Goal: Task Accomplishment & Management: Complete application form

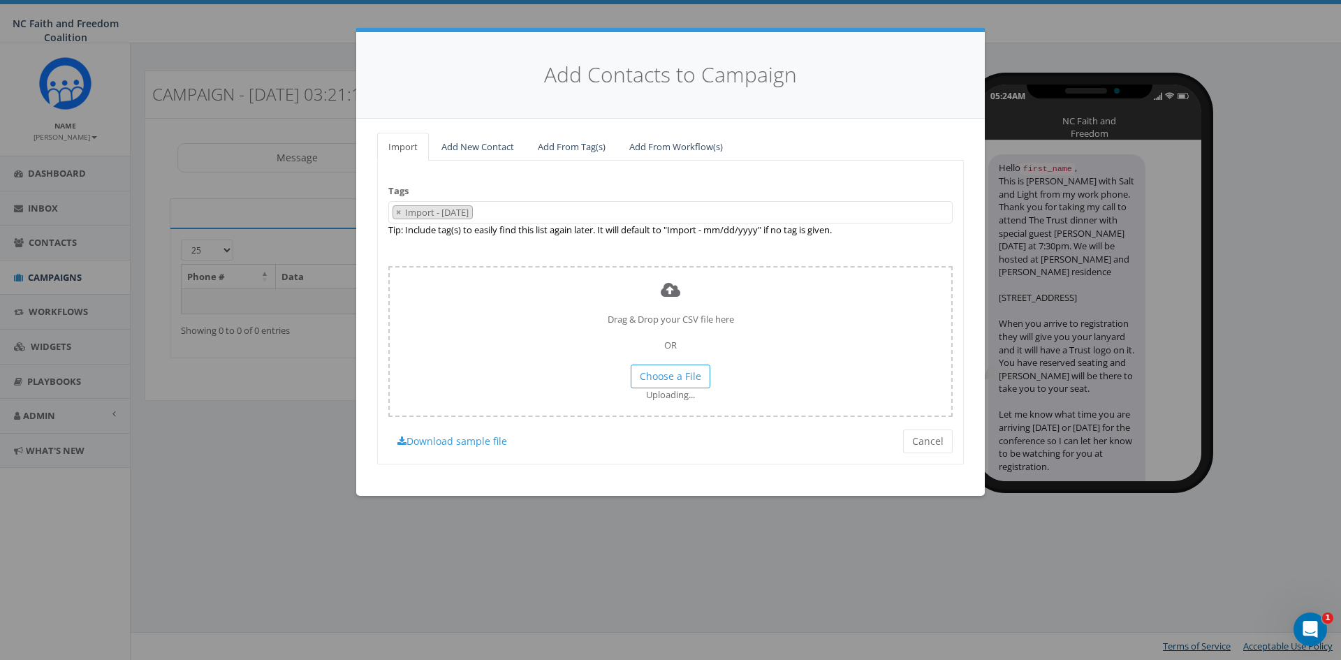
click at [471, 214] on 09\/23\/2025 "Import - [DATE]" at bounding box center [438, 212] width 68 height 13
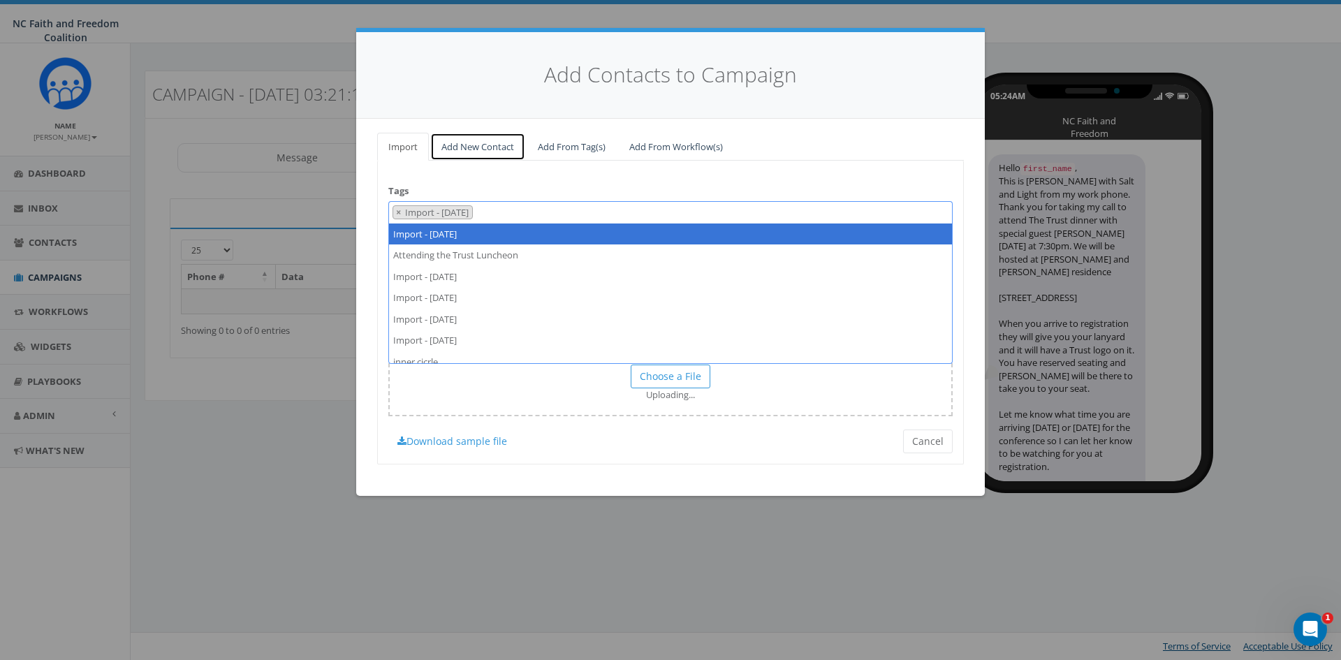
click at [469, 144] on link "Add New Contact" at bounding box center [477, 147] width 95 height 29
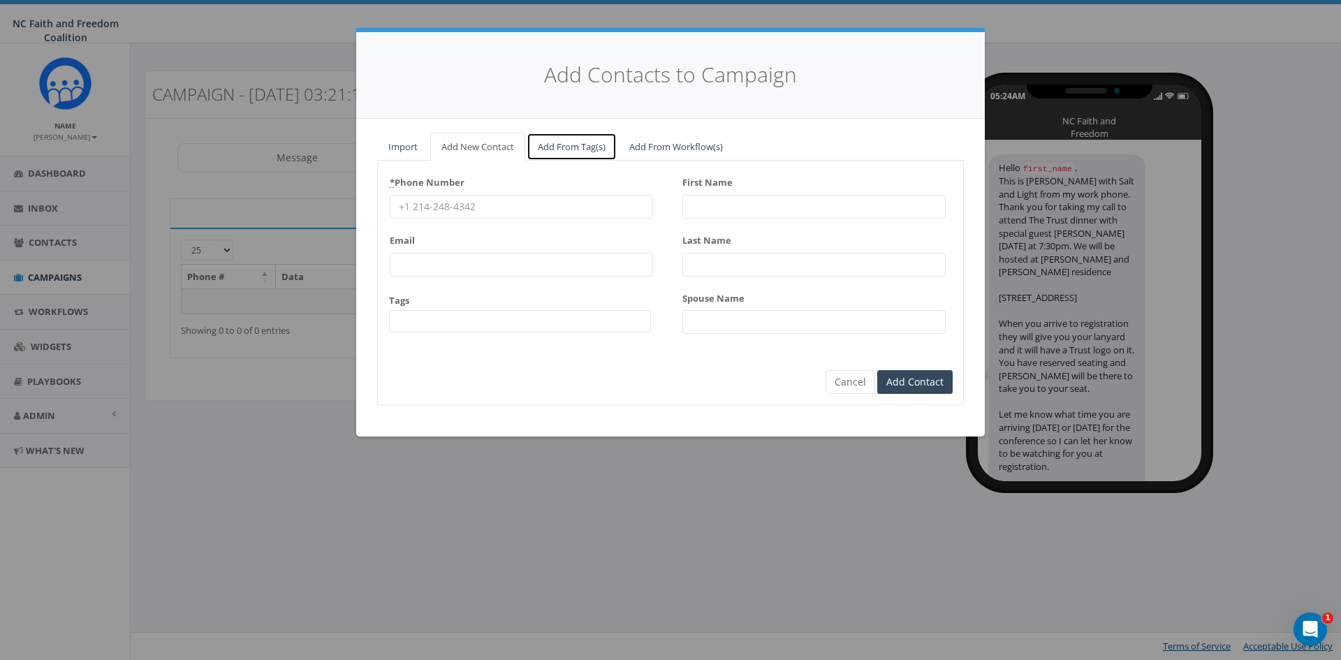
click at [568, 140] on link "Add From Tag(s)" at bounding box center [571, 147] width 90 height 29
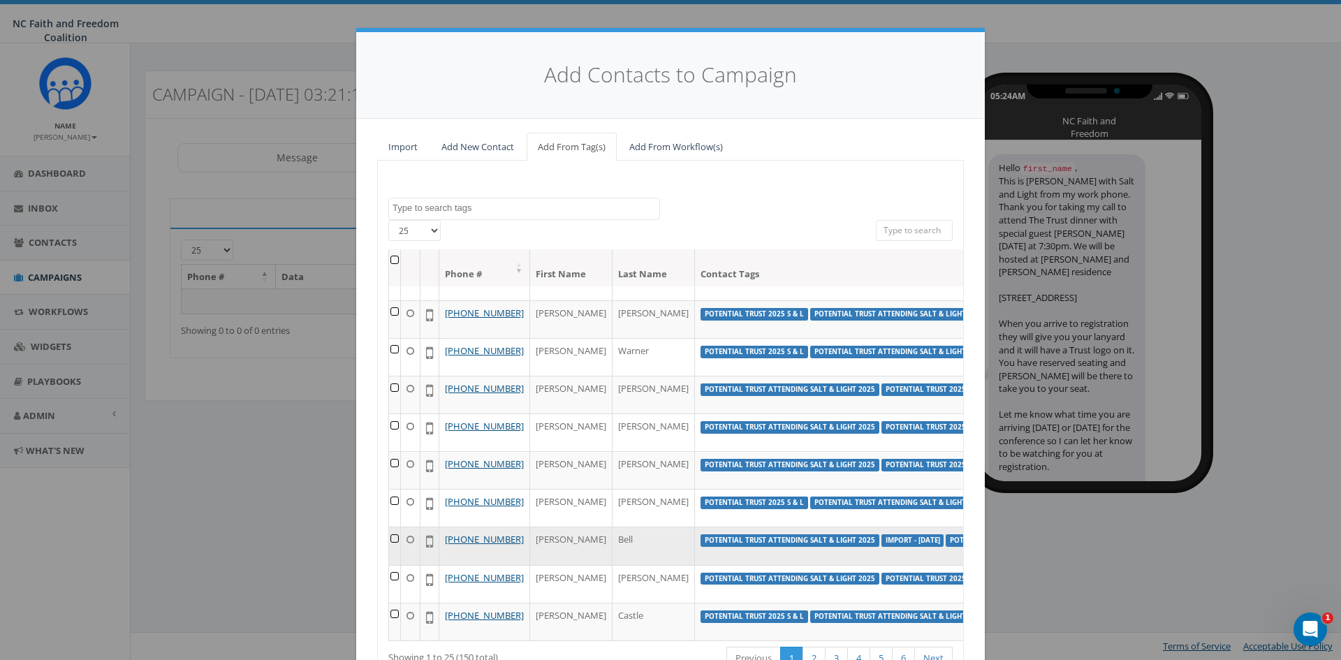
scroll to position [70, 0]
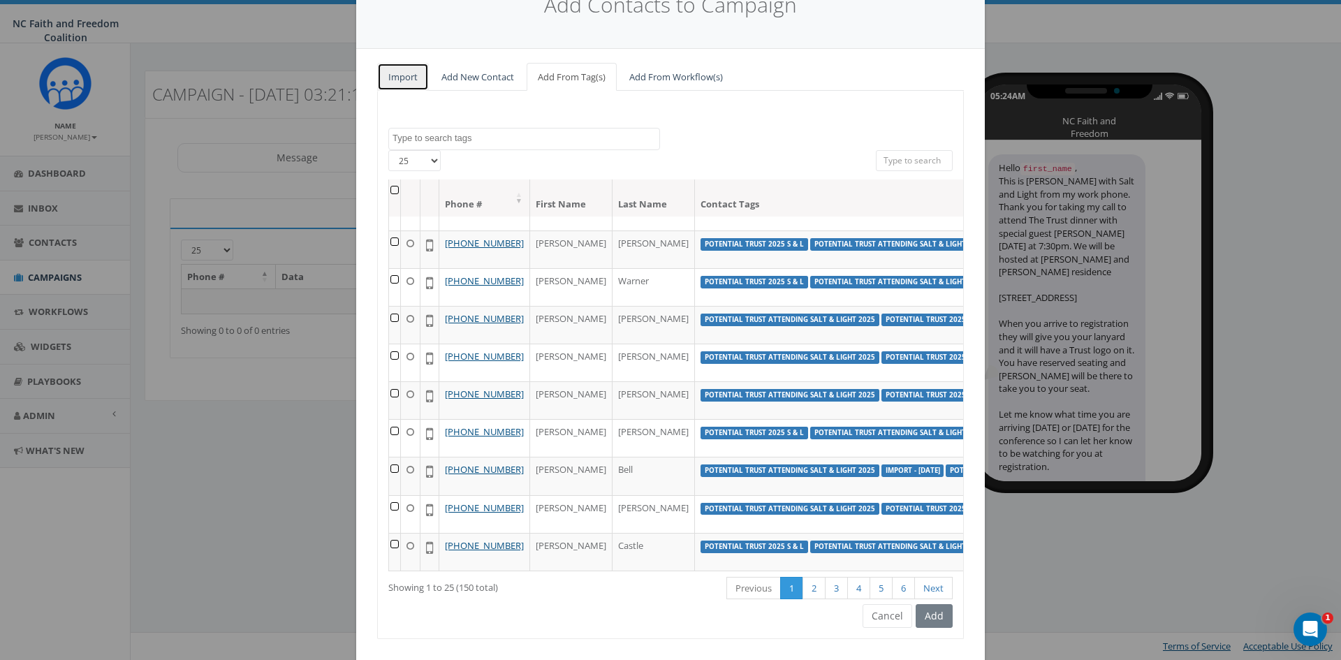
click at [405, 75] on link "Import" at bounding box center [403, 77] width 52 height 29
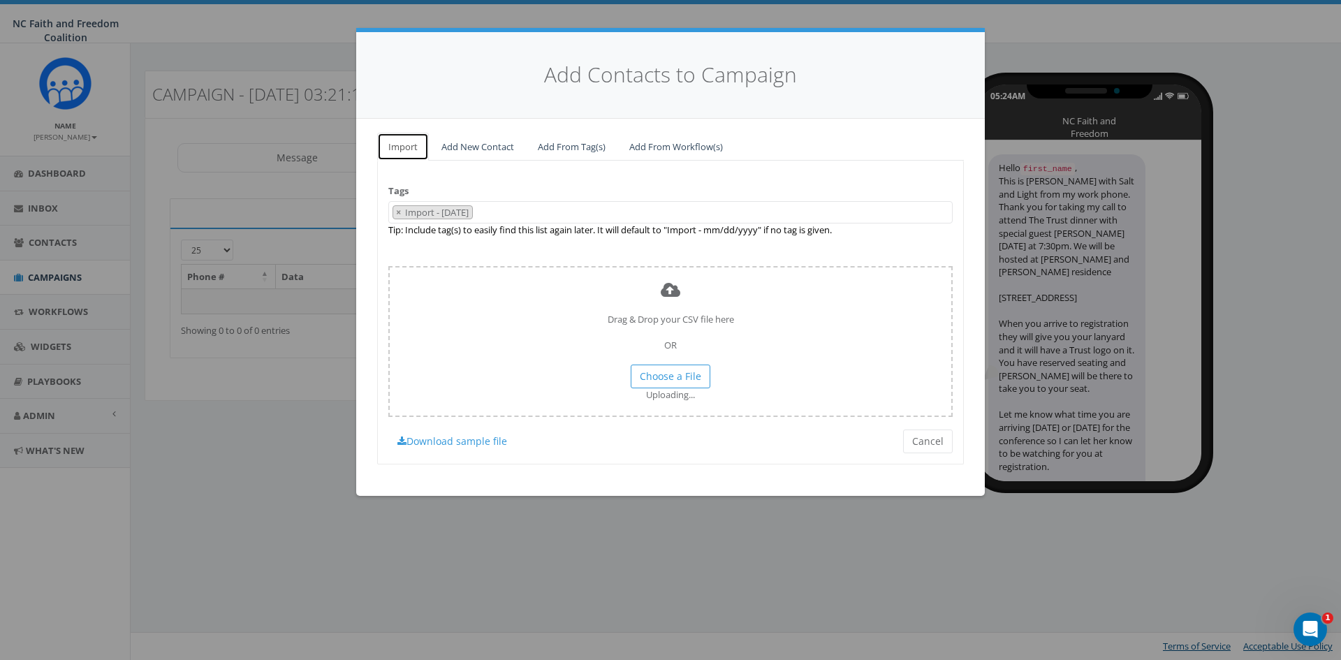
scroll to position [0, 0]
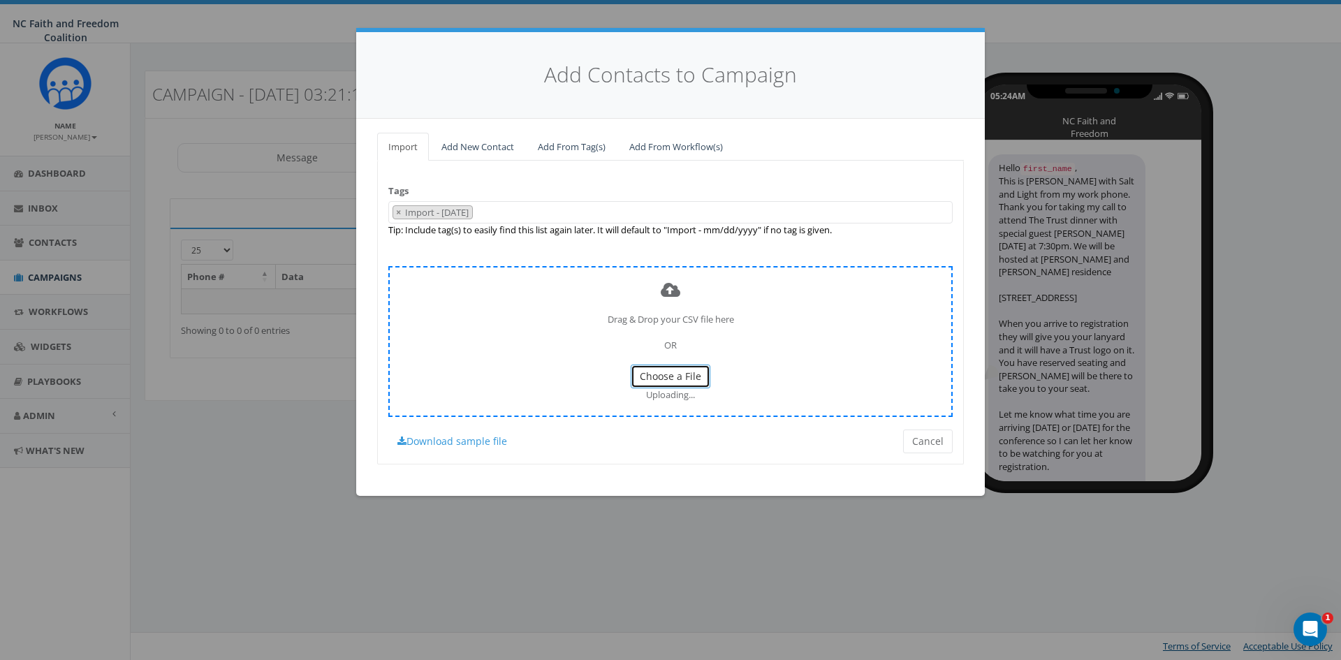
click at [681, 371] on span "Choose a File" at bounding box center [670, 375] width 61 height 13
click at [688, 379] on span "Choose a File" at bounding box center [670, 375] width 61 height 13
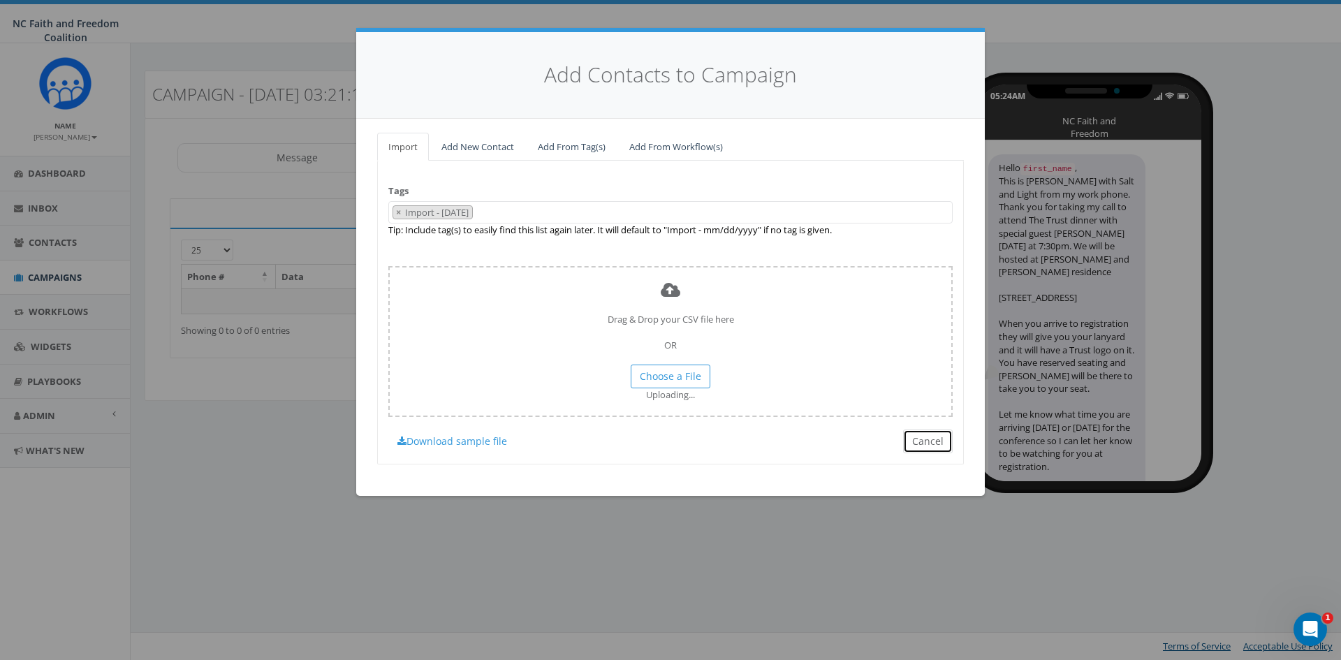
click at [926, 442] on button "Cancel" at bounding box center [928, 441] width 50 height 24
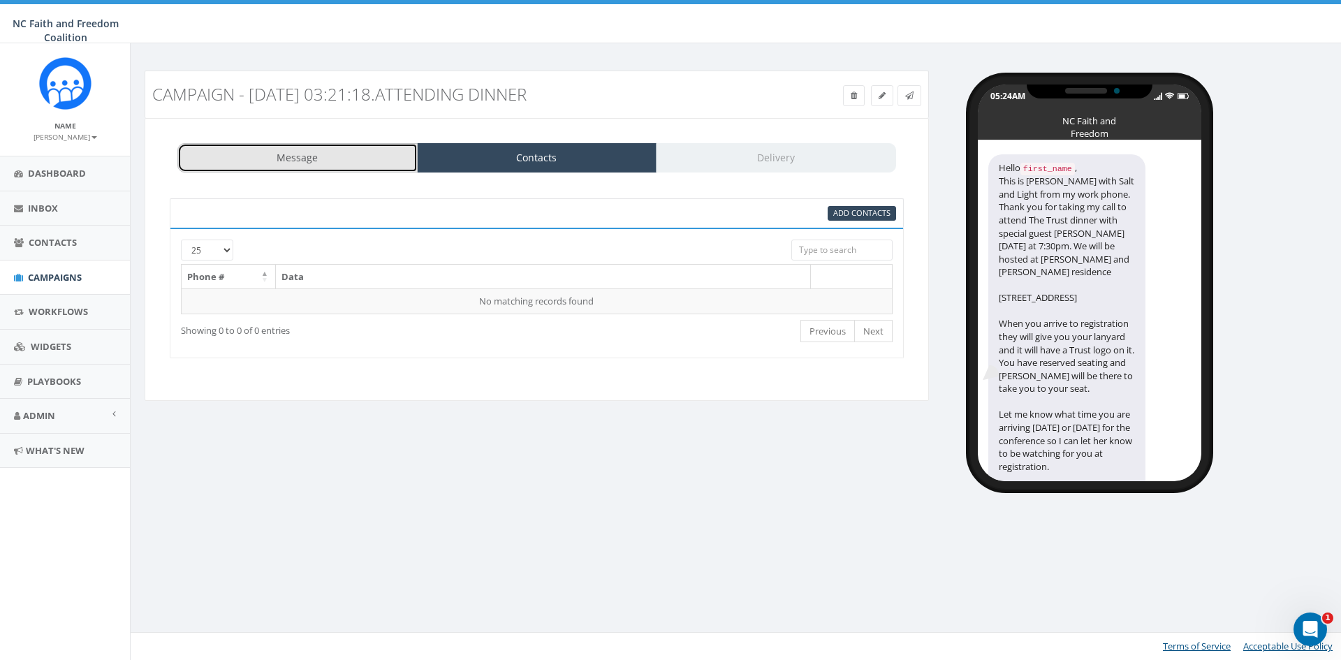
click at [320, 154] on link "Message" at bounding box center [297, 157] width 240 height 29
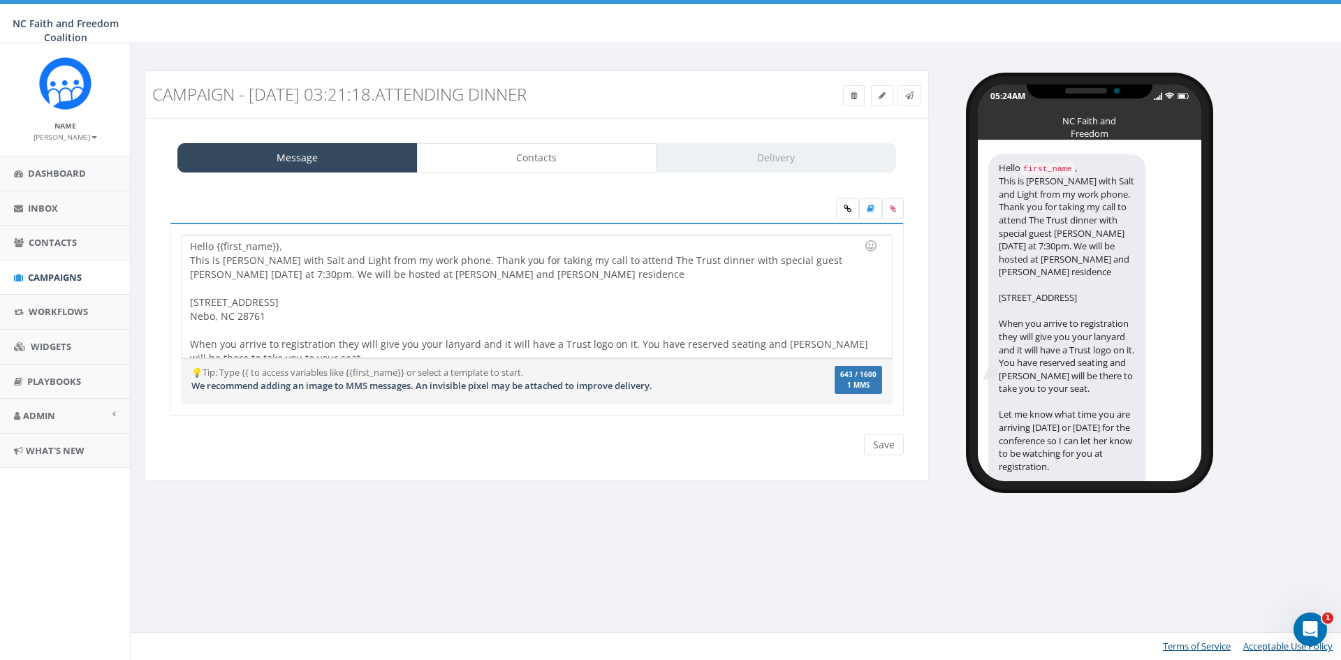
click at [878, 445] on div "Save Next" at bounding box center [880, 444] width 47 height 21
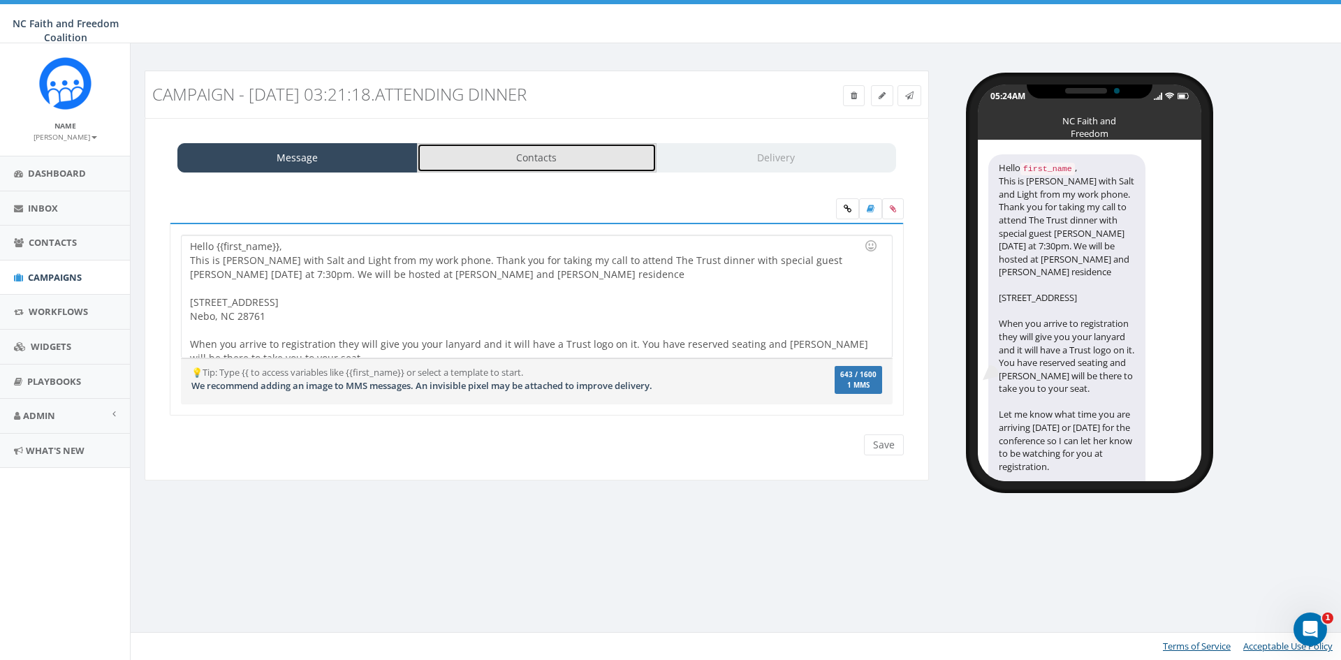
click at [557, 156] on link "Contacts" at bounding box center [537, 157] width 240 height 29
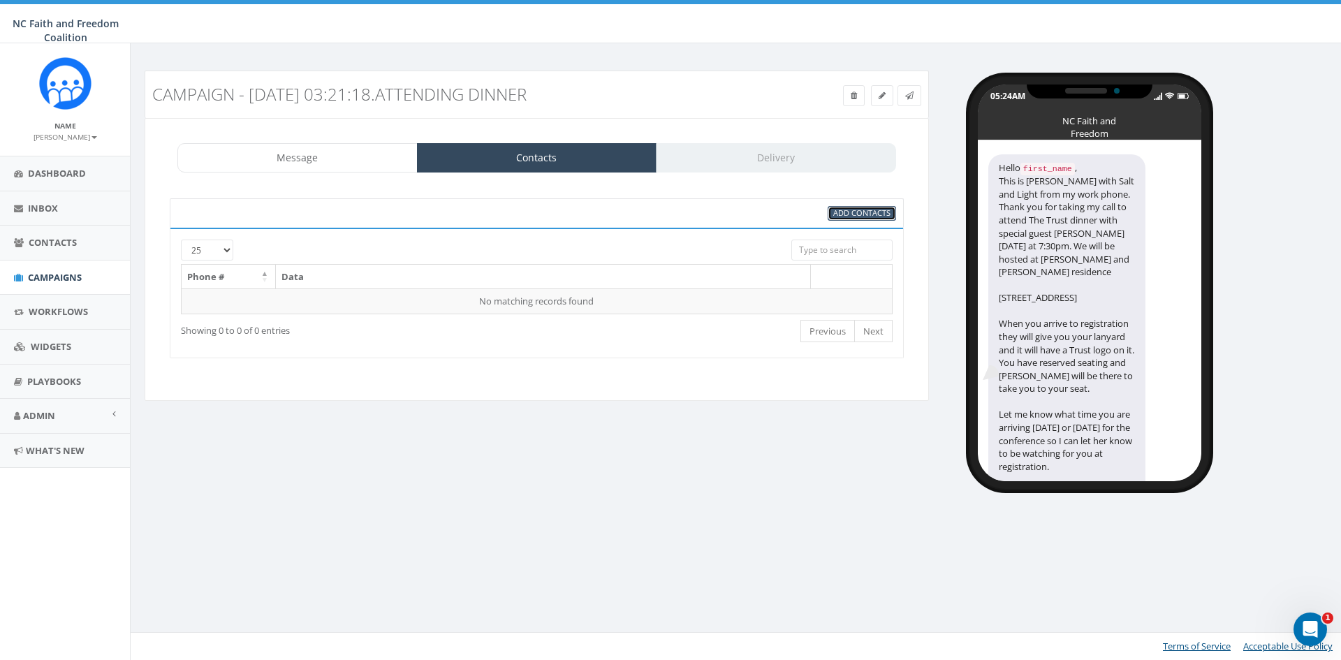
click at [848, 212] on span "Add Contacts" at bounding box center [861, 212] width 57 height 10
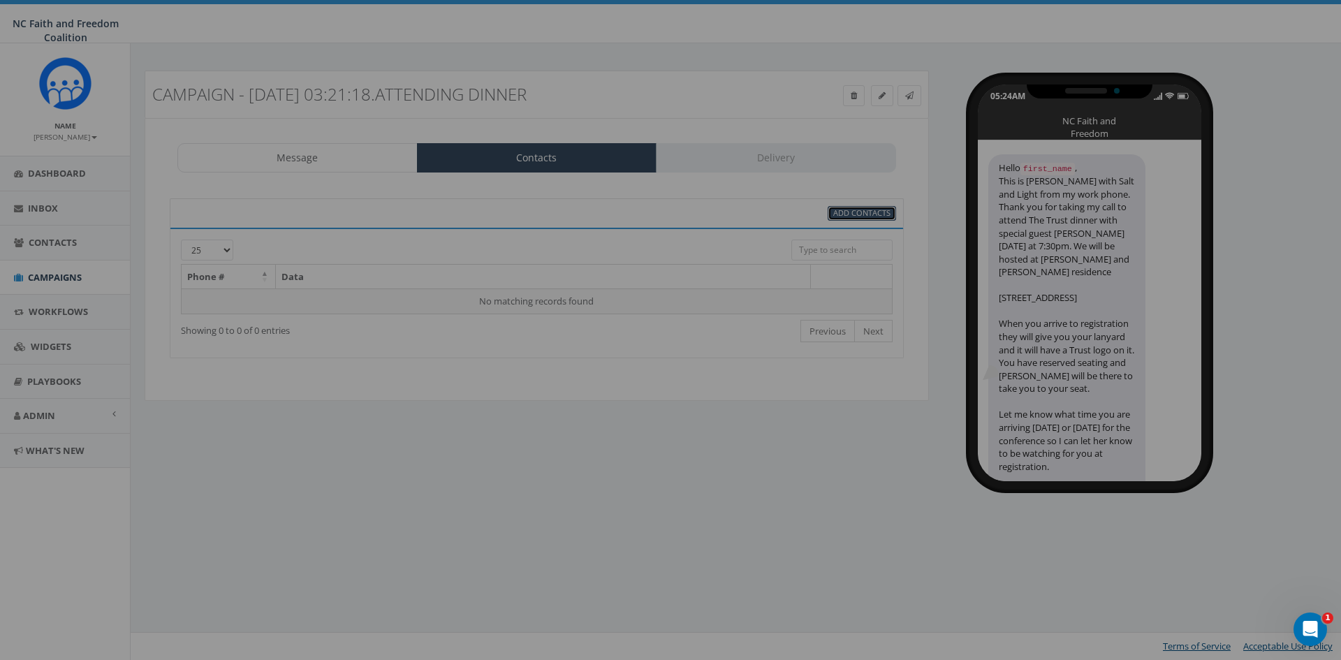
select select
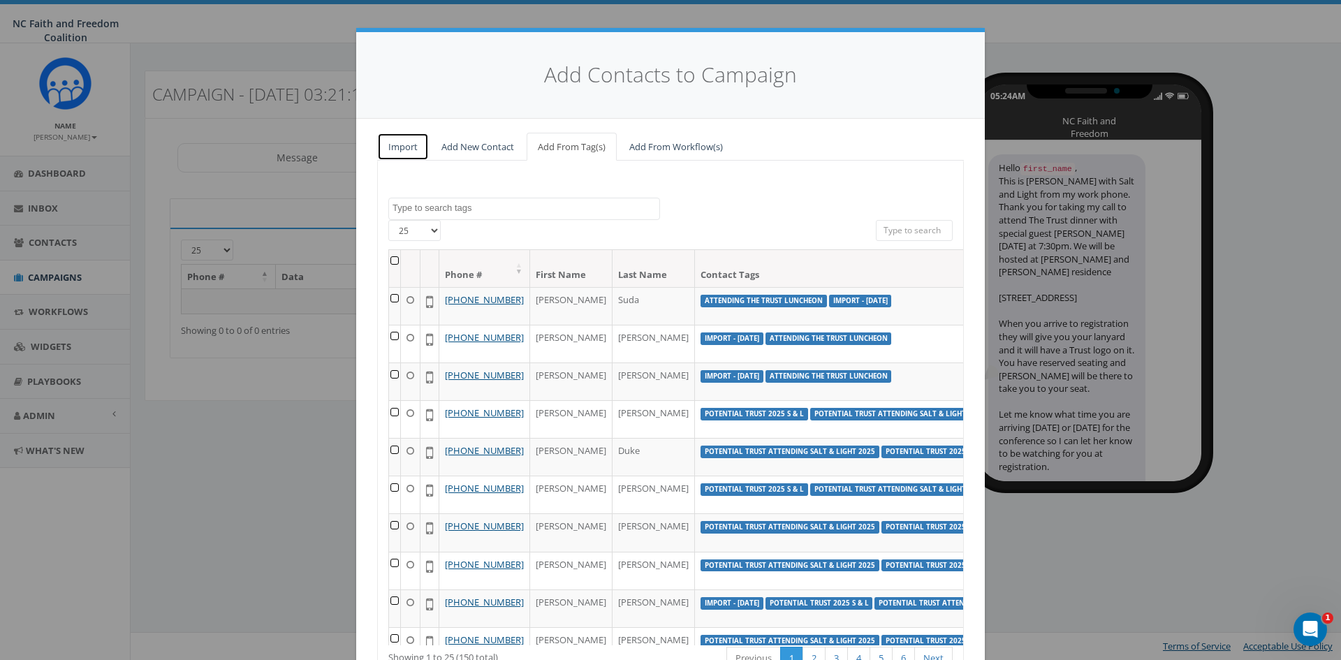
click at [411, 145] on link "Import" at bounding box center [403, 147] width 52 height 29
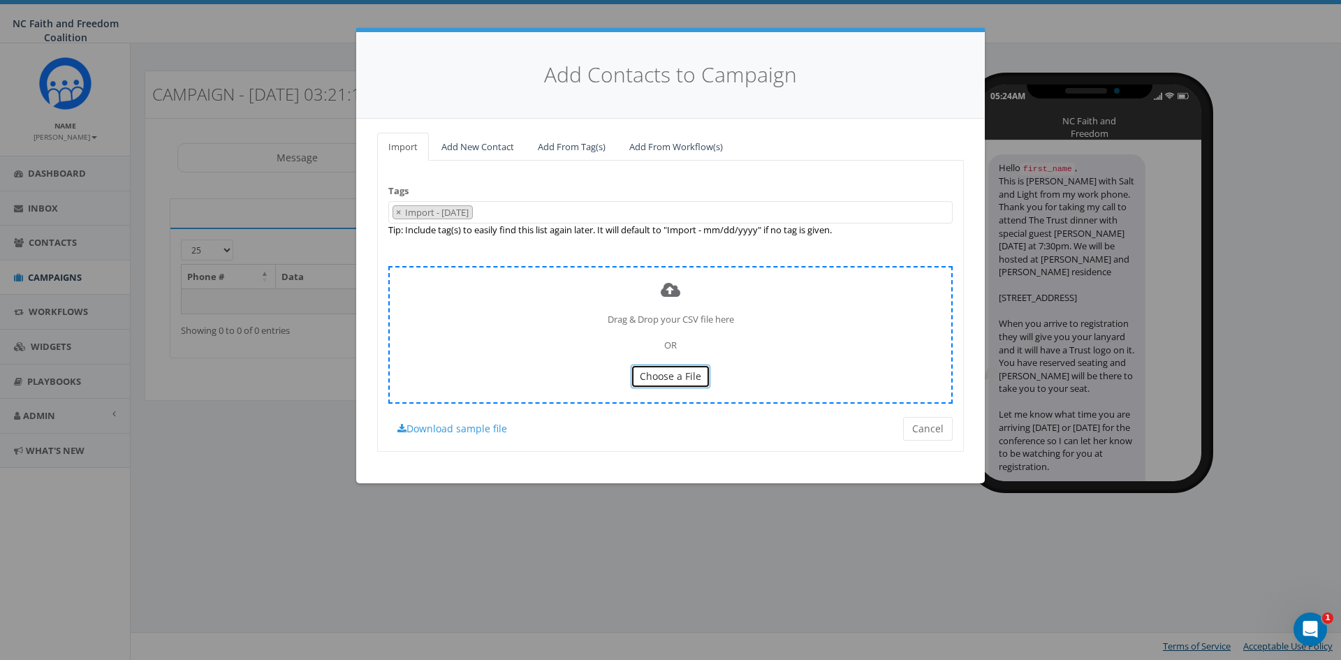
click at [659, 374] on span "Choose a File" at bounding box center [670, 375] width 61 height 13
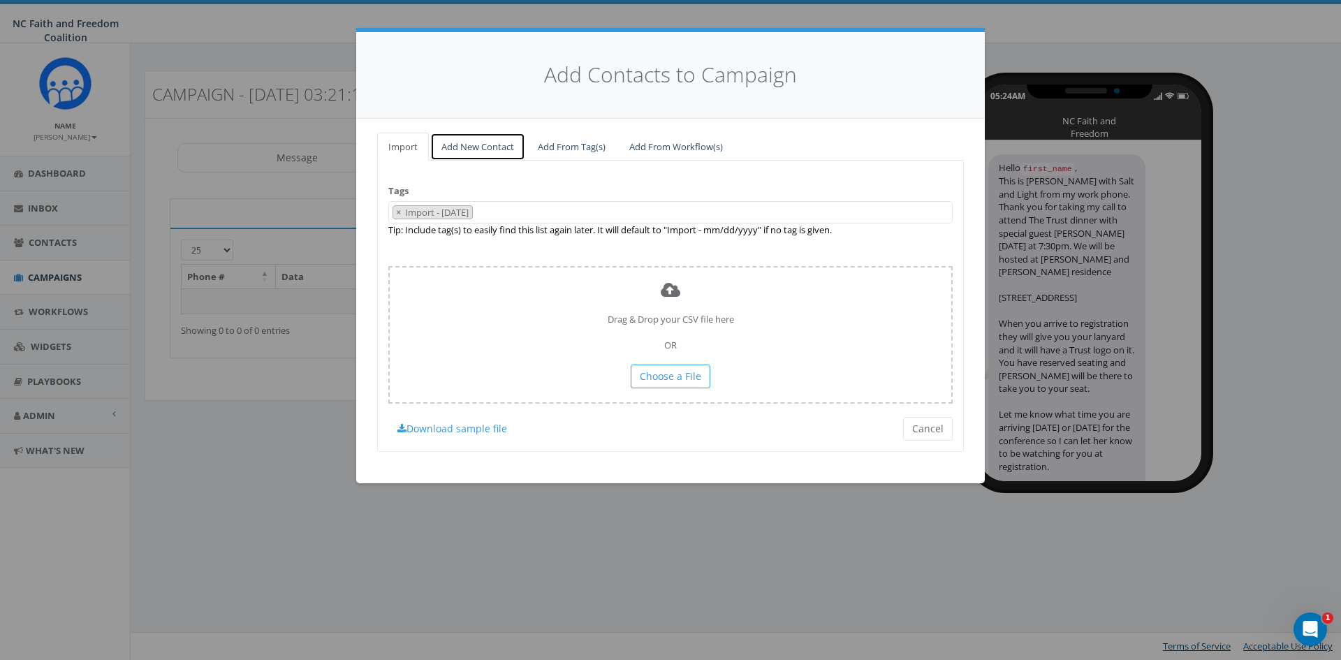
click at [462, 148] on link "Add New Contact" at bounding box center [477, 147] width 95 height 29
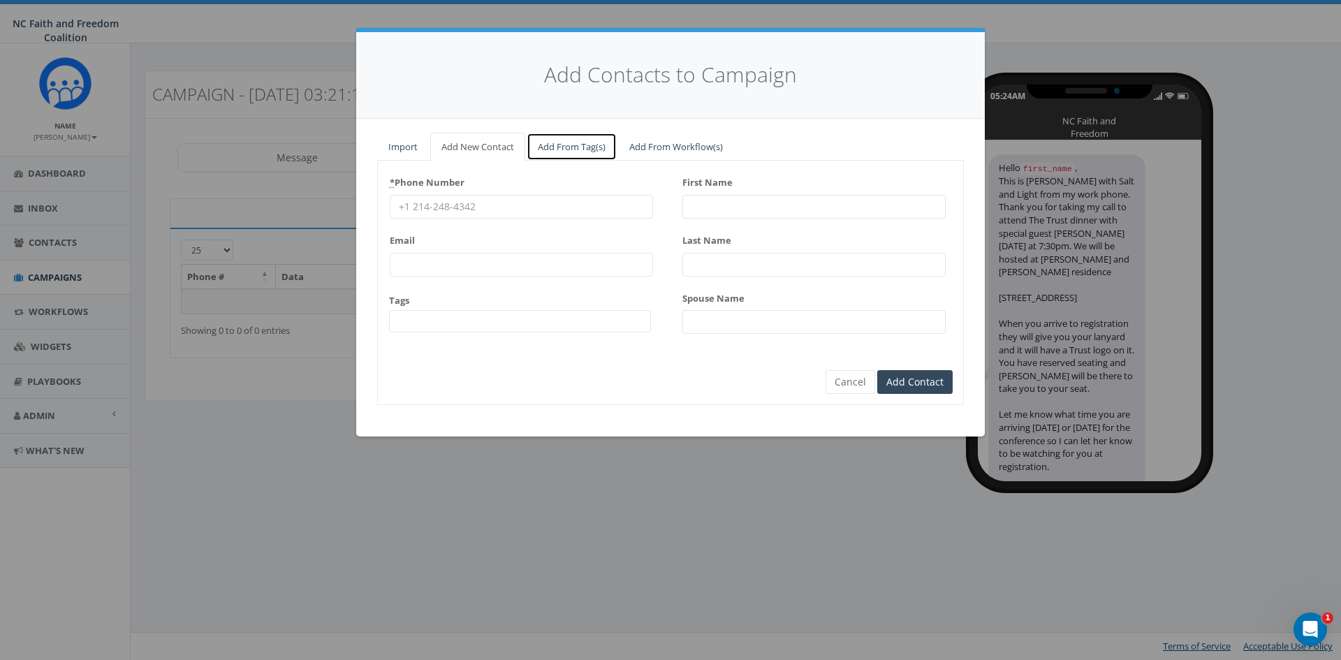
click at [576, 152] on link "Add From Tag(s)" at bounding box center [571, 147] width 90 height 29
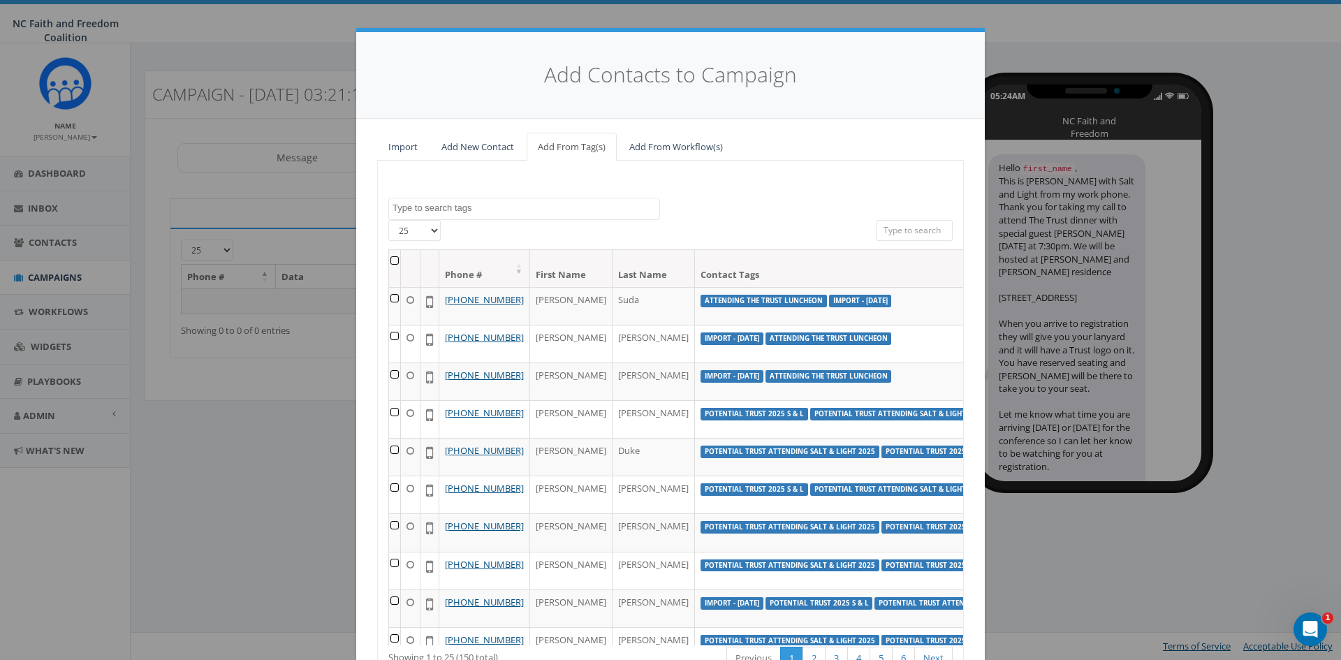
click at [482, 204] on textarea "Search" at bounding box center [525, 208] width 267 height 13
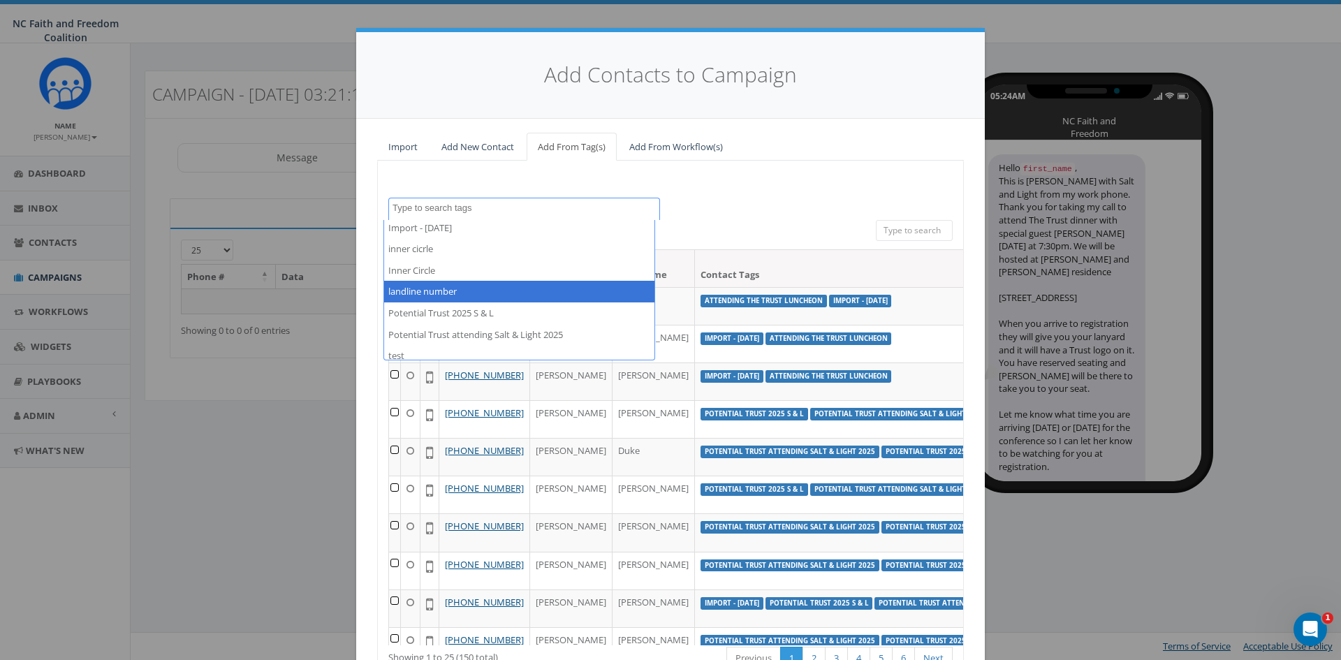
scroll to position [95, 0]
click at [698, 211] on div "Attending the Trust Luncheon Import - 07/28/2025 Import - 07/29/2025 Import - 0…" at bounding box center [670, 209] width 585 height 22
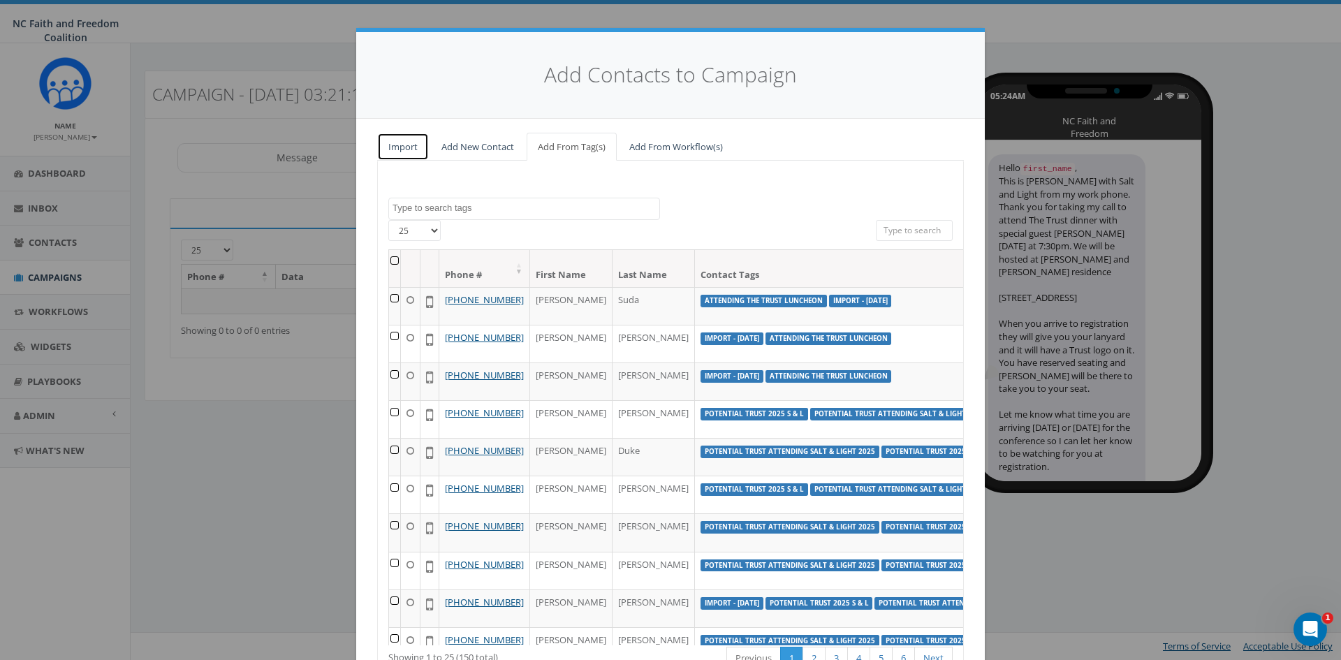
click at [411, 152] on link "Import" at bounding box center [403, 147] width 52 height 29
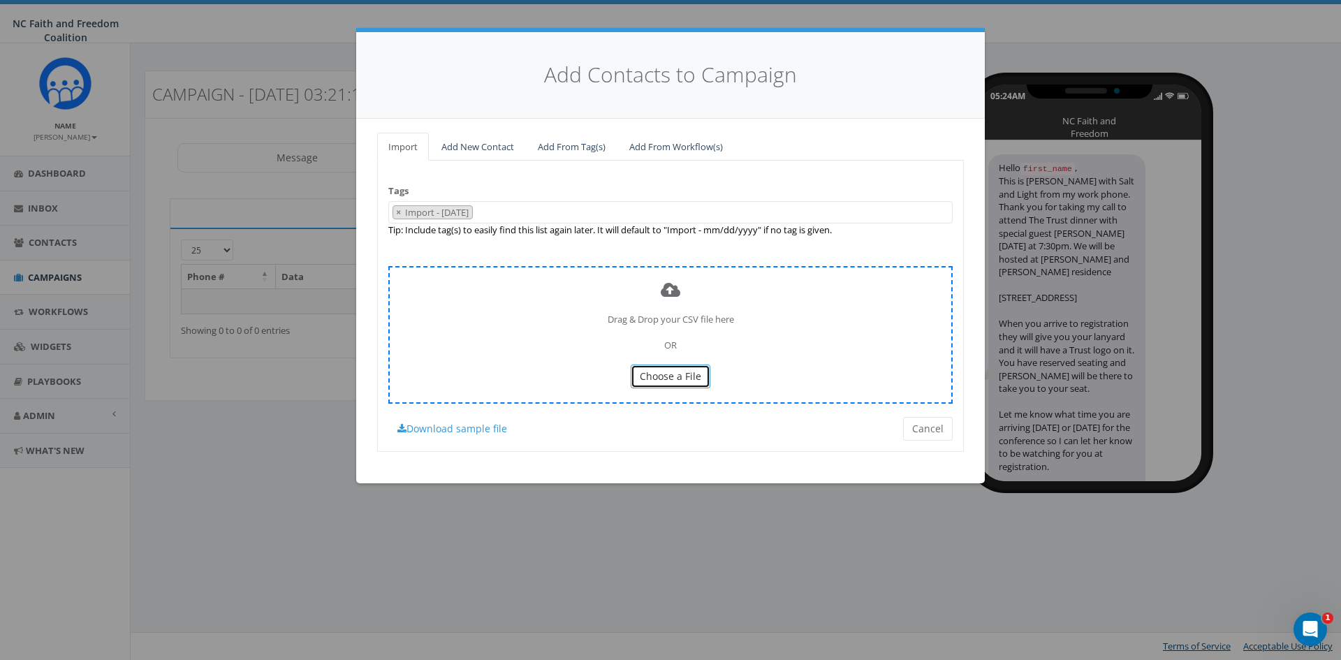
click at [661, 386] on button "Choose a File" at bounding box center [671, 376] width 80 height 24
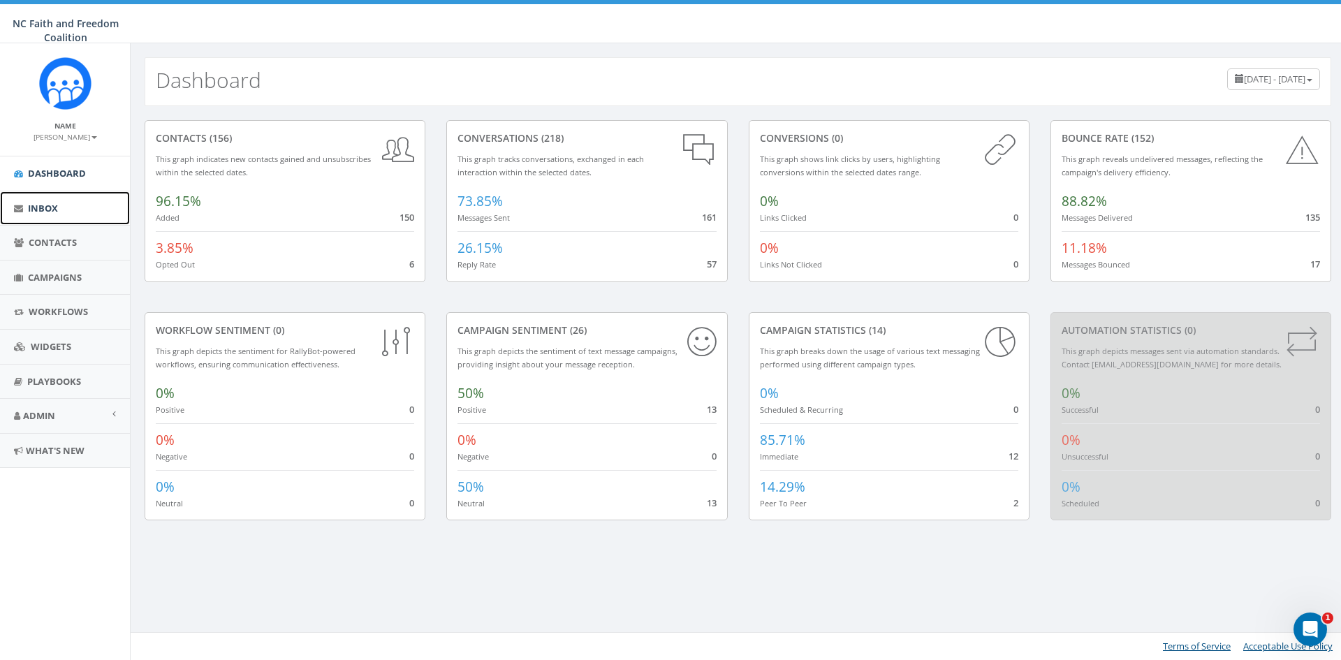
click at [50, 211] on span "Inbox" at bounding box center [43, 208] width 30 height 13
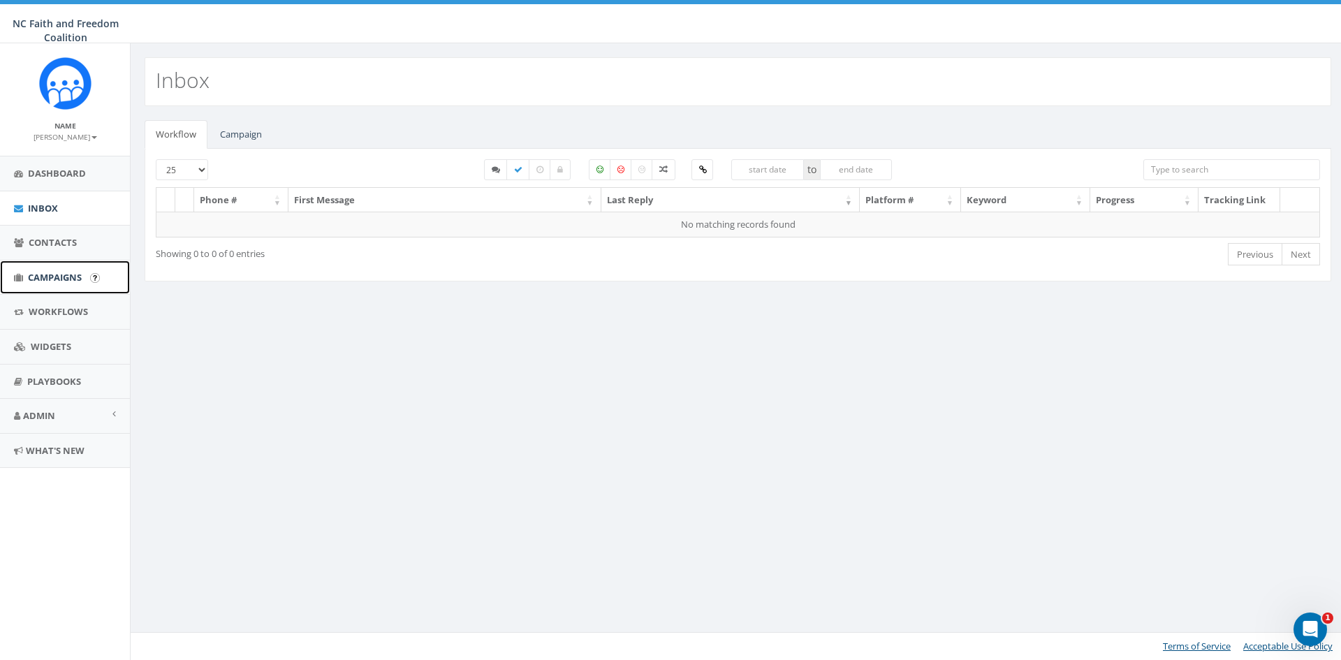
click at [52, 277] on span "Campaigns" at bounding box center [55, 277] width 54 height 13
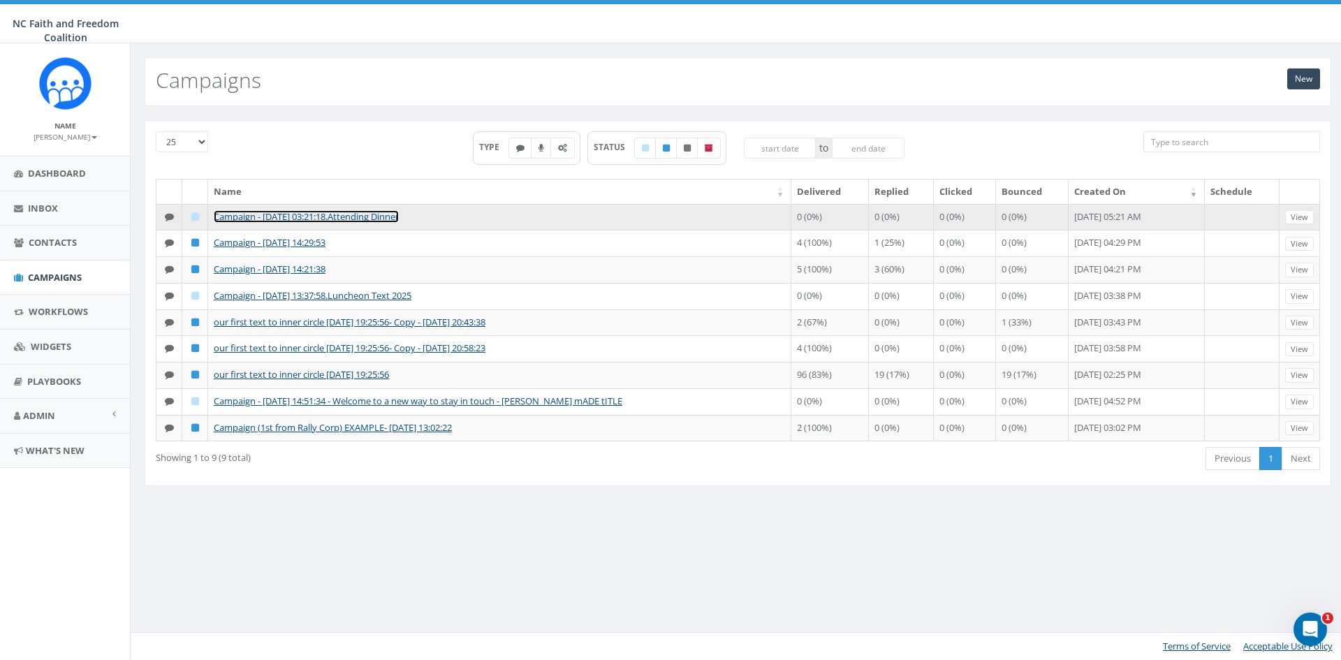
click at [304, 216] on link "Campaign - 09/23/2025, 03:21:18.Attending Dinner" at bounding box center [306, 216] width 185 height 13
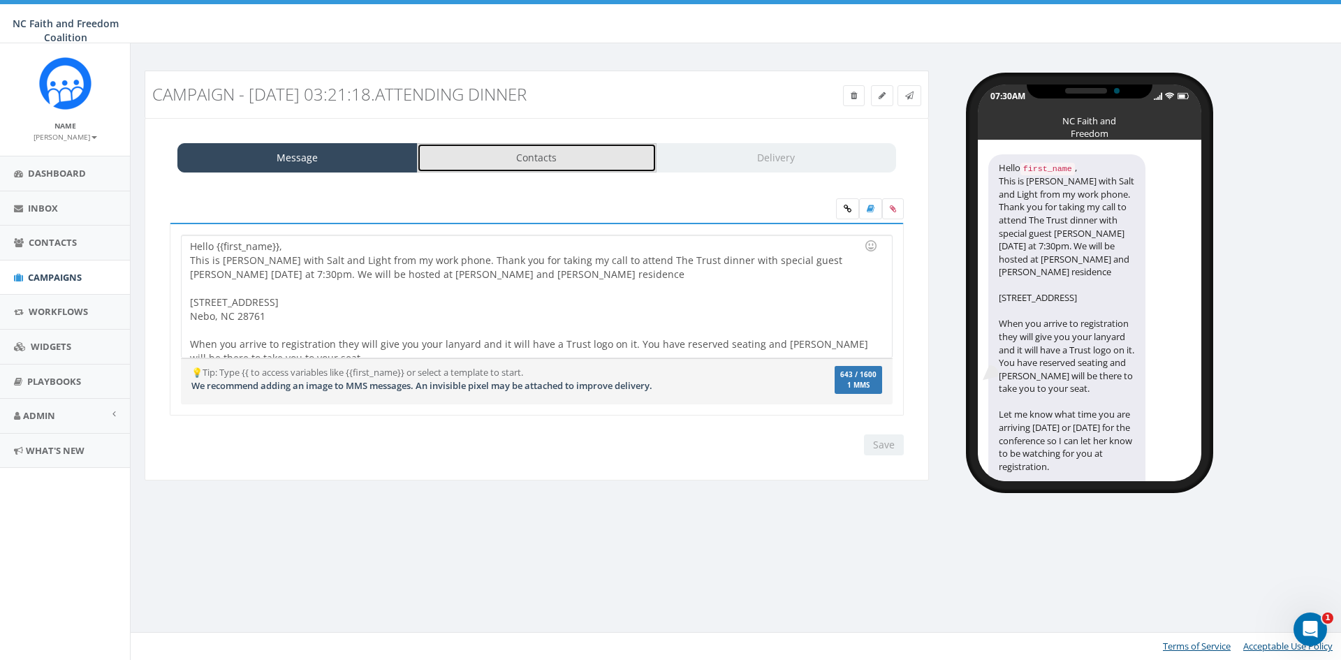
click at [522, 156] on link "Contacts" at bounding box center [537, 157] width 240 height 29
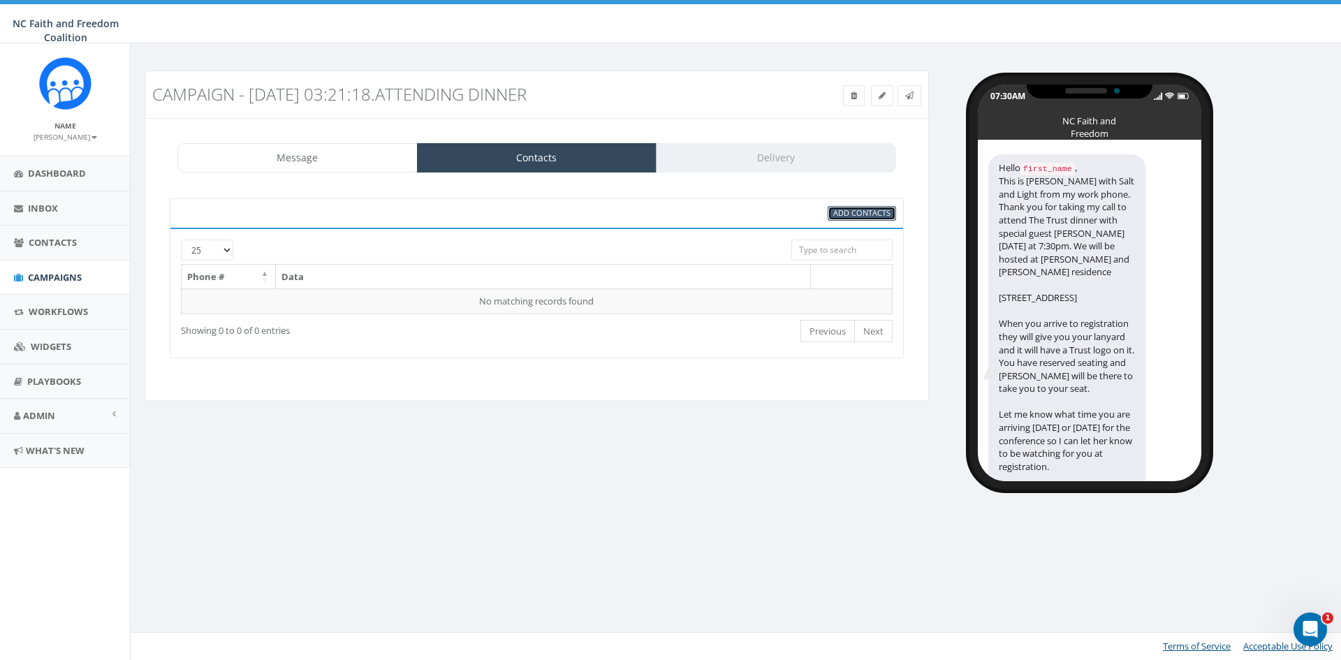
click at [839, 212] on span "Add Contacts" at bounding box center [861, 212] width 57 height 10
select select
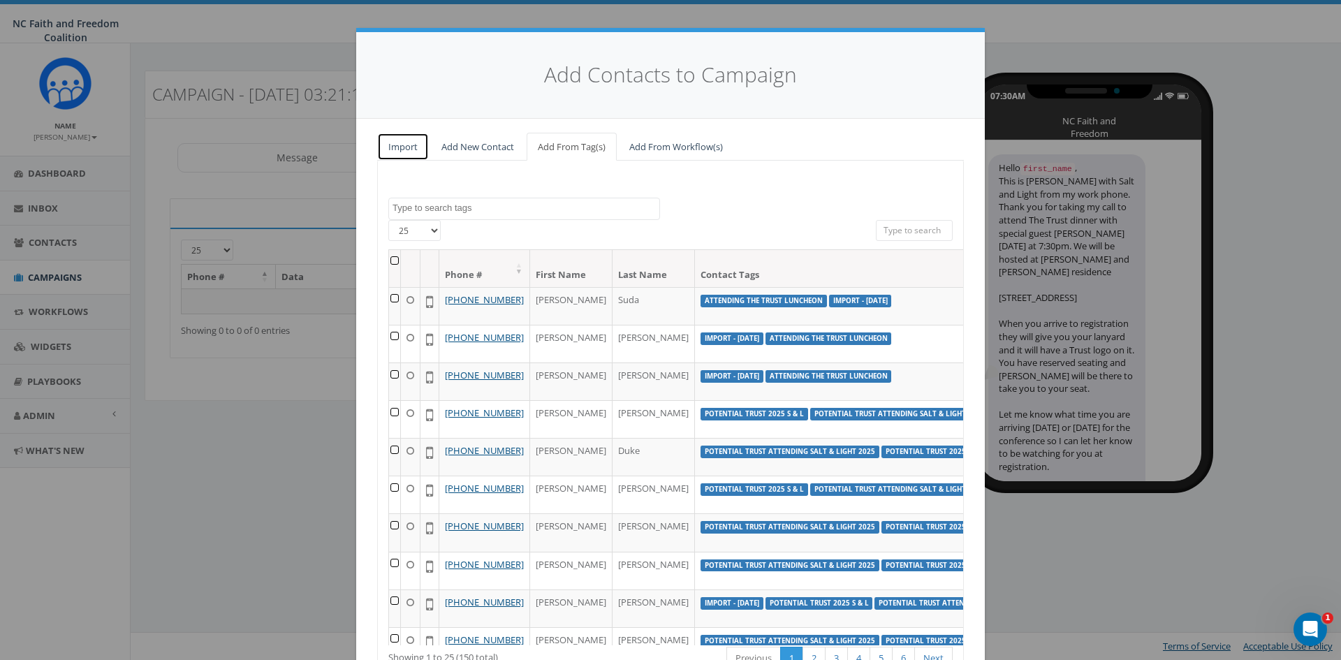
click at [398, 145] on link "Import" at bounding box center [403, 147] width 52 height 29
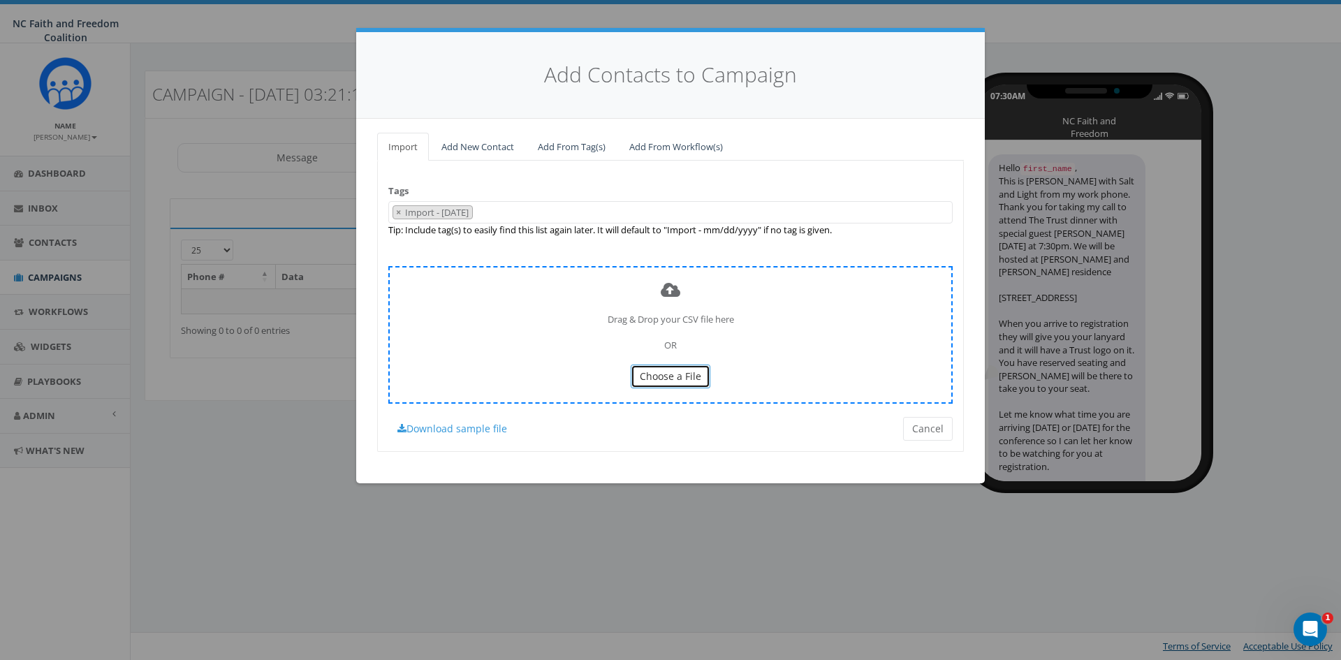
click at [656, 381] on span "Choose a File" at bounding box center [670, 375] width 61 height 13
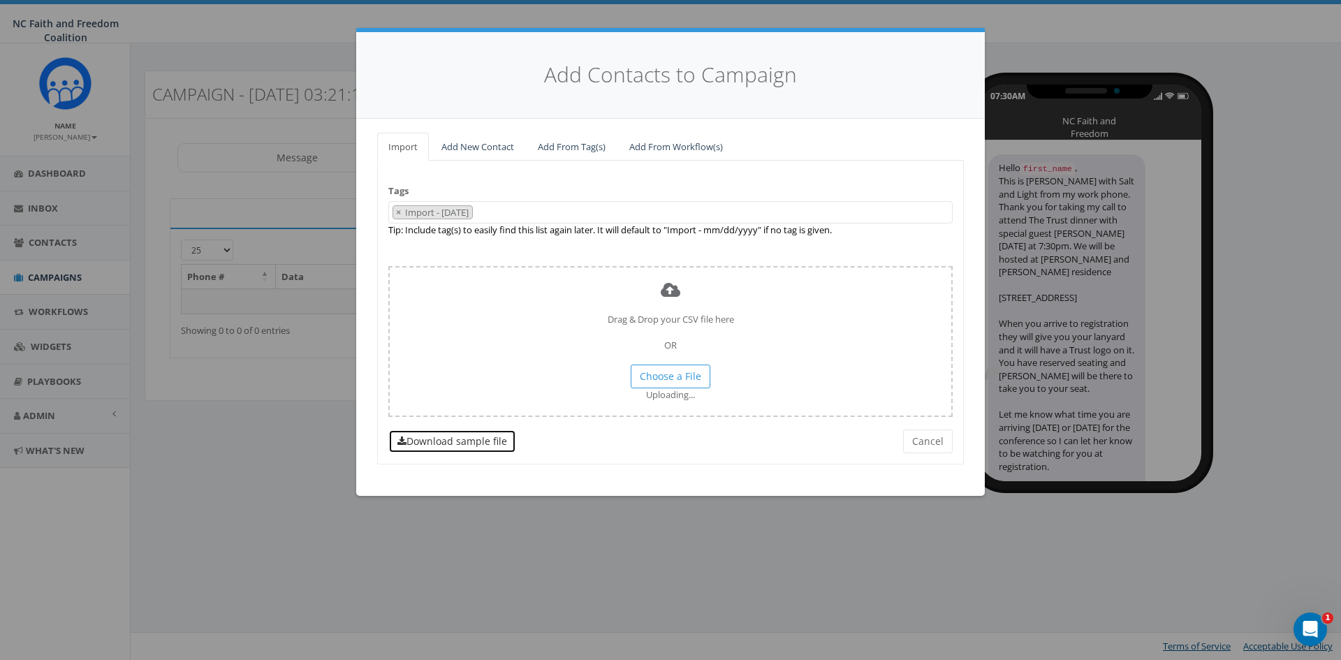
click at [439, 443] on link "Download sample file" at bounding box center [452, 441] width 128 height 24
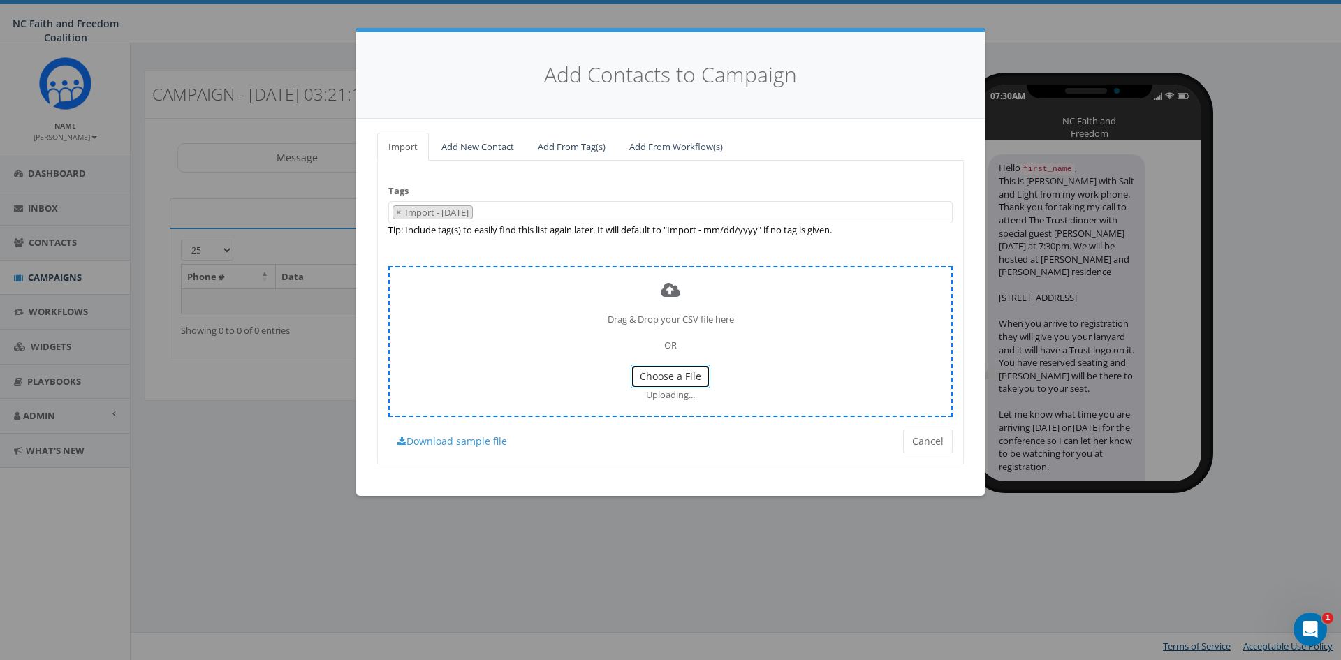
click at [684, 374] on span "Choose a File" at bounding box center [670, 375] width 61 height 13
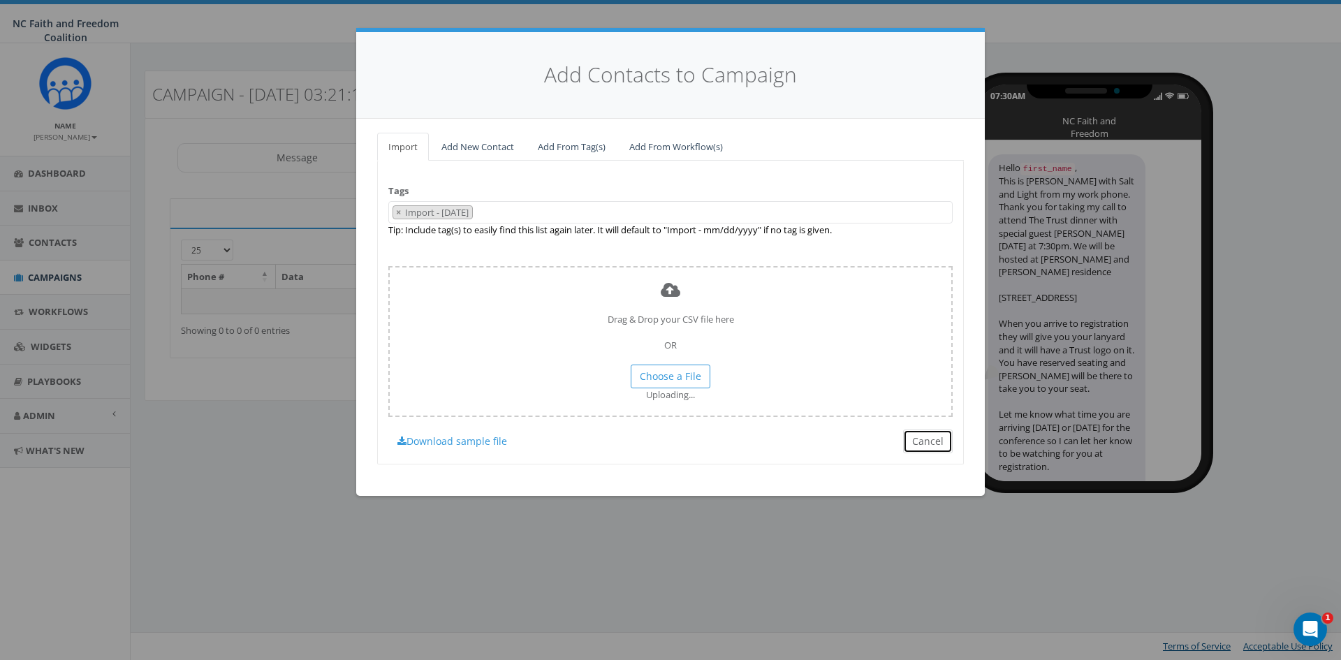
click at [914, 443] on button "Cancel" at bounding box center [928, 441] width 50 height 24
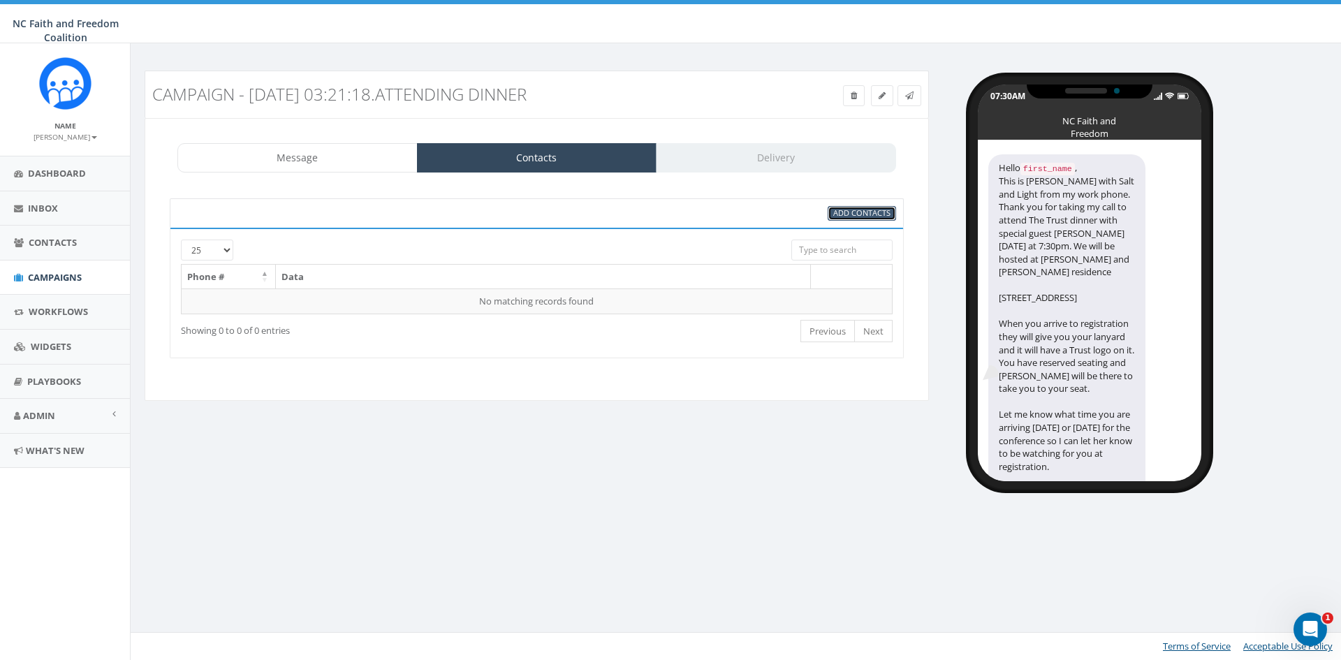
click at [848, 216] on span "Add Contacts" at bounding box center [861, 212] width 57 height 10
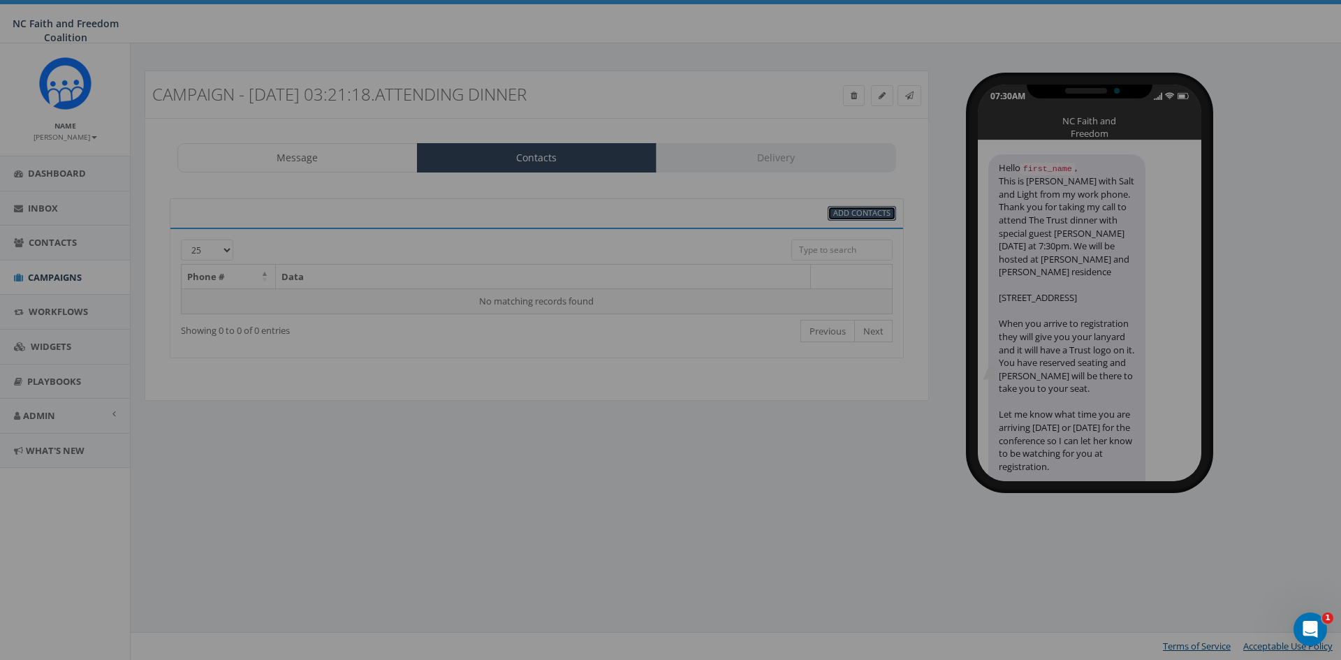
select select
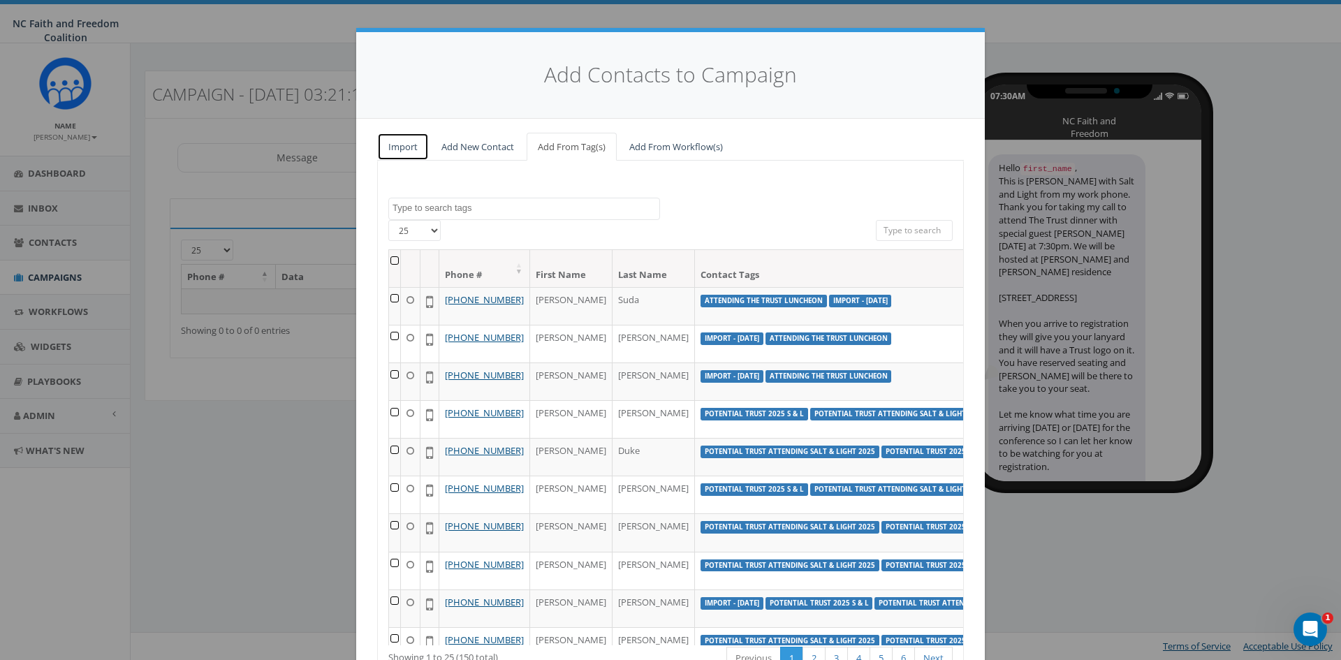
click at [406, 142] on link "Import" at bounding box center [403, 147] width 52 height 29
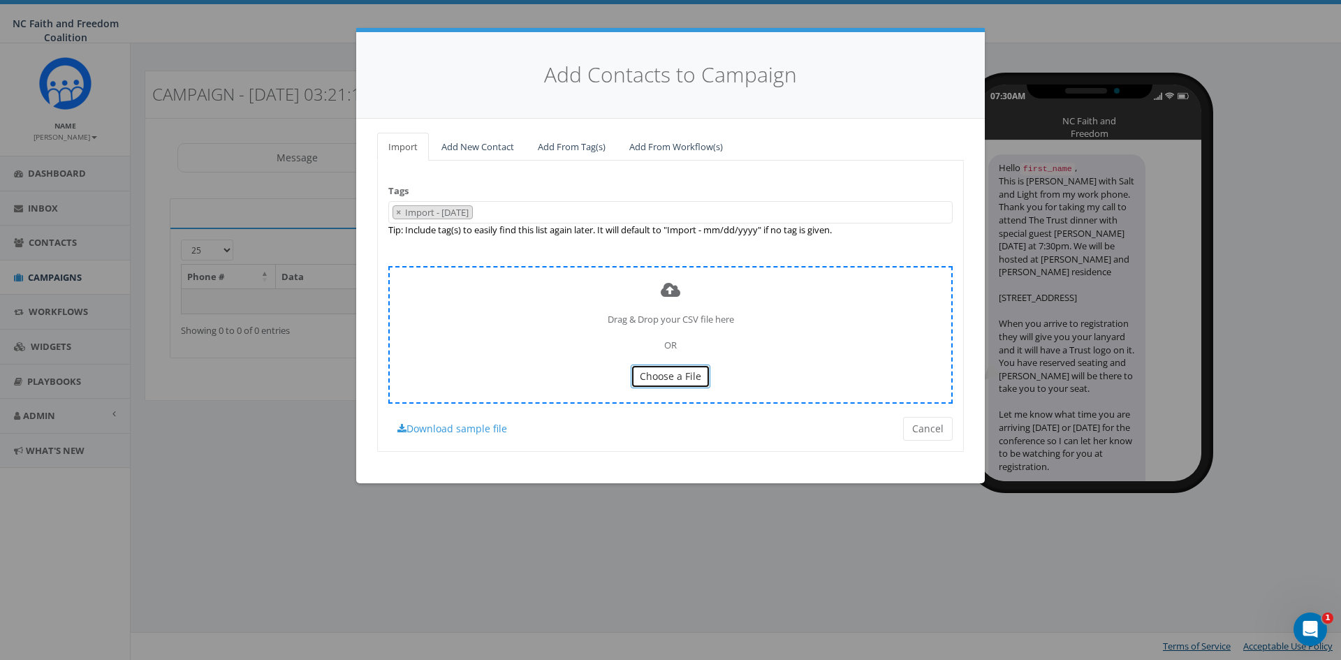
click at [672, 381] on span "Choose a File" at bounding box center [670, 375] width 61 height 13
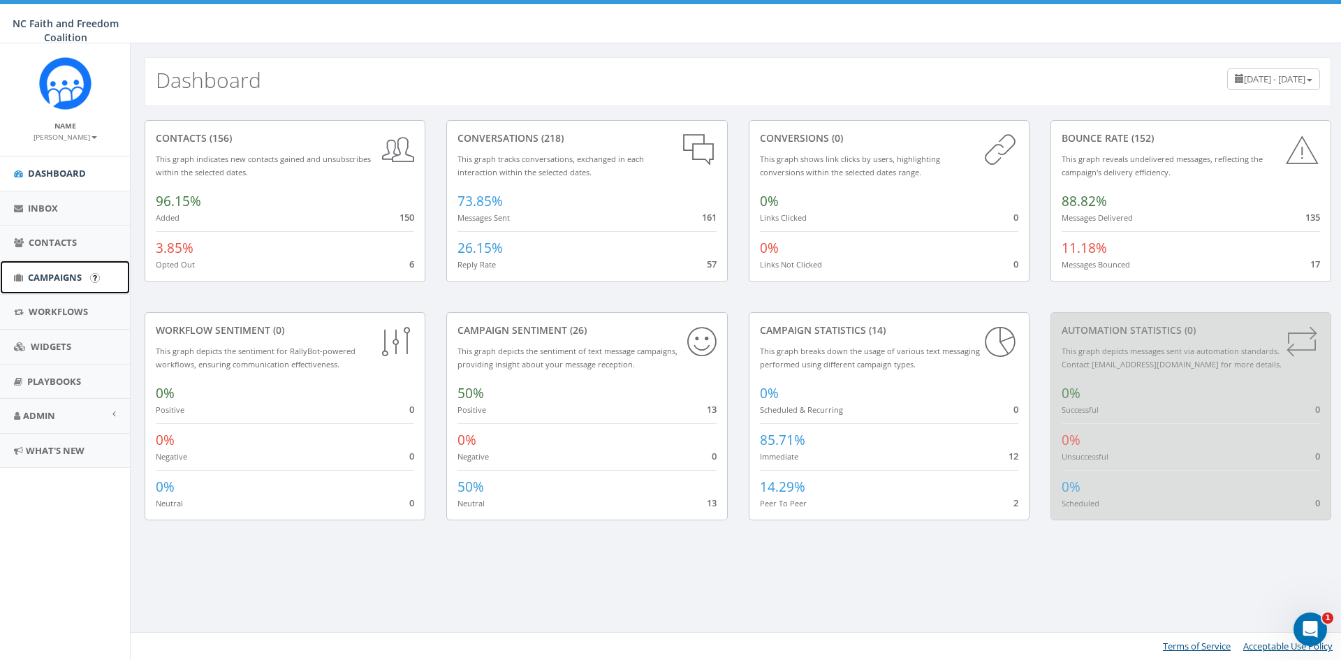
click at [67, 277] on span "Campaigns" at bounding box center [55, 277] width 54 height 13
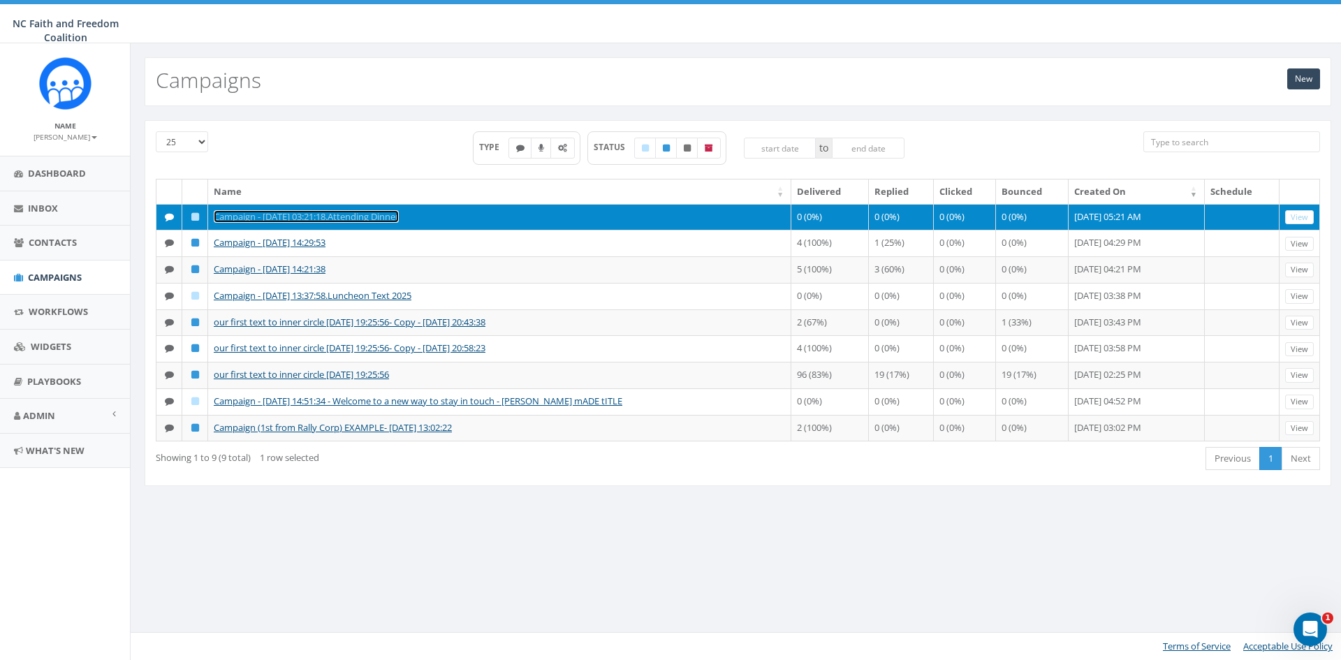
click at [295, 213] on link "Campaign - [DATE] 03:21:18.Attending Dinner" at bounding box center [306, 216] width 185 height 13
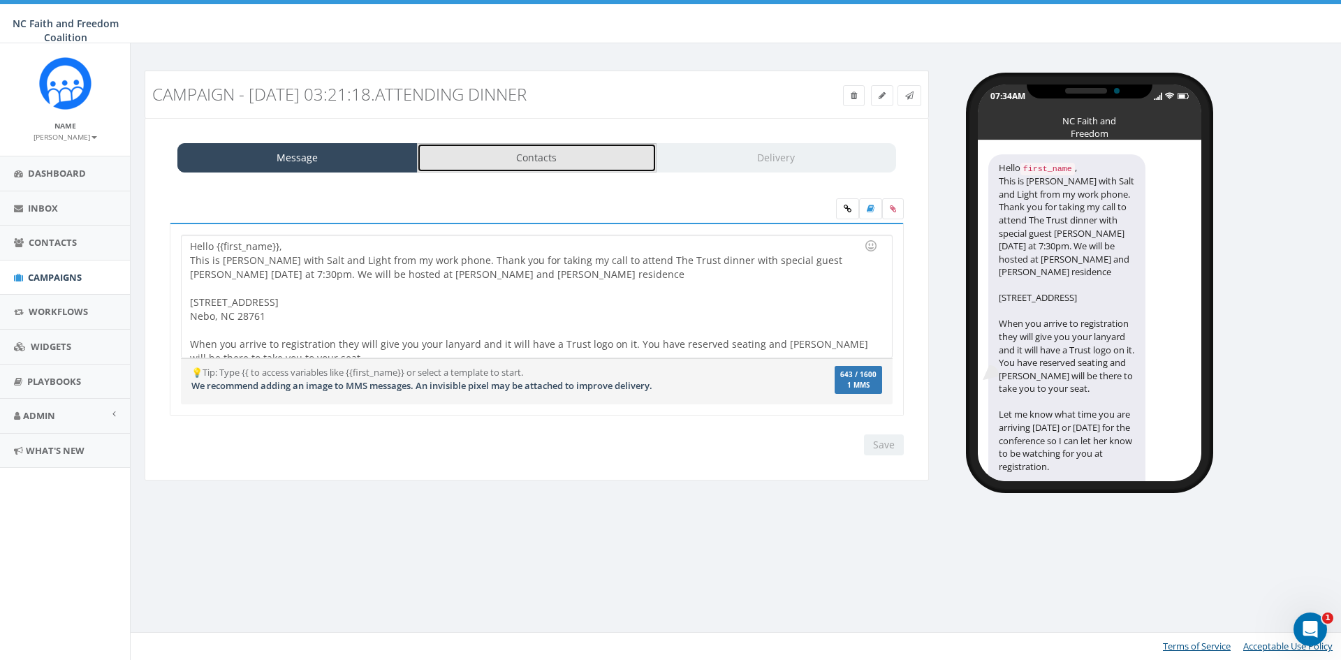
click at [550, 153] on link "Contacts" at bounding box center [537, 157] width 240 height 29
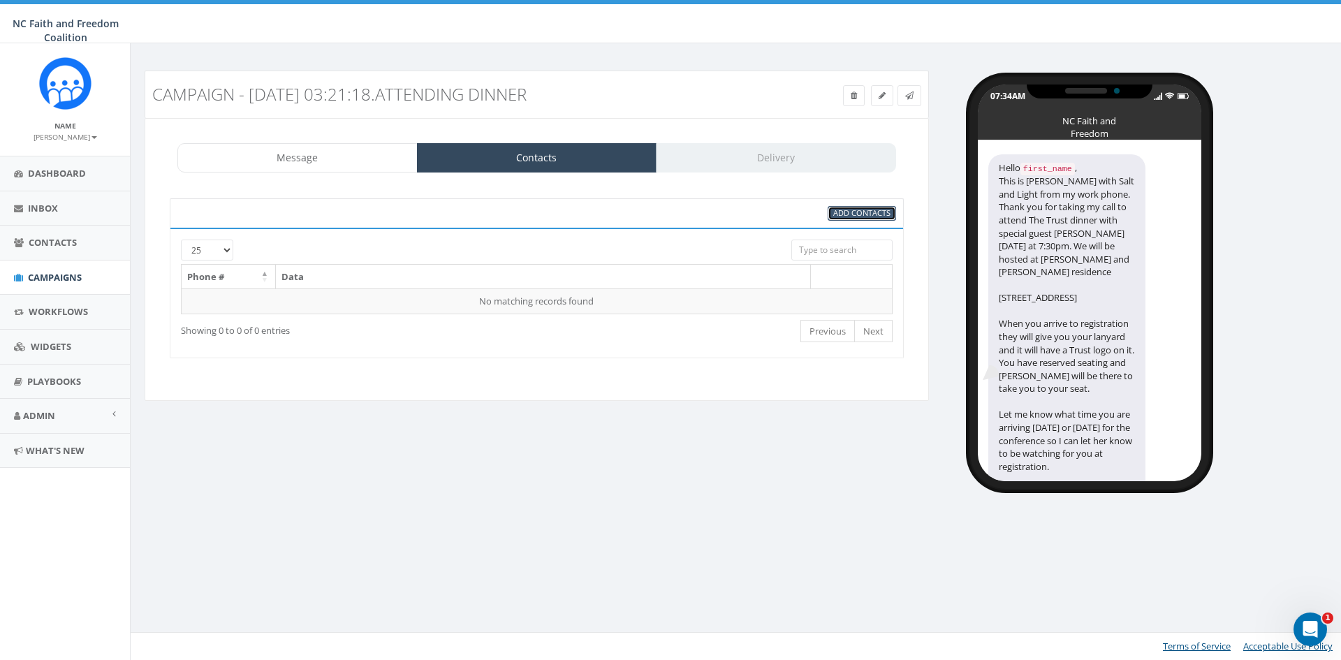
click at [839, 212] on span "Add Contacts" at bounding box center [861, 212] width 57 height 10
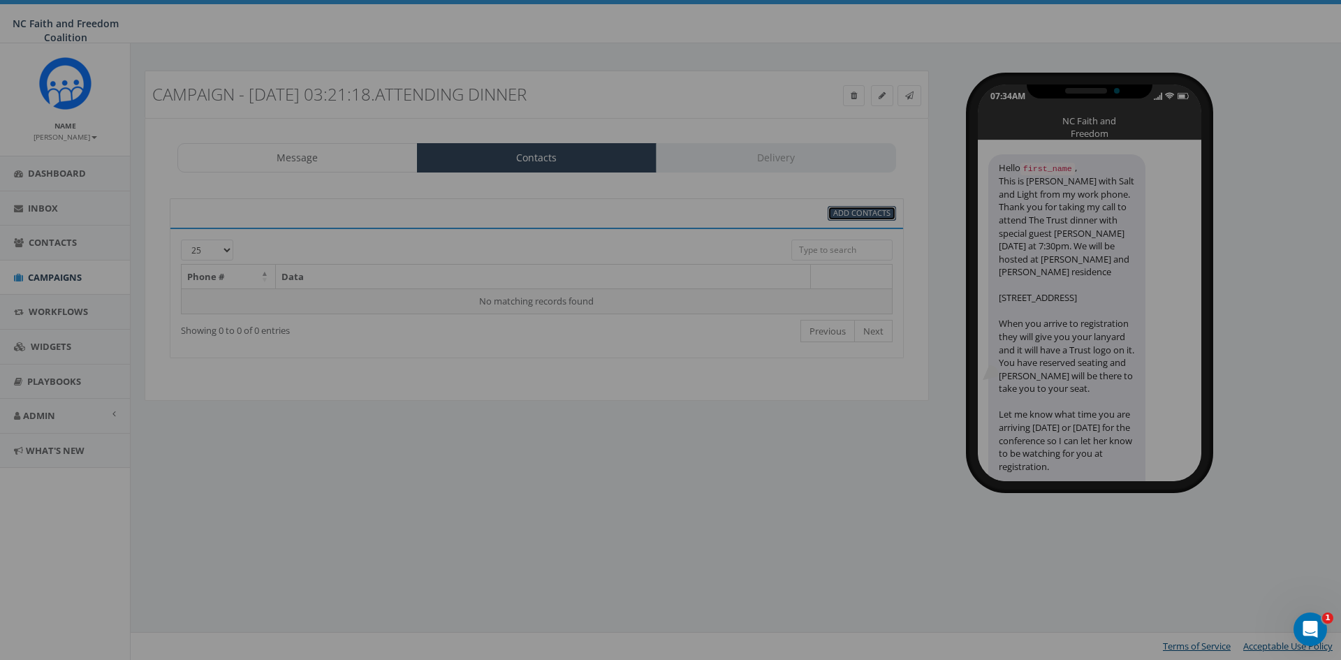
select select
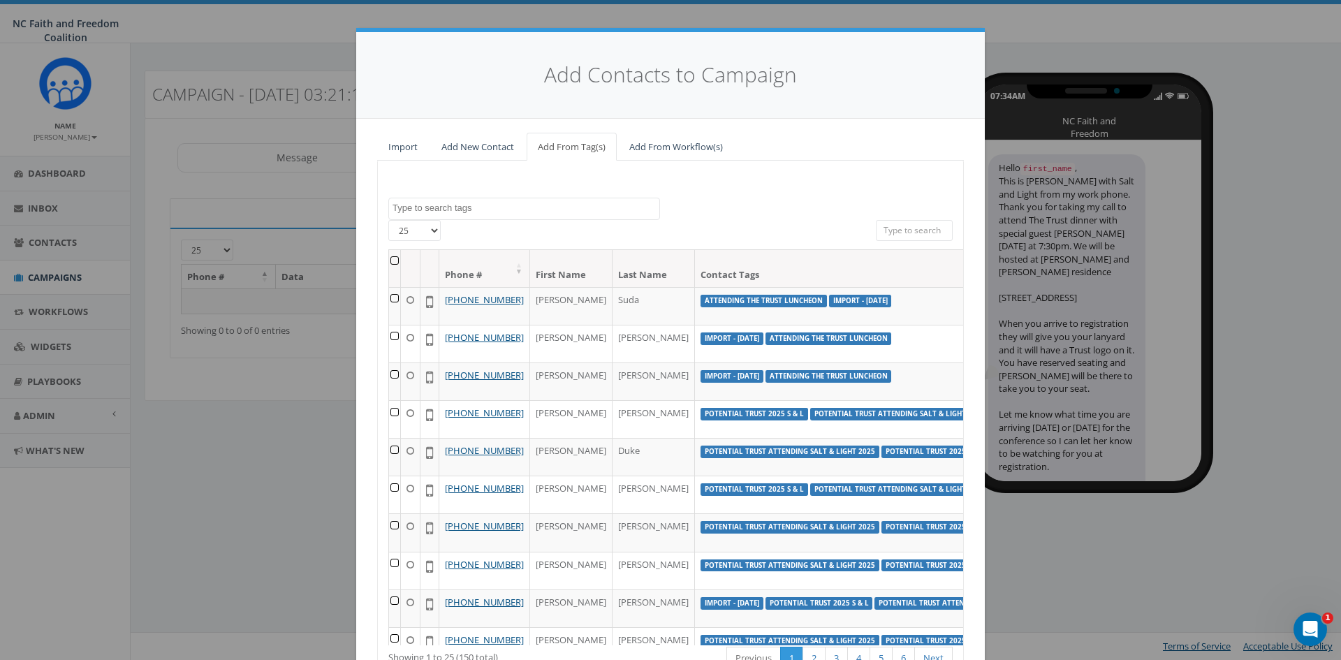
click at [471, 209] on textarea "Search" at bounding box center [525, 208] width 267 height 13
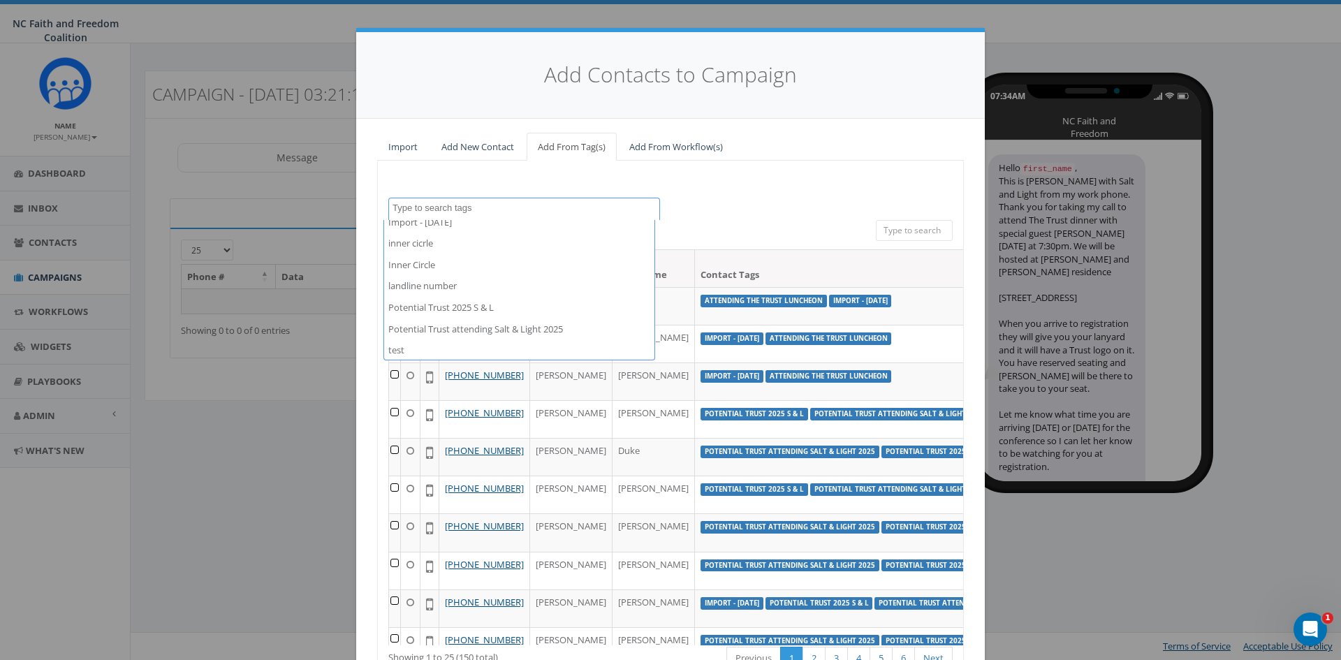
scroll to position [95, 0]
click at [406, 140] on link "Import" at bounding box center [403, 147] width 52 height 29
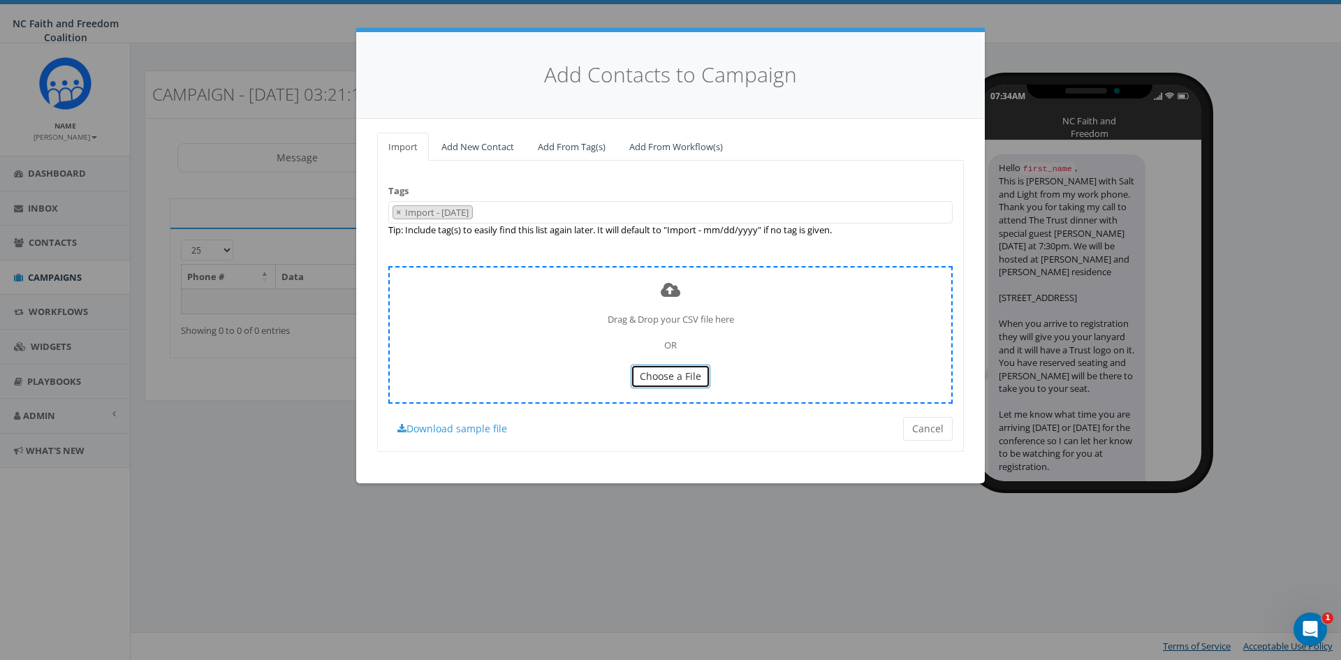
click at [674, 379] on span "Choose a File" at bounding box center [670, 375] width 61 height 13
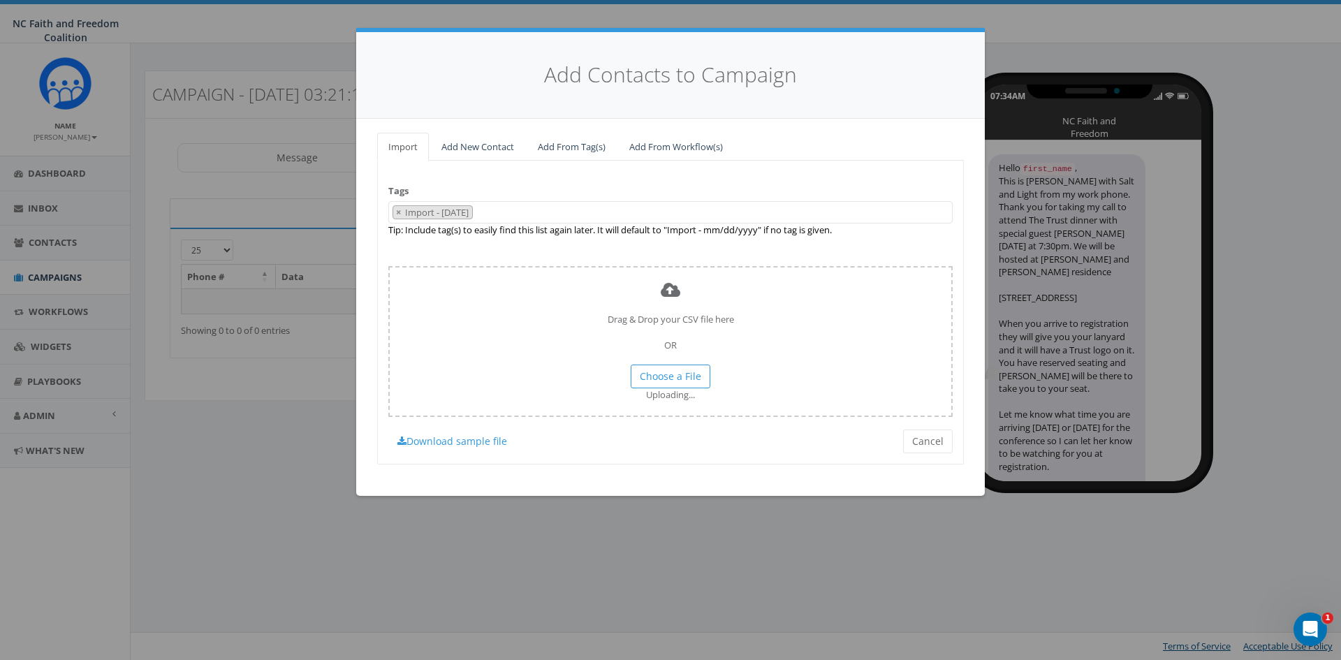
click at [462, 215] on 09\/23\/2025 "Import - [DATE]" at bounding box center [438, 212] width 68 height 13
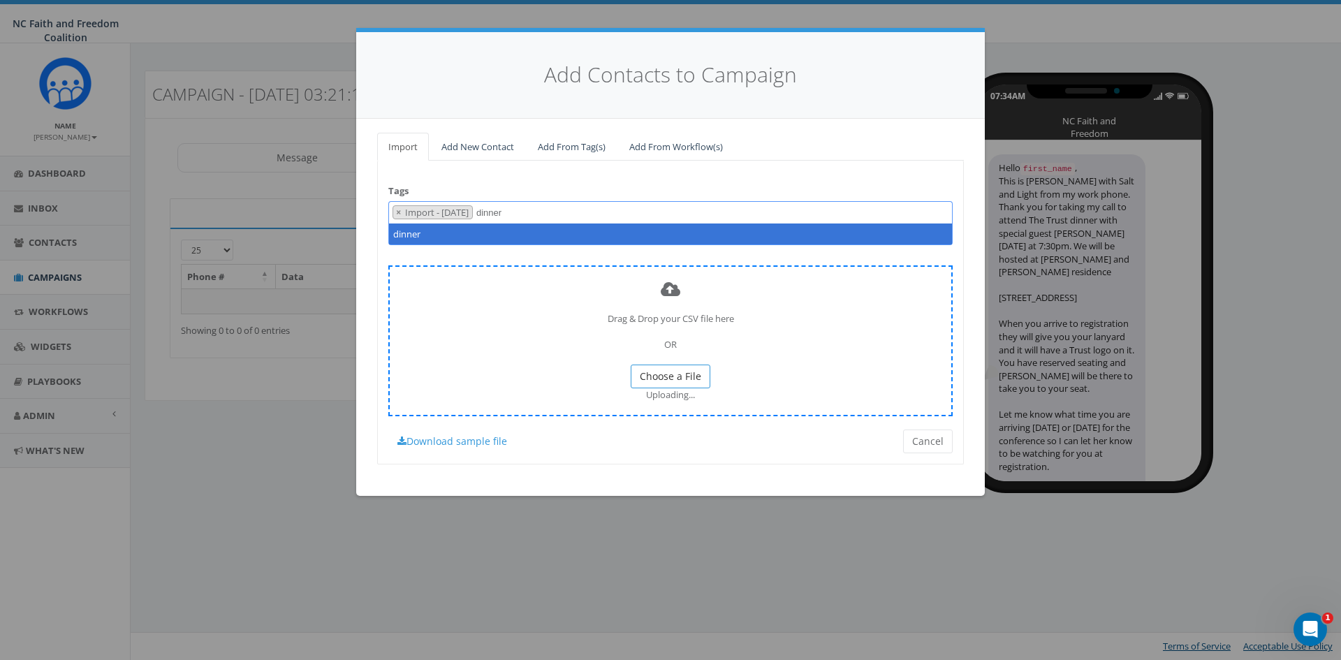
type textarea "dinner"
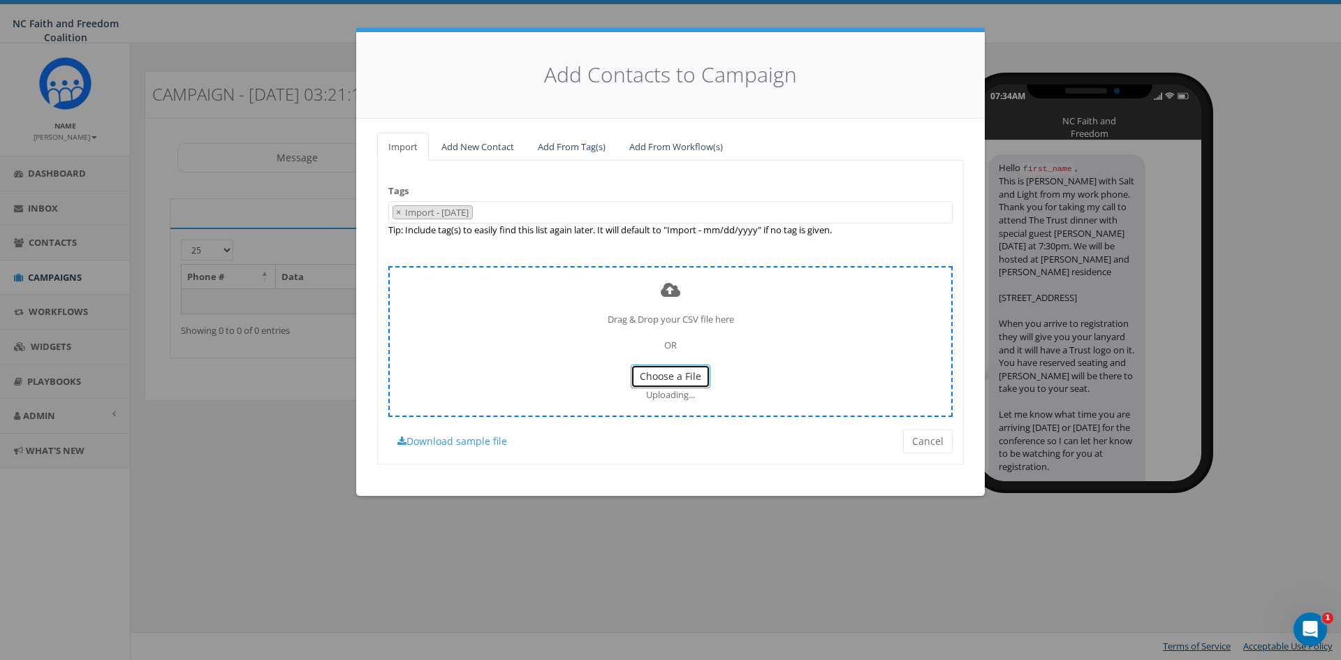
click at [657, 378] on span "Choose a File" at bounding box center [670, 375] width 61 height 13
click at [544, 294] on div "Drag & Drop your CSV file here OR Choose a File Uploading..." at bounding box center [670, 341] width 564 height 151
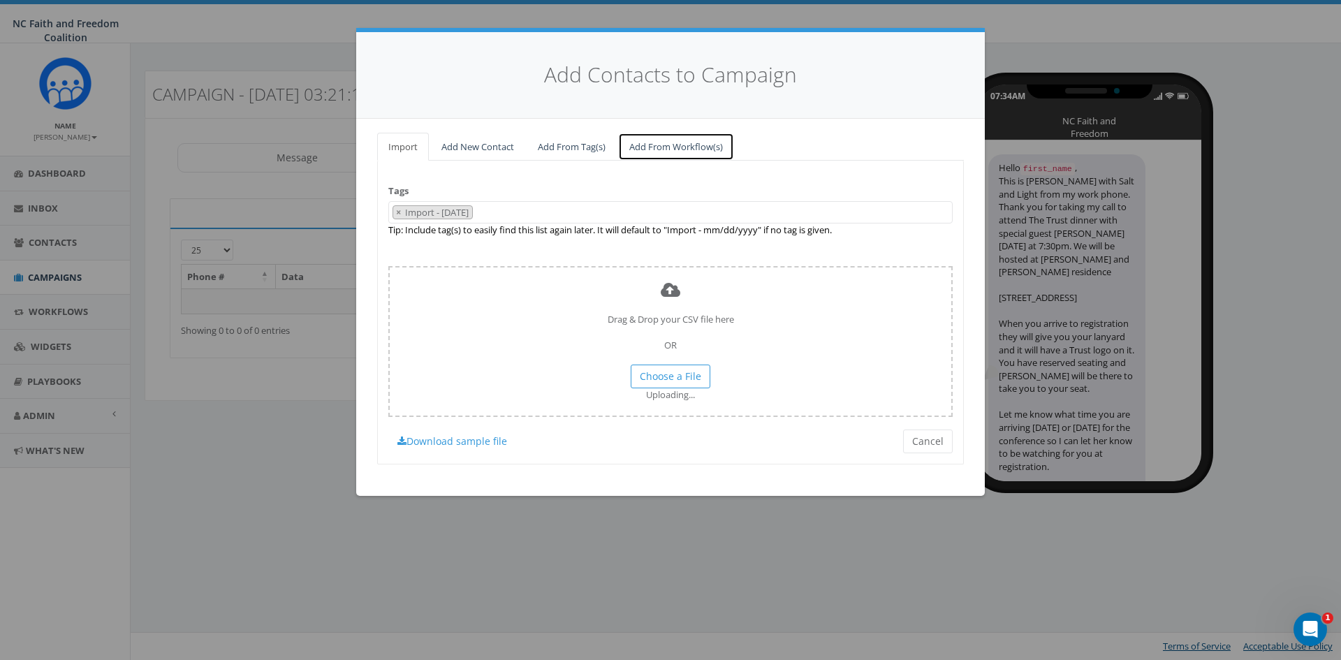
click at [664, 149] on link "Add From Workflow(s)" at bounding box center [676, 147] width 116 height 29
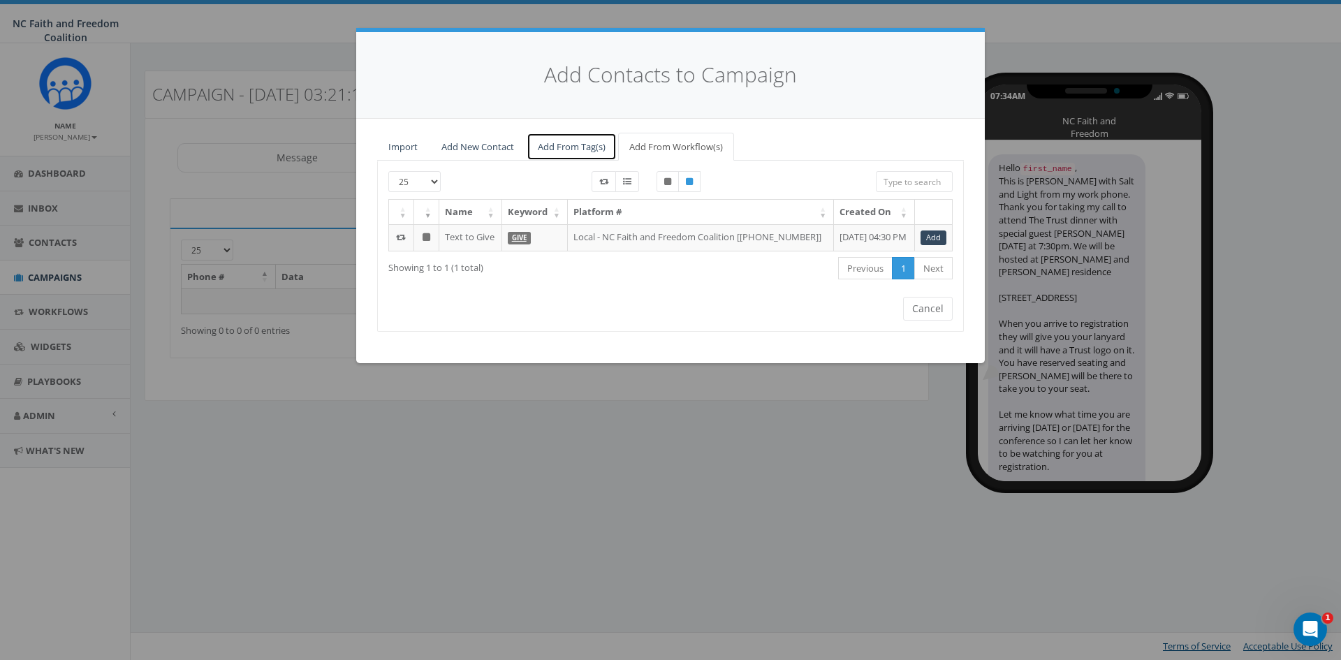
click at [596, 145] on link "Add From Tag(s)" at bounding box center [571, 147] width 90 height 29
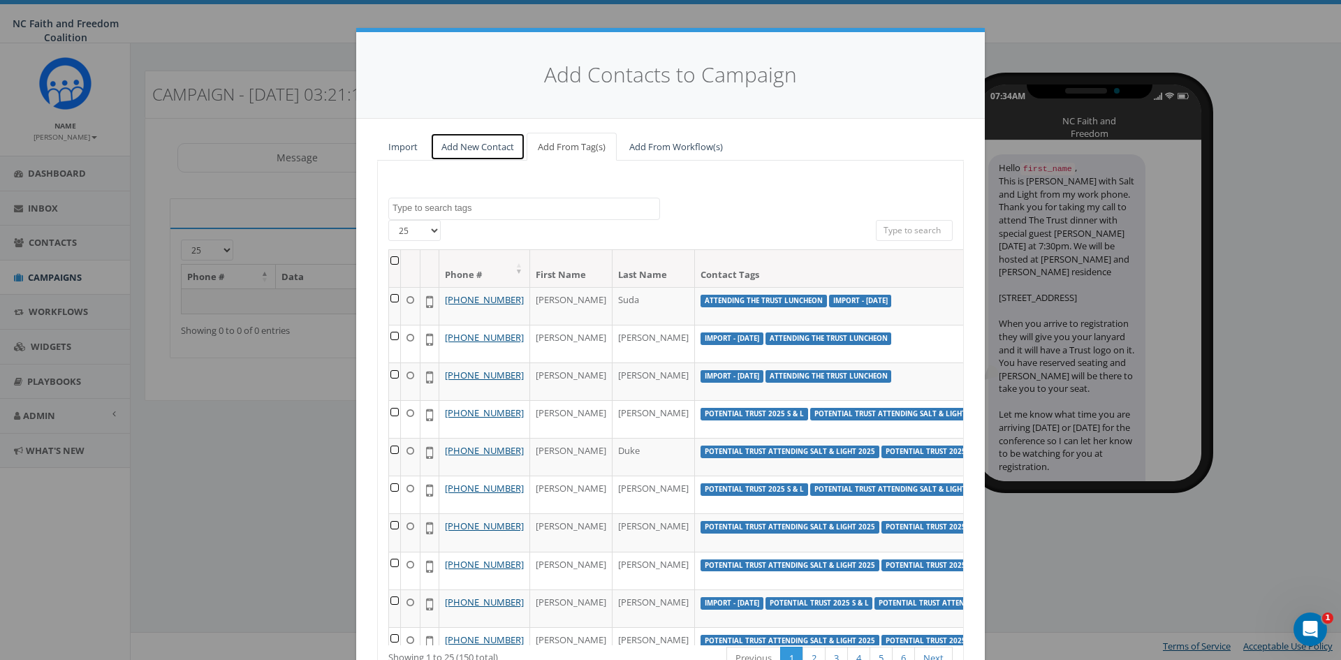
click at [470, 139] on link "Add New Contact" at bounding box center [477, 147] width 95 height 29
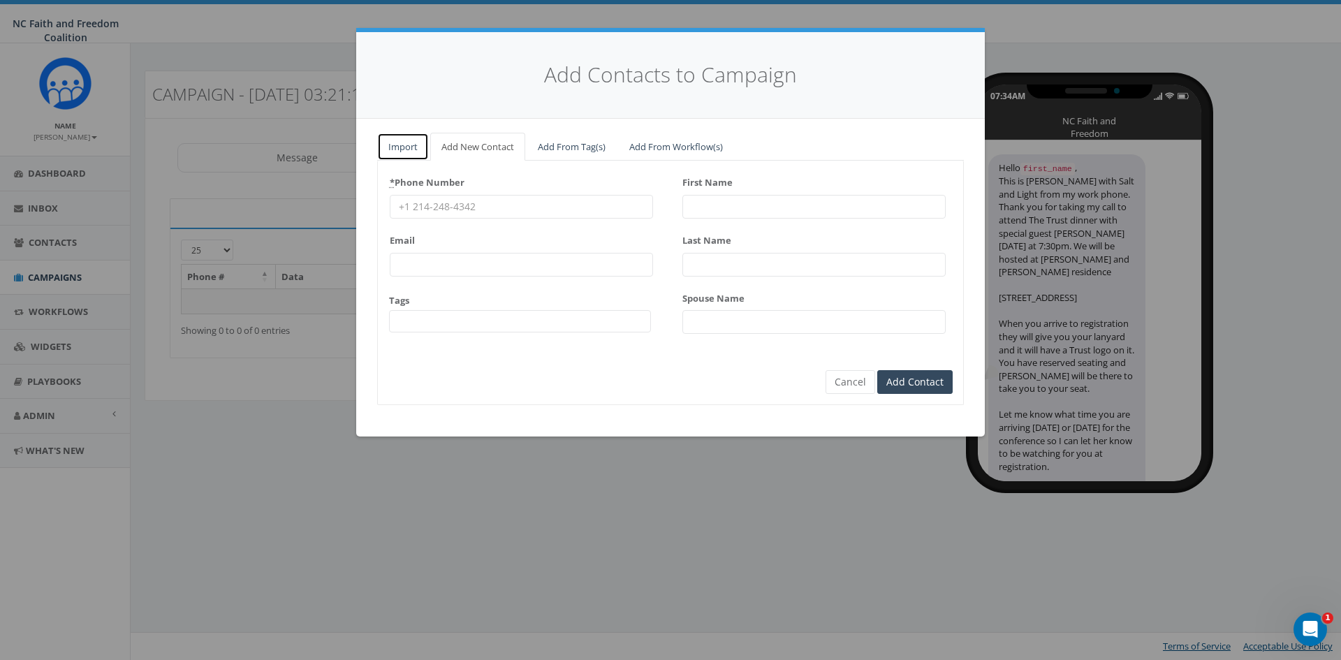
click at [412, 146] on link "Import" at bounding box center [403, 147] width 52 height 29
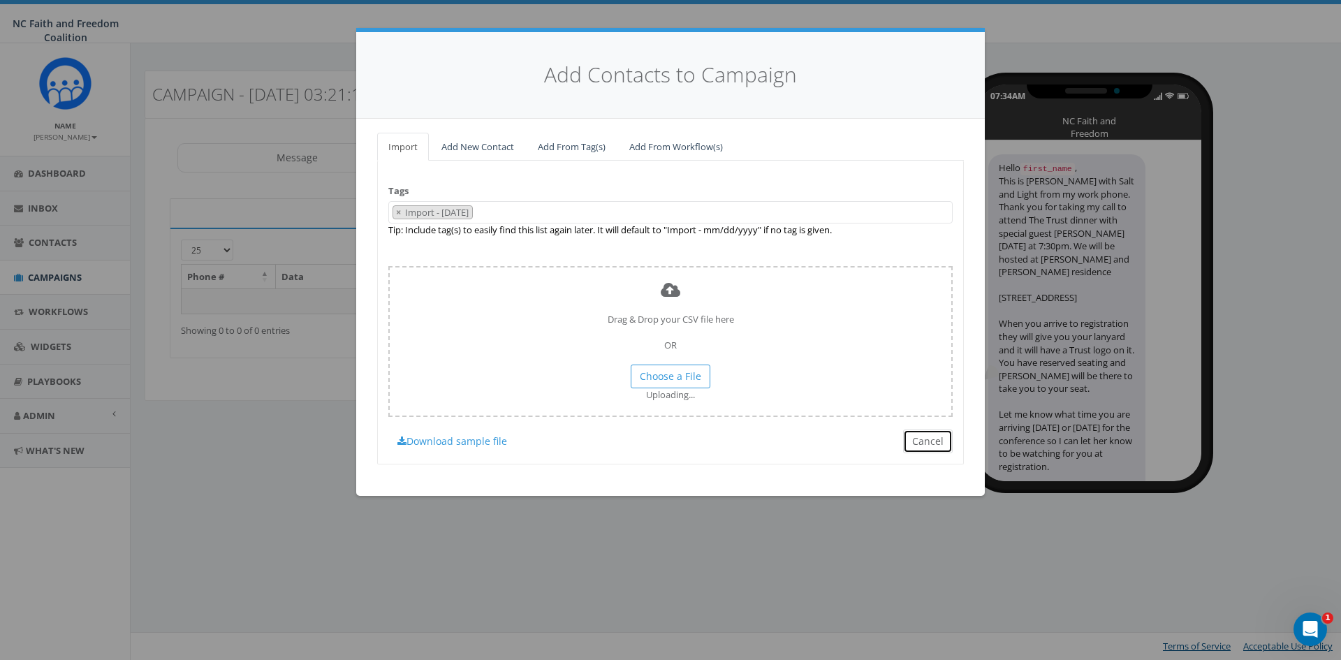
click at [927, 446] on button "Cancel" at bounding box center [928, 441] width 50 height 24
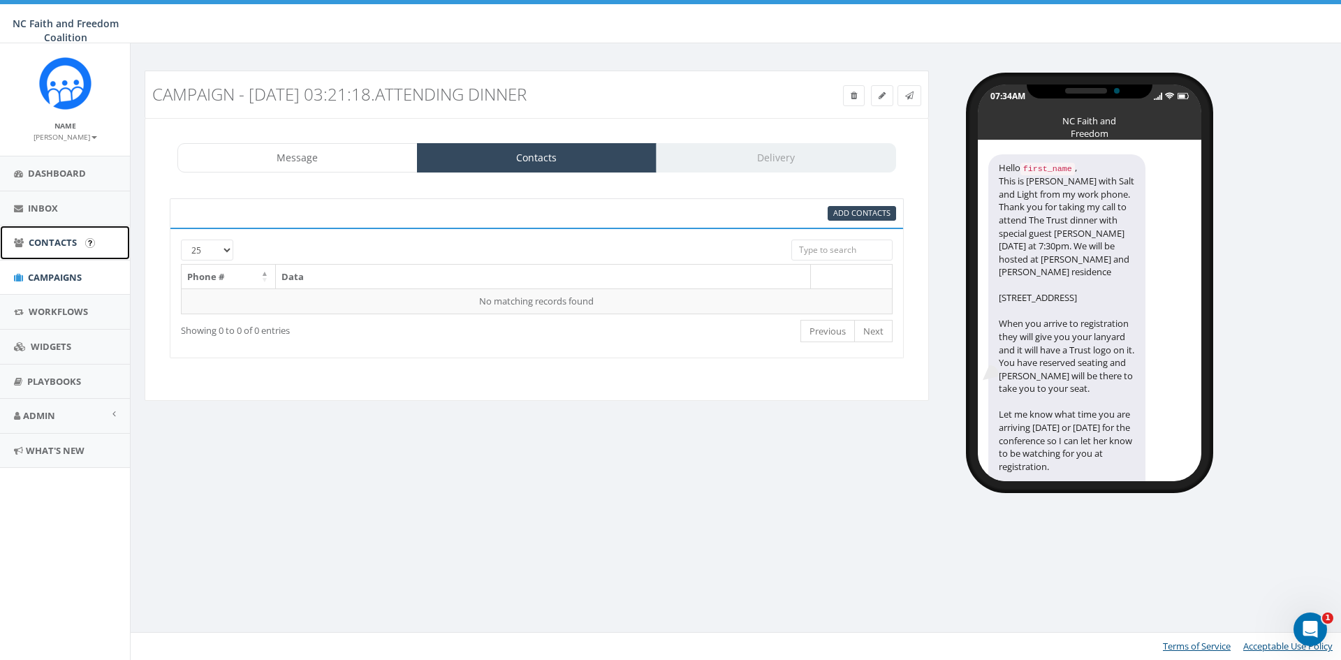
click at [47, 240] on span "Contacts" at bounding box center [53, 242] width 48 height 13
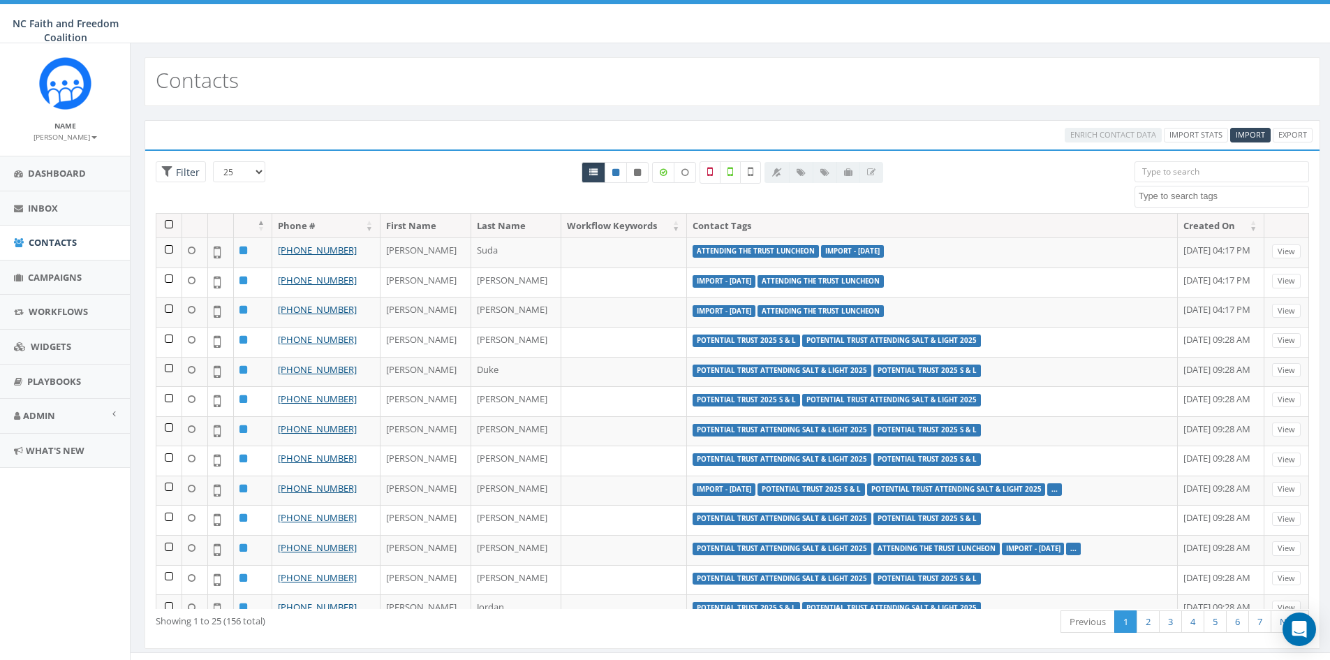
select select
click at [1262, 132] on span "Import" at bounding box center [1250, 134] width 29 height 10
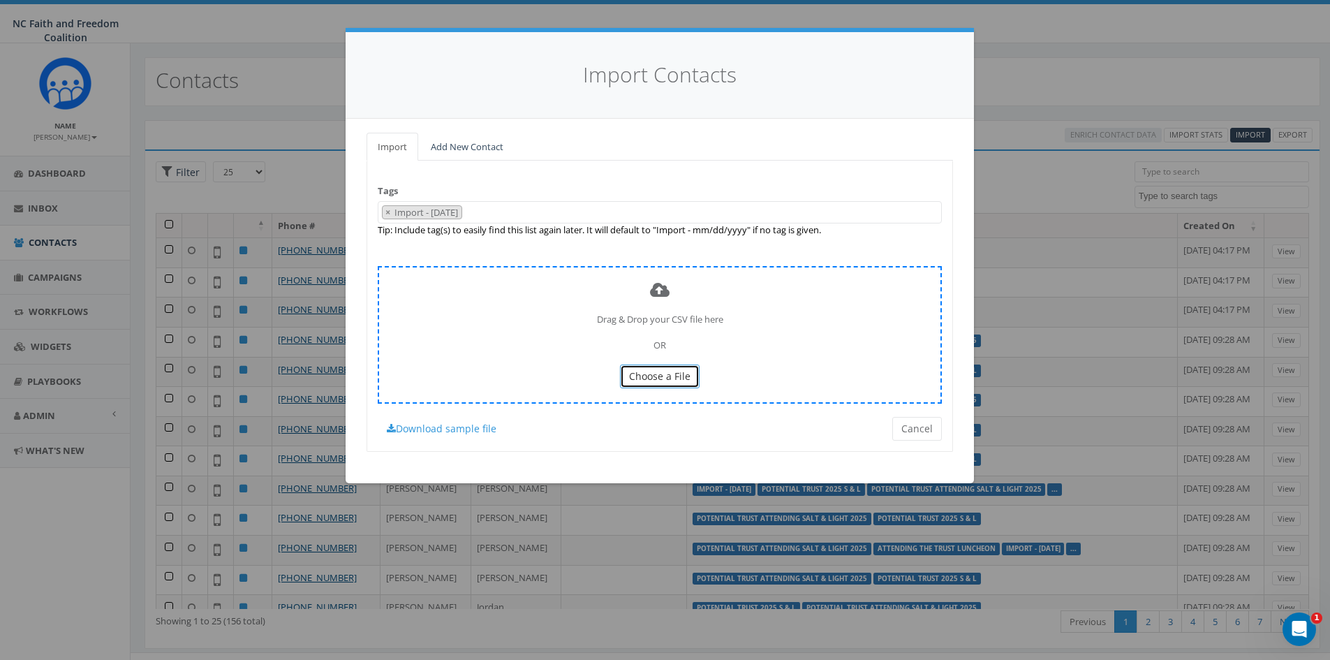
click at [650, 384] on button "Choose a File" at bounding box center [660, 376] width 80 height 24
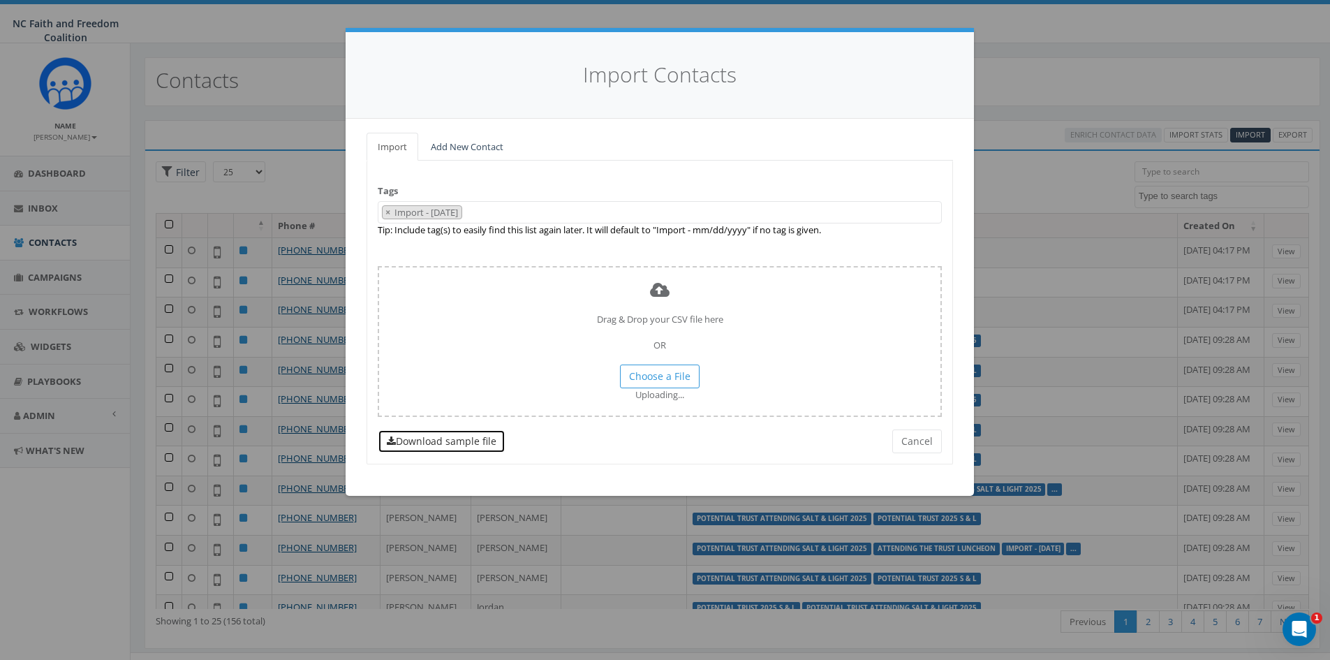
click at [468, 437] on link "Download sample file" at bounding box center [442, 441] width 128 height 24
click at [918, 445] on button "Cancel" at bounding box center [917, 441] width 50 height 24
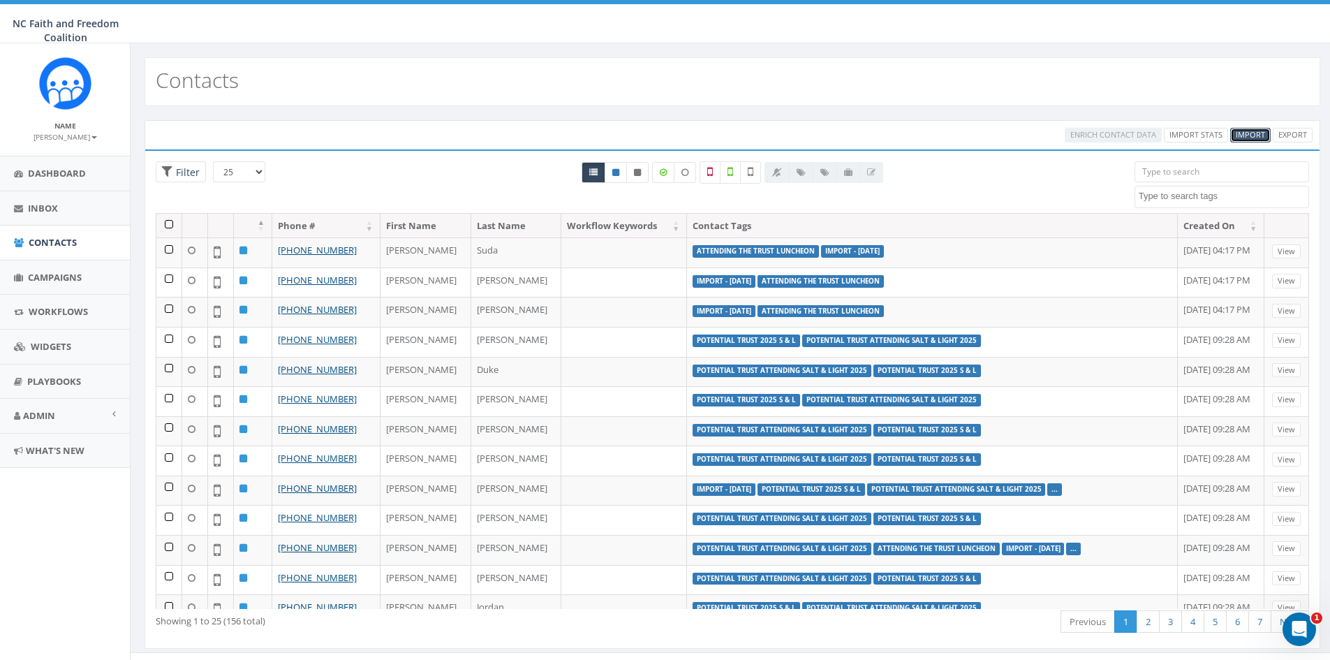
click at [1259, 133] on span "Import" at bounding box center [1250, 134] width 29 height 10
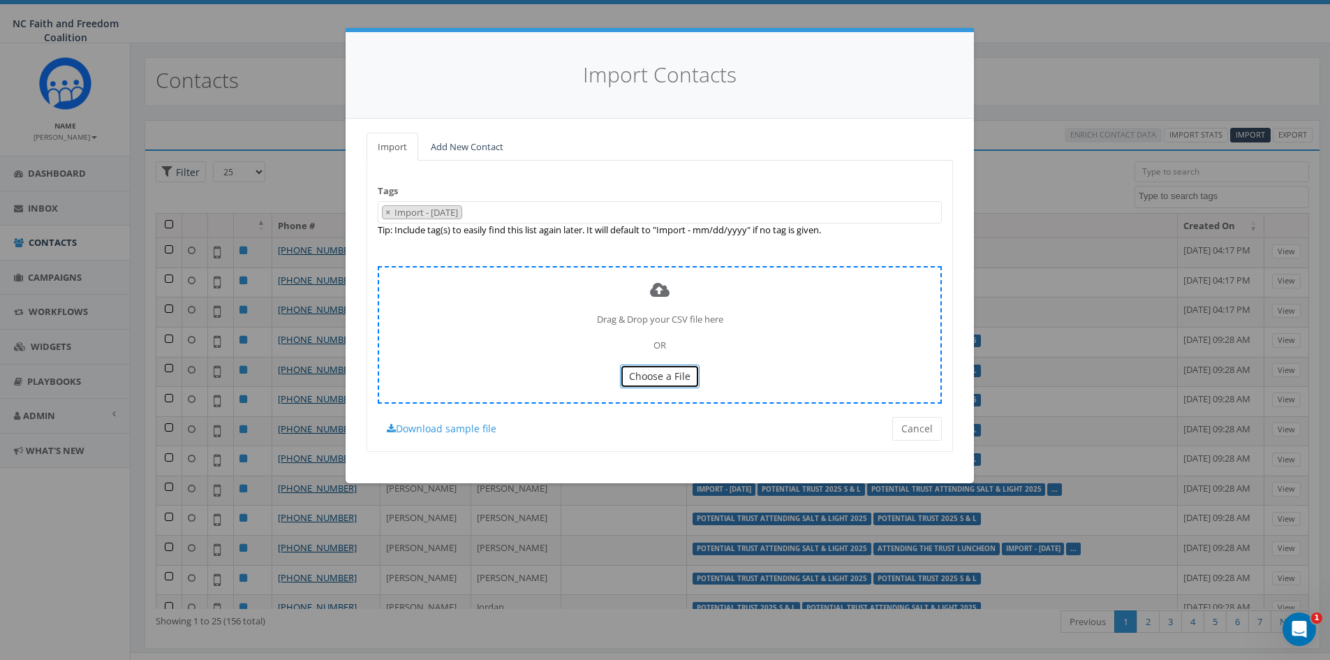
click at [635, 374] on span "Choose a File" at bounding box center [659, 375] width 61 height 13
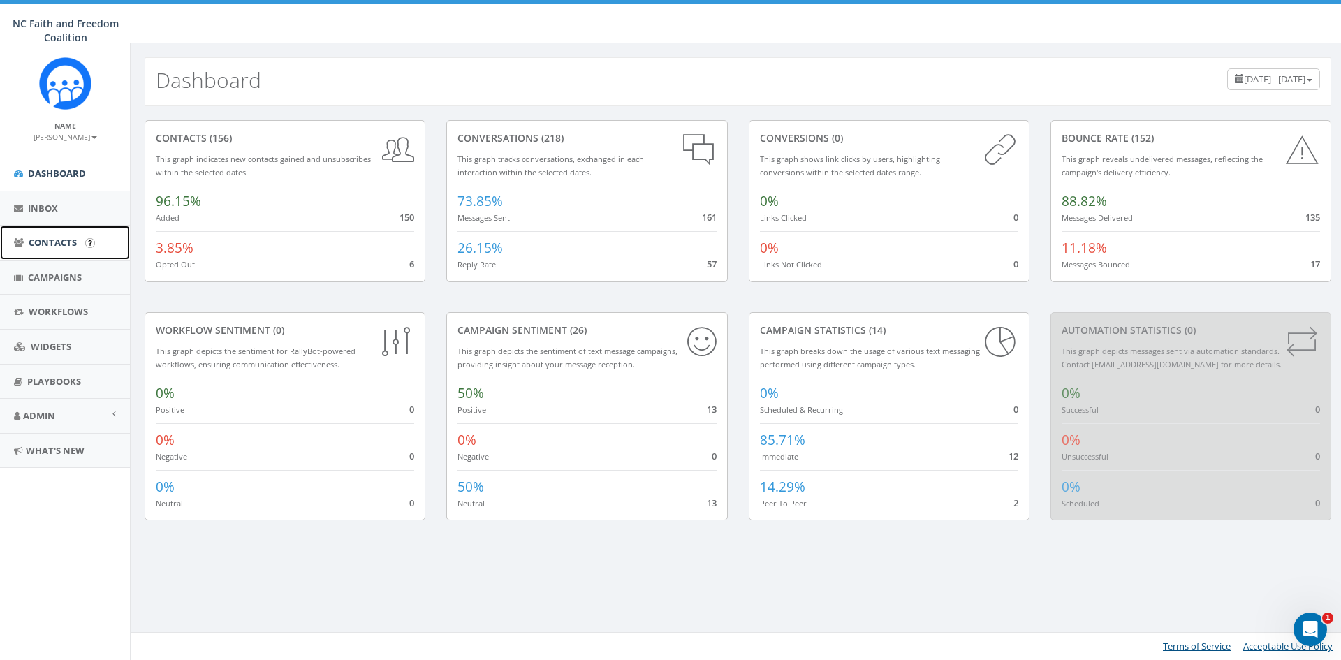
click at [43, 244] on span "Contacts" at bounding box center [53, 242] width 48 height 13
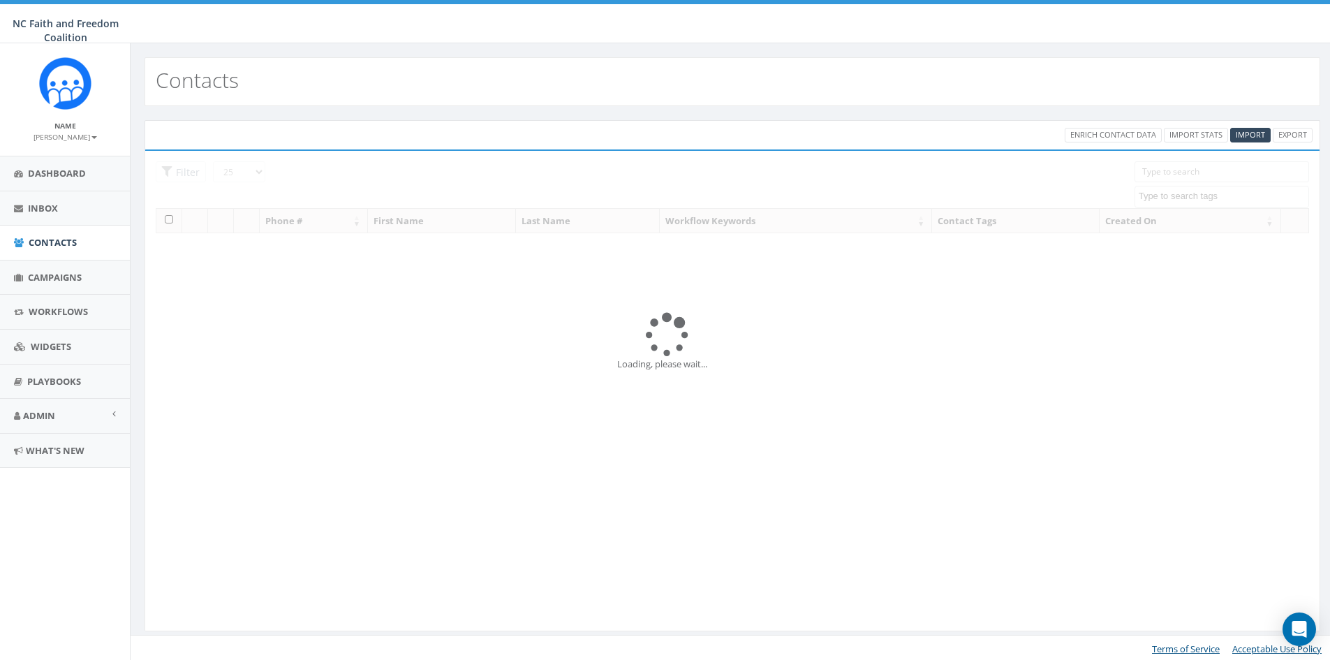
select select
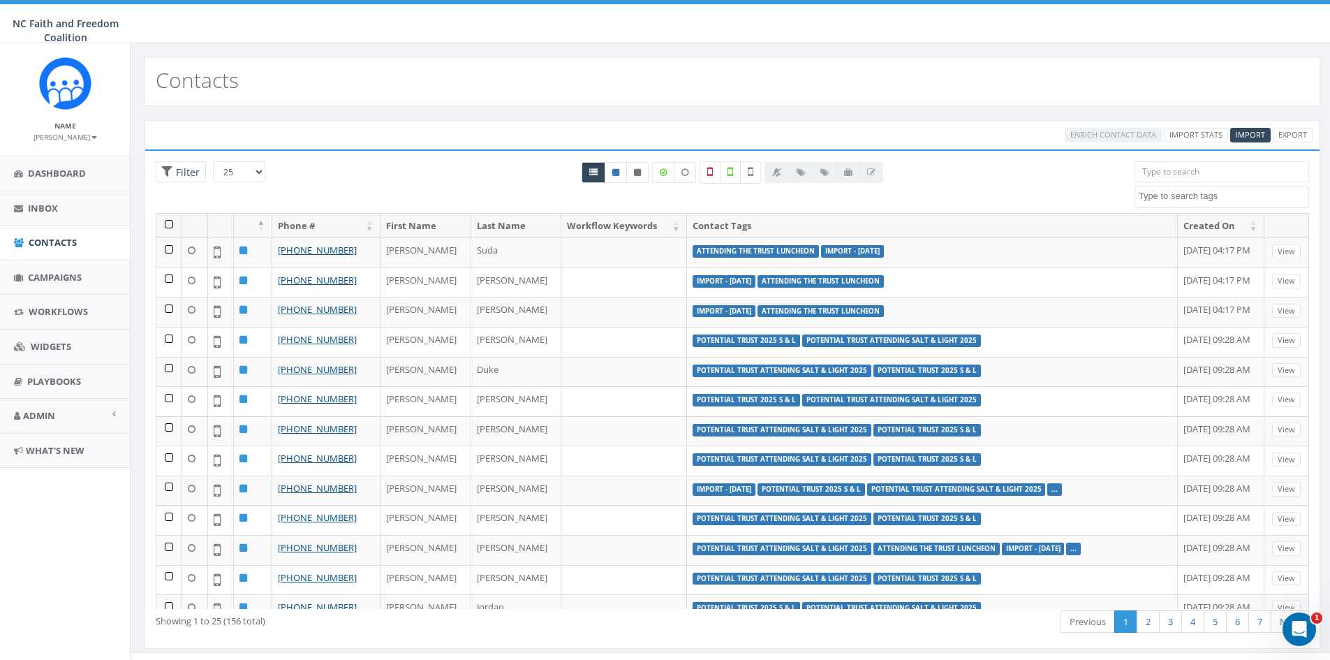
click at [1174, 168] on input "search" at bounding box center [1222, 171] width 175 height 21
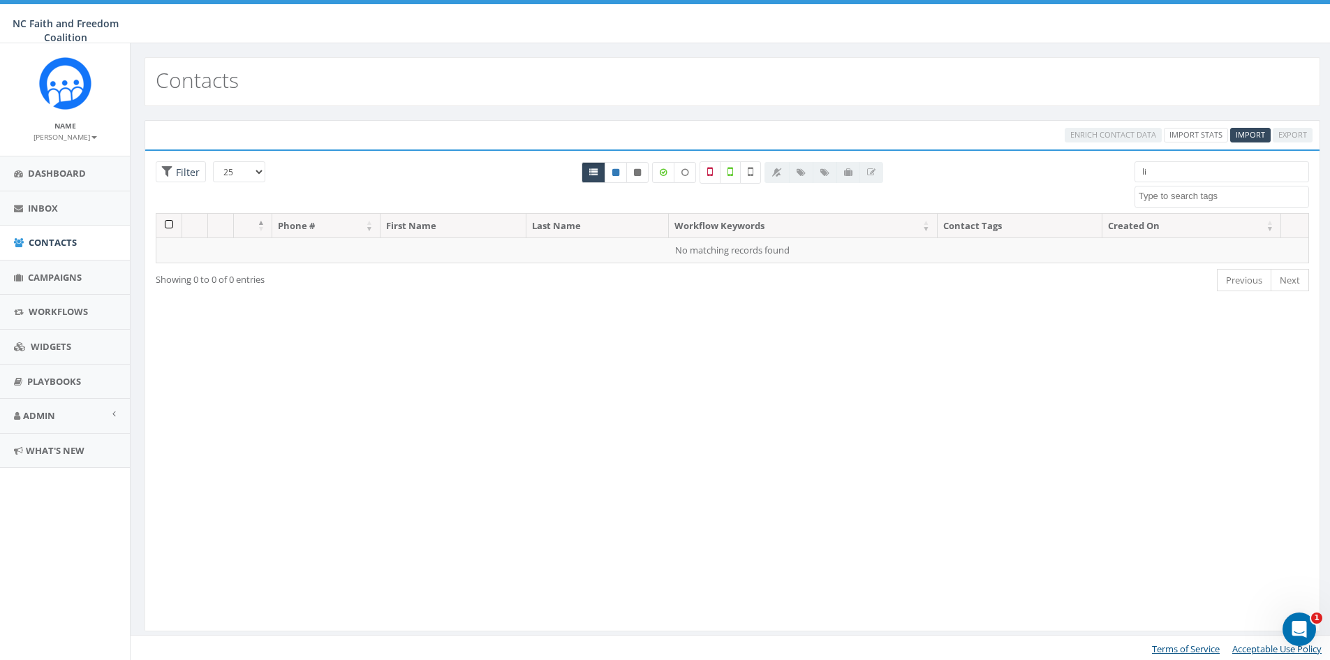
type input "l"
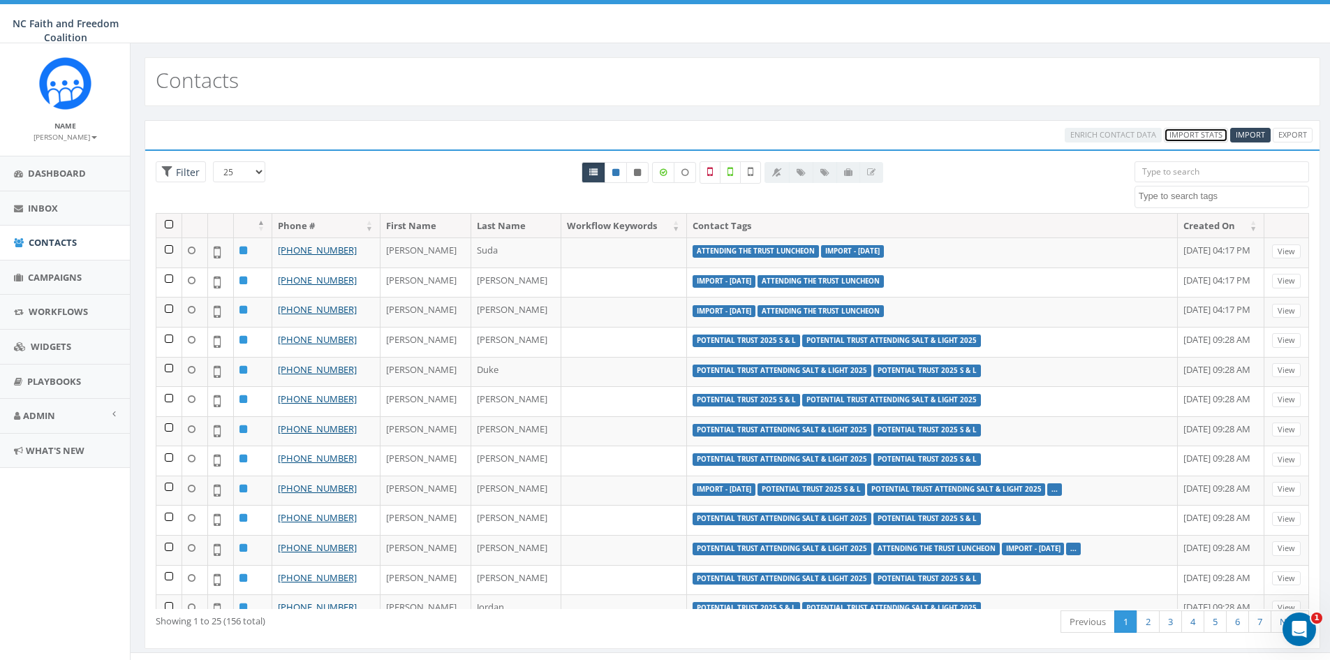
click at [1214, 134] on link "Import Stats" at bounding box center [1196, 135] width 64 height 15
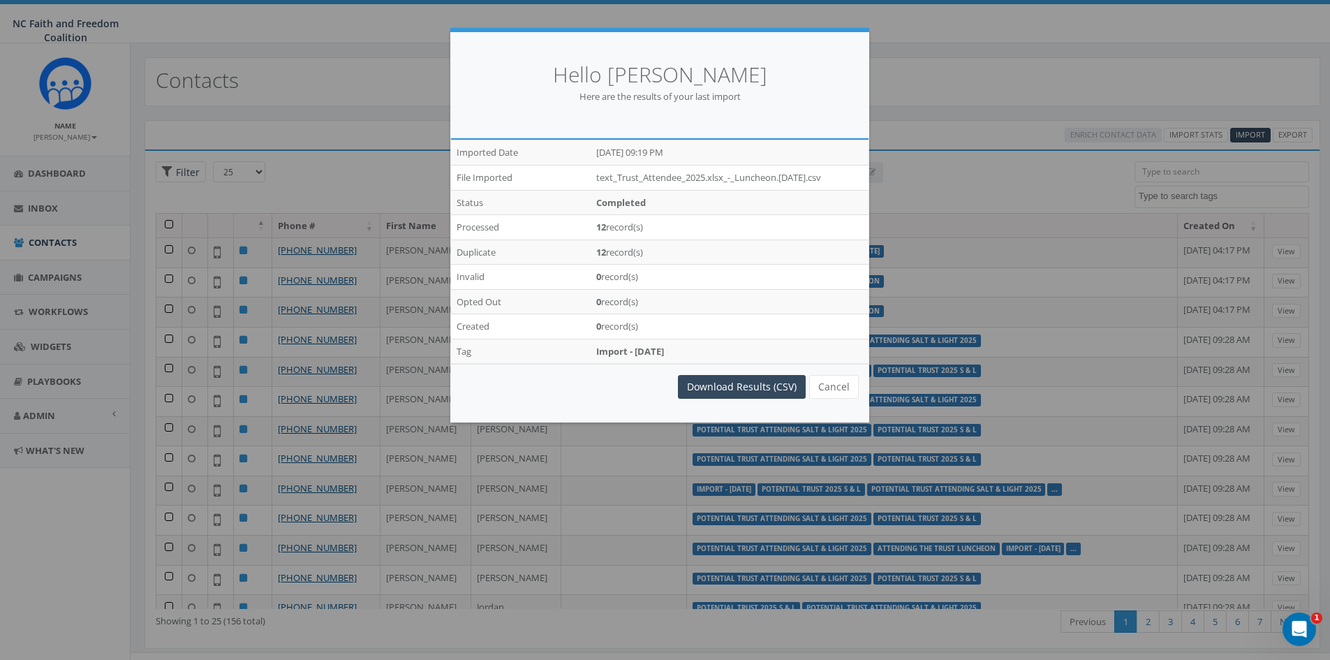
click at [925, 44] on div "Hello [PERSON_NAME] Here are the results of your last import /imports/7794/expo…" at bounding box center [665, 330] width 1330 height 660
click at [824, 394] on button "Cancel" at bounding box center [834, 387] width 50 height 24
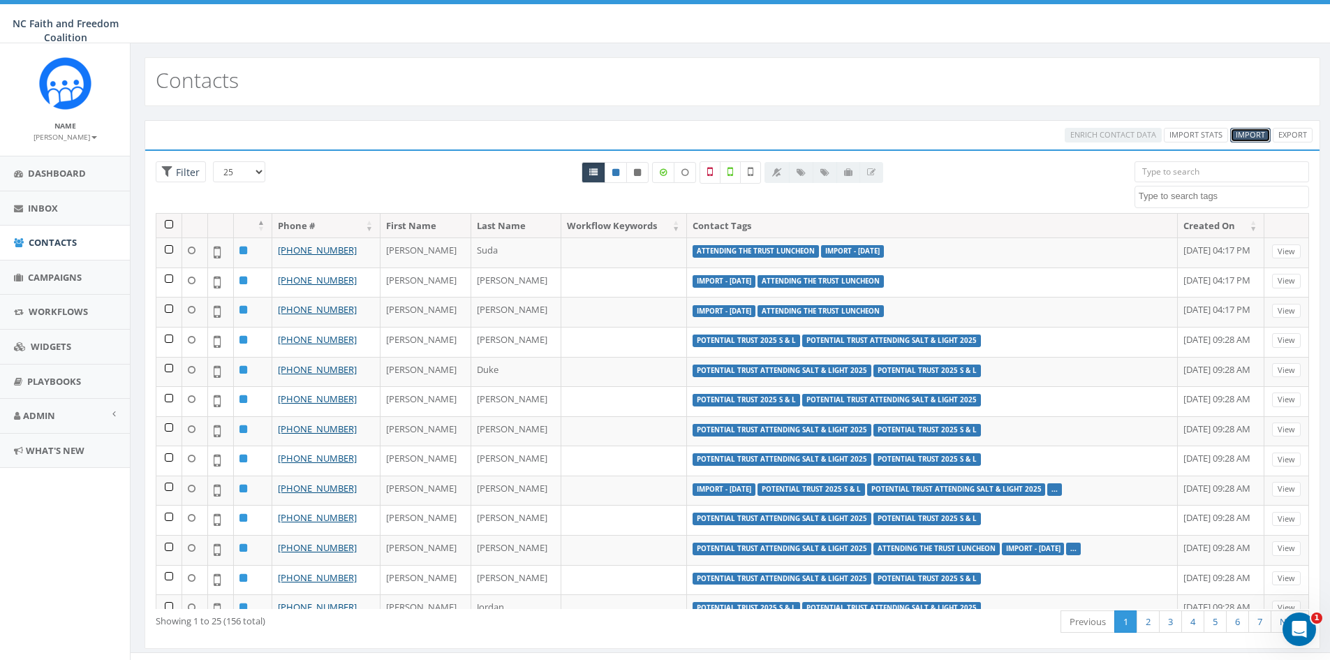
click at [1246, 138] on span "Import" at bounding box center [1250, 134] width 29 height 10
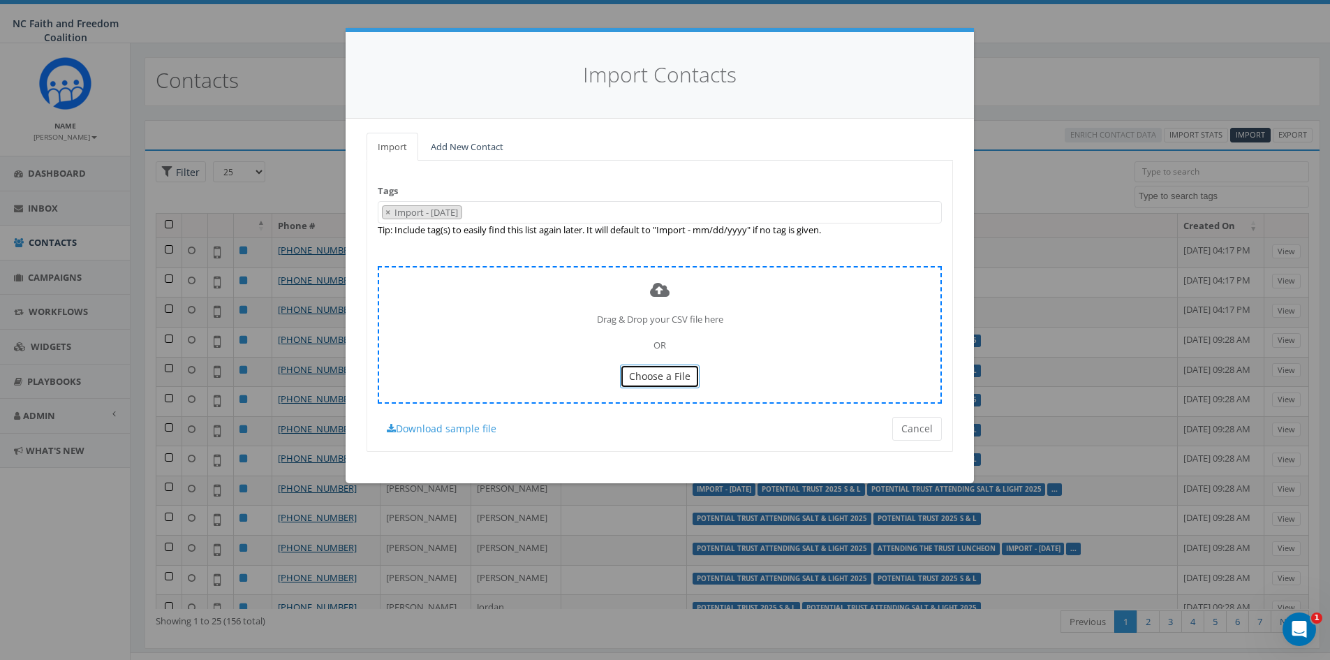
click at [659, 382] on span "Choose a File" at bounding box center [659, 375] width 61 height 13
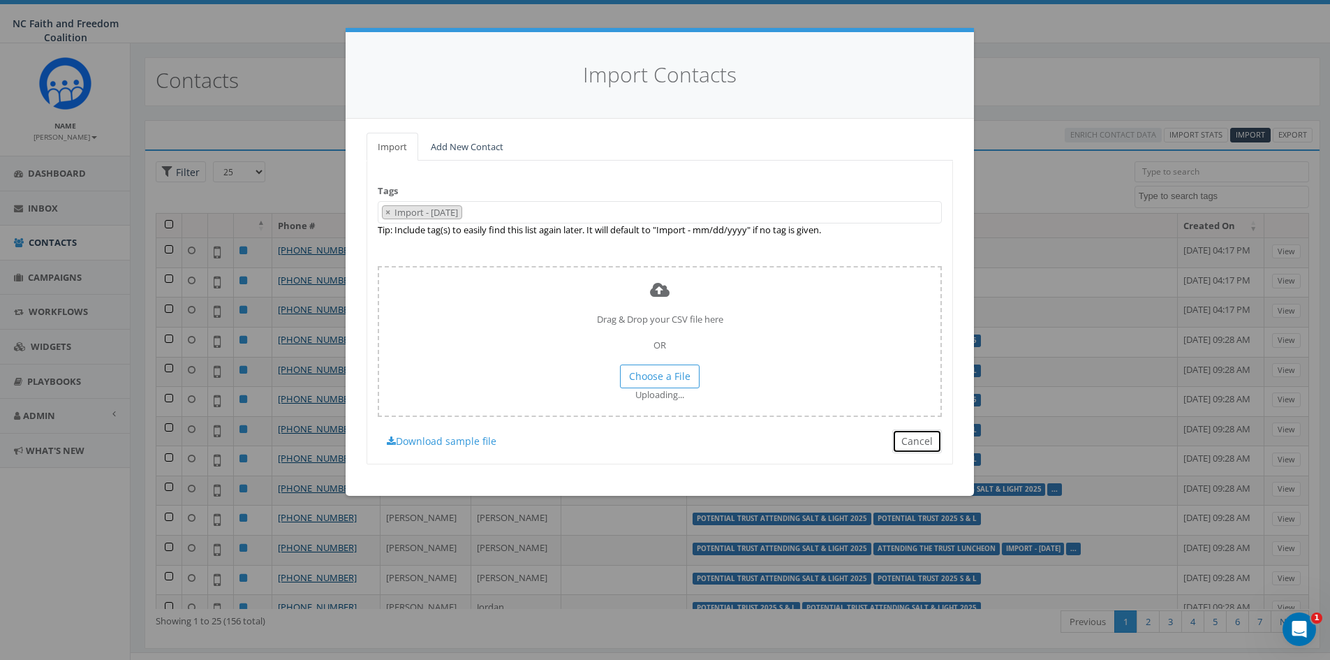
click at [918, 439] on button "Cancel" at bounding box center [917, 441] width 50 height 24
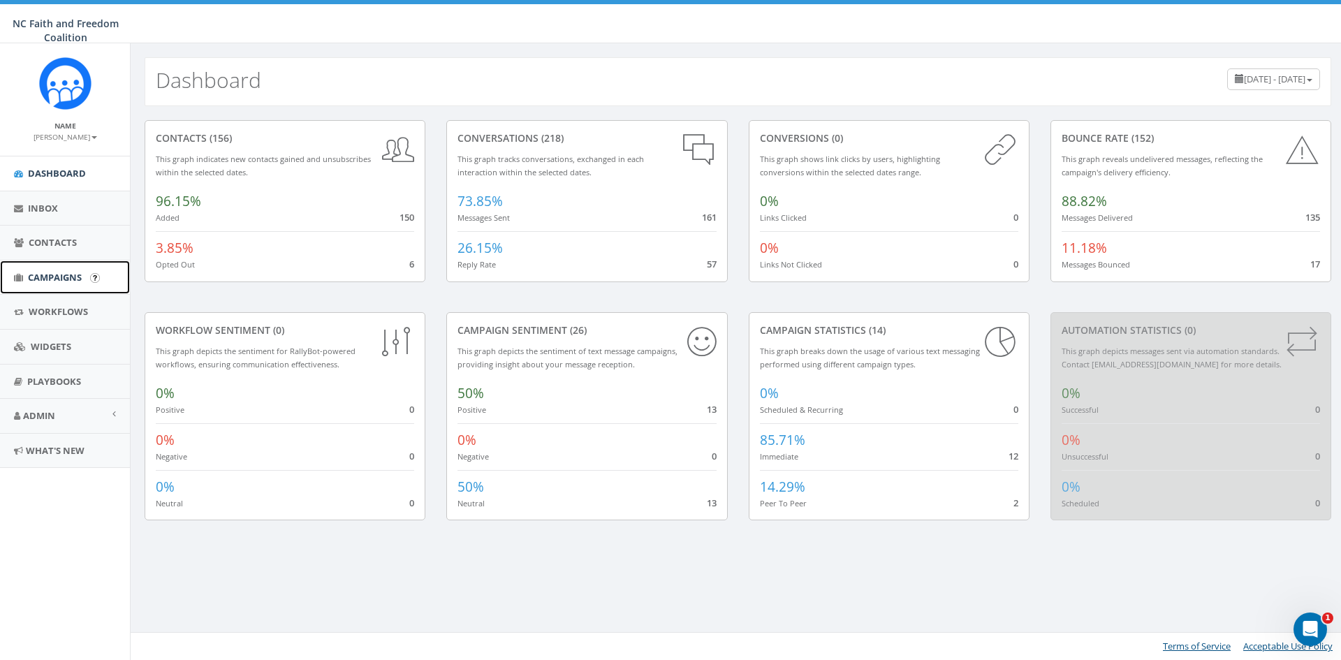
click at [55, 275] on span "Campaigns" at bounding box center [55, 277] width 54 height 13
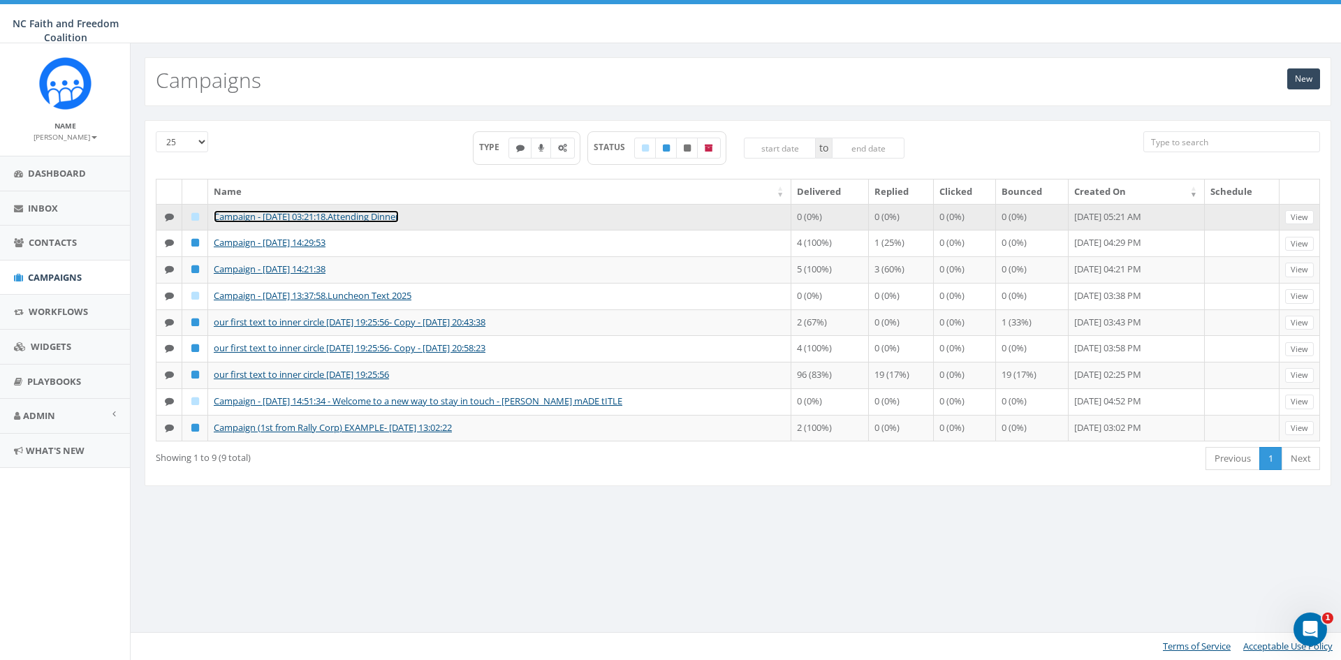
click at [341, 214] on link "Campaign - [DATE] 03:21:18.Attending Dinner" at bounding box center [306, 216] width 185 height 13
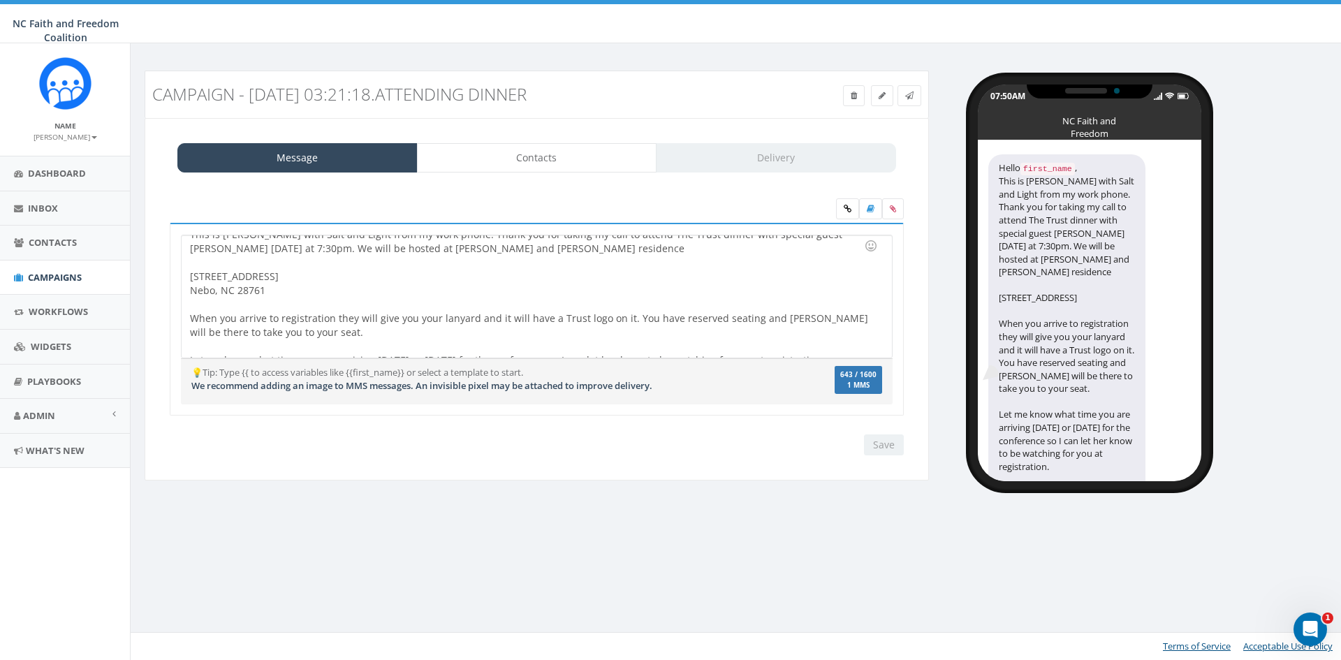
scroll to position [40, 0]
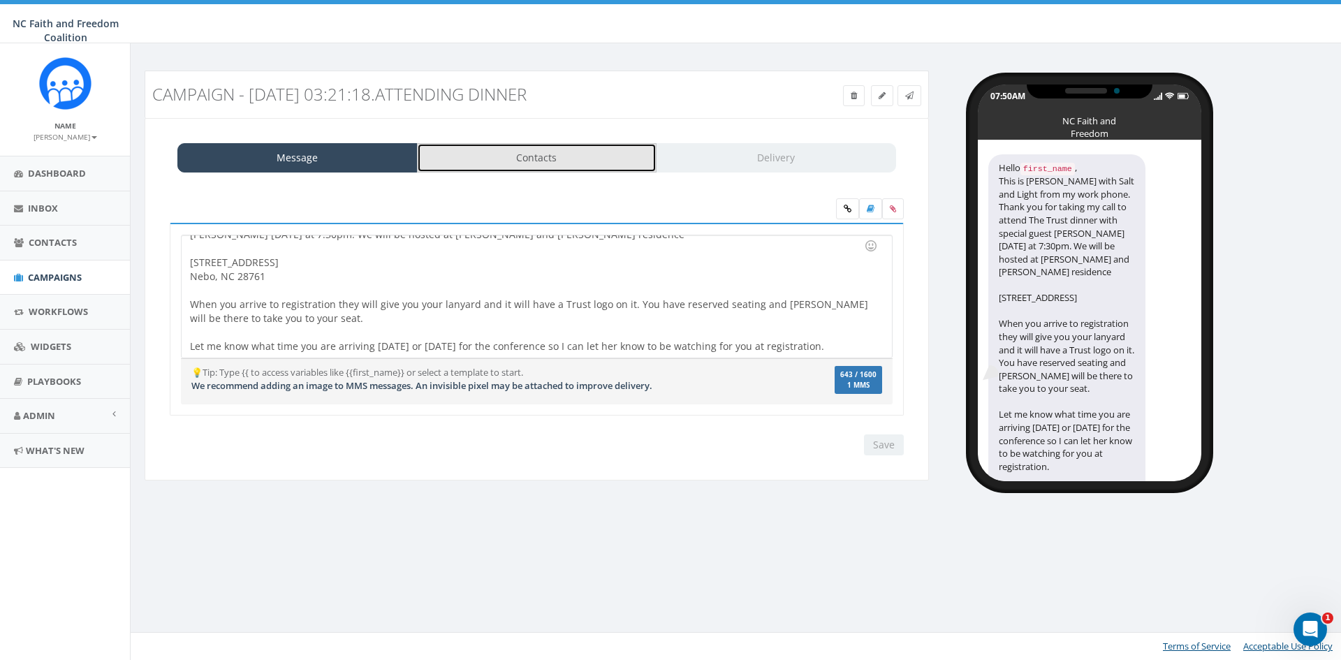
click at [519, 163] on link "Contacts" at bounding box center [537, 157] width 240 height 29
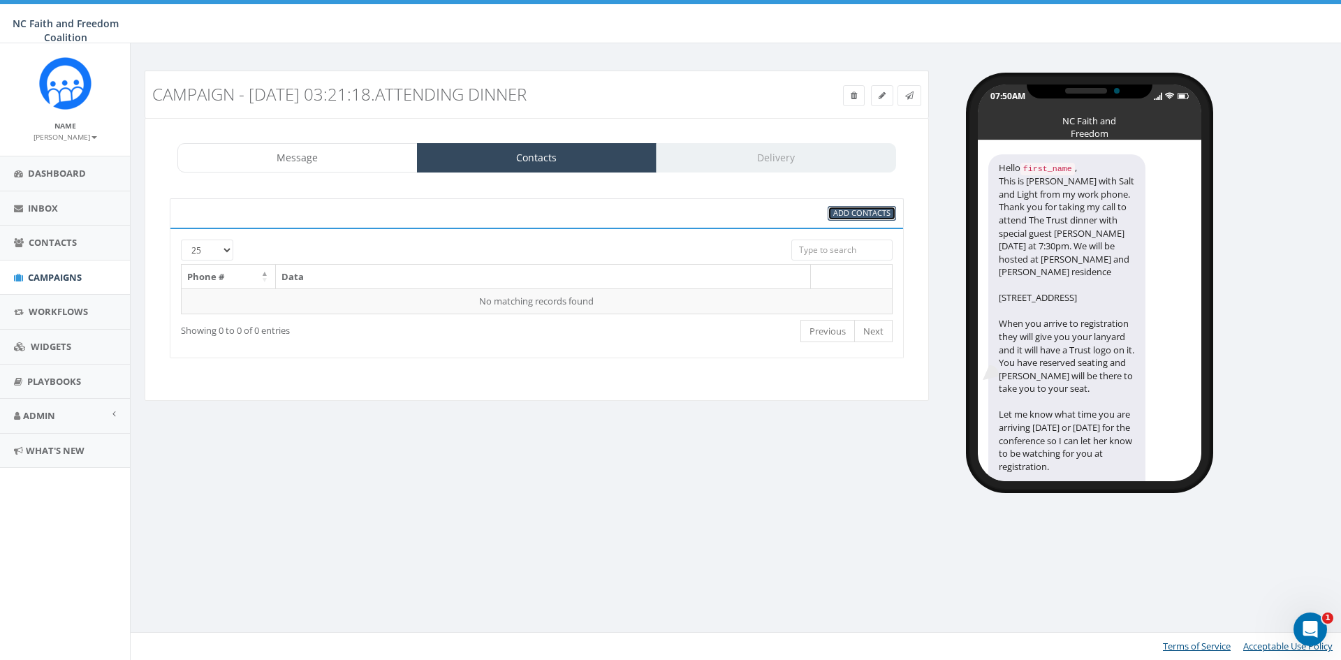
click at [841, 214] on span "Add Contacts" at bounding box center [861, 212] width 57 height 10
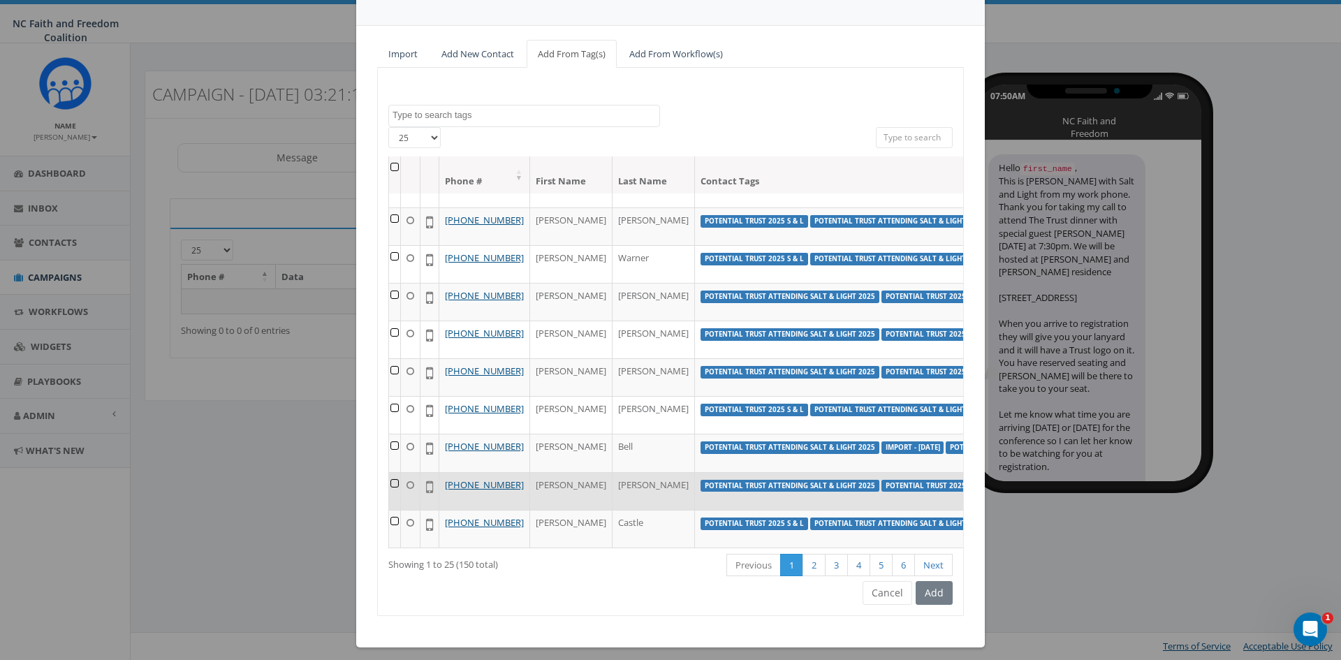
scroll to position [101, 0]
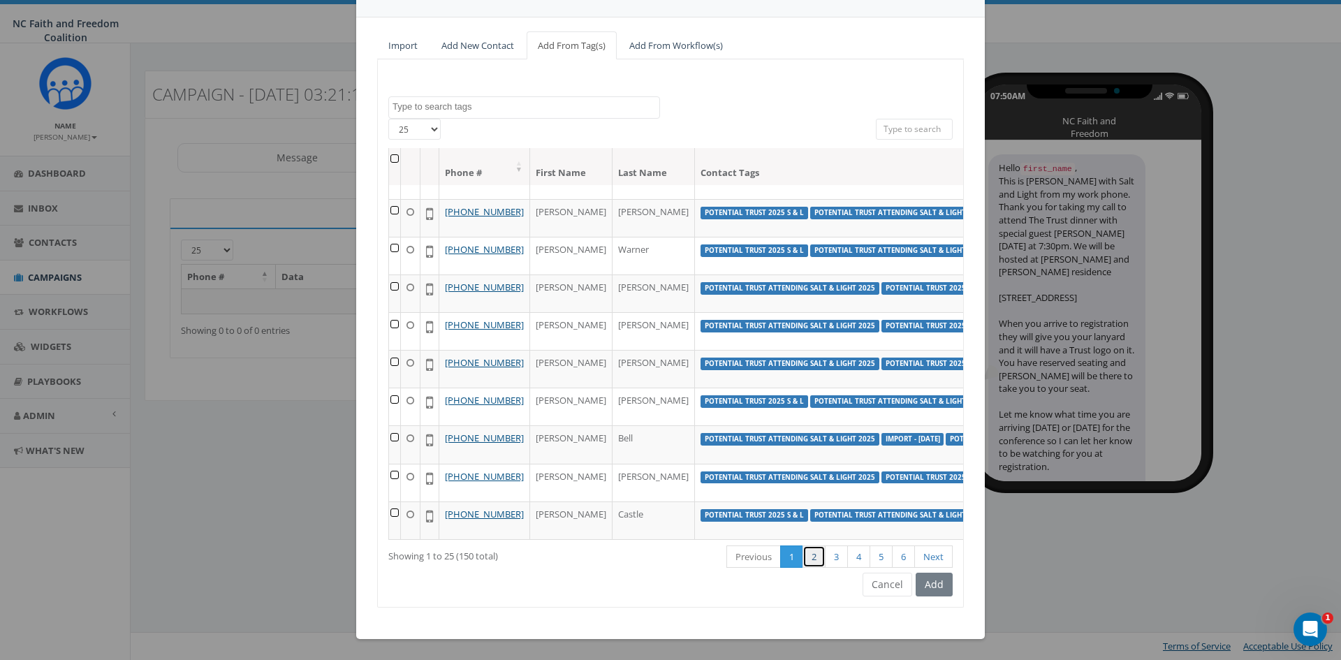
click at [804, 561] on link "2" at bounding box center [813, 556] width 23 height 23
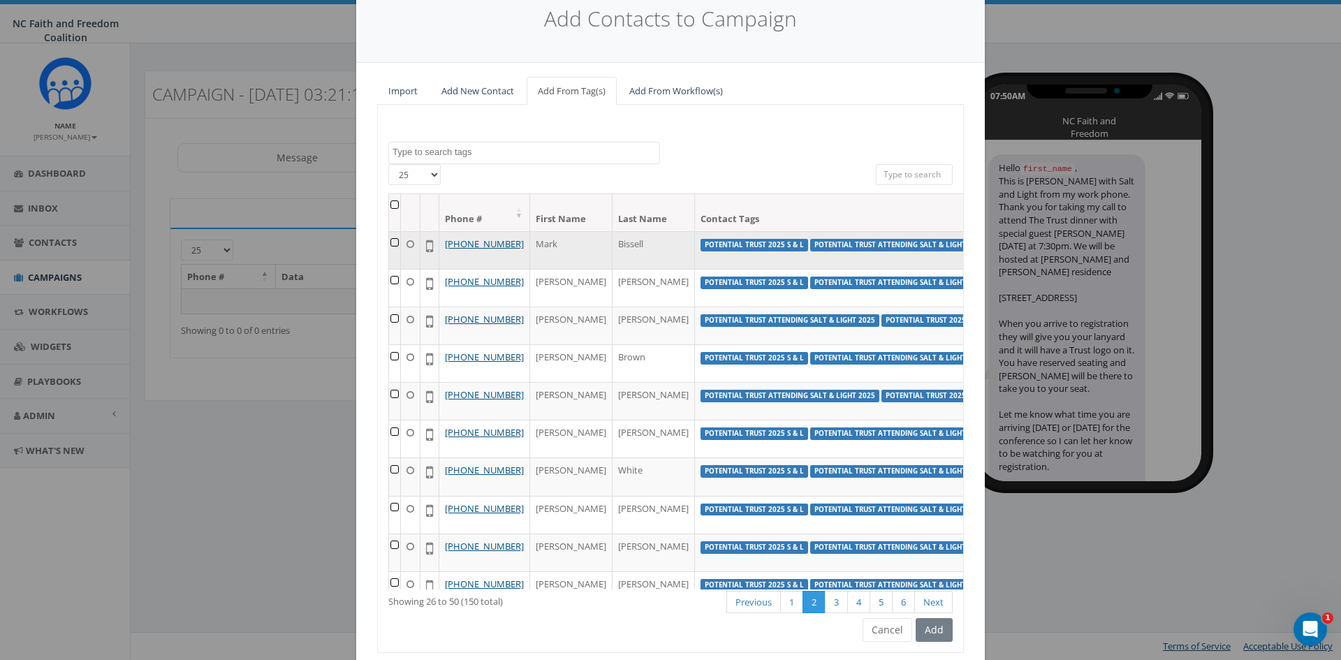
scroll to position [31, 0]
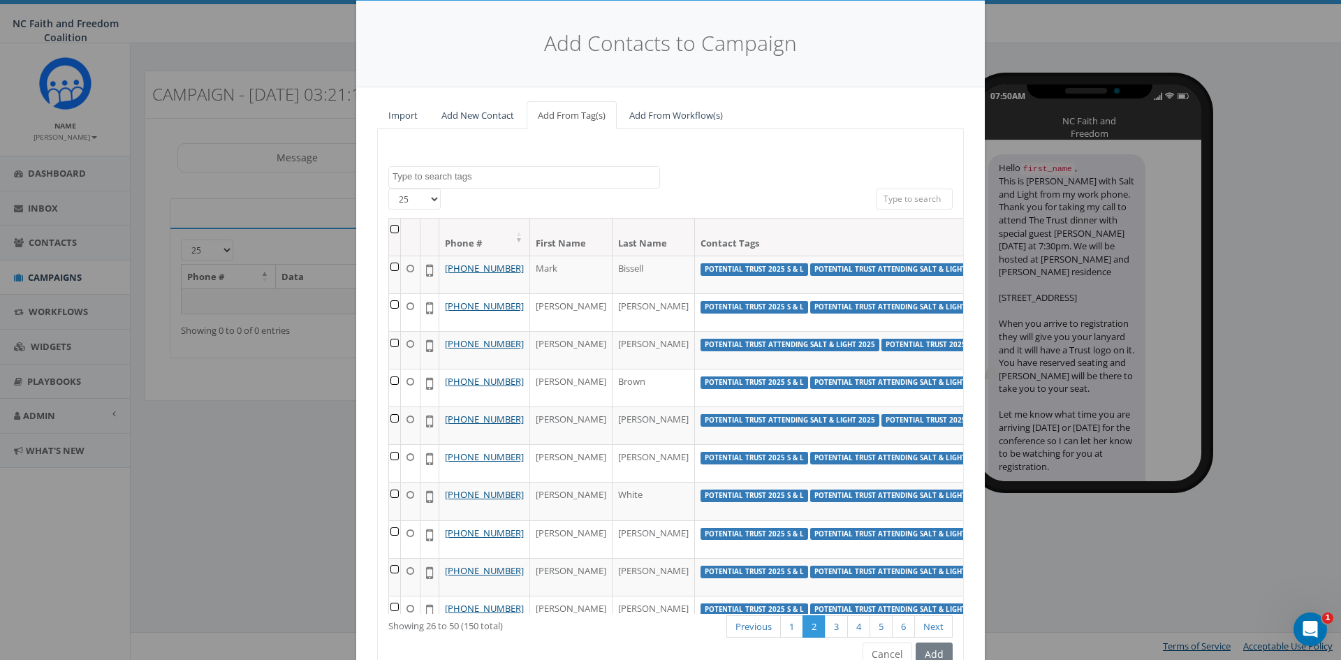
click at [562, 175] on textarea "Search" at bounding box center [525, 176] width 267 height 13
select select "Import - [DATE]"
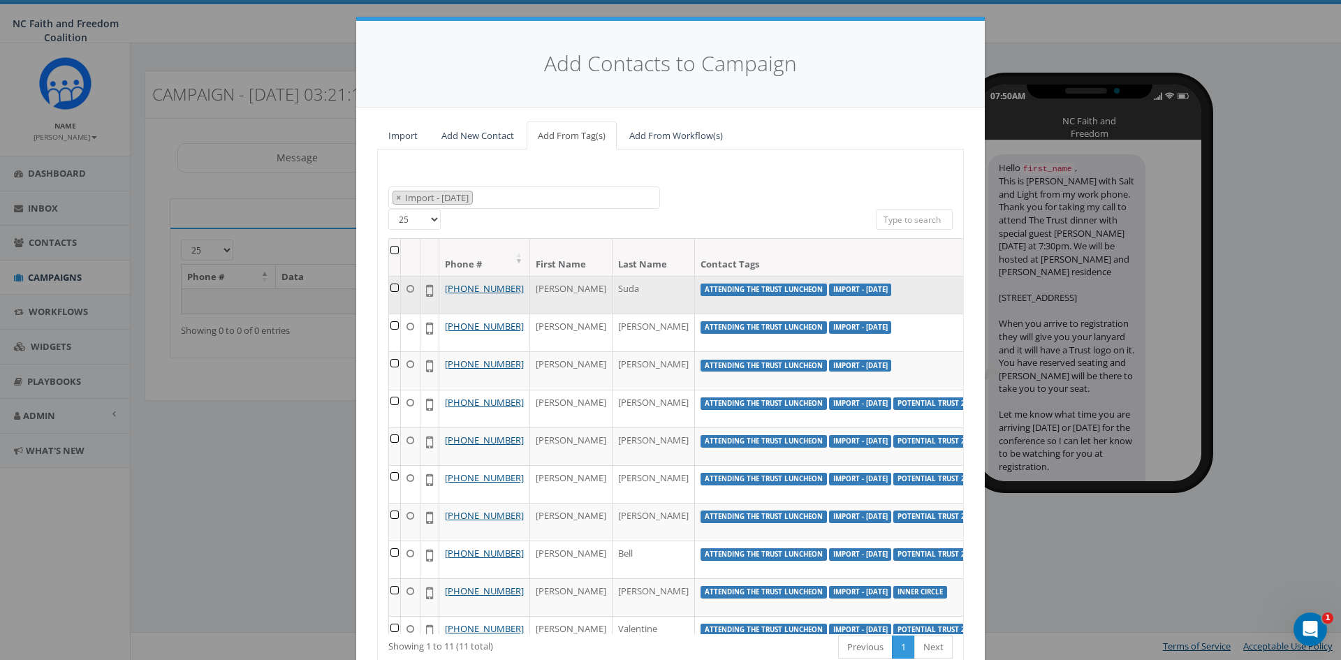
scroll to position [0, 0]
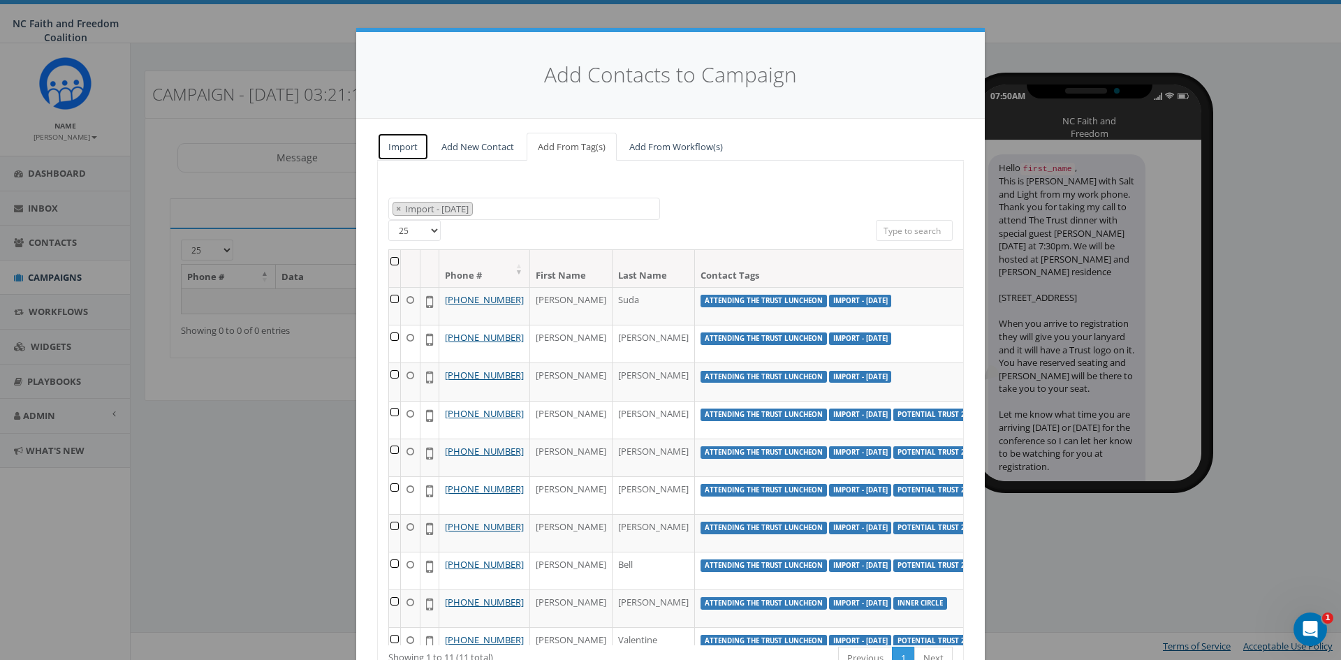
click at [406, 142] on link "Import" at bounding box center [403, 147] width 52 height 29
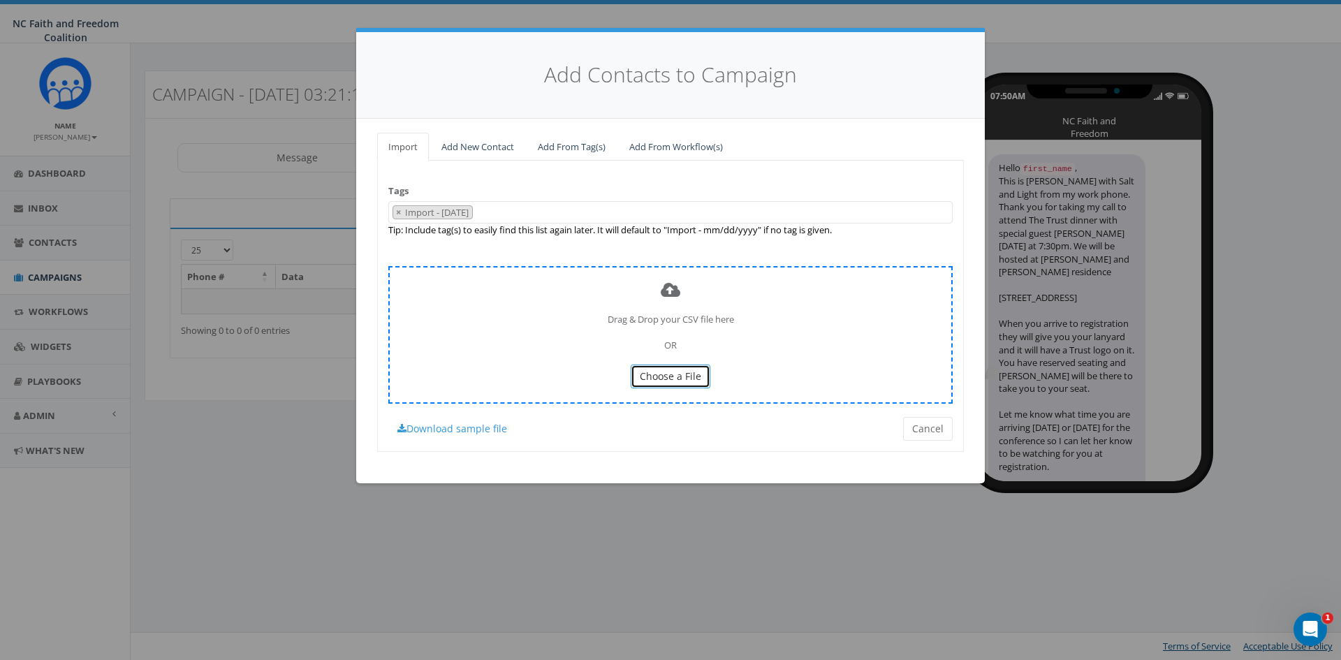
click at [684, 374] on span "Choose a File" at bounding box center [670, 375] width 61 height 13
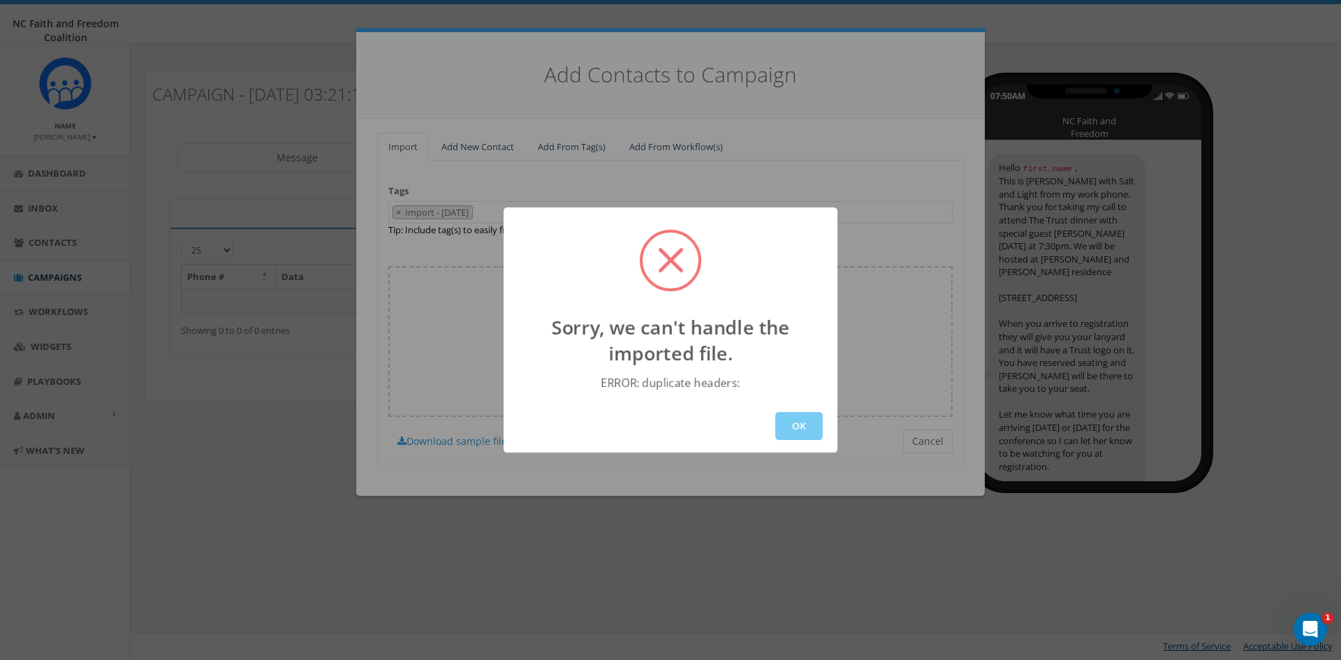
click at [784, 422] on button "OK" at bounding box center [798, 426] width 47 height 28
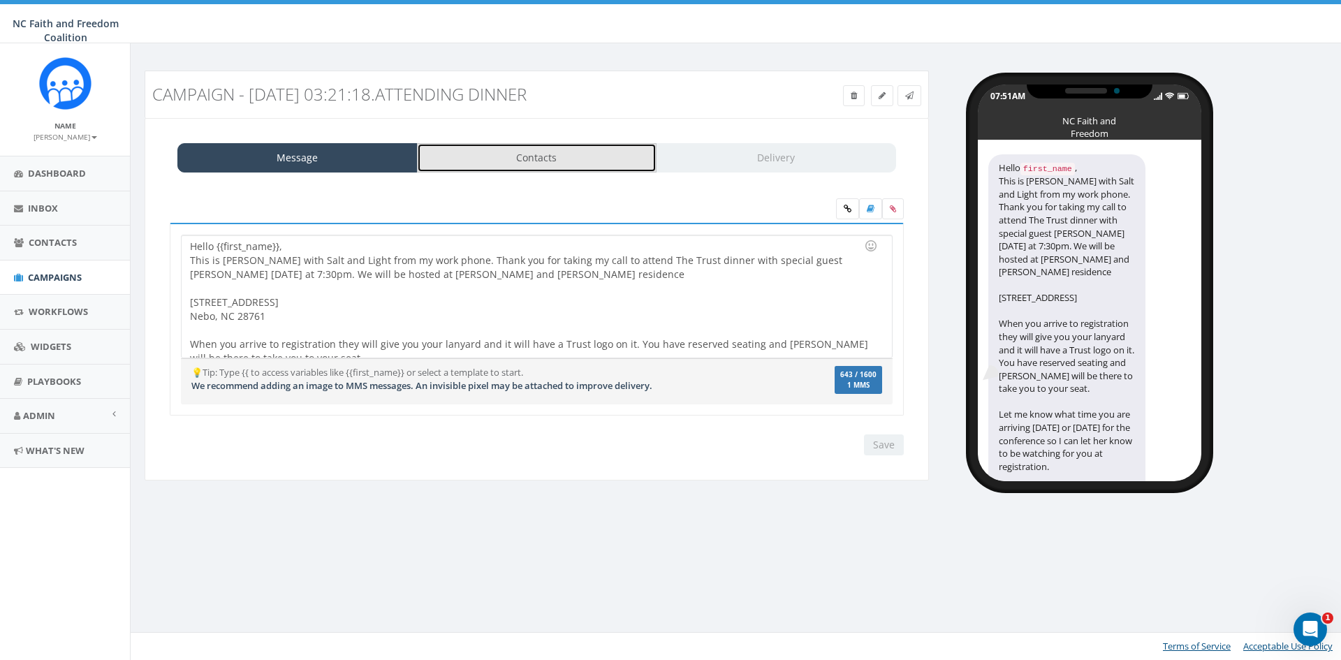
click at [496, 159] on link "Contacts" at bounding box center [537, 157] width 240 height 29
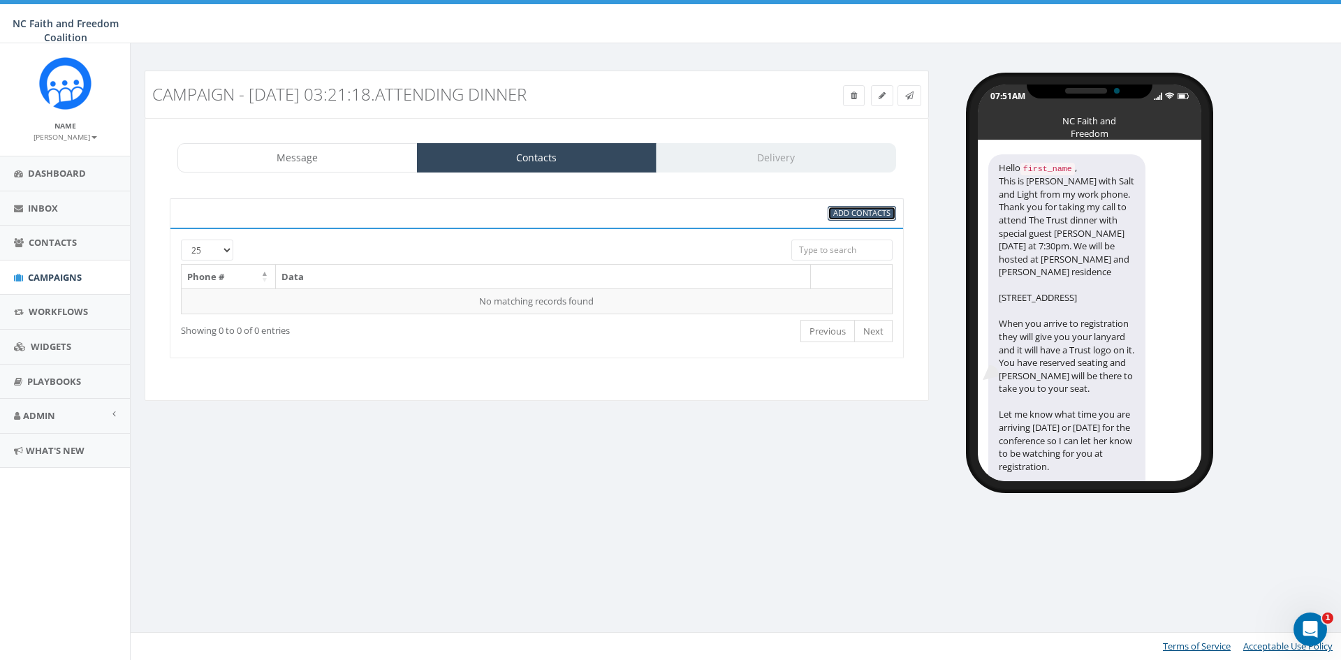
click at [847, 210] on span "Add Contacts" at bounding box center [861, 212] width 57 height 10
select select
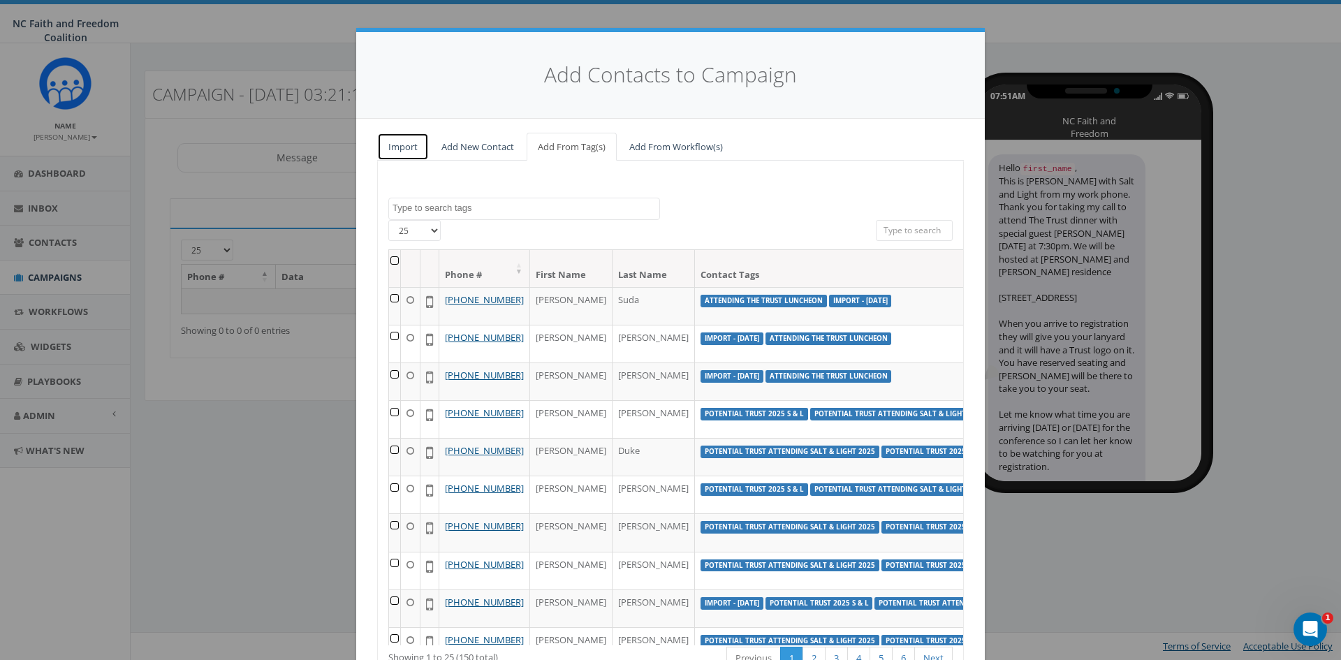
click at [406, 147] on link "Import" at bounding box center [403, 147] width 52 height 29
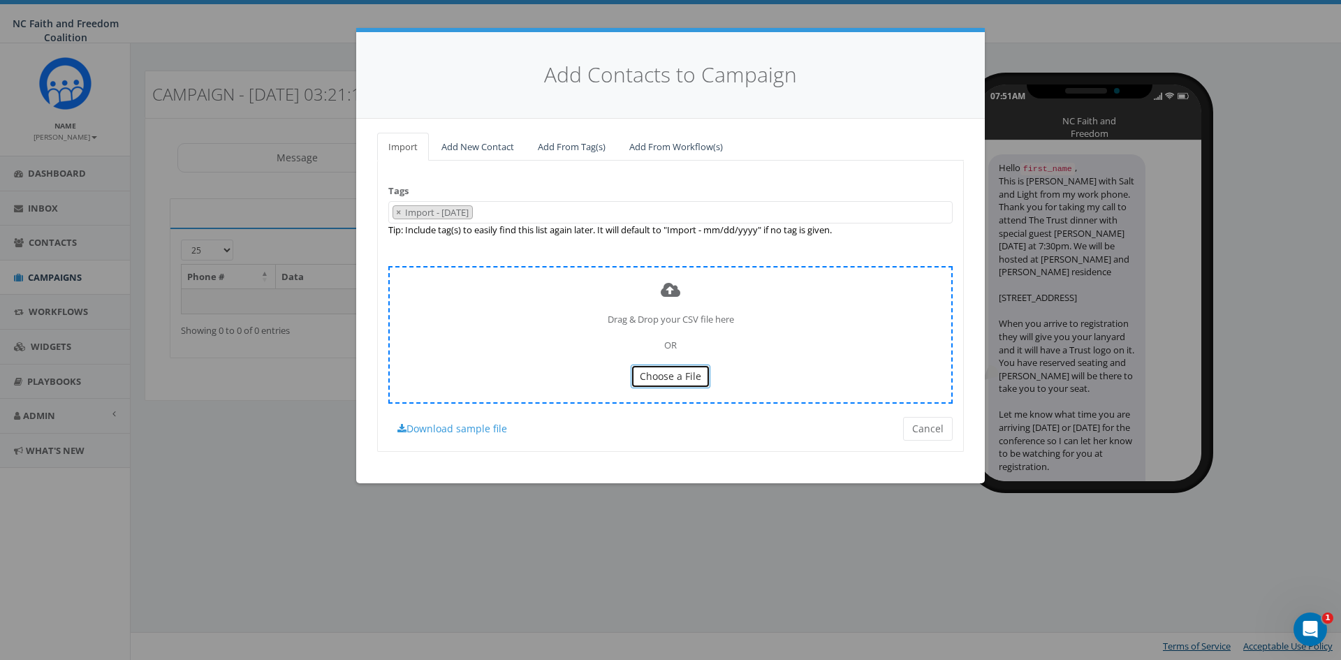
click at [665, 377] on span "Choose a File" at bounding box center [670, 375] width 61 height 13
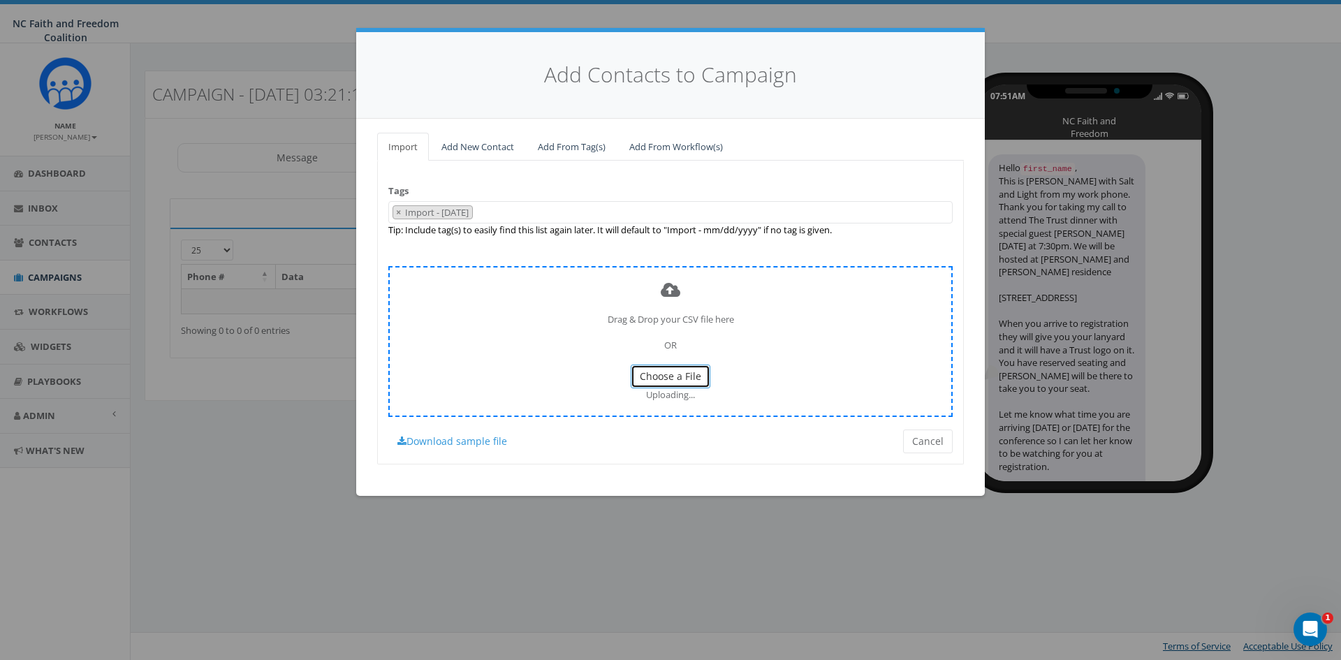
click at [680, 376] on span "Choose a File" at bounding box center [670, 375] width 61 height 13
click at [654, 375] on span "Choose a File" at bounding box center [670, 375] width 61 height 13
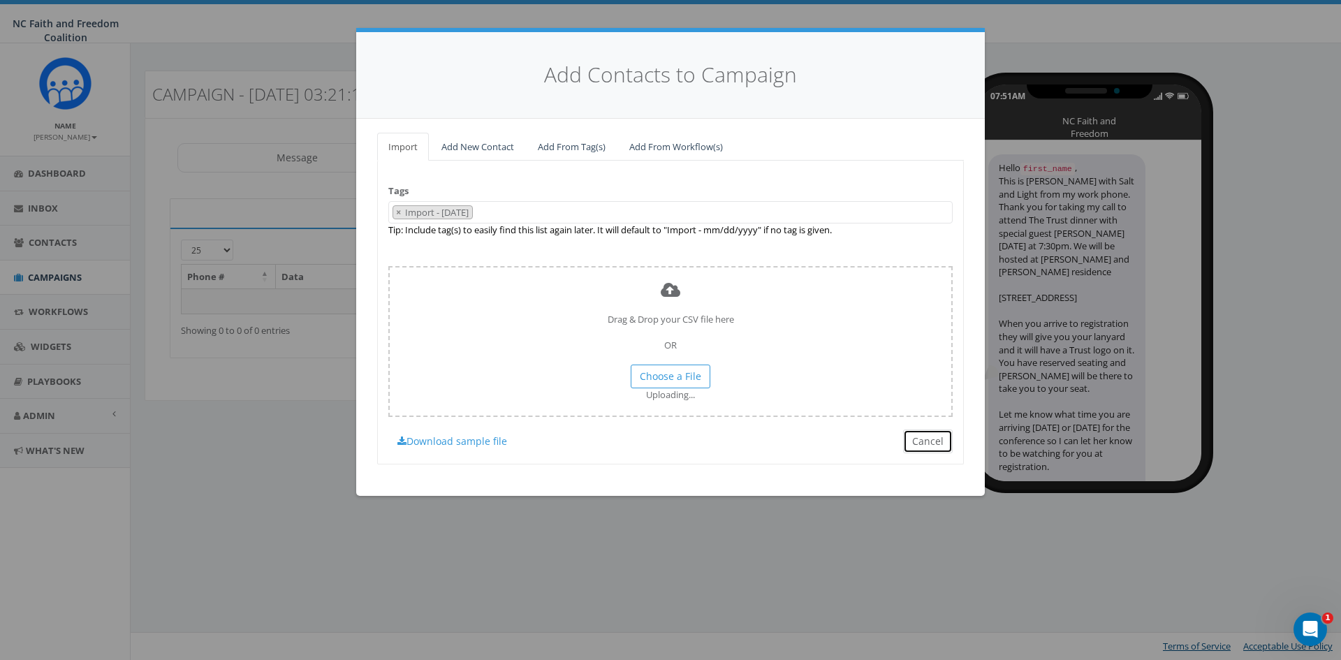
click at [942, 440] on button "Cancel" at bounding box center [928, 441] width 50 height 24
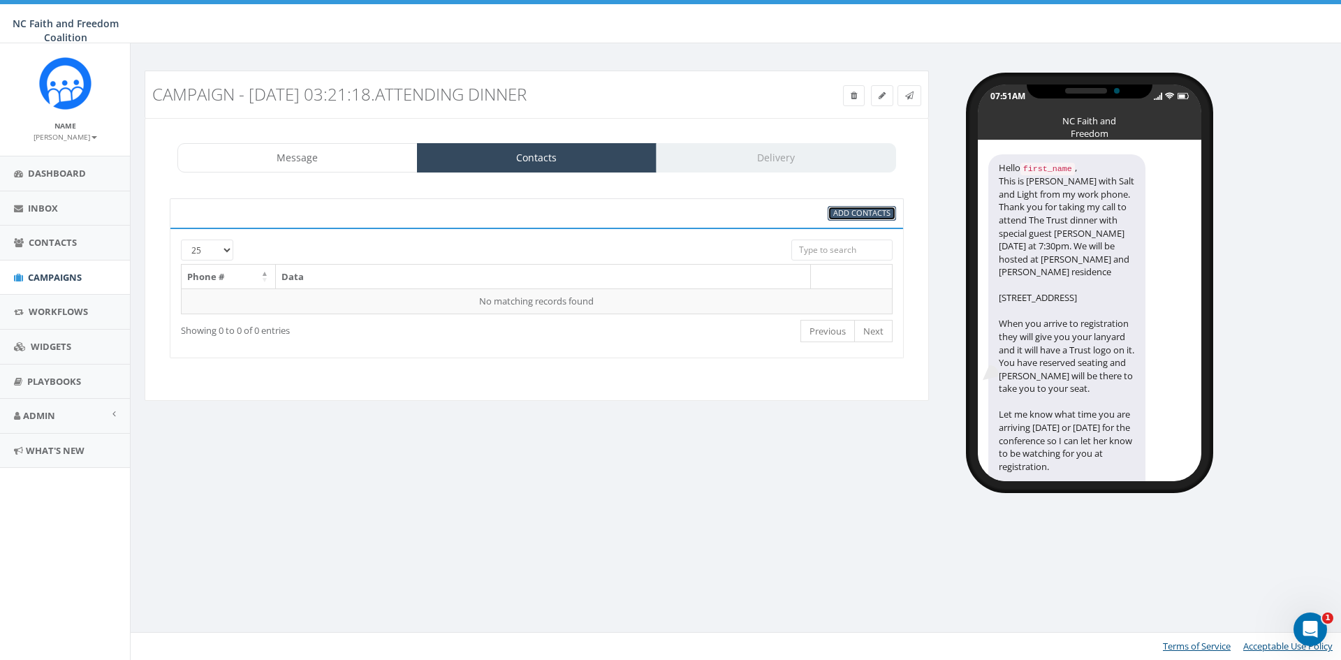
click at [861, 207] on link "Add Contacts" at bounding box center [861, 213] width 68 height 15
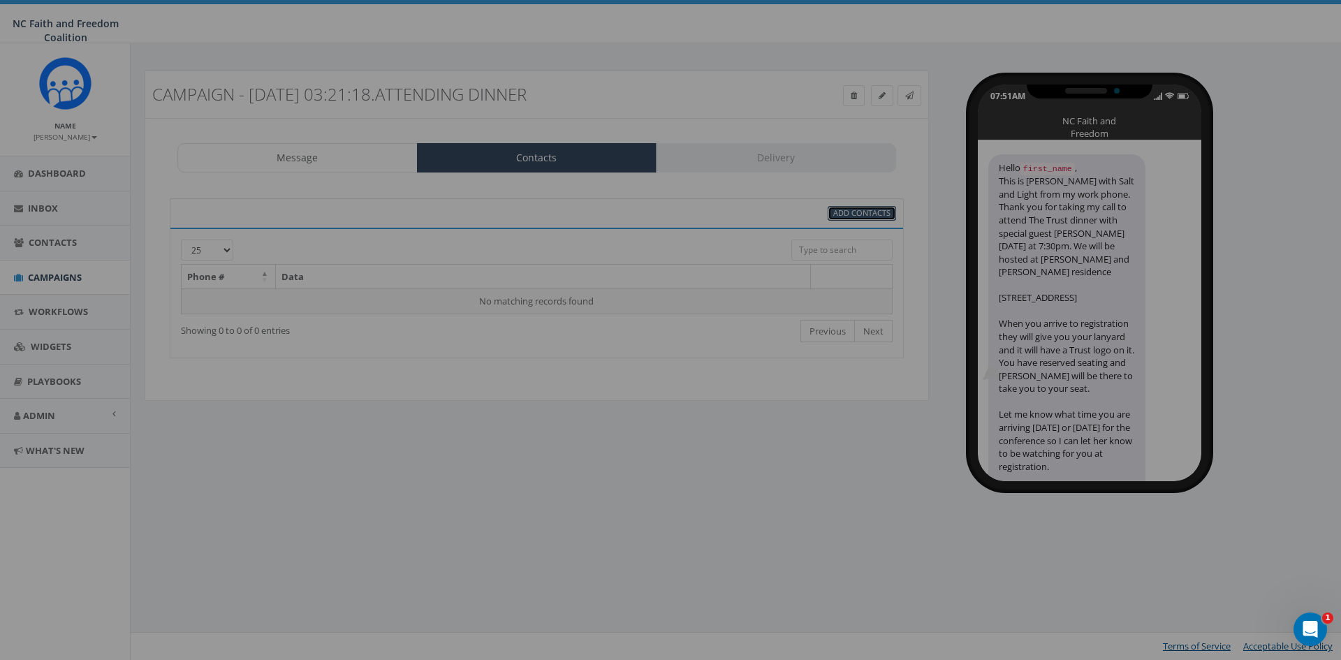
select select
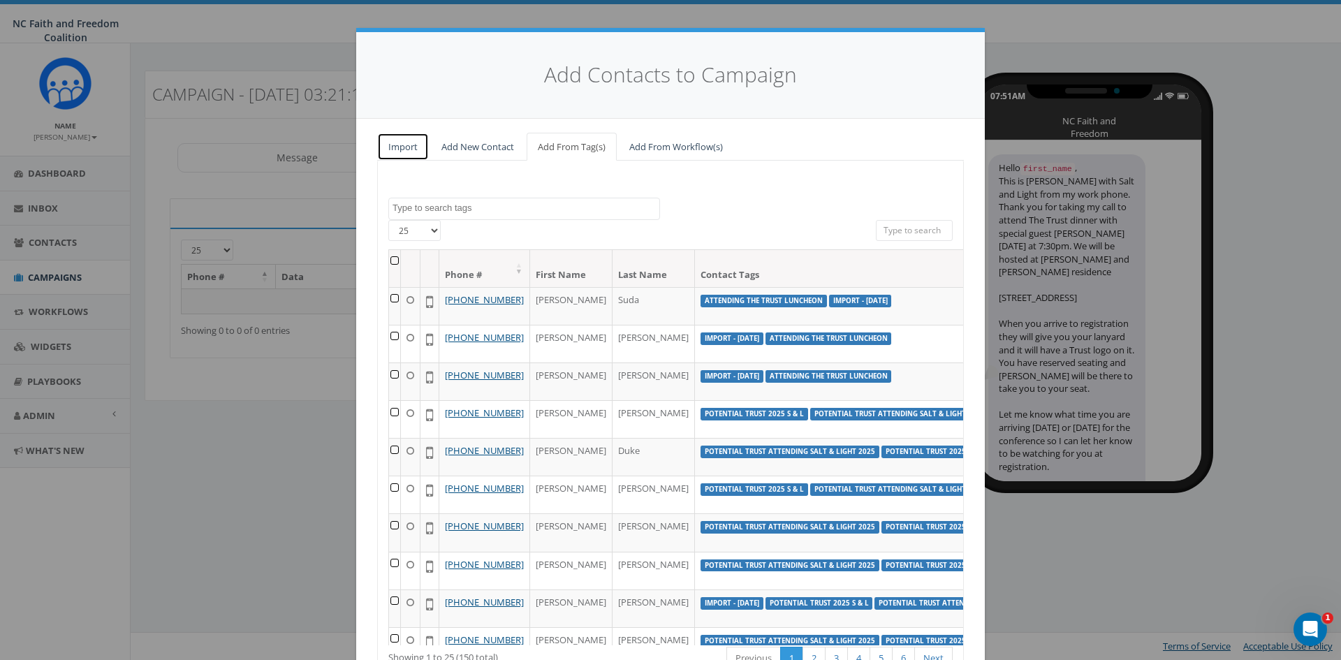
click at [394, 142] on link "Import" at bounding box center [403, 147] width 52 height 29
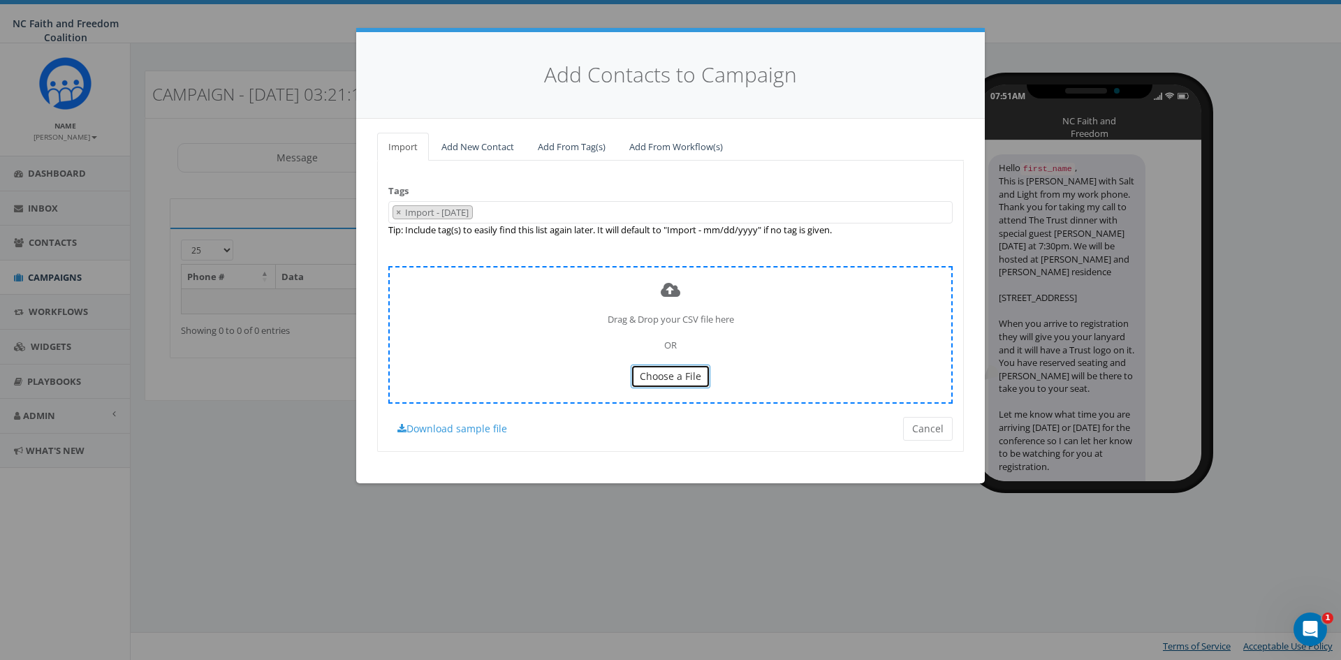
click at [672, 381] on span "Choose a File" at bounding box center [670, 375] width 61 height 13
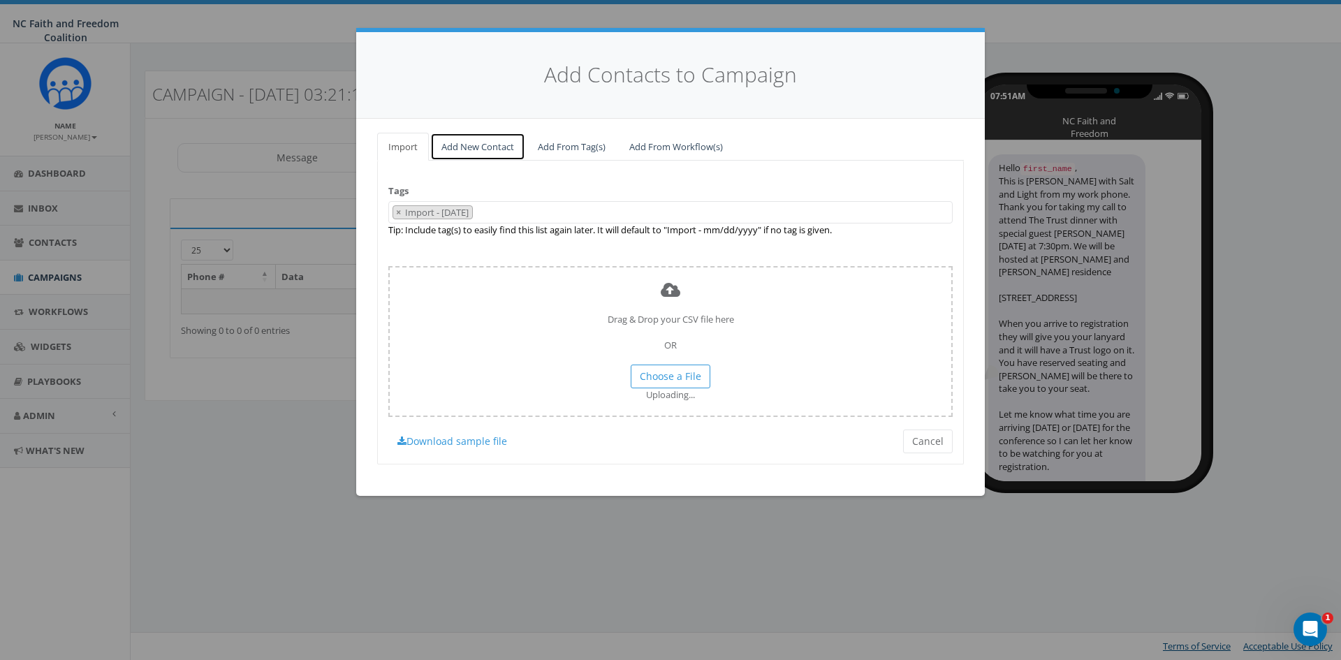
click at [469, 146] on link "Add New Contact" at bounding box center [477, 147] width 95 height 29
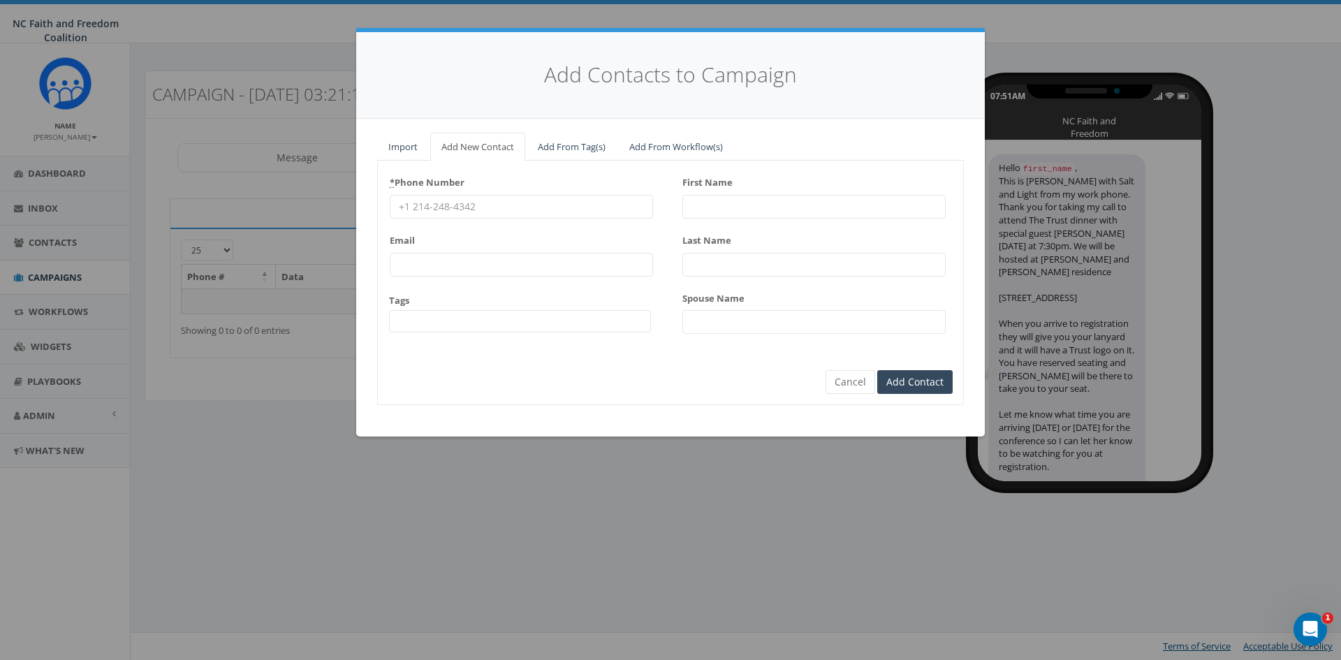
click at [412, 323] on span at bounding box center [520, 321] width 262 height 22
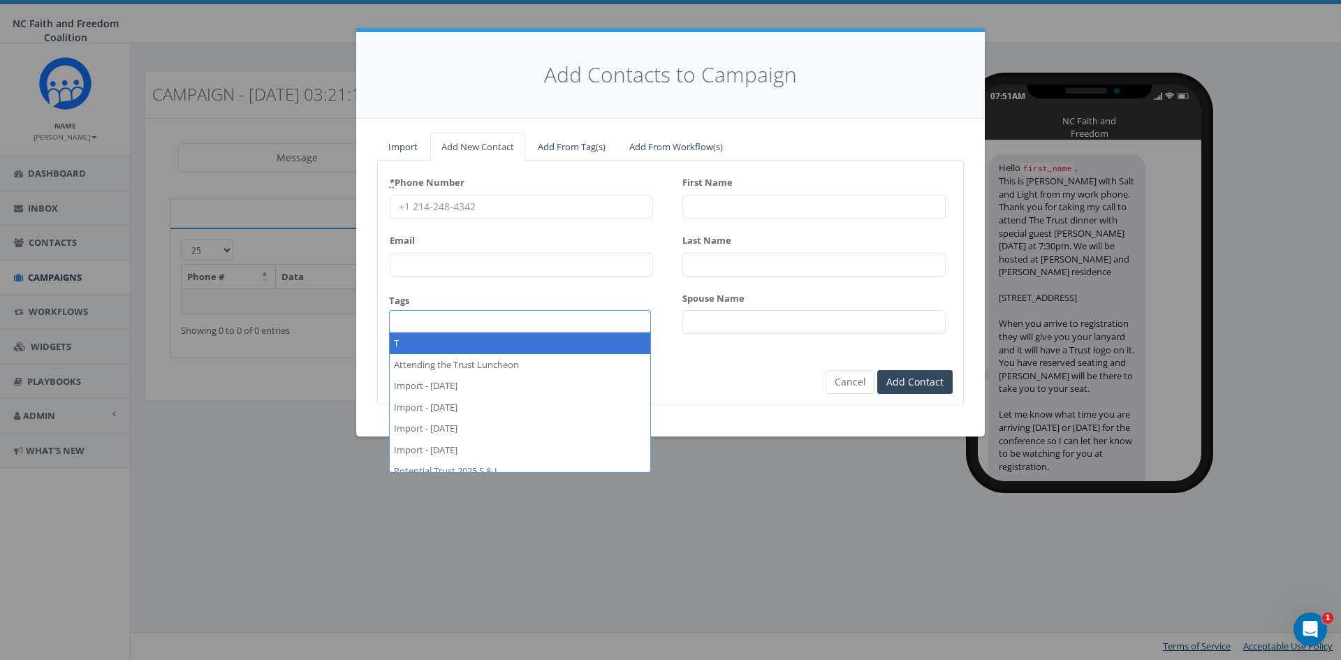
type textarea "T"
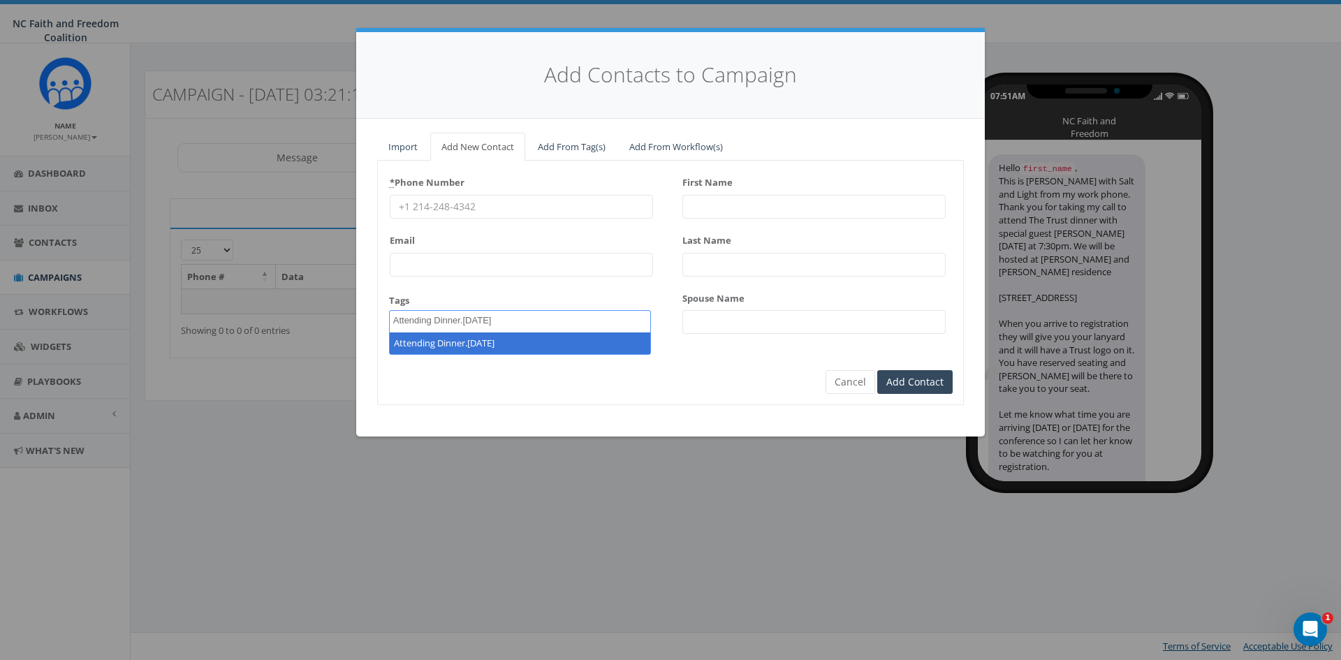
type textarea "Attending Dinner.[DATE]"
select select "Attending Dinner.[DATE]"
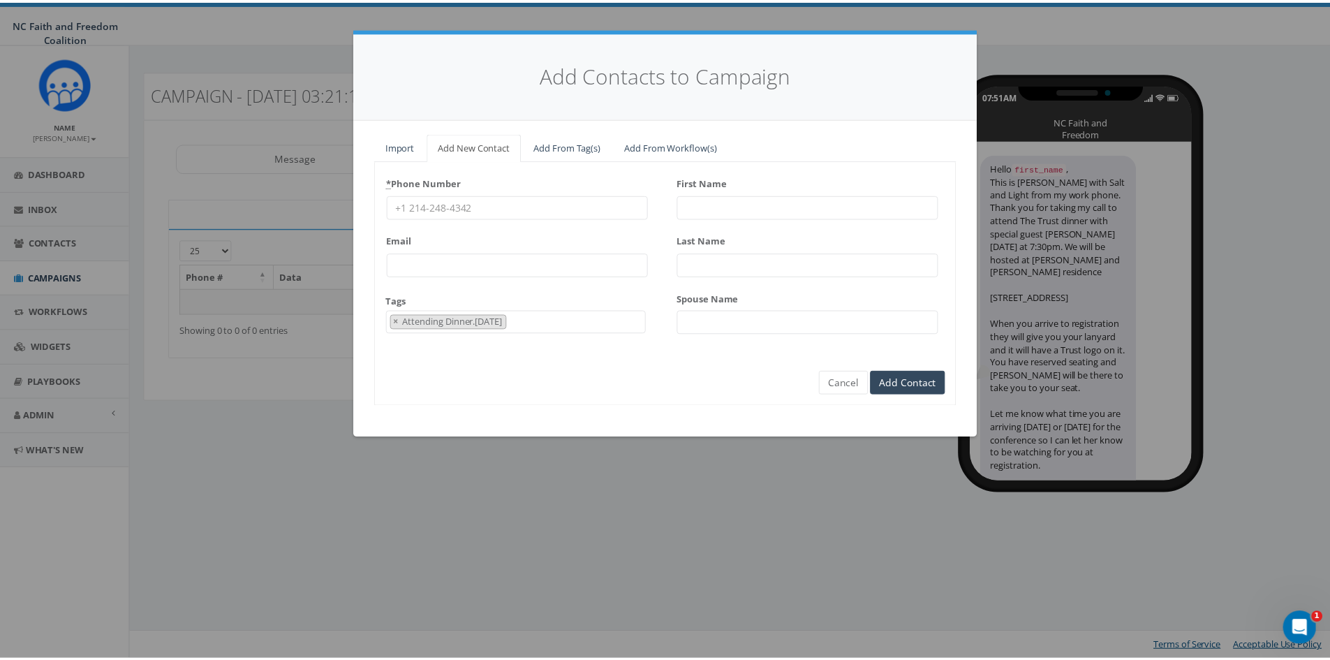
scroll to position [146, 0]
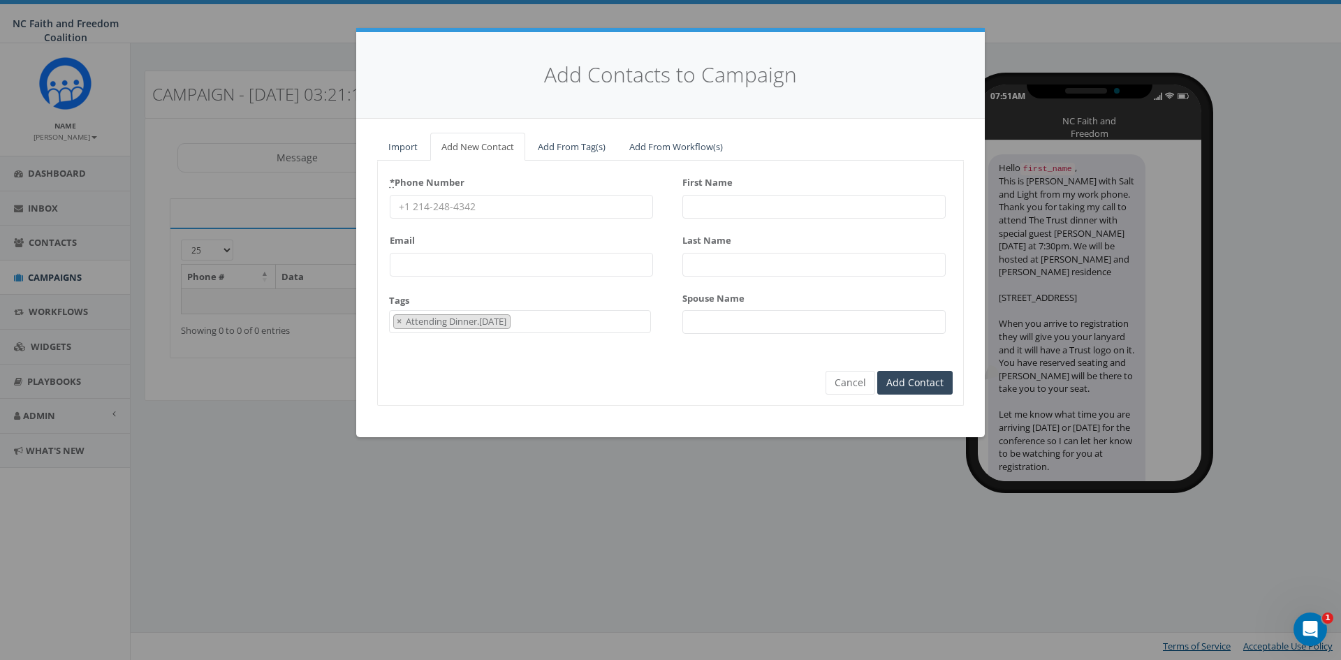
click at [475, 205] on input "* Phone Number" at bounding box center [521, 207] width 263 height 24
click at [432, 207] on input "* Phone Number" at bounding box center [521, 207] width 263 height 24
paste input "[PHONE_NUMBER]"
type input "[PHONE_NUMBER]"
click at [728, 205] on input "First Name" at bounding box center [813, 207] width 263 height 24
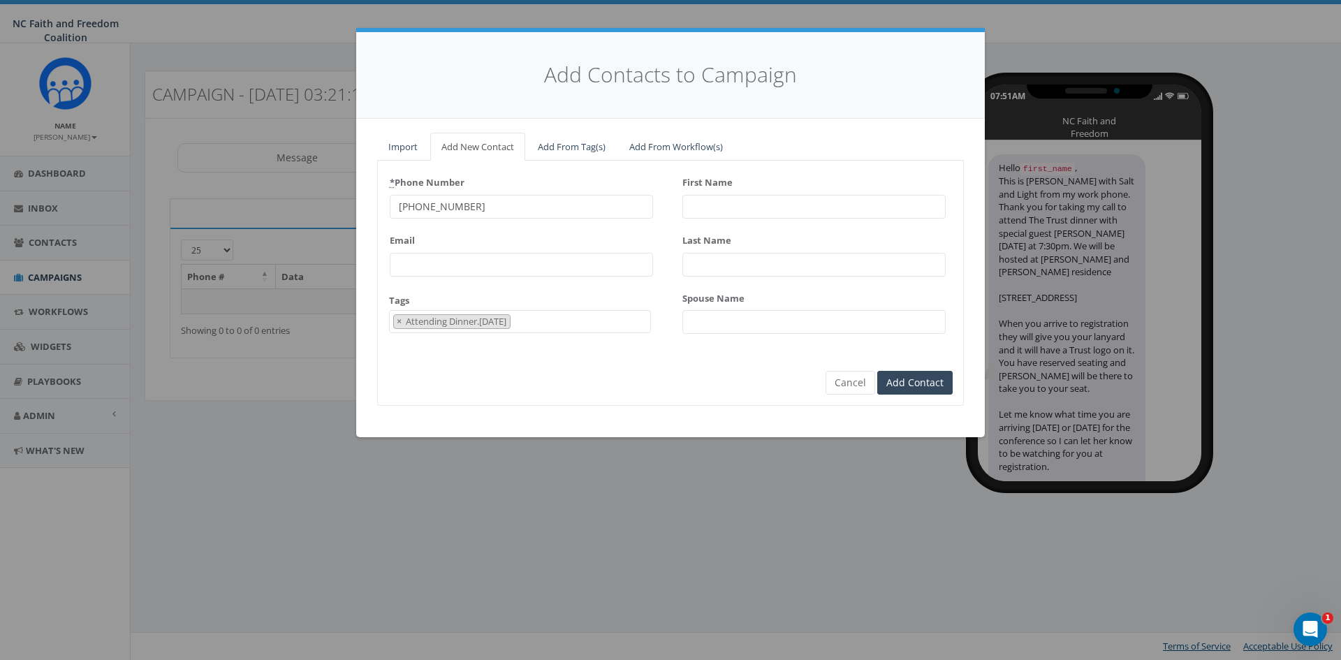
paste input "[PERSON_NAME]"
type input "[PERSON_NAME]"
click at [719, 265] on input "Last Name" at bounding box center [813, 265] width 263 height 24
paste input "Suda"
type input "Suda"
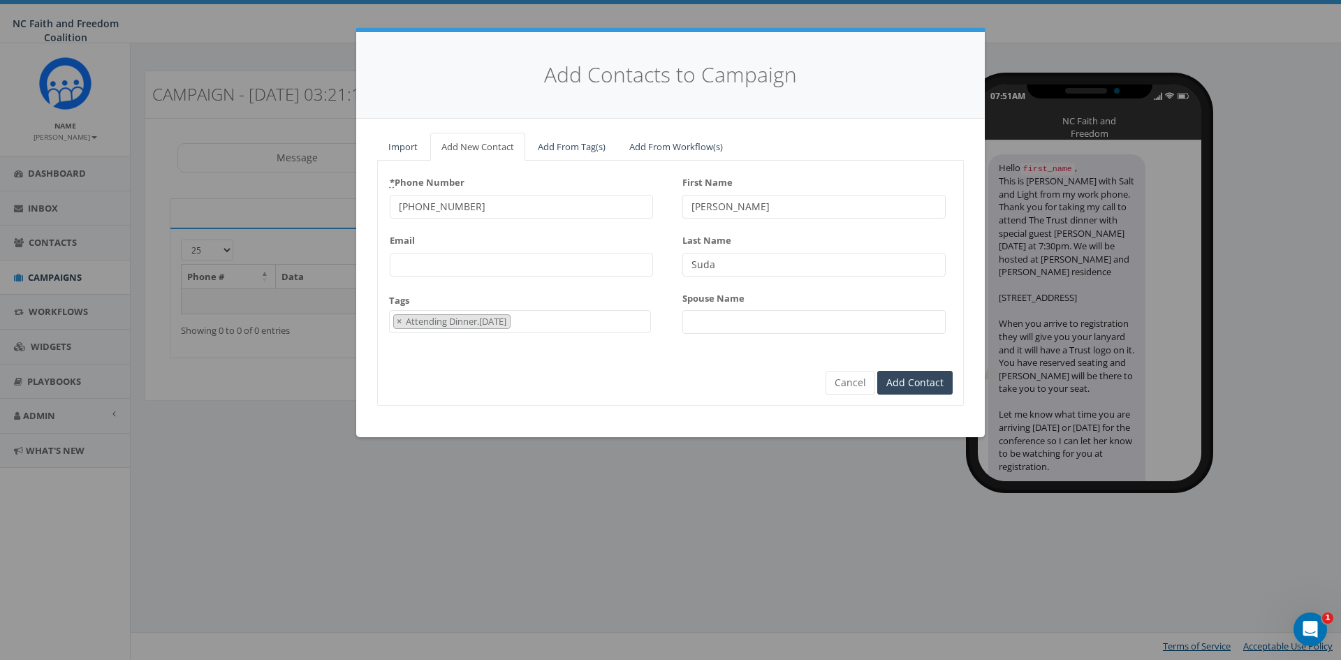
click at [719, 322] on input "Spouse Name" at bounding box center [813, 322] width 263 height 24
type input "[PERSON_NAME]"
click at [903, 378] on input "Add Contact" at bounding box center [914, 383] width 75 height 24
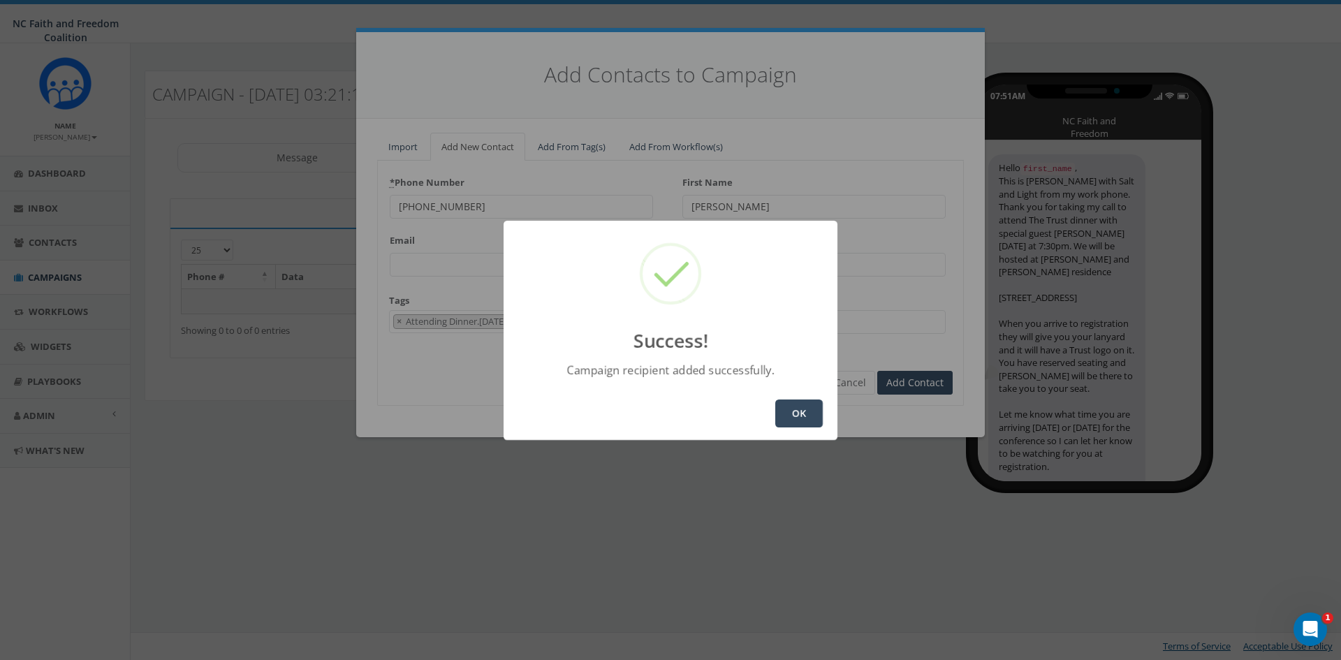
click at [802, 411] on button "OK" at bounding box center [798, 413] width 47 height 28
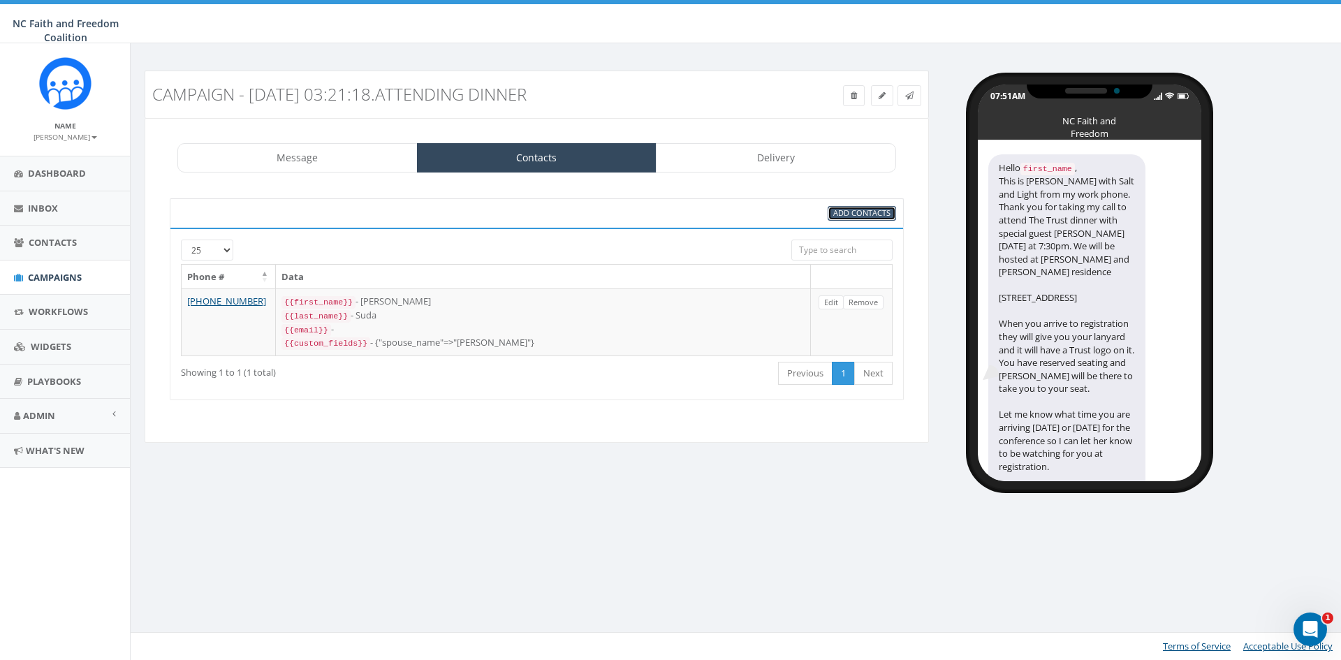
click at [865, 218] on span "Add Contacts" at bounding box center [861, 212] width 57 height 10
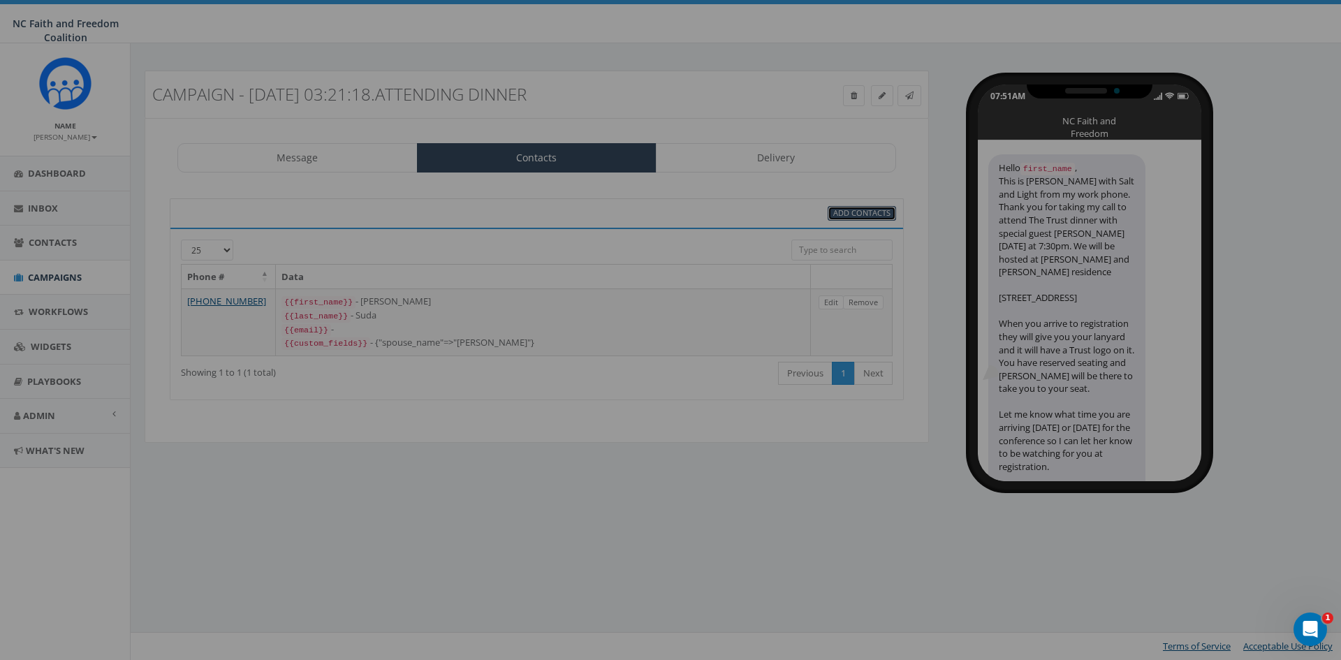
select select
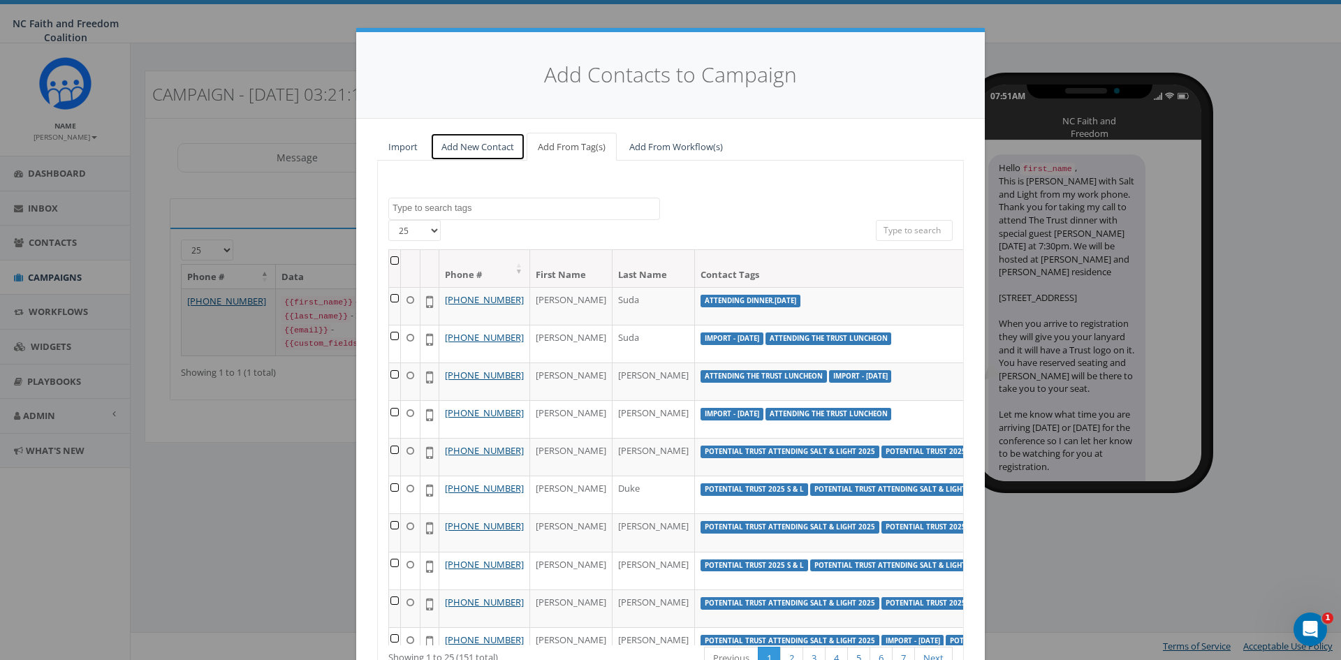
click at [482, 143] on link "Add New Contact" at bounding box center [477, 147] width 95 height 29
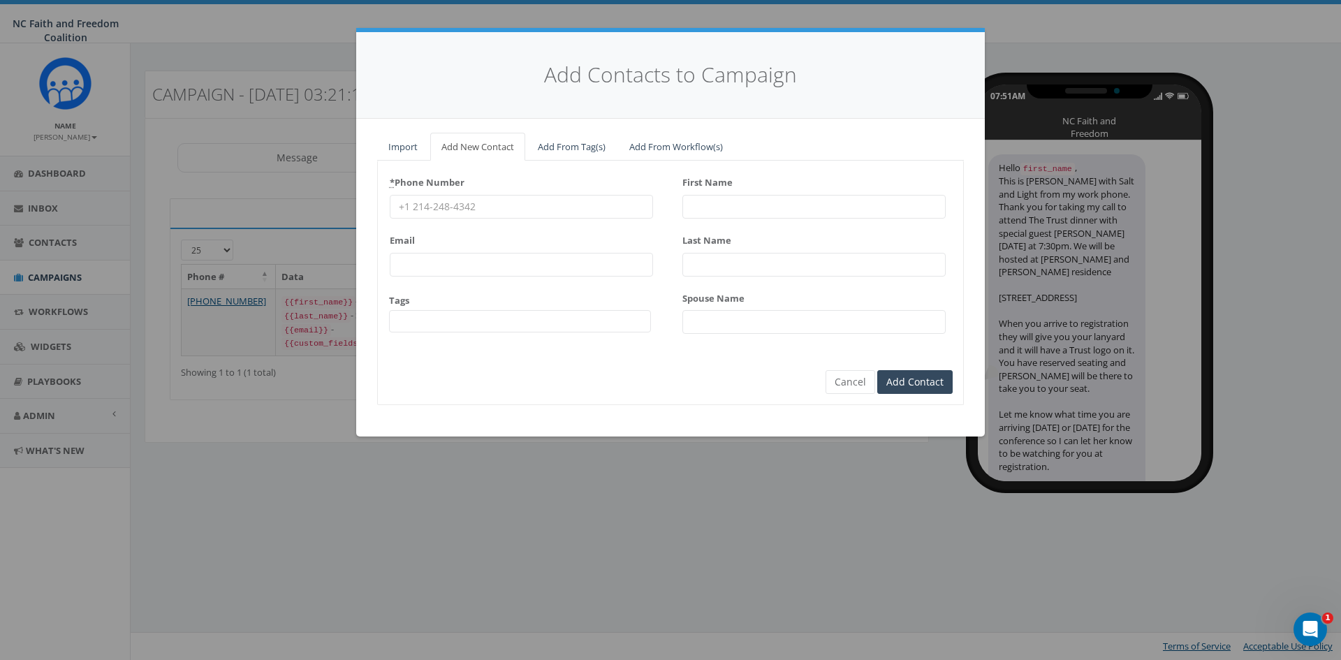
click at [418, 202] on input "* Phone Number" at bounding box center [521, 207] width 263 height 24
paste input "[PHONE_NUMBER]"
type input "[PHONE_NUMBER]"
click at [730, 207] on input "First Name" at bounding box center [813, 207] width 263 height 24
paste input "[PERSON_NAME]"
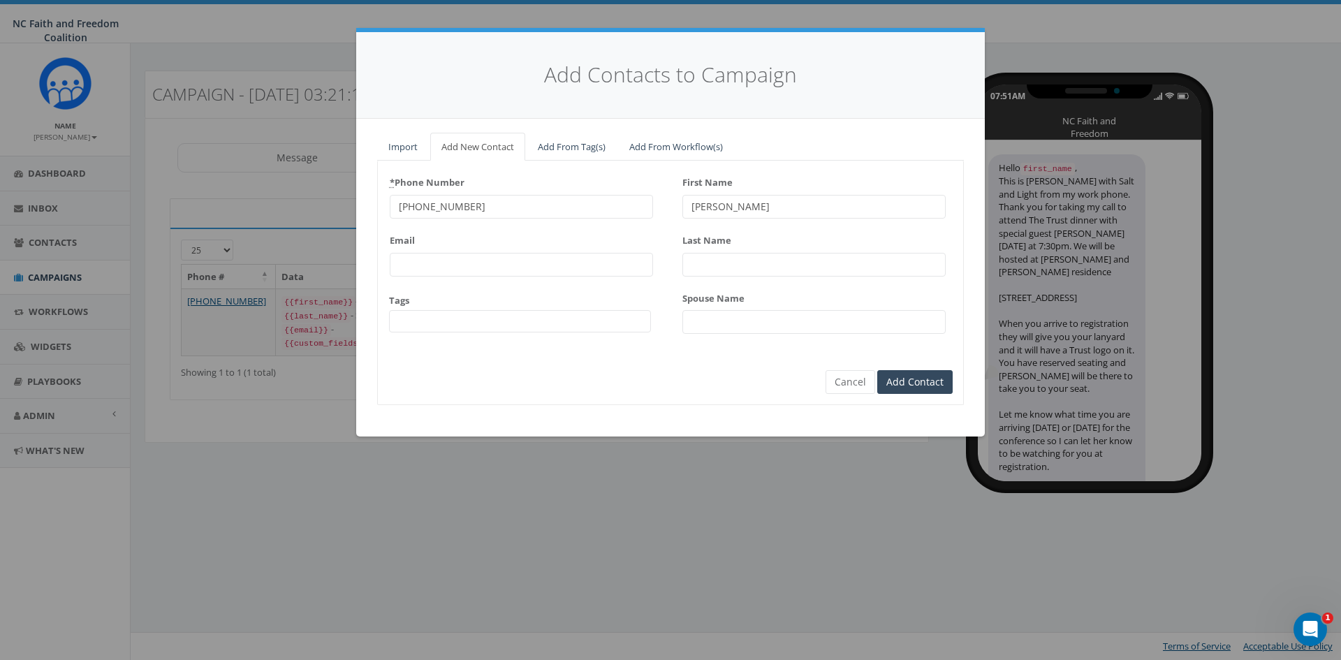
type input "[PERSON_NAME]"
click at [721, 259] on input "Last Name" at bounding box center [813, 265] width 263 height 24
paste input "Little"
type input "Little"
click at [466, 327] on span at bounding box center [520, 321] width 262 height 22
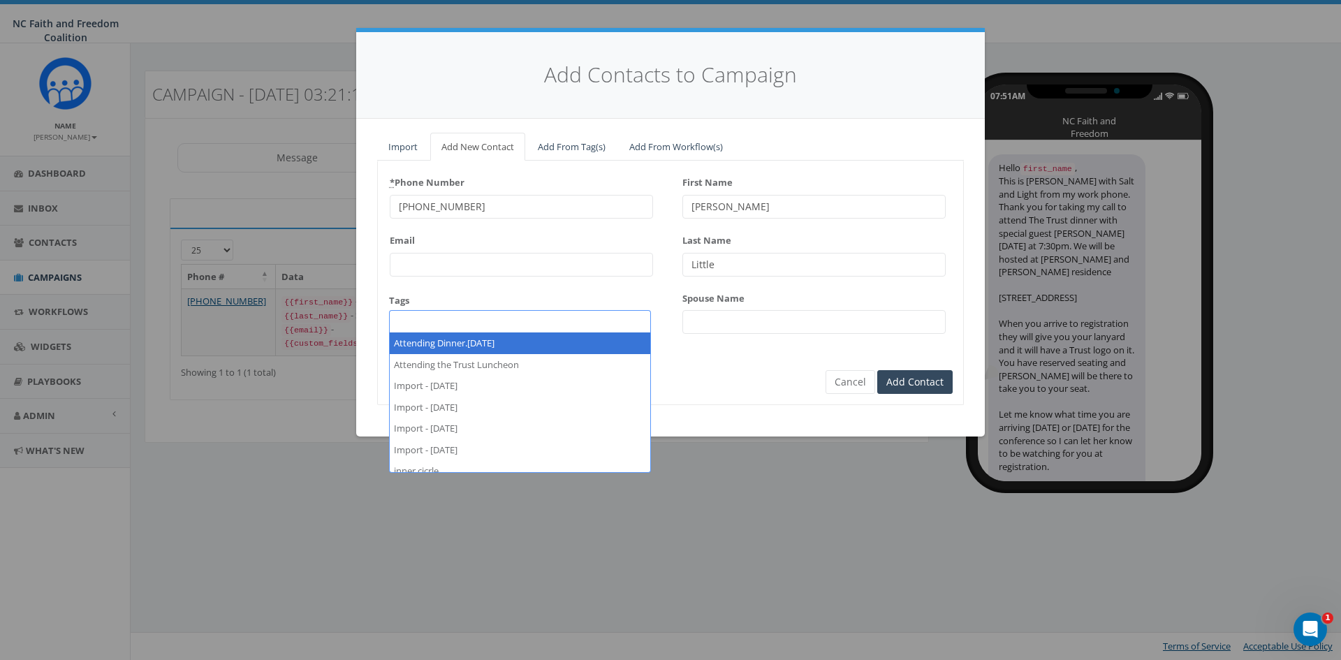
select select "Attending Dinner.[DATE]"
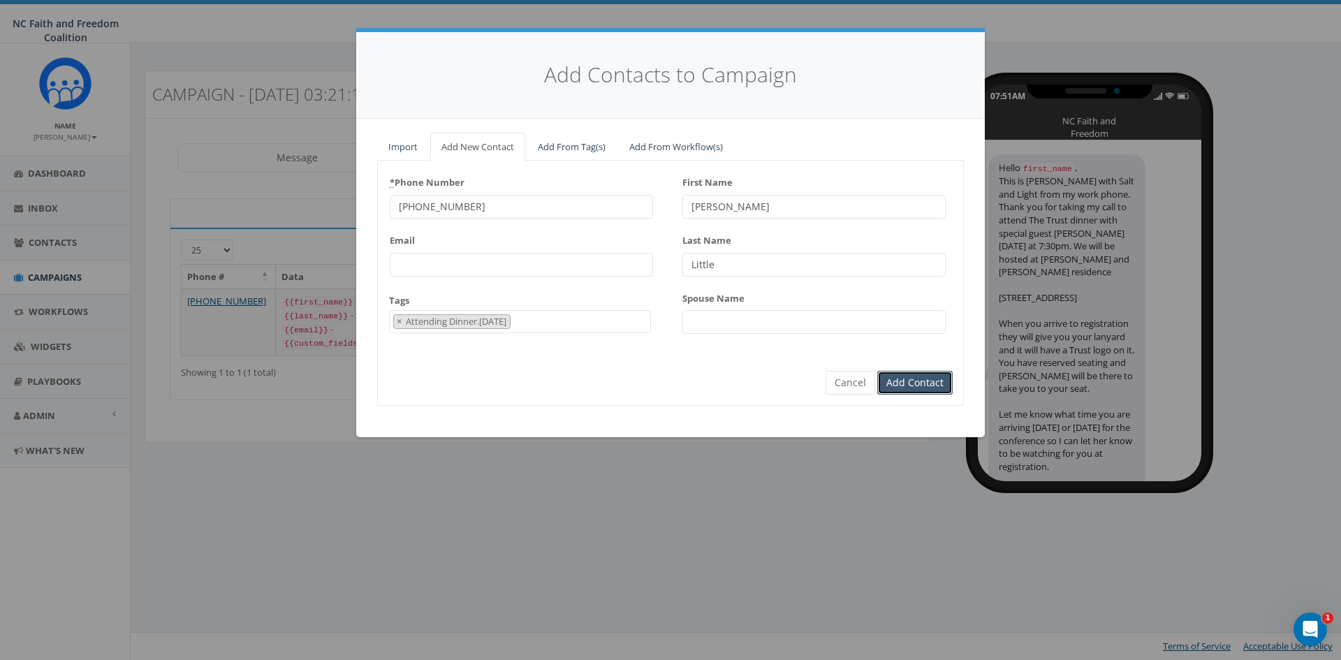
click at [912, 383] on input "Add Contact" at bounding box center [914, 383] width 75 height 24
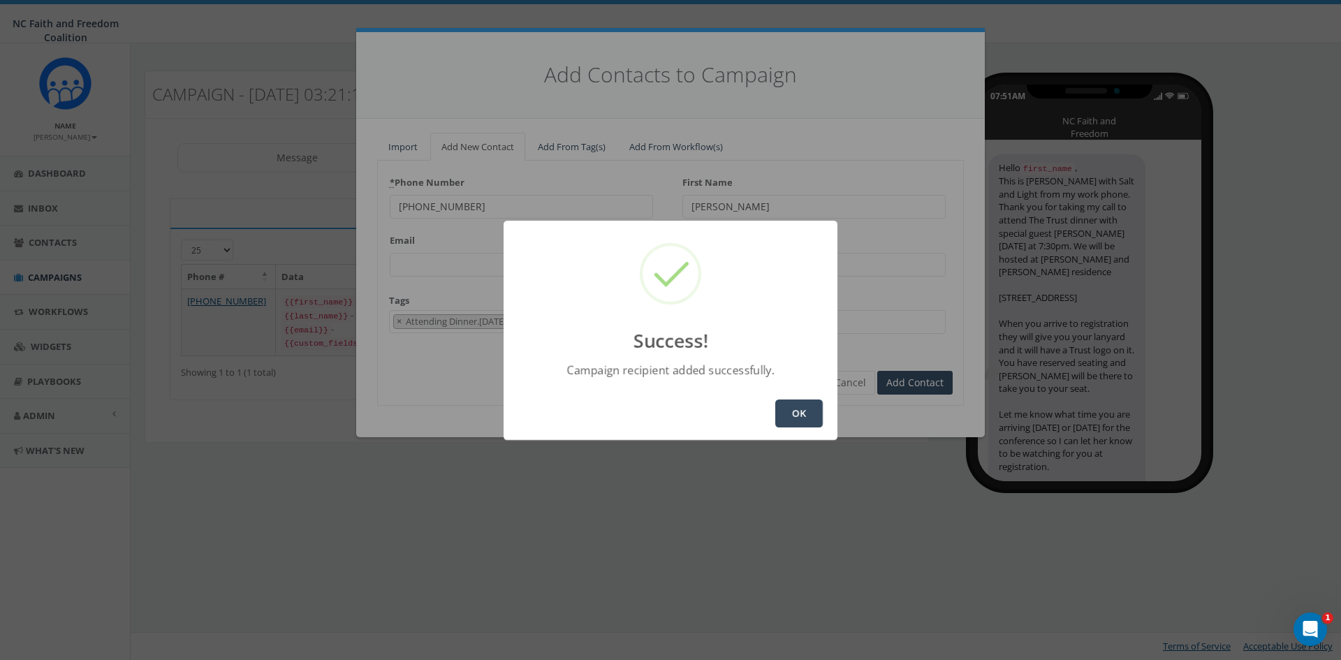
click at [777, 406] on button "OK" at bounding box center [798, 413] width 47 height 28
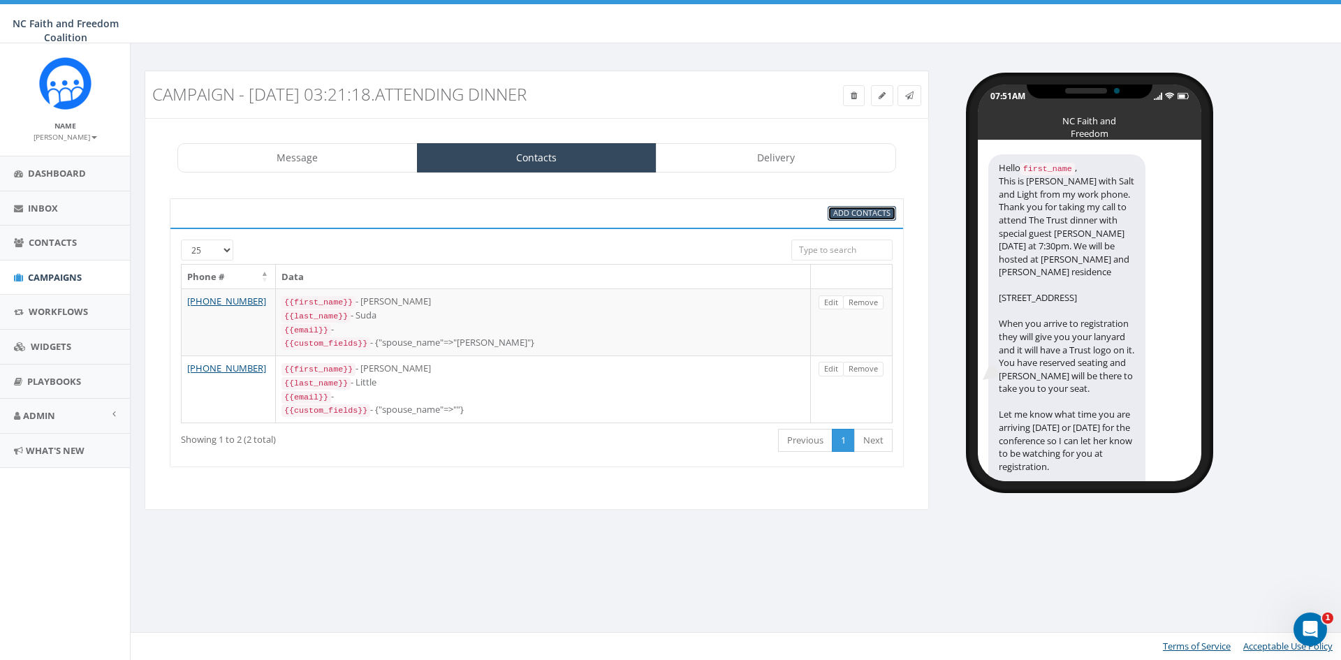
click at [838, 212] on span "Add Contacts" at bounding box center [861, 212] width 57 height 10
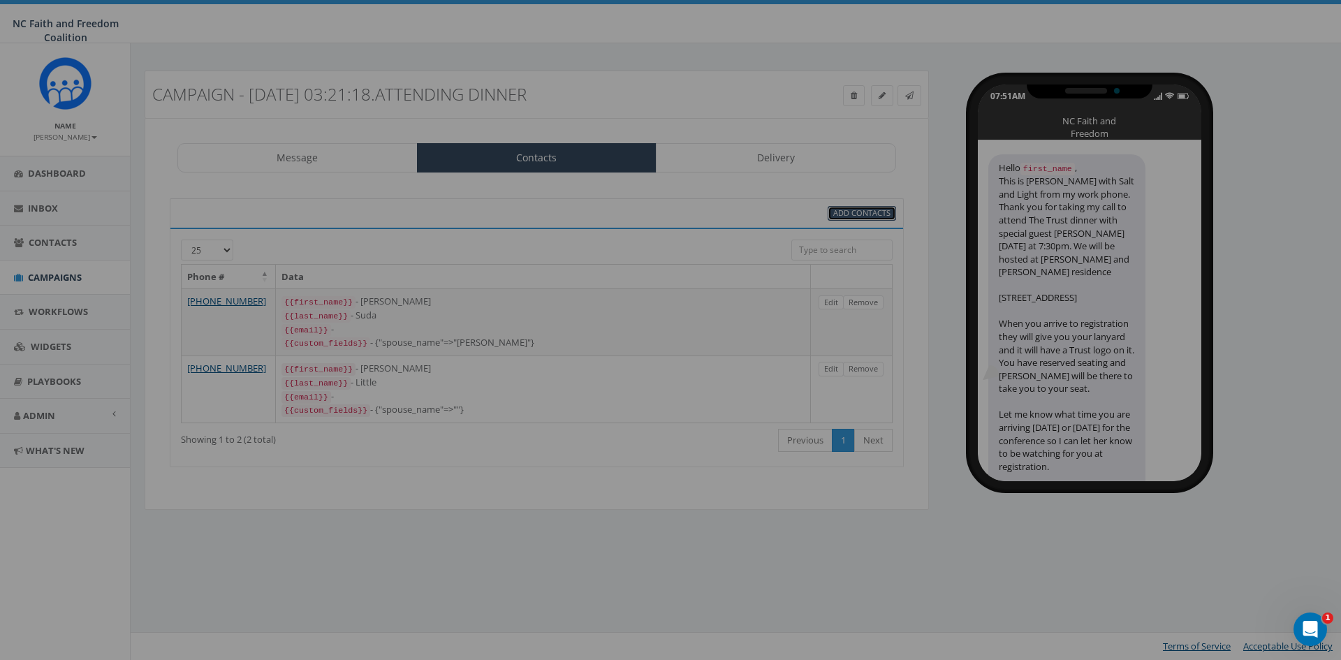
select select
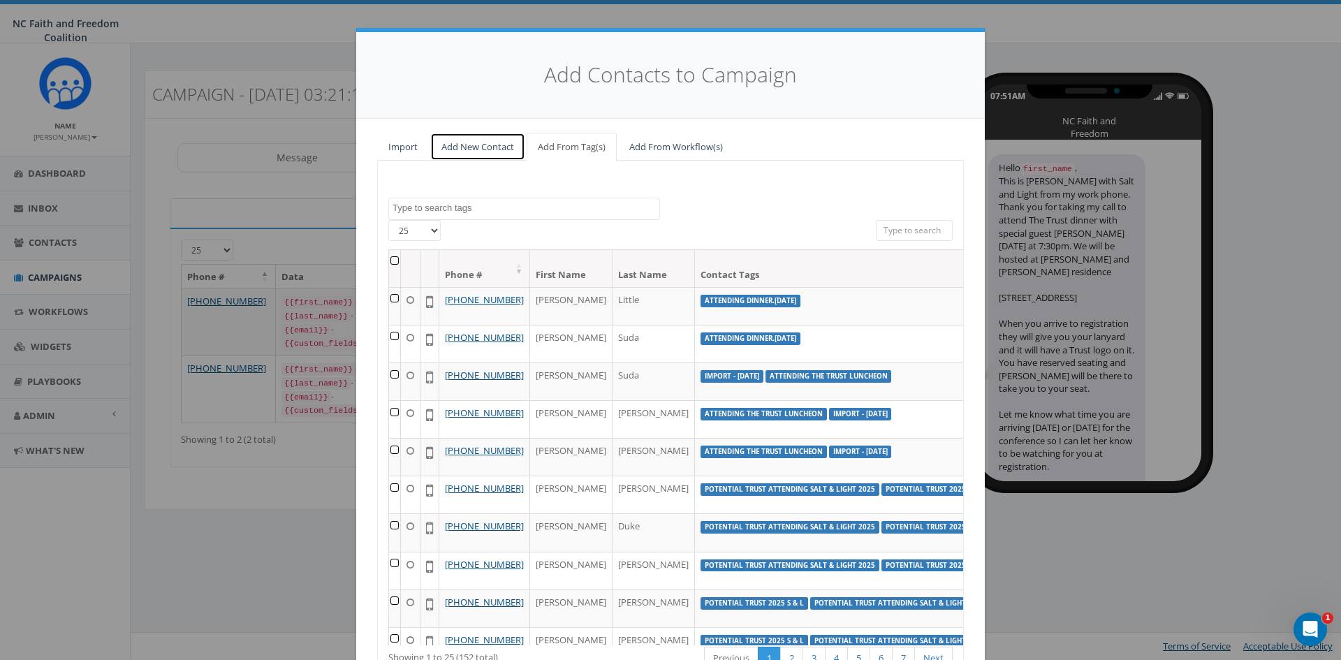
click at [455, 147] on link "Add New Contact" at bounding box center [477, 147] width 95 height 29
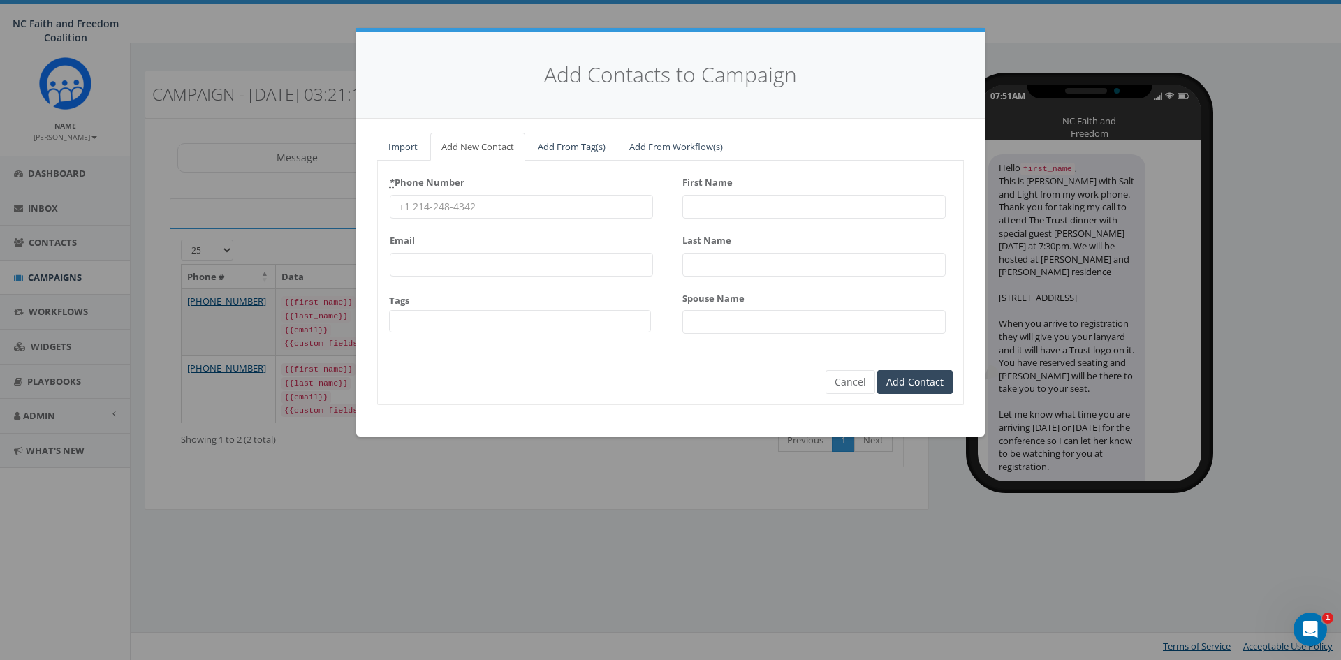
click at [455, 211] on input "* Phone Number" at bounding box center [521, 207] width 263 height 24
paste input "[PHONE_NUMBER]"
type input "[PHONE_NUMBER]"
click at [757, 207] on input "First Name" at bounding box center [813, 207] width 263 height 24
paste input "[PERSON_NAME]"
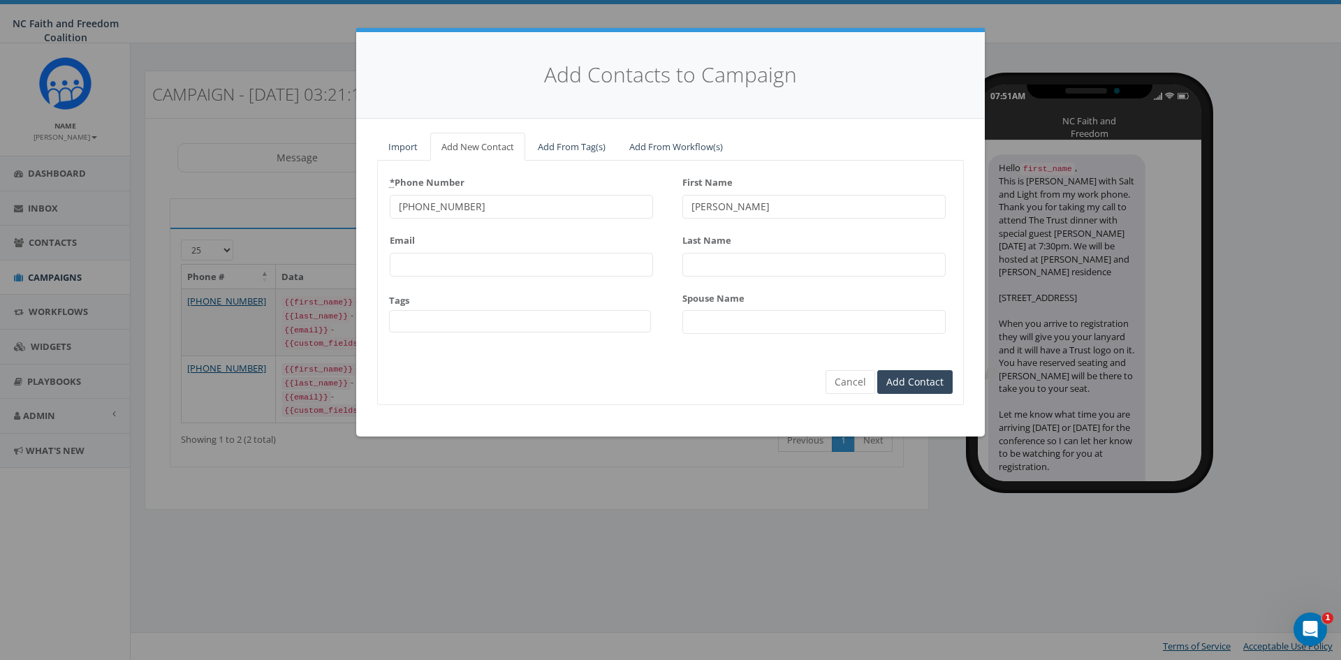
type input "[PERSON_NAME]"
click at [728, 268] on input "Last Name" at bounding box center [813, 265] width 263 height 24
paste input "Wolf"
type input "Wolf"
click at [927, 383] on input "Add Contact" at bounding box center [914, 382] width 75 height 24
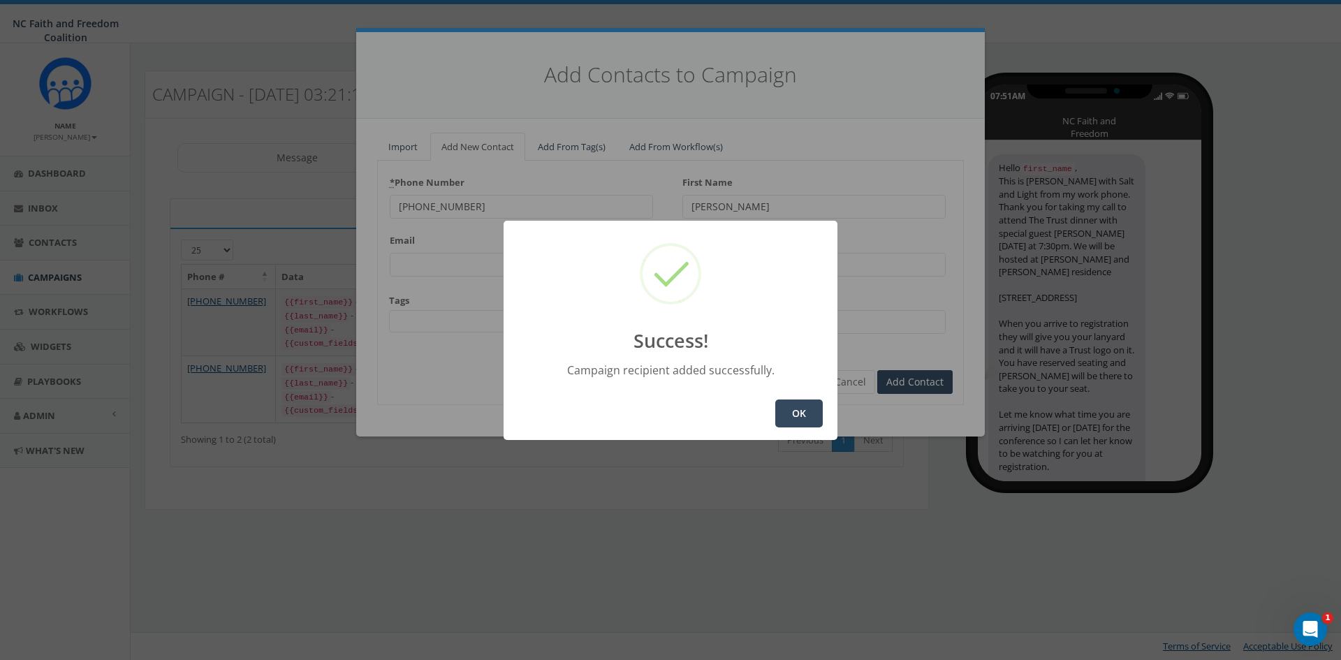
click at [791, 415] on button "OK" at bounding box center [798, 413] width 47 height 28
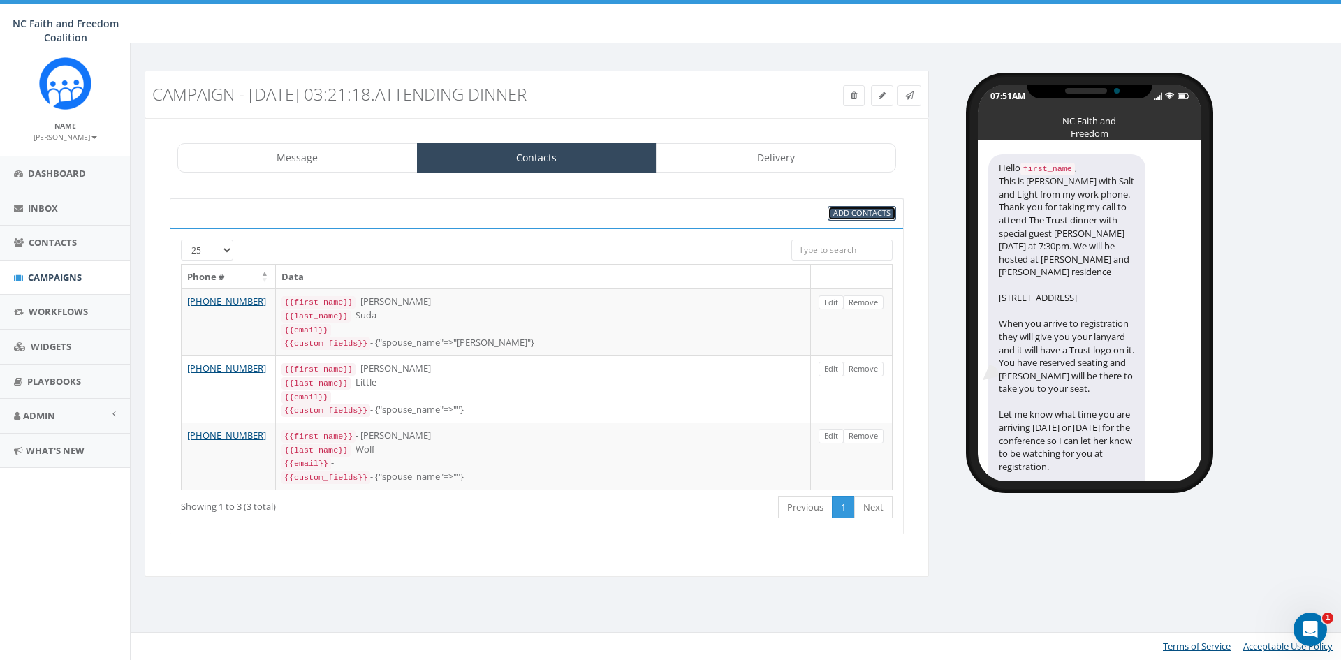
click at [872, 214] on span "Add Contacts" at bounding box center [861, 212] width 57 height 10
select select
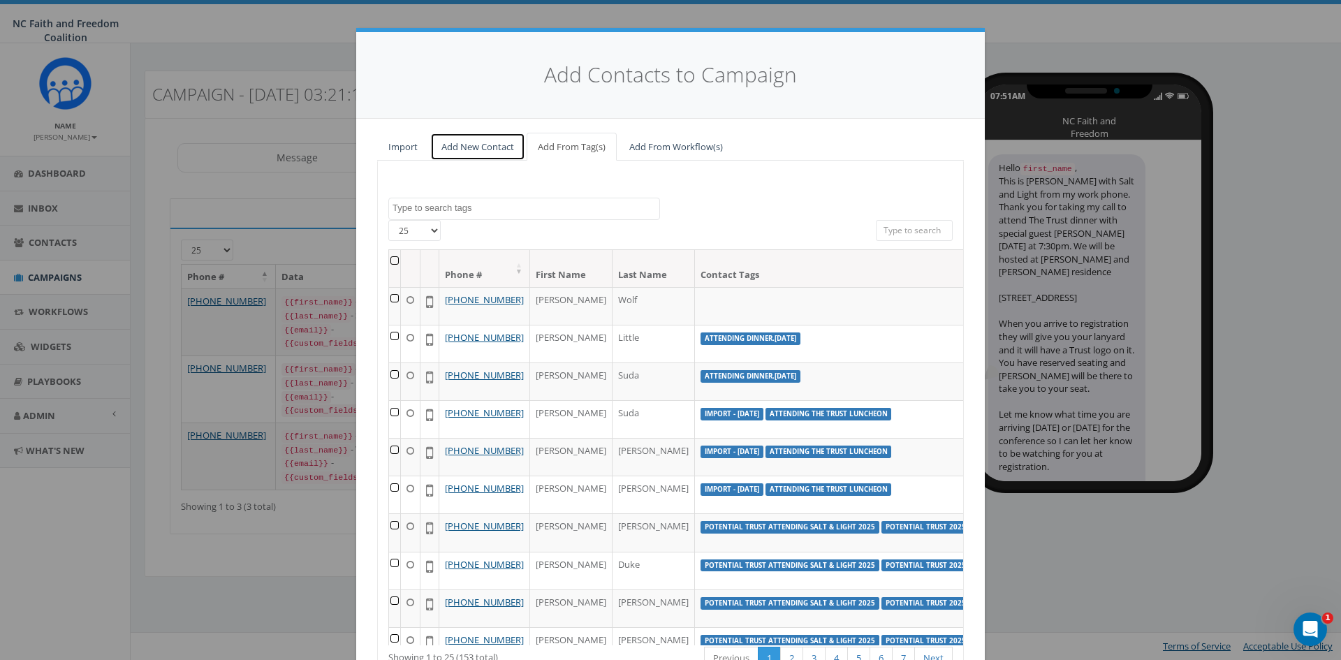
click at [471, 150] on link "Add New Contact" at bounding box center [477, 147] width 95 height 29
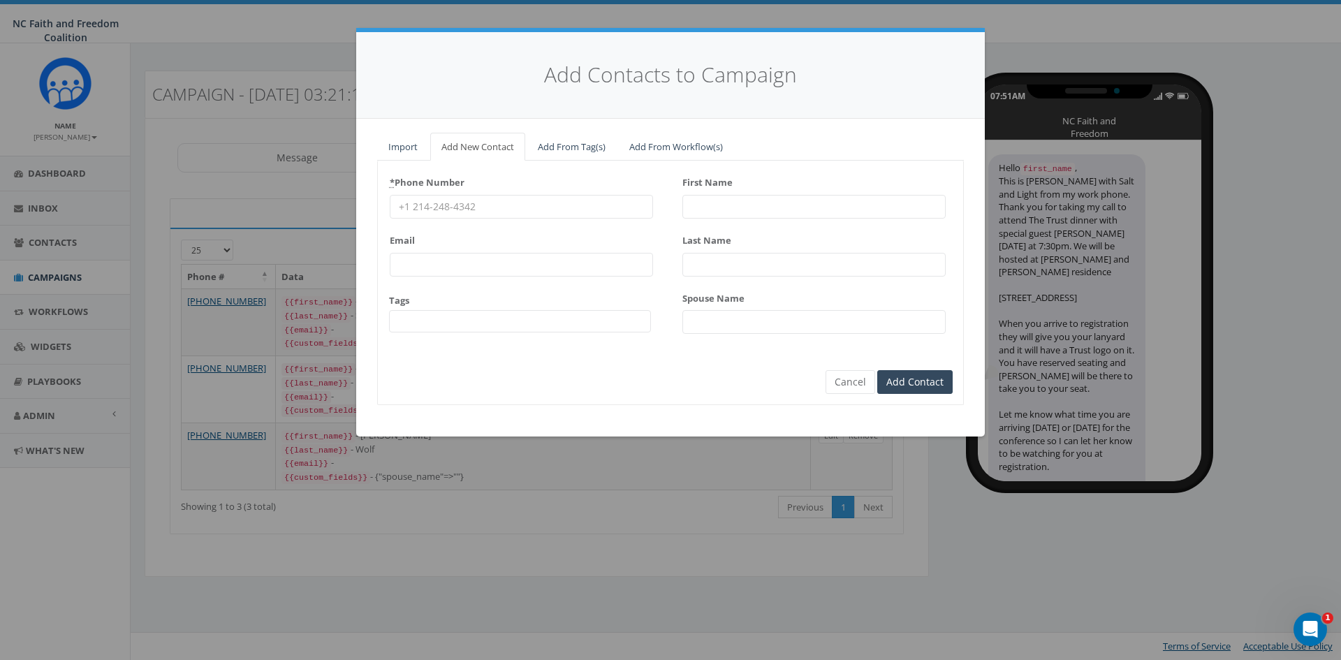
click at [416, 206] on input "* Phone Number" at bounding box center [521, 207] width 263 height 24
paste input "[PHONE_NUMBER]"
type input "[PHONE_NUMBER]"
click at [721, 204] on input "First Name" at bounding box center [813, 207] width 263 height 24
paste input "[PERSON_NAME]"
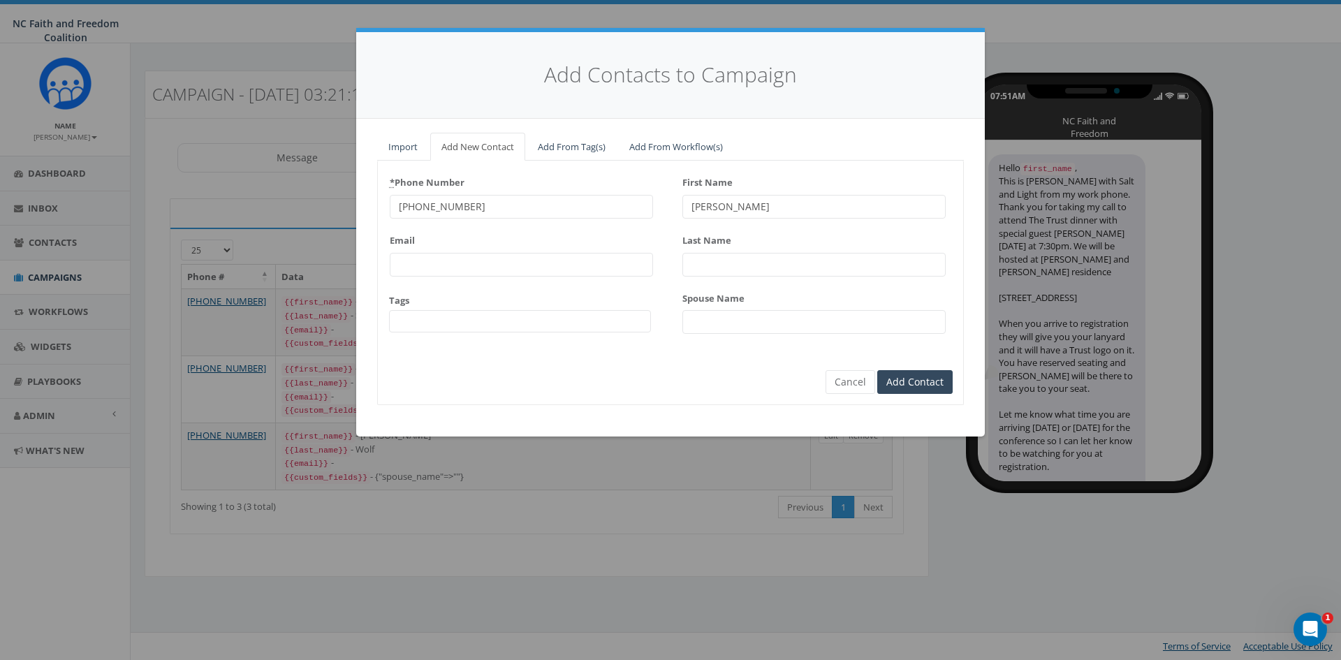
type input "[PERSON_NAME]"
click at [716, 260] on input "Last Name" at bounding box center [813, 265] width 263 height 24
paste input "[PERSON_NAME]"
type input "[PERSON_NAME]"
click at [936, 378] on input "Add Contact" at bounding box center [914, 382] width 75 height 24
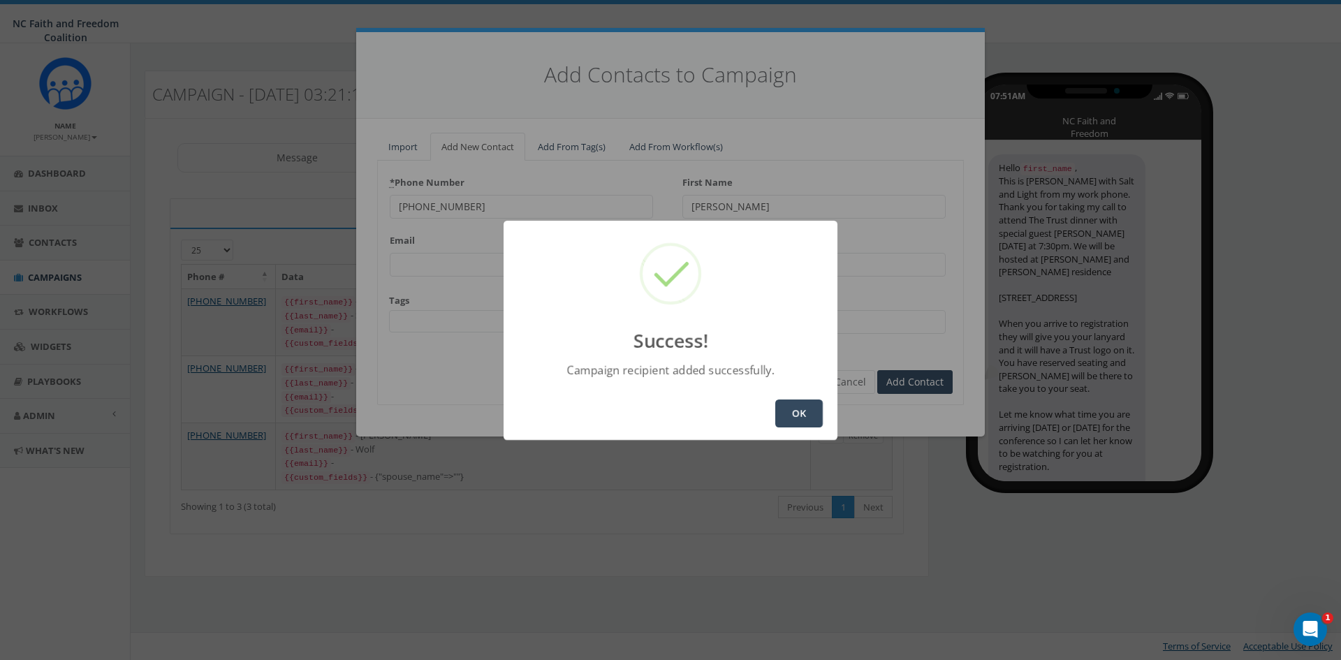
click at [797, 412] on button "OK" at bounding box center [798, 413] width 47 height 28
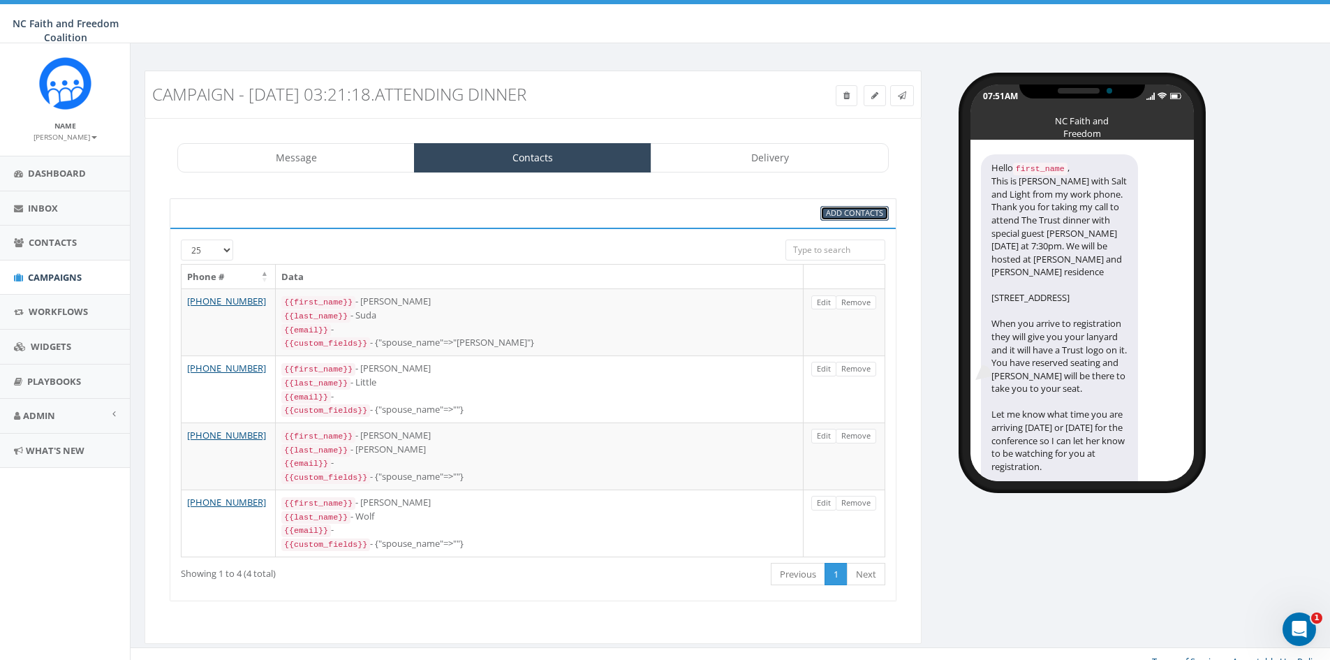
click at [832, 214] on span "Add Contacts" at bounding box center [854, 212] width 57 height 10
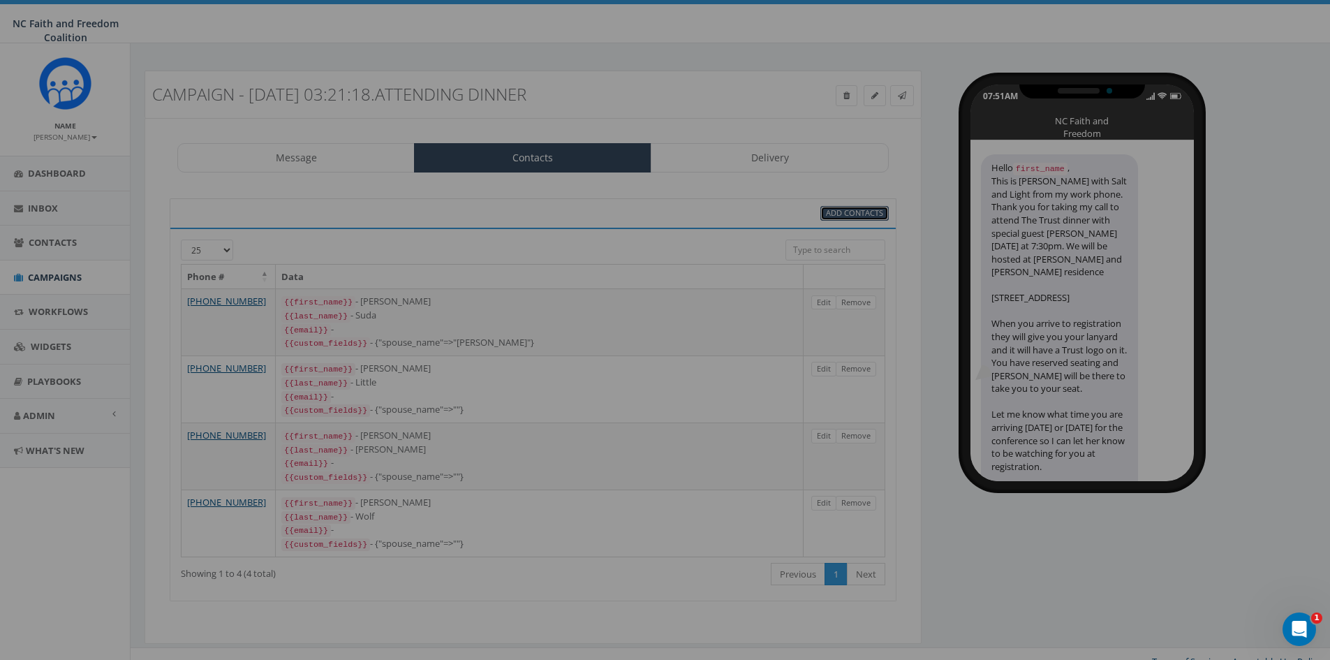
select select
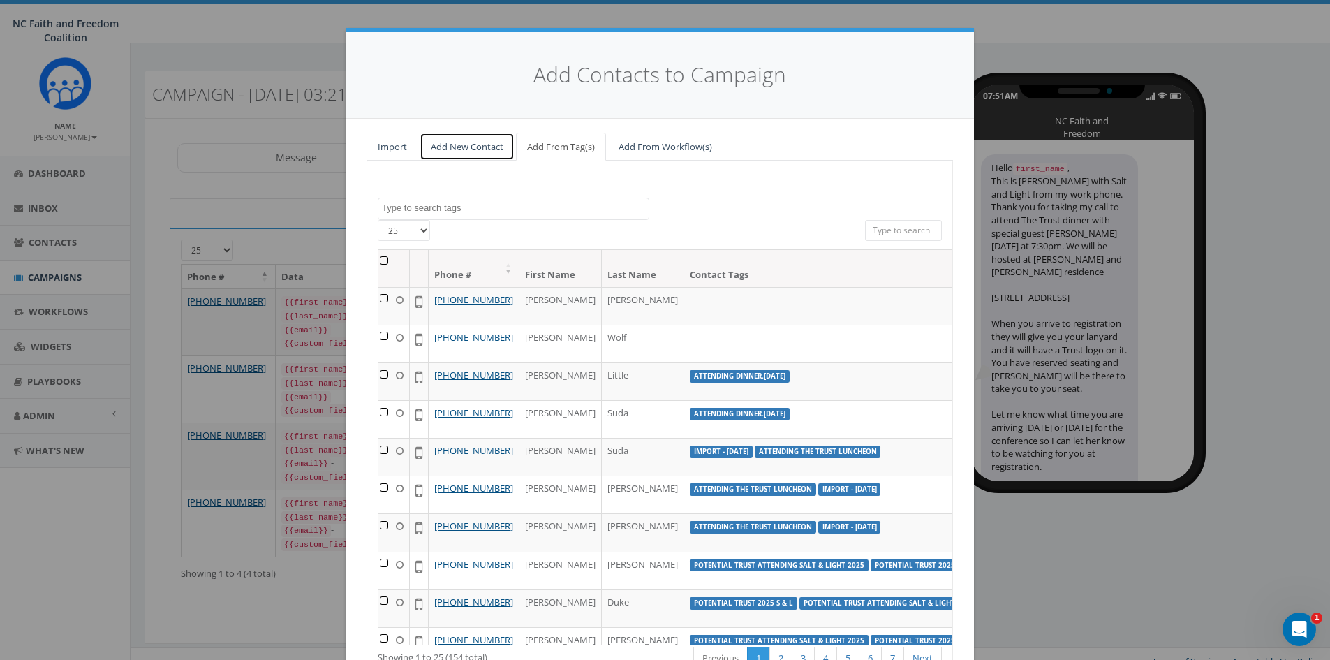
click at [475, 152] on link "Add New Contact" at bounding box center [467, 147] width 95 height 29
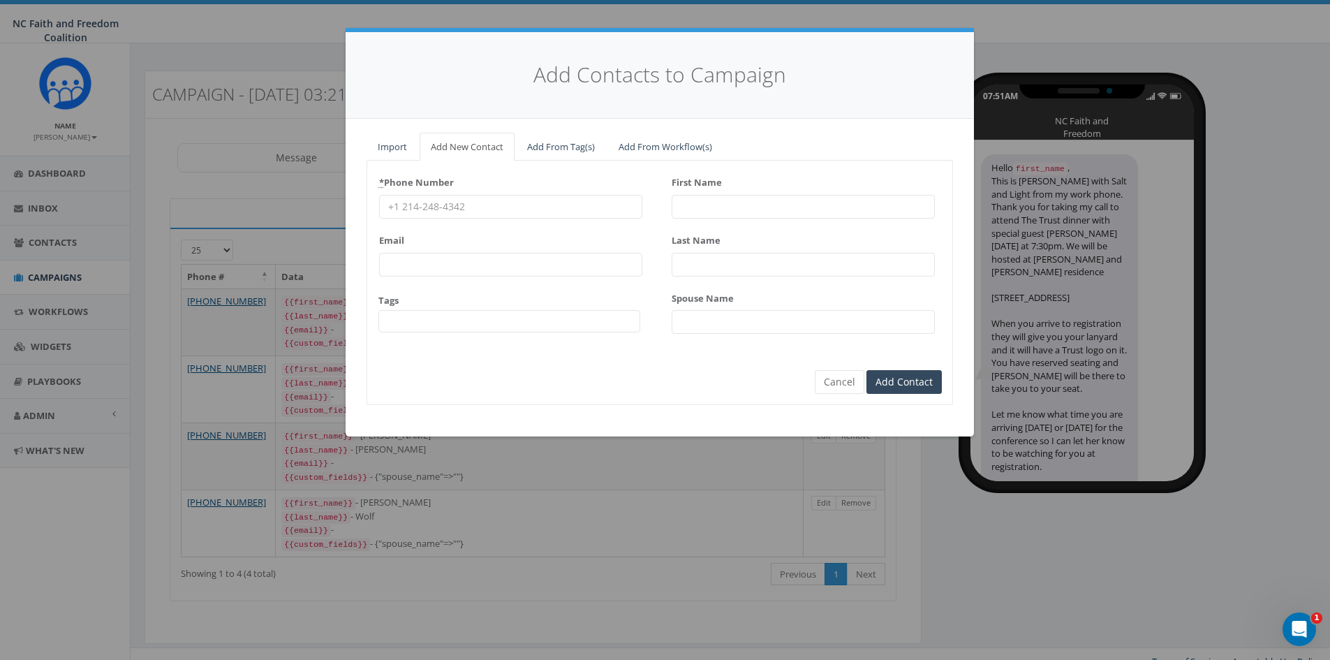
click at [457, 205] on input "* Phone Number" at bounding box center [510, 207] width 263 height 24
paste input "[PHONE_NUMBER]"
type input "[PHONE_NUMBER]"
click at [692, 202] on input "First Name" at bounding box center [803, 207] width 263 height 24
paste input "[PERSON_NAME]"
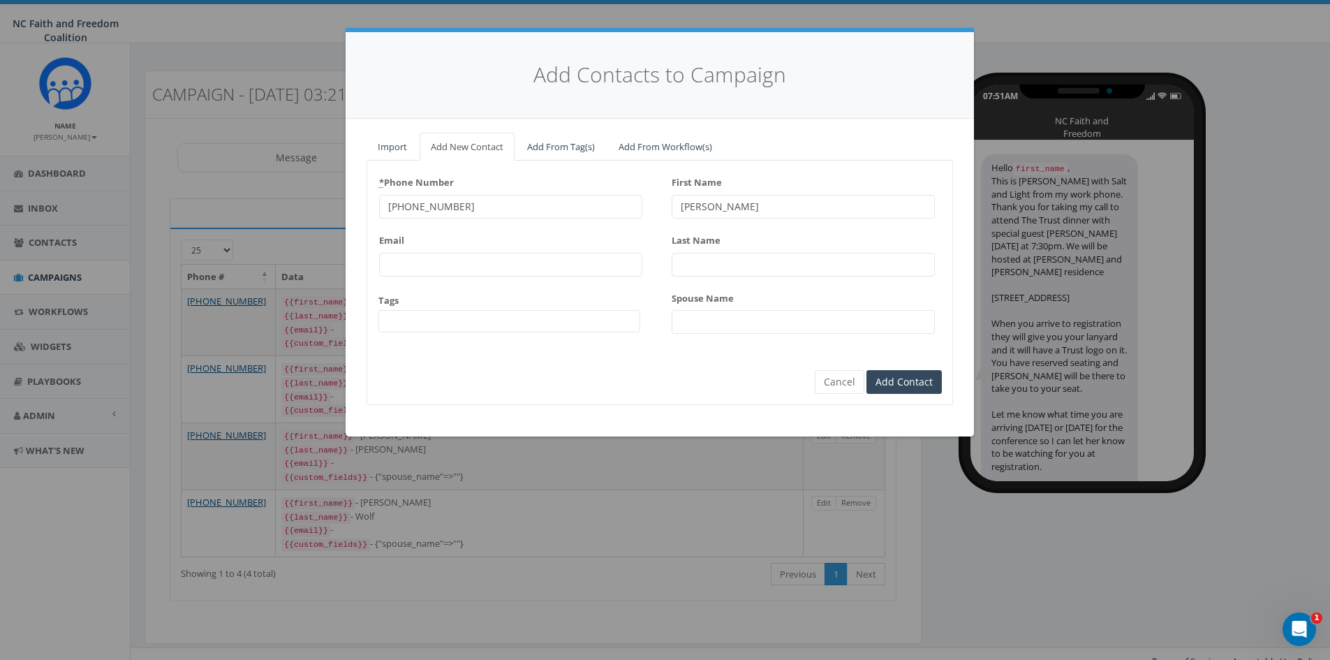
type input "[PERSON_NAME]"
click at [731, 260] on input "Last Name" at bounding box center [803, 265] width 263 height 24
paste input "[PERSON_NAME]"
type input "[PERSON_NAME]"
click at [920, 381] on input "Add Contact" at bounding box center [904, 382] width 75 height 24
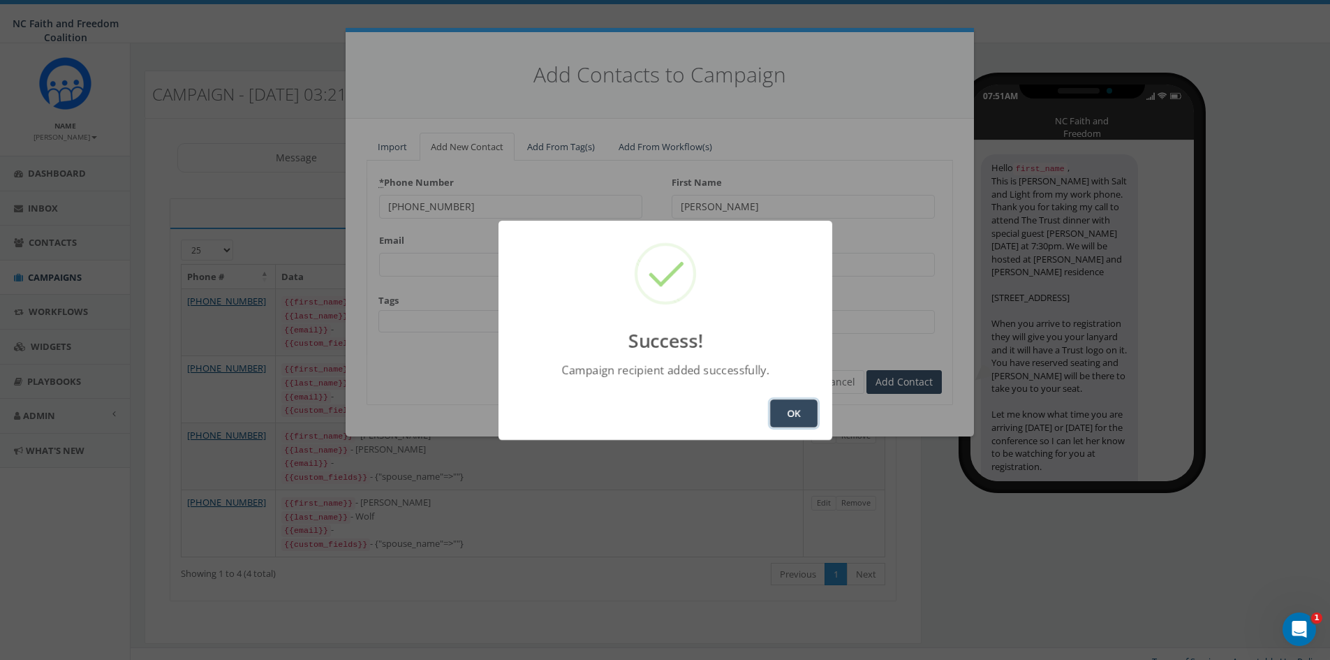
click at [794, 408] on button "OK" at bounding box center [793, 413] width 47 height 28
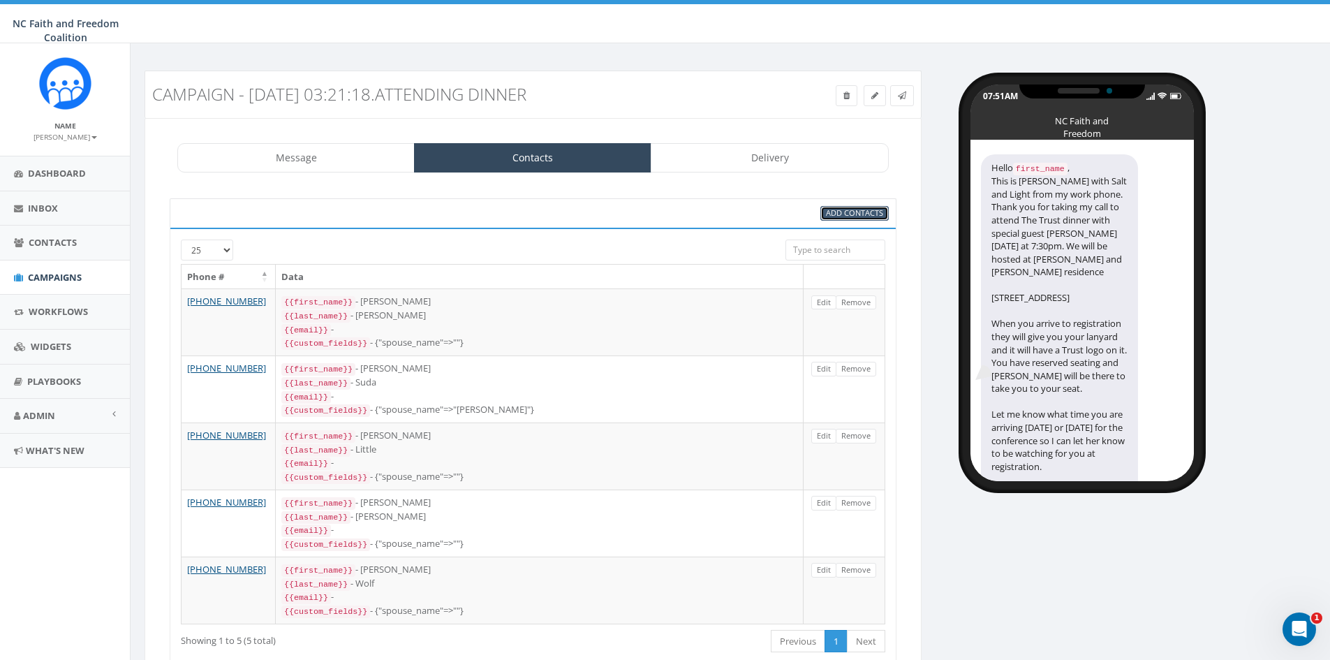
click at [846, 216] on span "Add Contacts" at bounding box center [854, 212] width 57 height 10
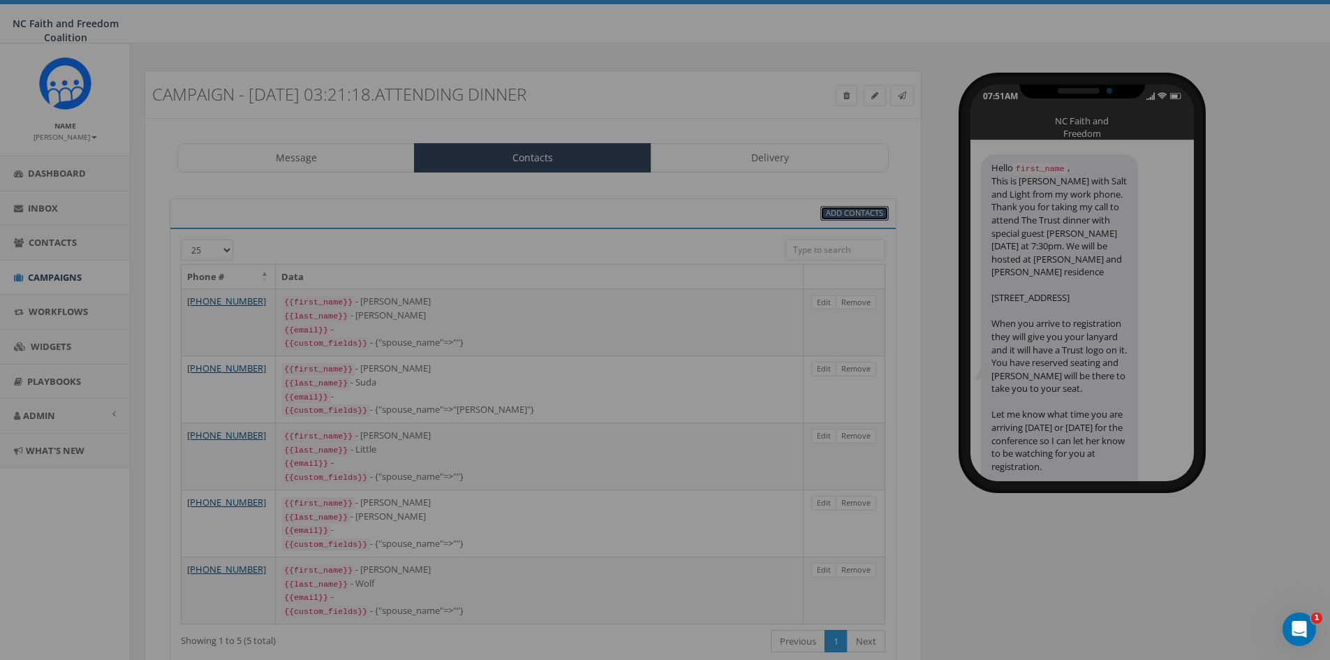
select select
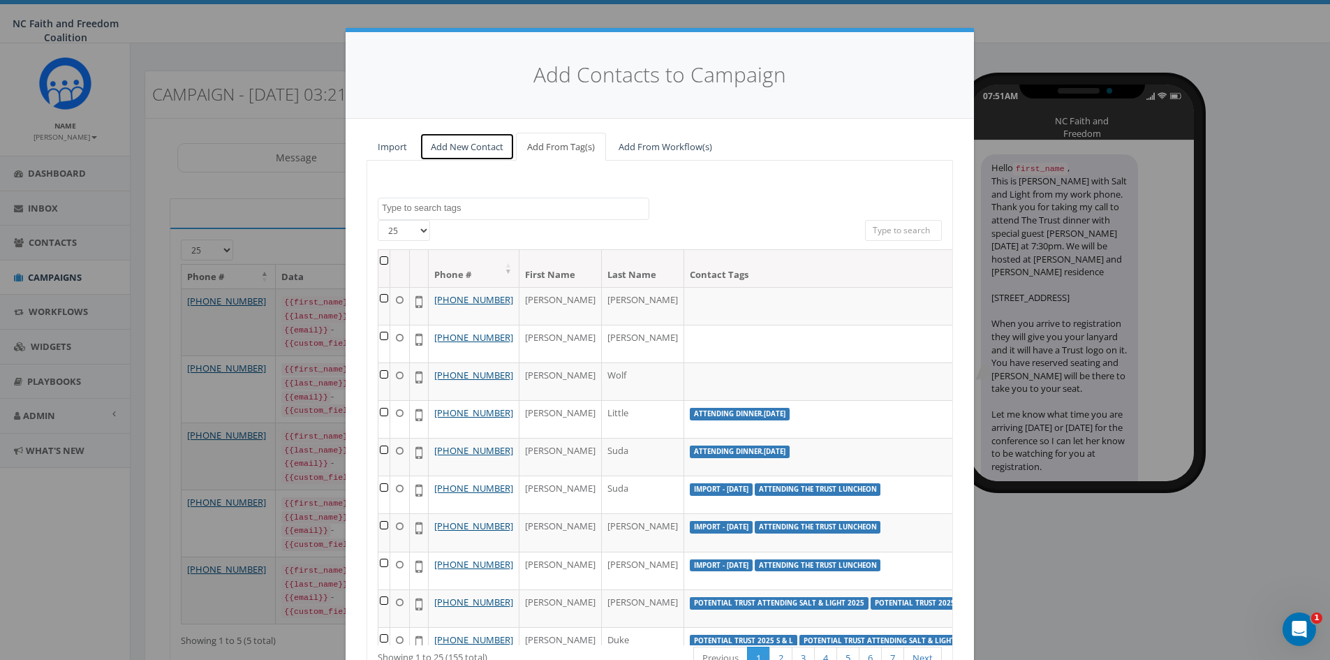
click at [458, 145] on link "Add New Contact" at bounding box center [467, 147] width 95 height 29
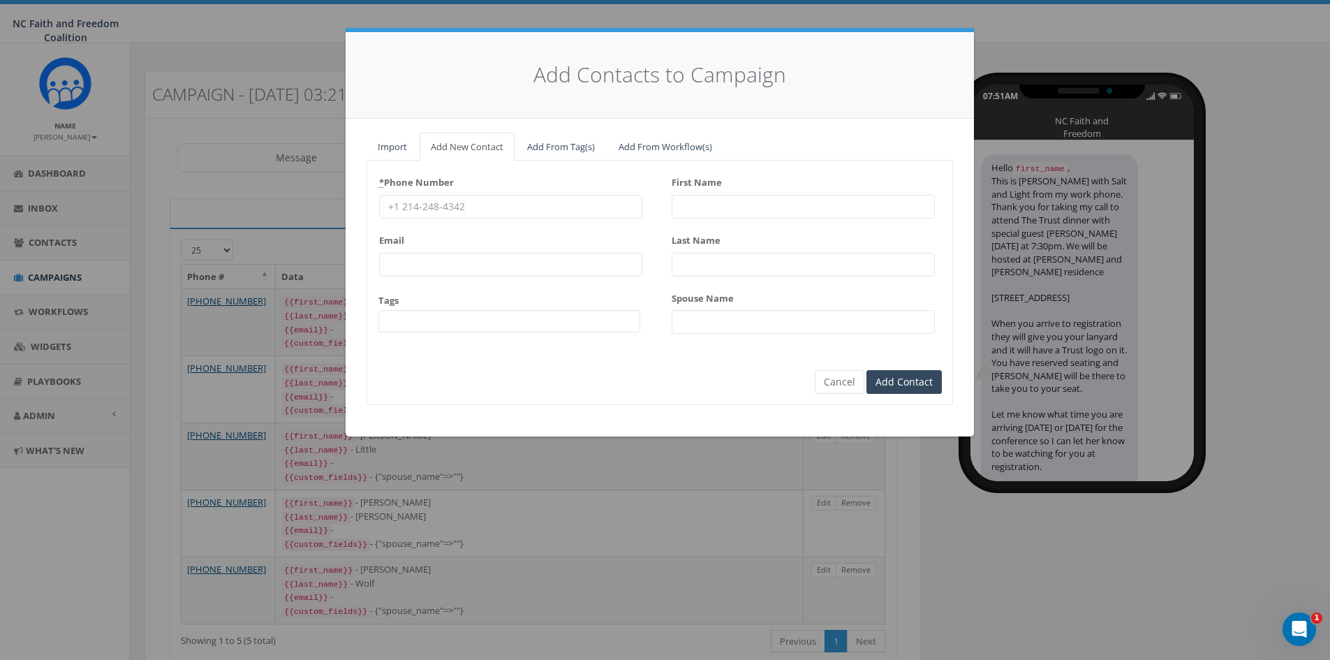
click at [446, 207] on input "* Phone Number" at bounding box center [510, 207] width 263 height 24
paste input "[PHONE_NUMBER]"
type input "[PHONE_NUMBER]"
click at [681, 204] on input "First Name" at bounding box center [803, 207] width 263 height 24
paste input "[PERSON_NAME]"
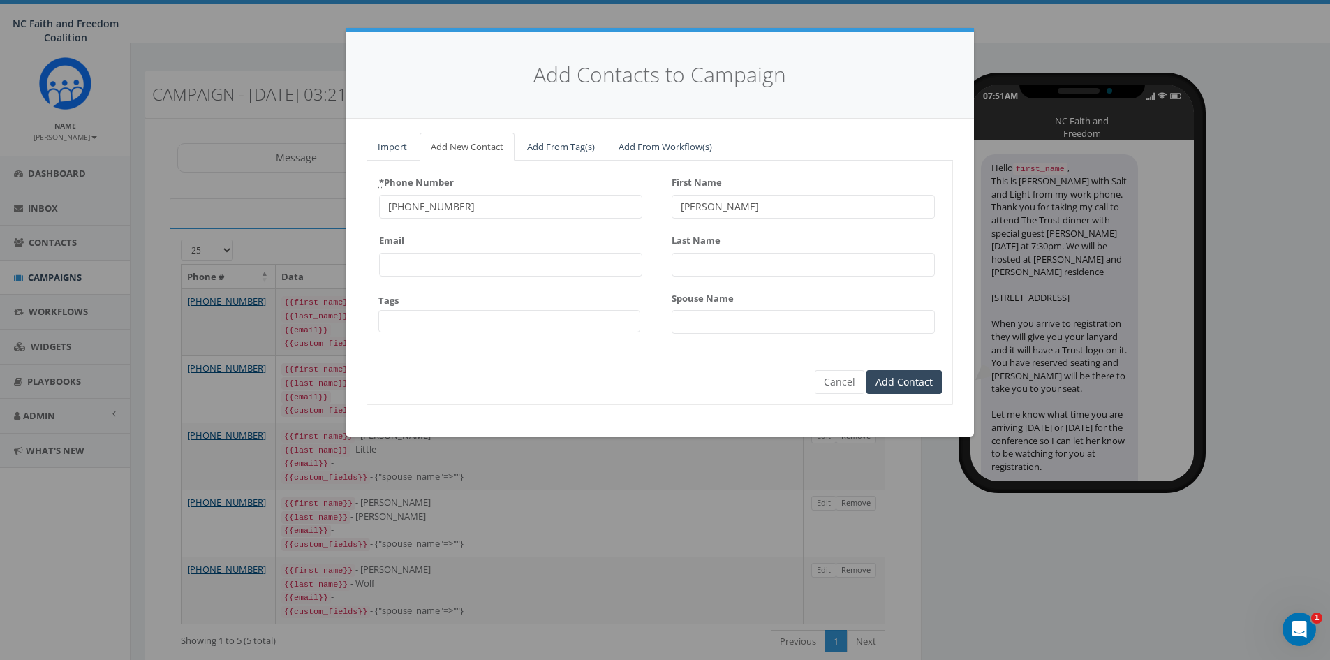
type input "[PERSON_NAME]"
click at [720, 262] on input "Last Name" at bounding box center [803, 265] width 263 height 24
paste input "[PERSON_NAME]"
type input "[PERSON_NAME]"
click at [888, 384] on input "Add Contact" at bounding box center [904, 382] width 75 height 24
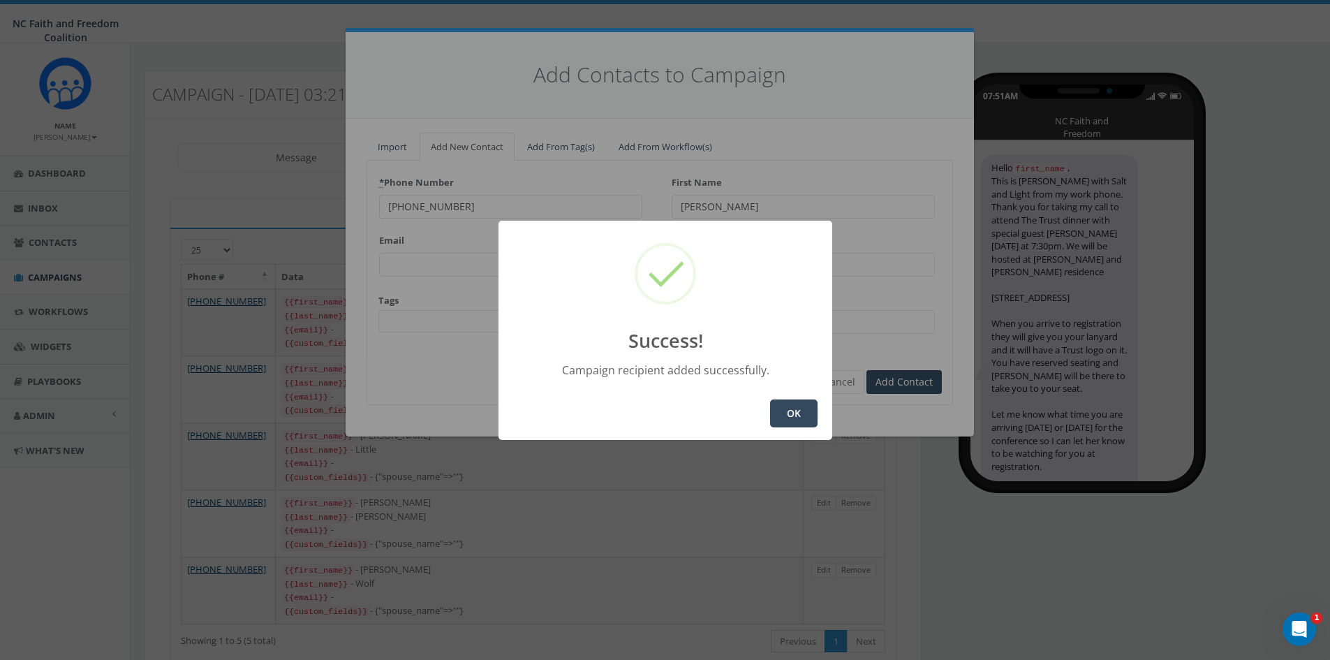
click at [797, 415] on button "OK" at bounding box center [793, 413] width 47 height 28
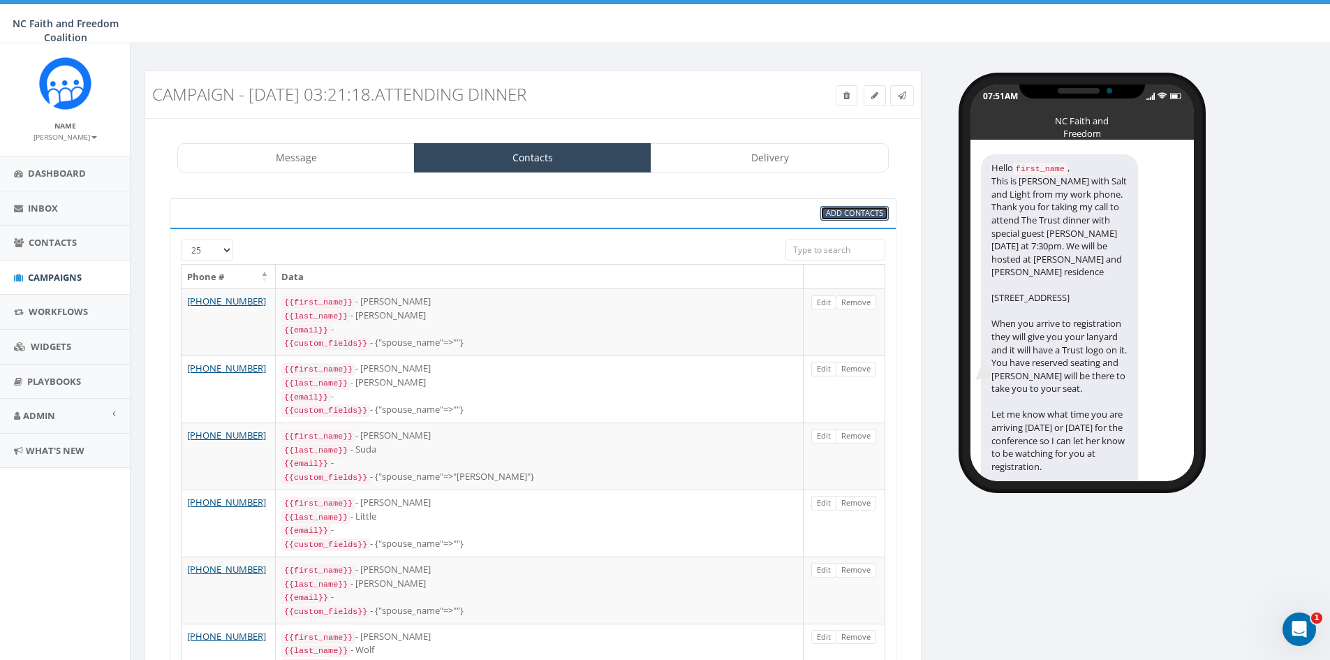
click at [852, 208] on span "Add Contacts" at bounding box center [854, 212] width 57 height 10
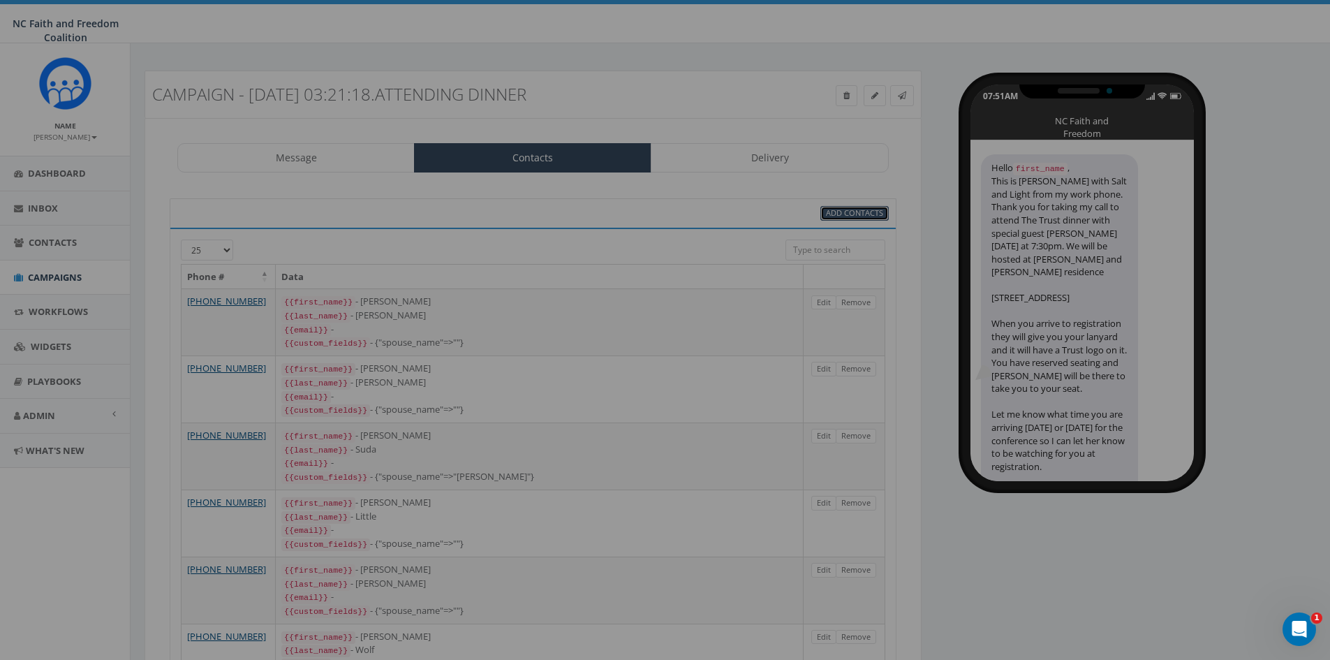
select select
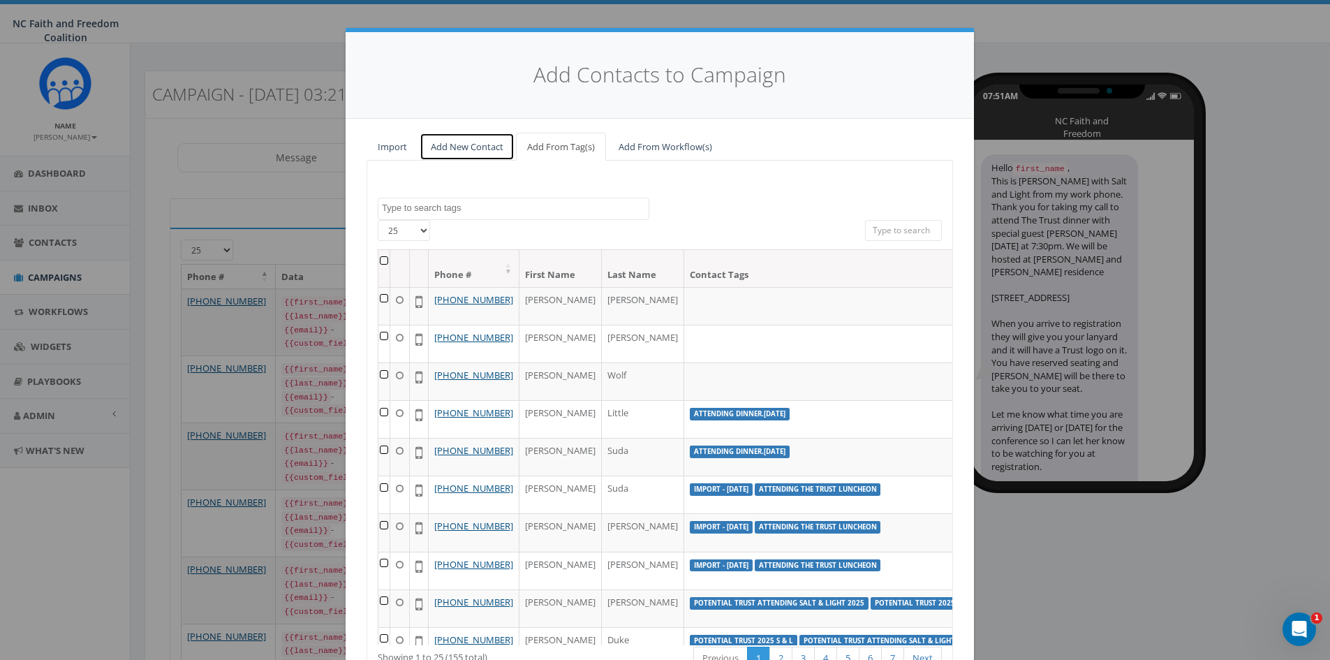
click at [453, 136] on link "Add New Contact" at bounding box center [467, 147] width 95 height 29
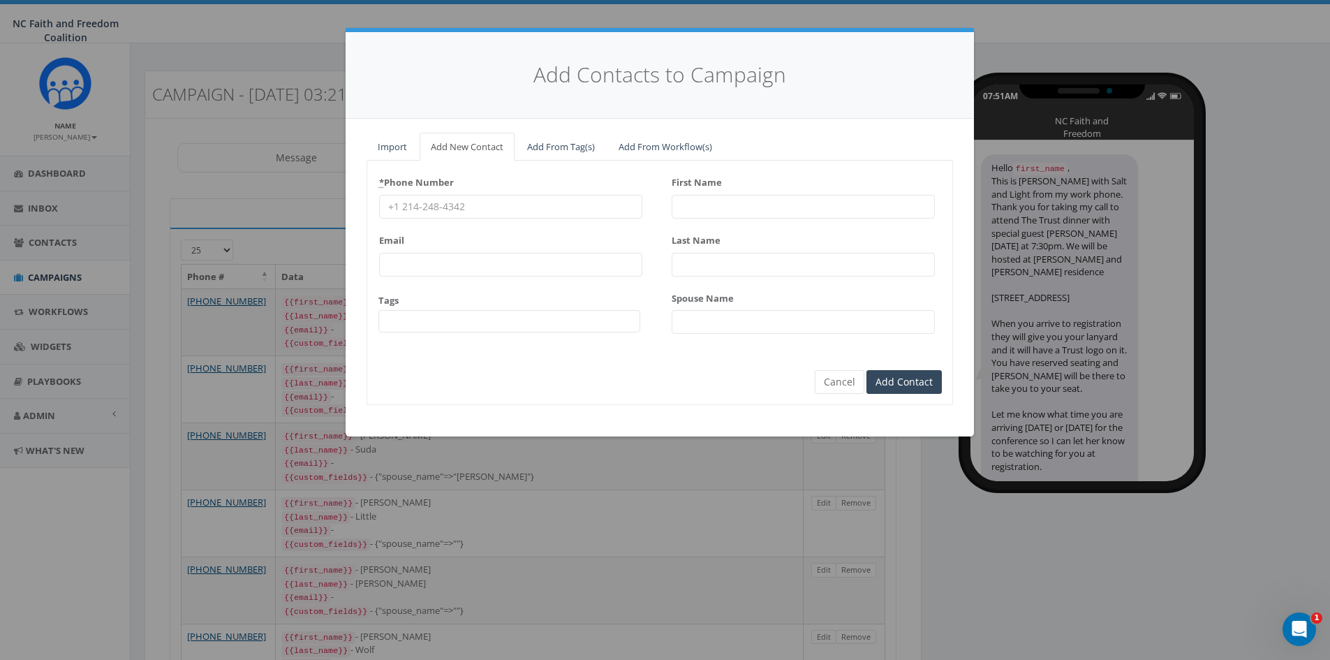
click at [479, 205] on input "* Phone Number" at bounding box center [510, 207] width 263 height 24
paste input "[PHONE_NUMBER]"
type input "[PHONE_NUMBER]"
click at [679, 207] on input "First Name" at bounding box center [803, 207] width 263 height 24
click at [693, 201] on input "First Name" at bounding box center [803, 207] width 263 height 24
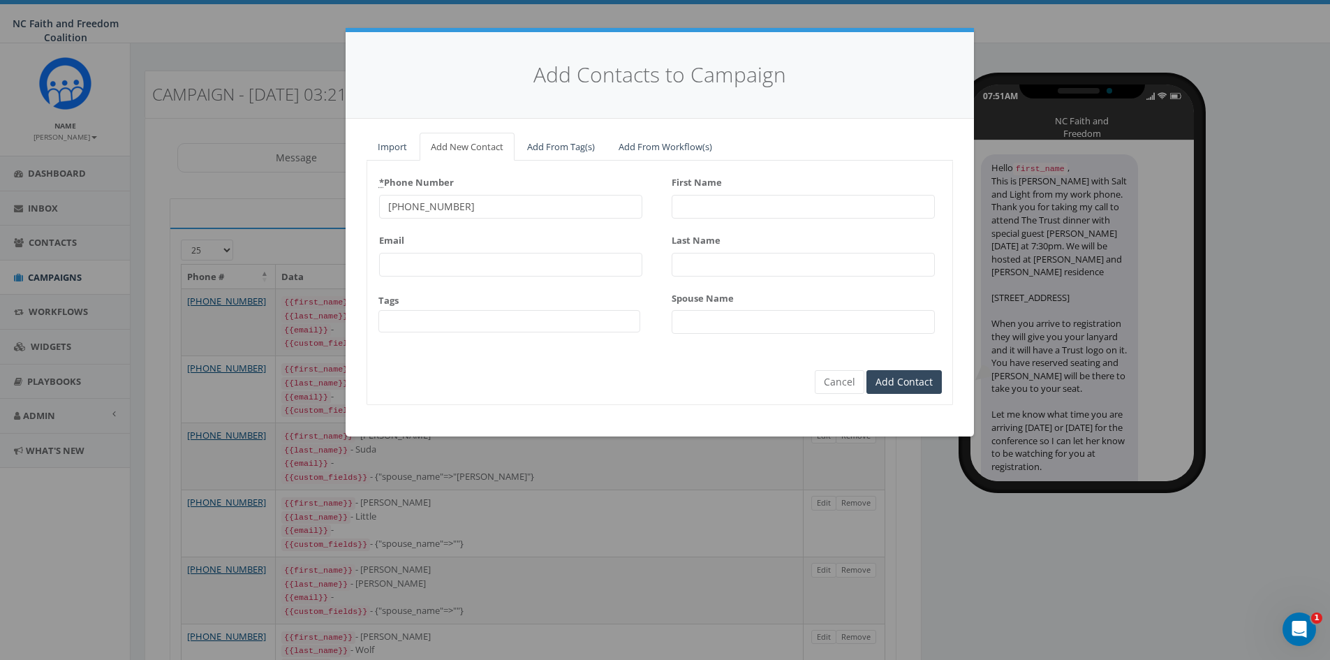
paste input "[PERSON_NAME]"
type input "[PERSON_NAME]"
click at [760, 268] on input "Last Name" at bounding box center [803, 265] width 263 height 24
paste input "[PERSON_NAME]"
type input "[PERSON_NAME]"
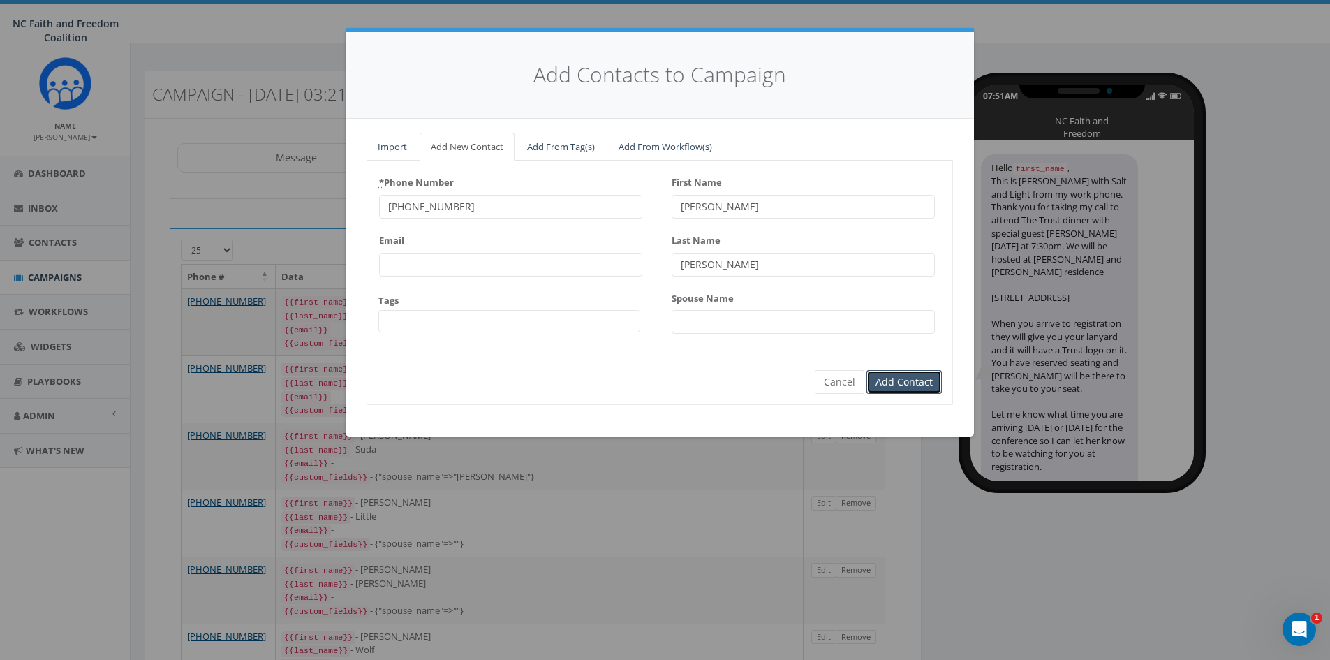
click at [927, 384] on input "Add Contact" at bounding box center [904, 382] width 75 height 24
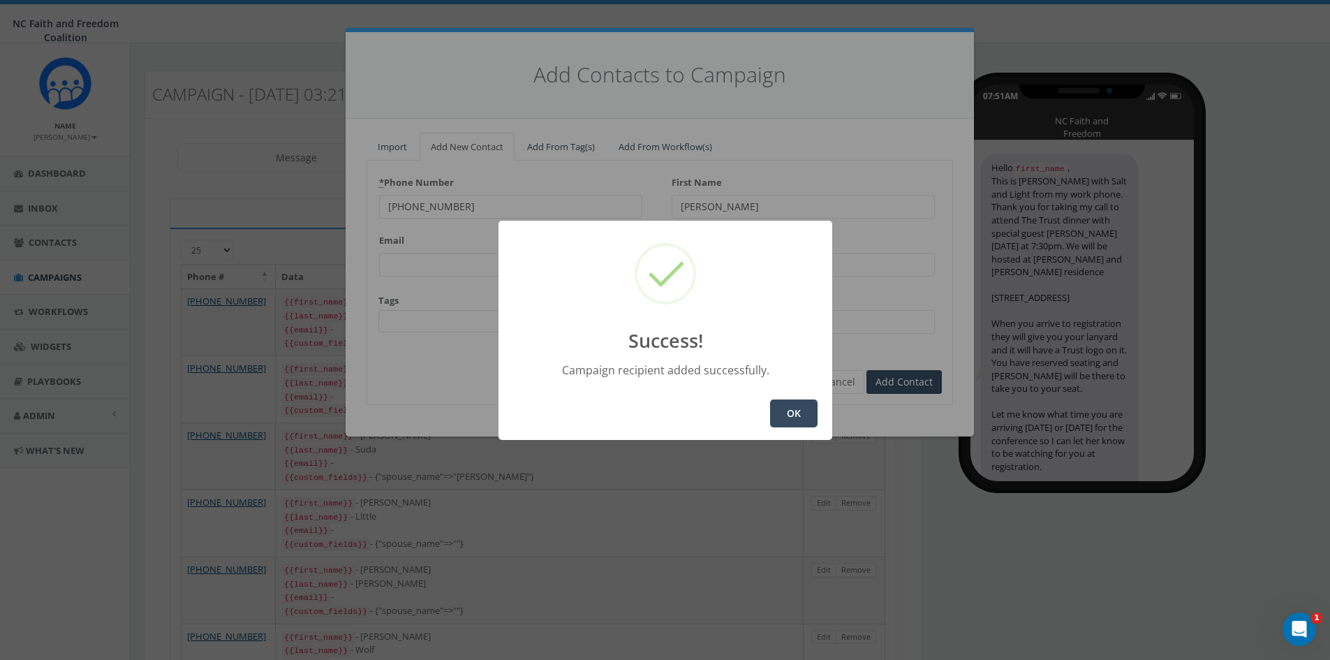
click at [811, 416] on button "OK" at bounding box center [793, 413] width 47 height 28
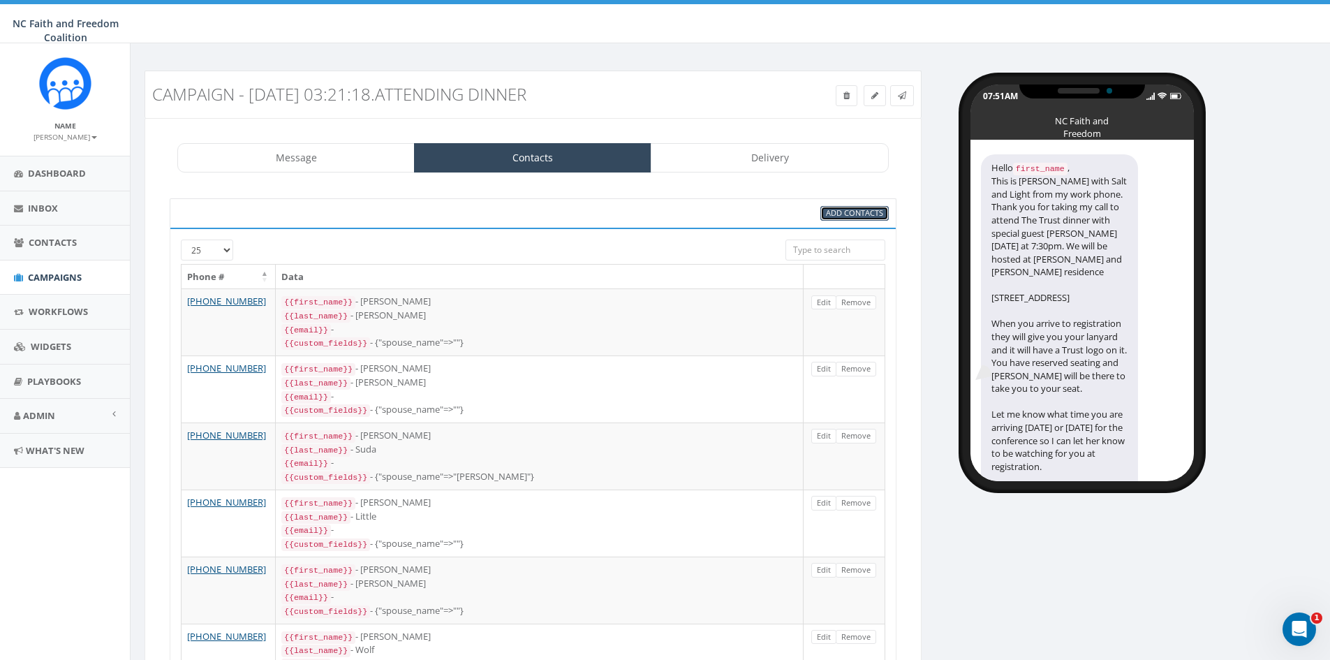
click at [867, 216] on span "Add Contacts" at bounding box center [854, 212] width 57 height 10
select select
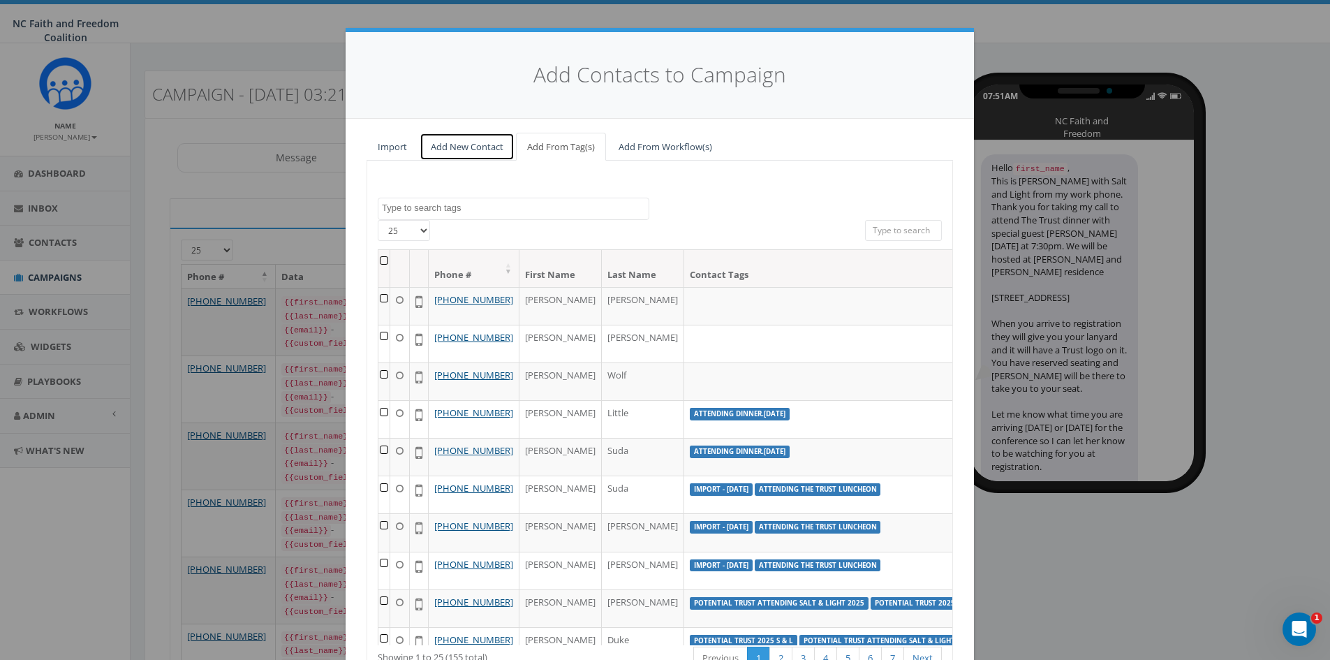
click at [471, 140] on link "Add New Contact" at bounding box center [467, 147] width 95 height 29
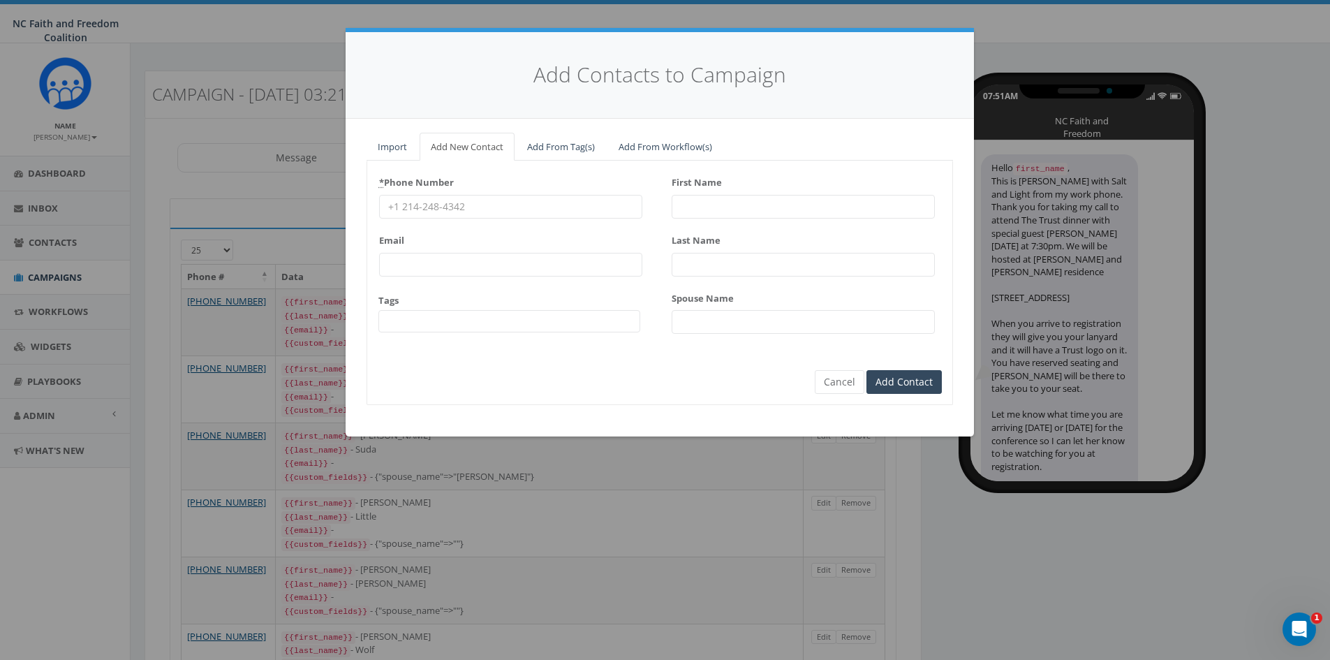
click at [485, 207] on input "* Phone Number" at bounding box center [510, 207] width 263 height 24
paste input "[PHONE_NUMBER]"
type input "[PHONE_NUMBER]"
click at [756, 207] on input "First Name" at bounding box center [803, 207] width 263 height 24
paste input "Bill"
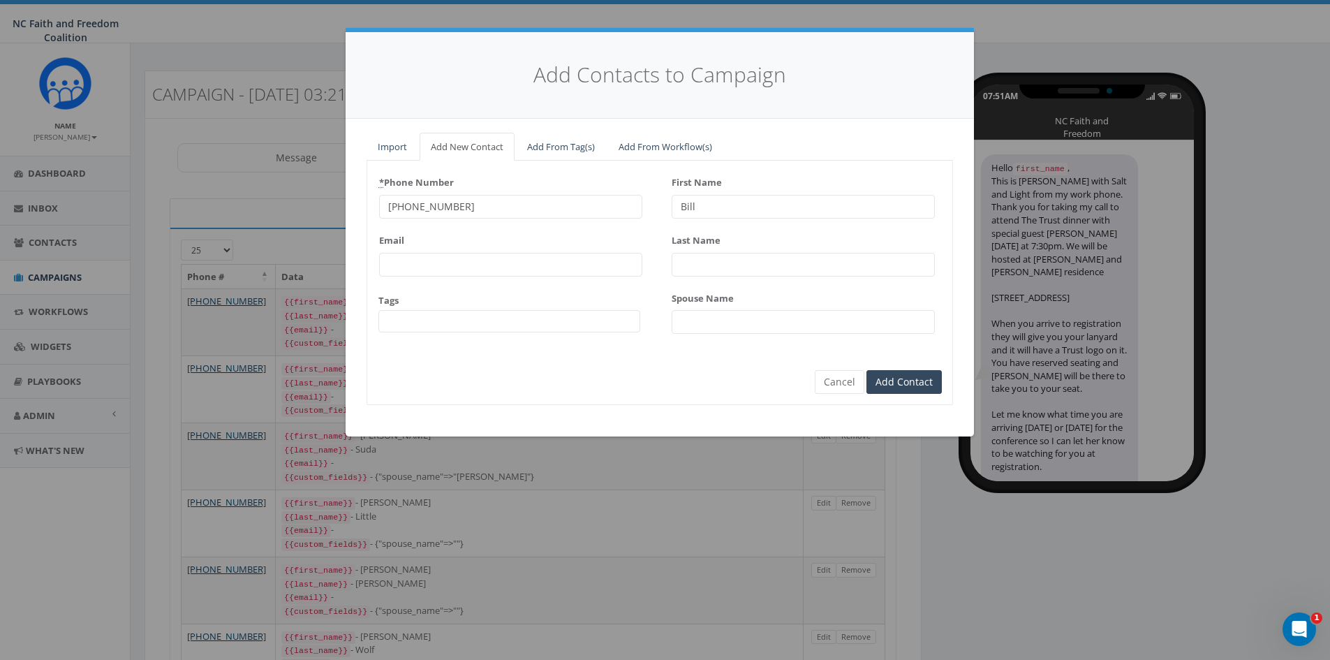
type input "Bill"
click at [704, 266] on input "Last Name" at bounding box center [803, 265] width 263 height 24
paste input "[PERSON_NAME]"
type input "[PERSON_NAME]"
click at [510, 319] on span at bounding box center [509, 321] width 262 height 22
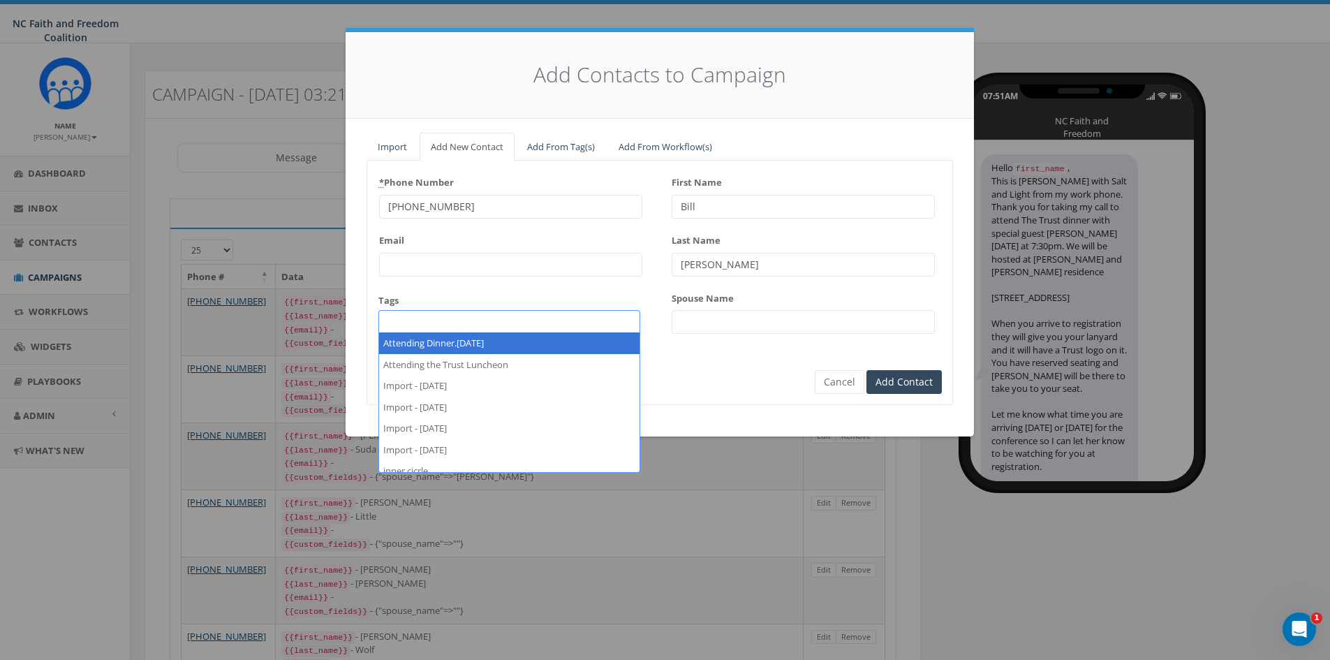
select select "Attending Dinner.[DATE]"
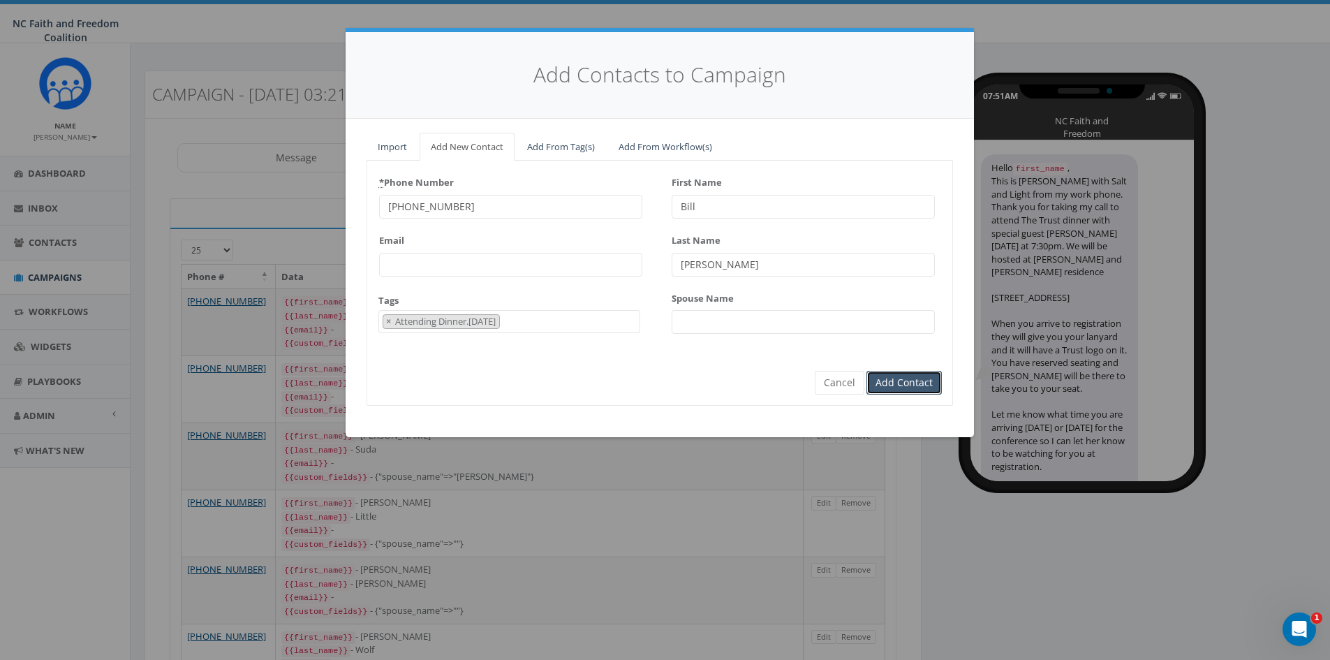
click at [905, 384] on input "Add Contact" at bounding box center [904, 383] width 75 height 24
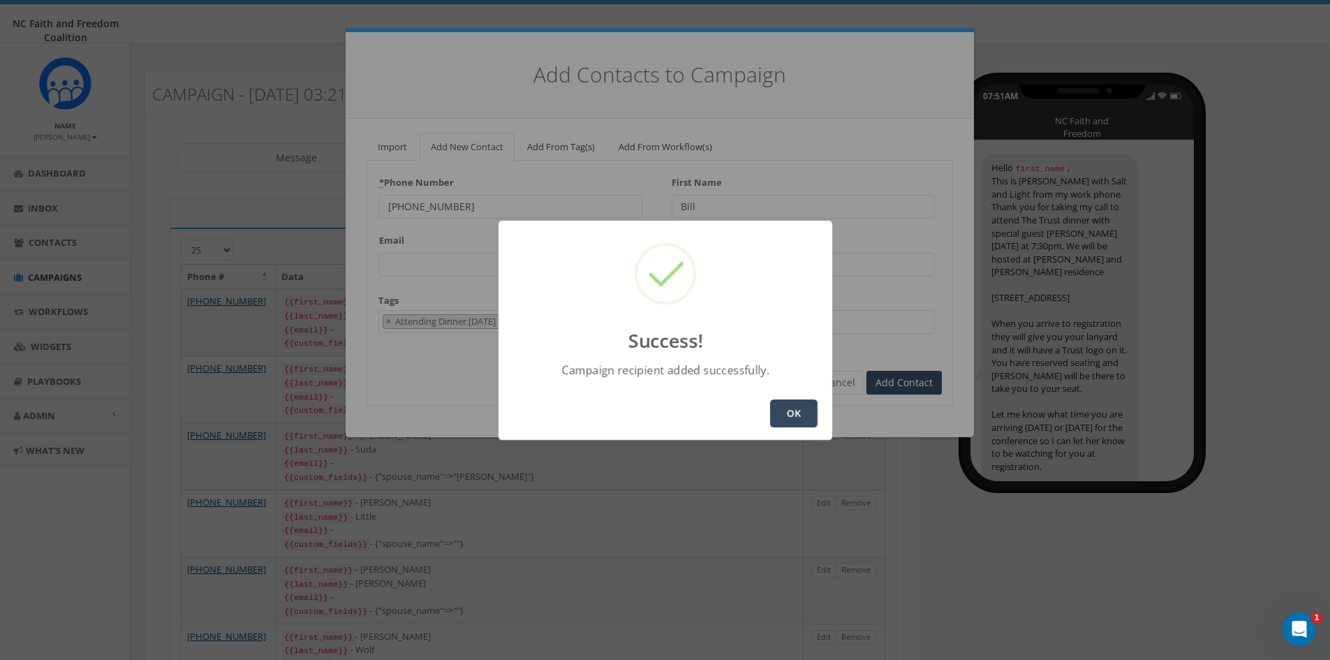
click at [793, 405] on button "OK" at bounding box center [793, 413] width 47 height 28
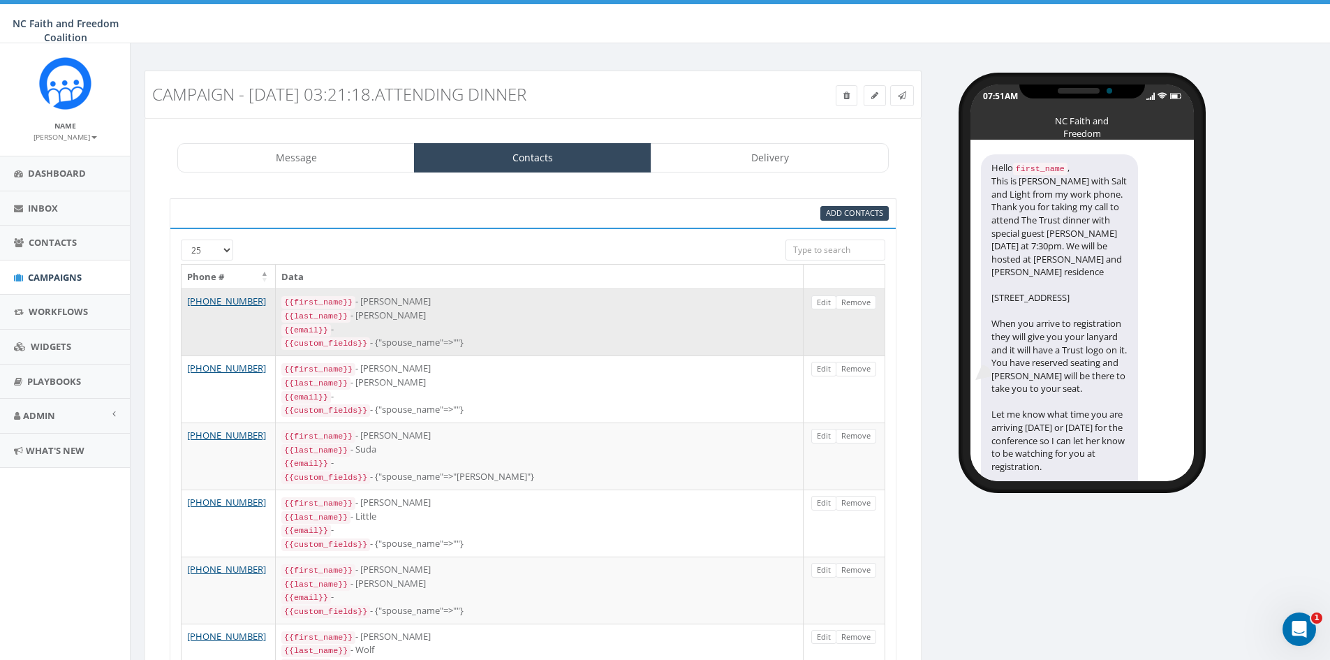
click at [443, 336] on div "{{custom_fields}} - {"spouse_name"=>""}" at bounding box center [539, 343] width 516 height 14
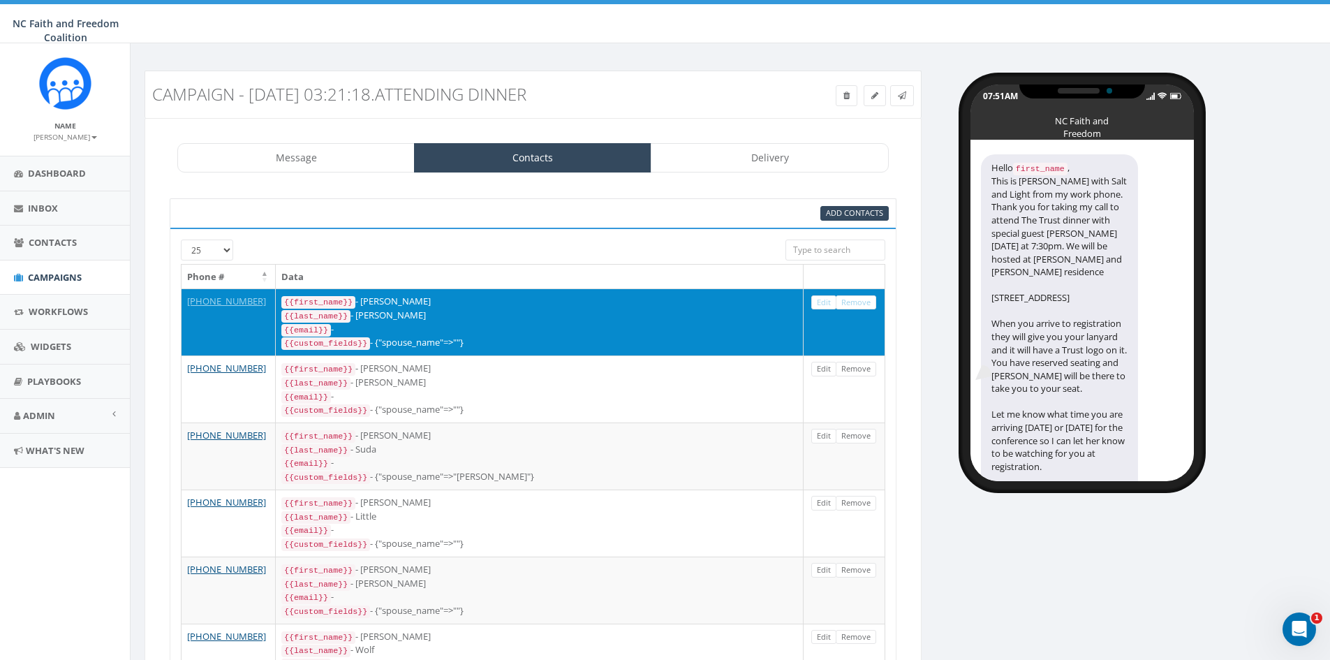
click at [711, 331] on div "{{email}} -" at bounding box center [539, 330] width 516 height 14
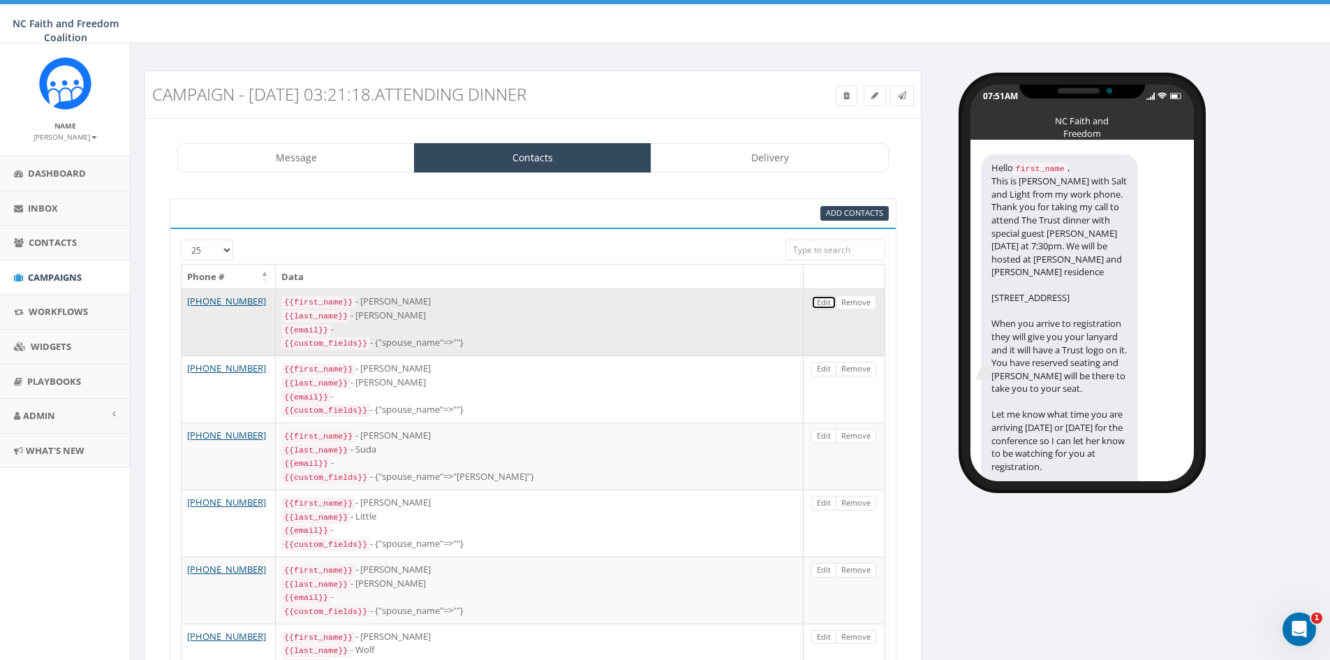
click at [823, 304] on link "Edit" at bounding box center [823, 302] width 25 height 15
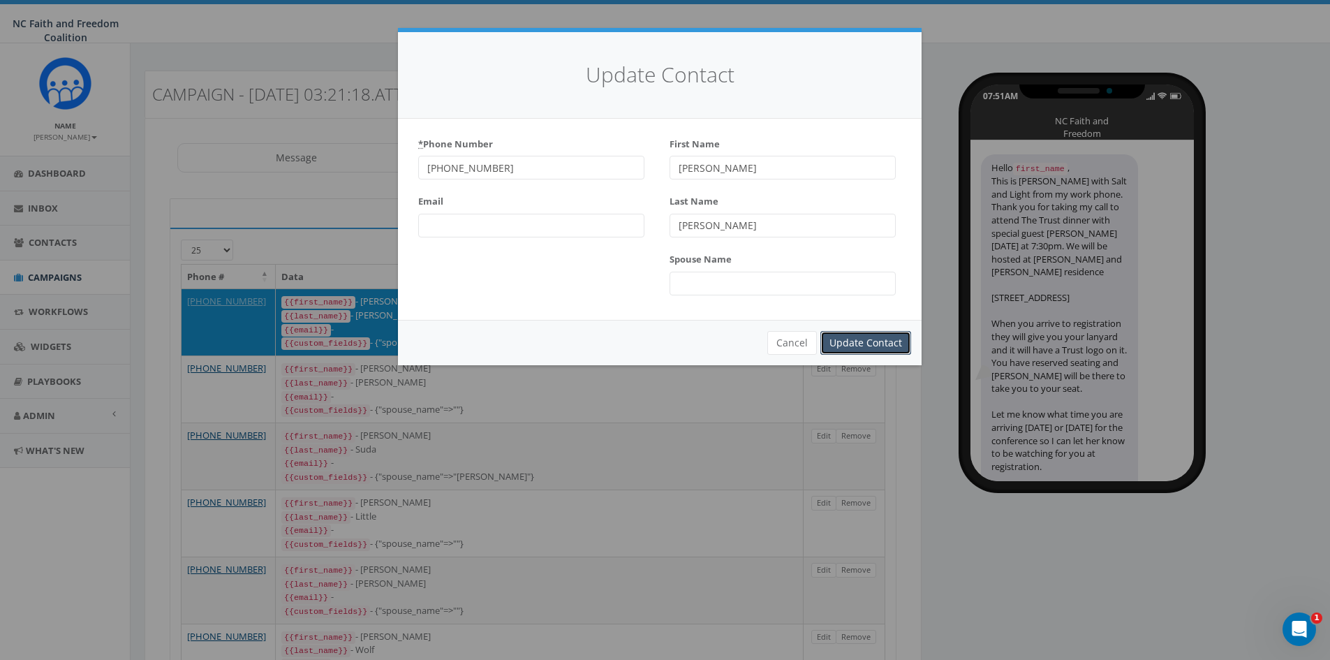
click at [857, 346] on input "Update Contact" at bounding box center [865, 343] width 91 height 24
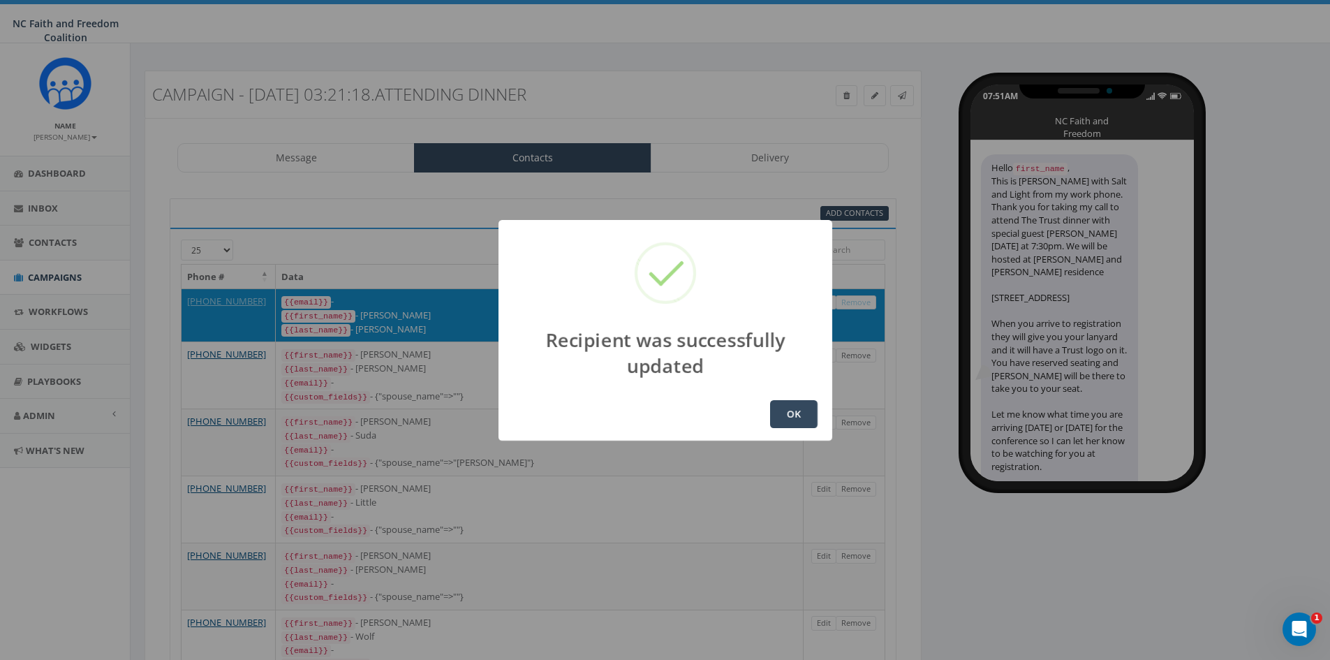
click at [776, 410] on button "OK" at bounding box center [793, 414] width 47 height 28
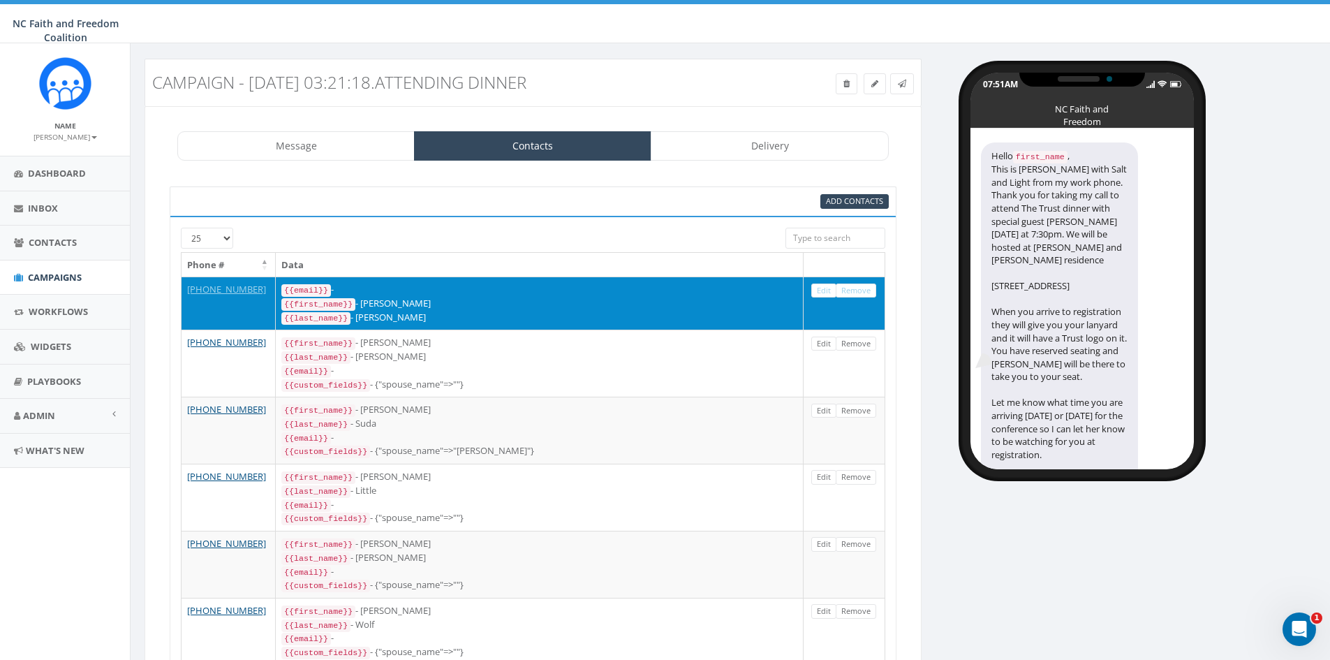
scroll to position [0, 0]
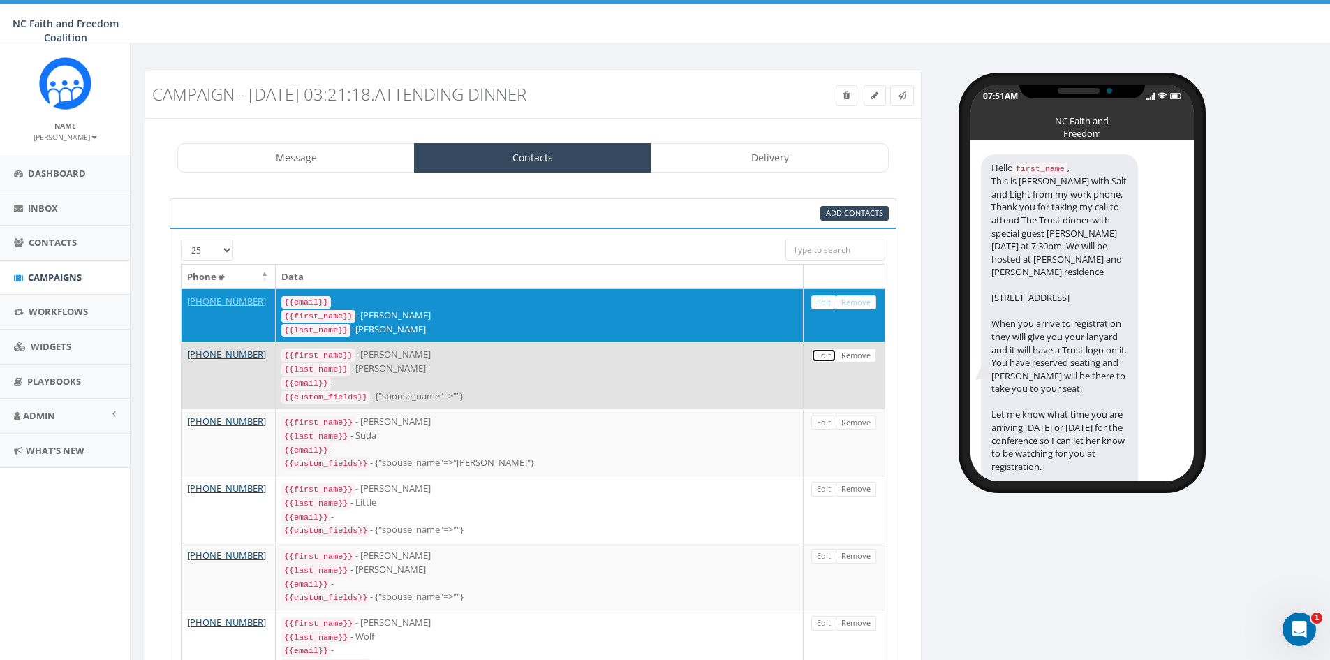
click at [824, 352] on link "Edit" at bounding box center [823, 355] width 25 height 15
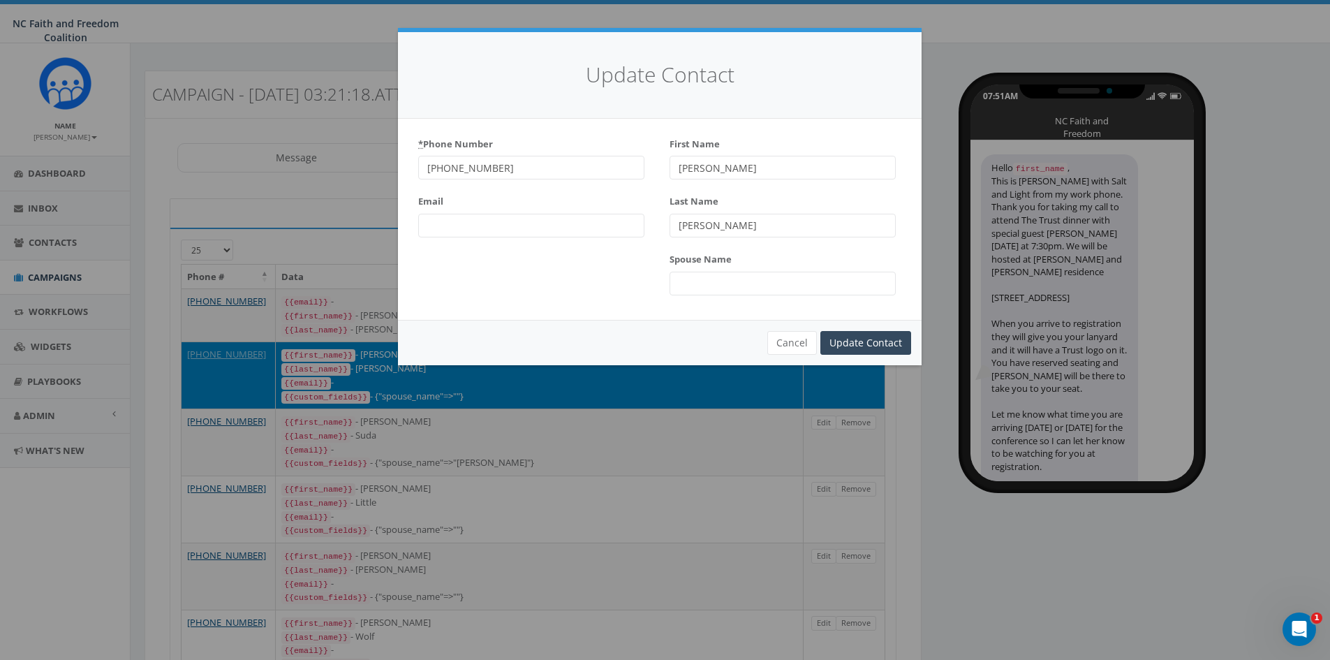
click at [311, 219] on div "Update Contact * Phone Number [PHONE_NUMBER] Email First Name [PERSON_NAME] Las…" at bounding box center [665, 330] width 1330 height 660
click at [362, 249] on div "Update Contact * Phone Number [PHONE_NUMBER] Email First Name [PERSON_NAME] Las…" at bounding box center [665, 330] width 1330 height 660
click at [849, 346] on input "Update Contact" at bounding box center [865, 343] width 91 height 24
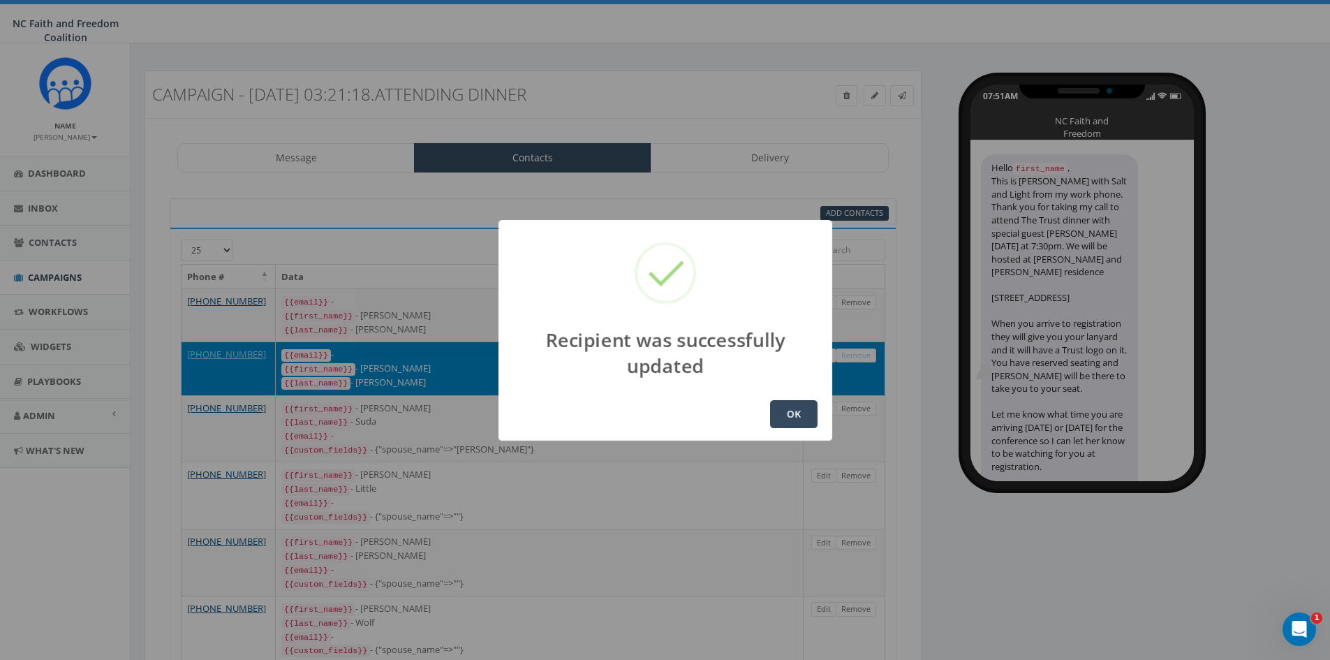
click at [800, 416] on button "OK" at bounding box center [793, 414] width 47 height 28
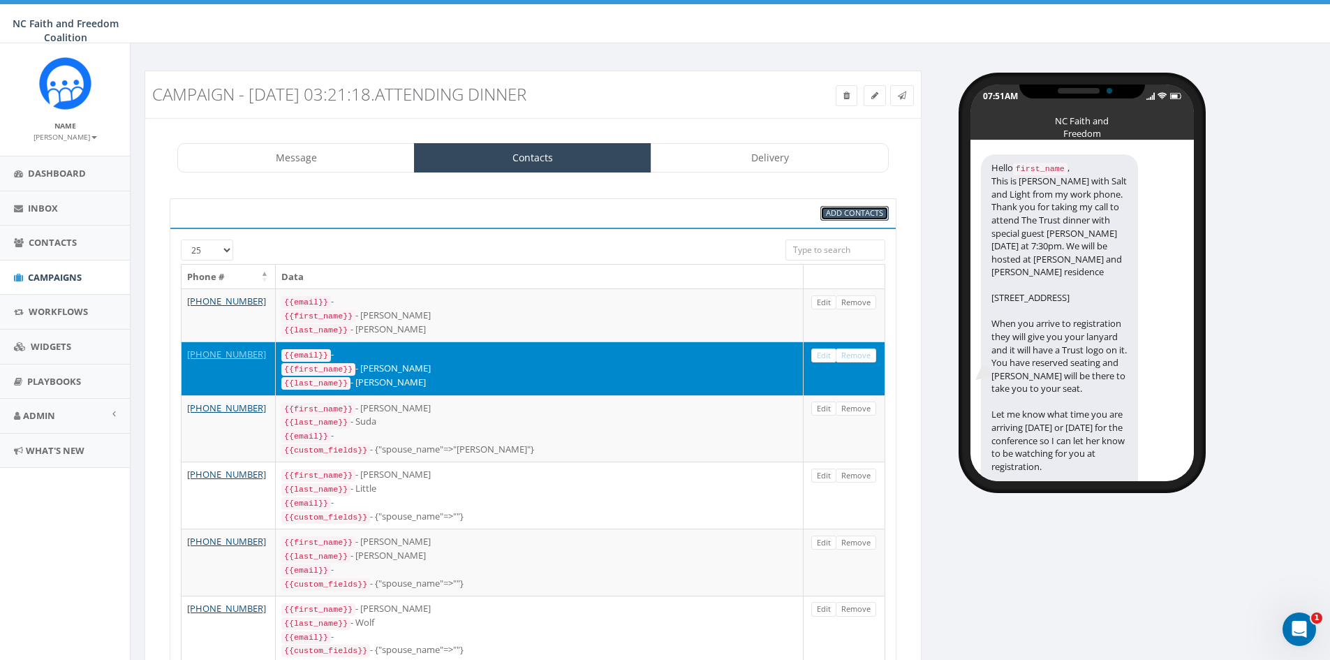
click at [853, 216] on span "Add Contacts" at bounding box center [854, 212] width 57 height 10
select select
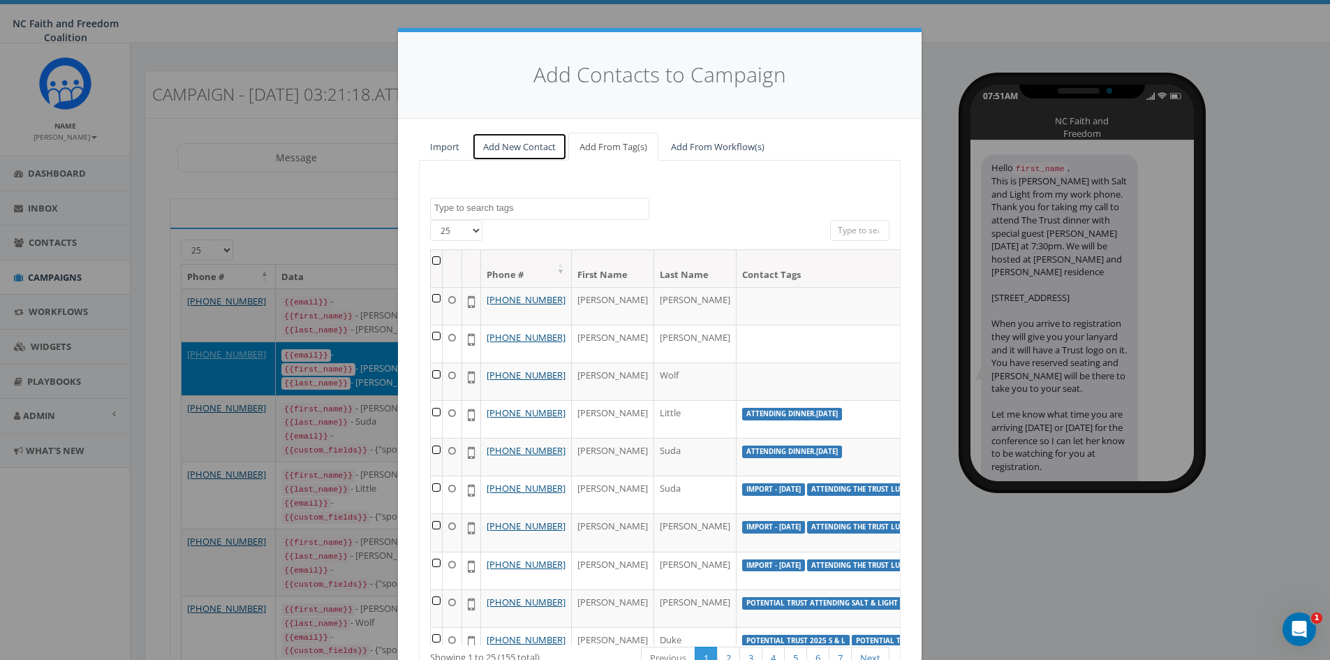
click at [522, 147] on link "Add New Contact" at bounding box center [519, 147] width 95 height 29
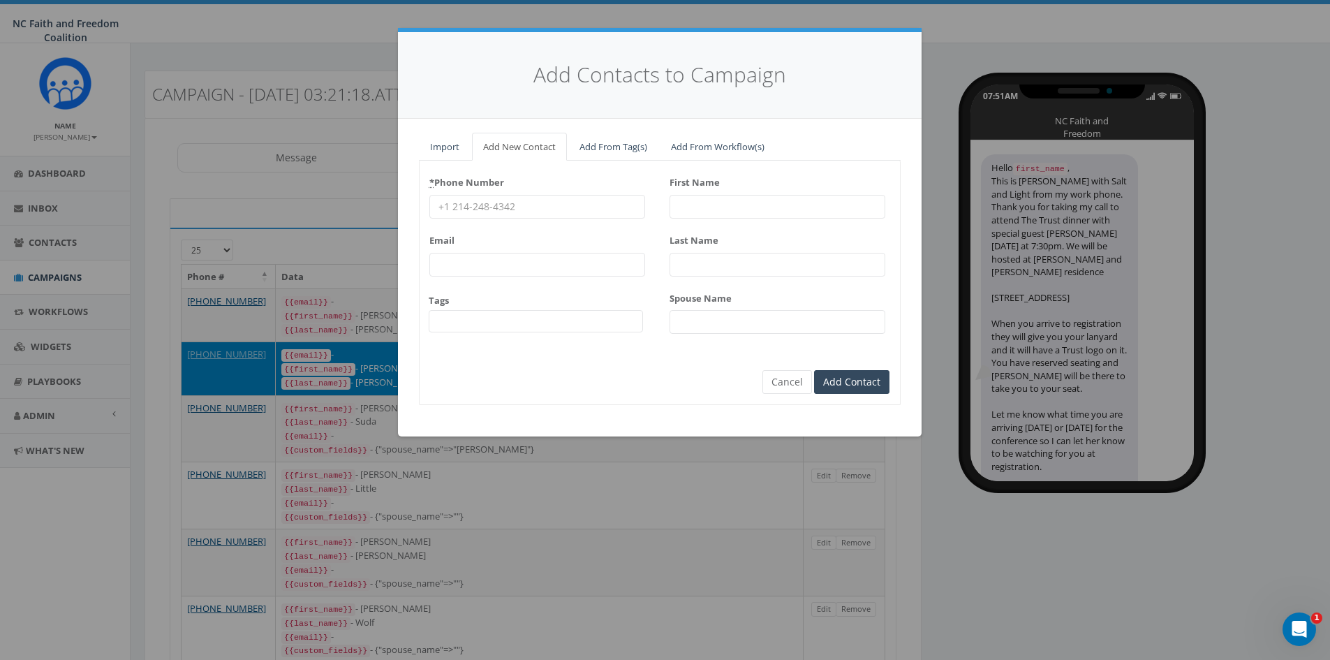
click at [513, 323] on span at bounding box center [536, 321] width 215 height 22
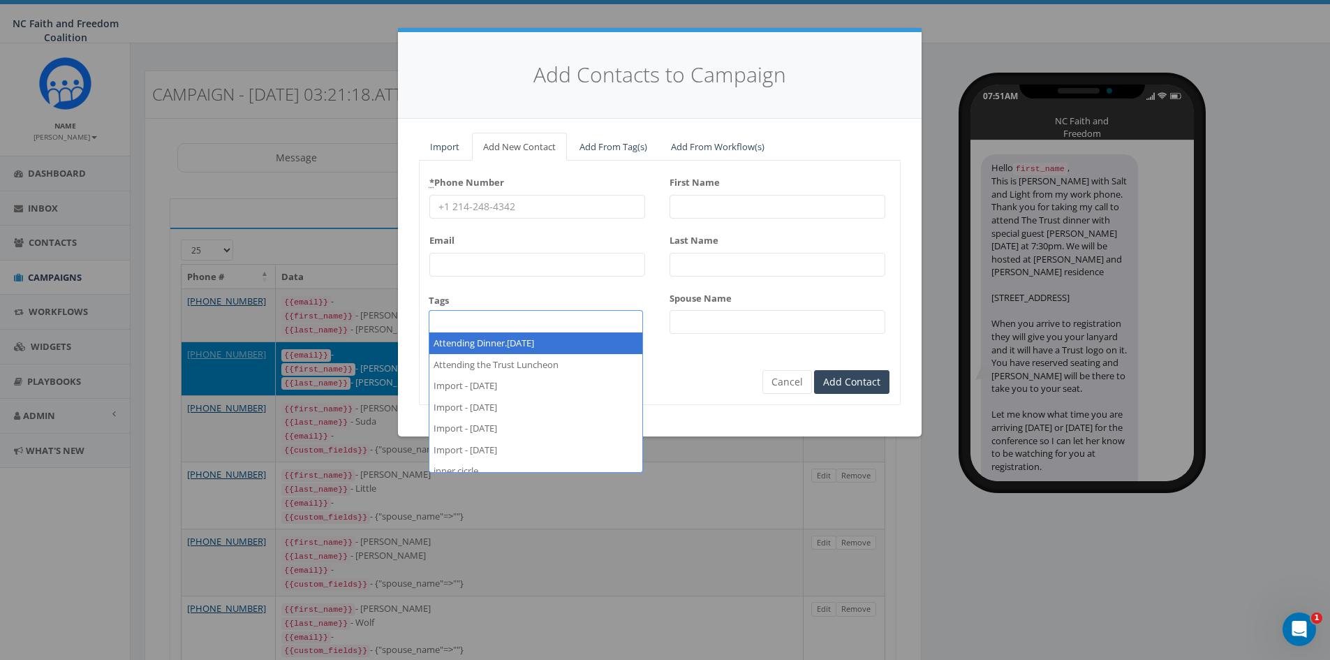
select select "Attending Dinner.[DATE]"
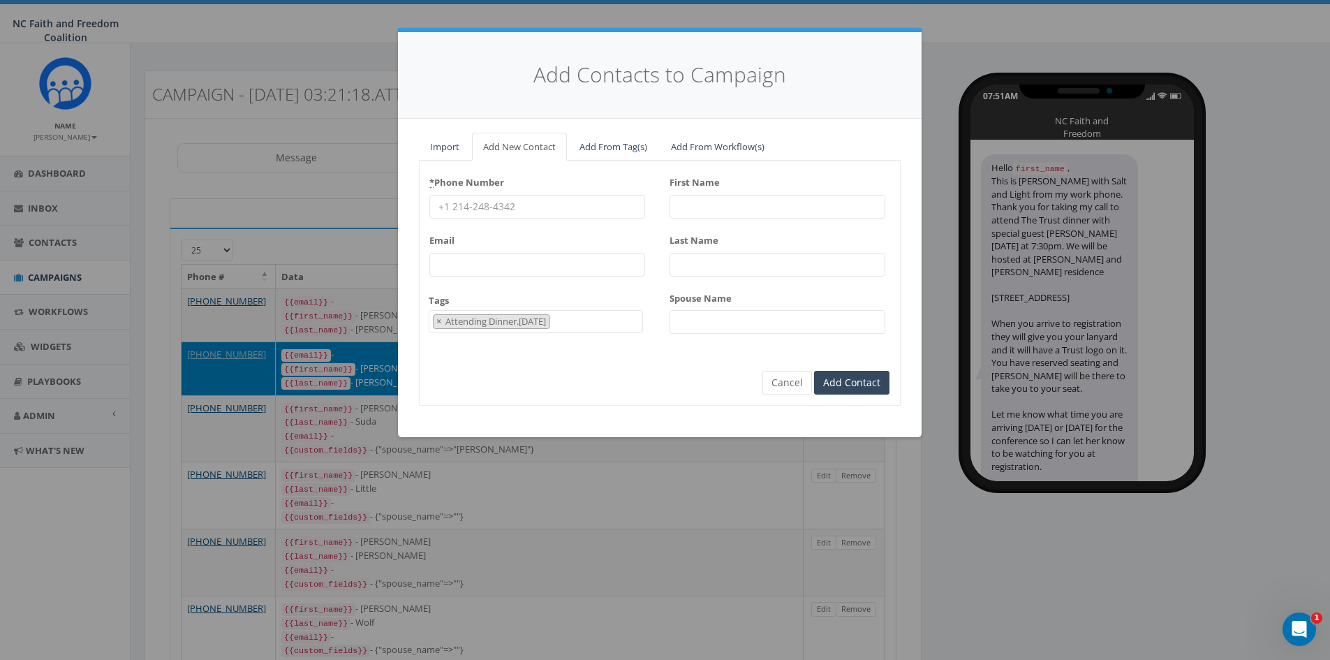
click at [494, 205] on input "* Phone Number" at bounding box center [537, 207] width 216 height 24
paste input "[PHONE_NUMBER]"
type input "[PHONE_NUMBER]"
click at [696, 201] on input "First Name" at bounding box center [778, 207] width 216 height 24
paste input "[PERSON_NAME]"
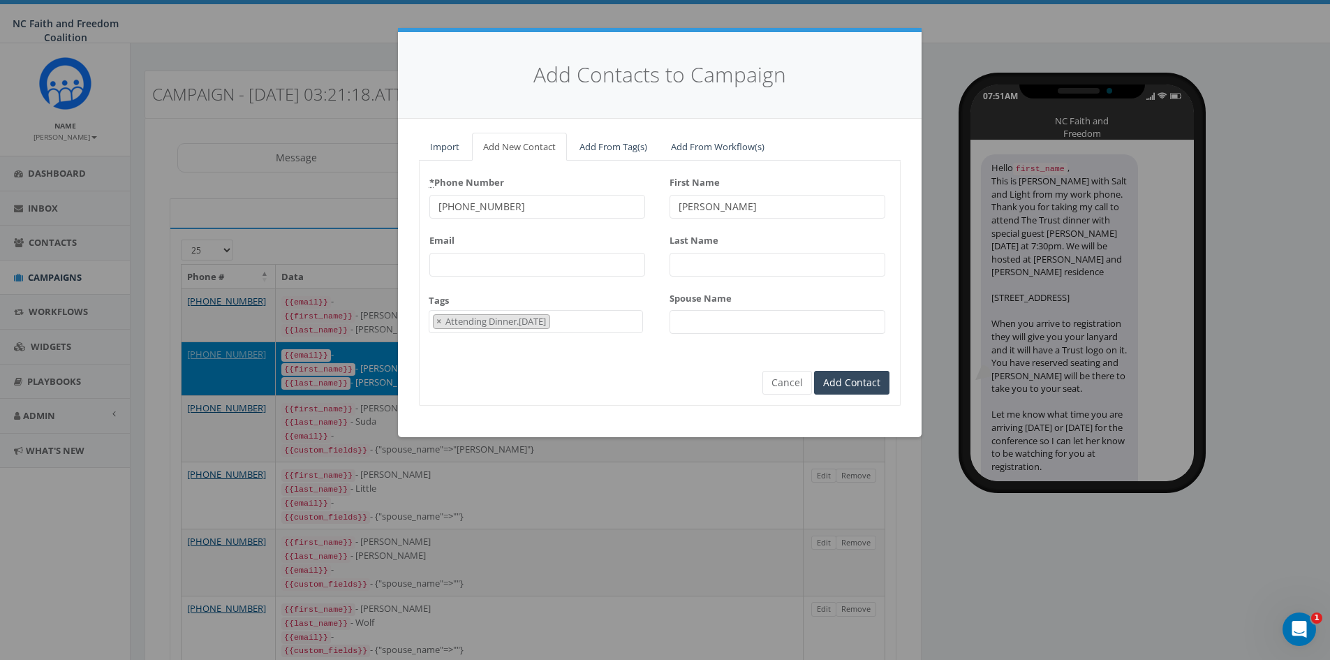
type input "[PERSON_NAME]"
click at [713, 264] on input "Last Name" at bounding box center [778, 265] width 216 height 24
paste input "[PERSON_NAME]"
type input "[PERSON_NAME]"
click at [858, 388] on input "Add Contact" at bounding box center [851, 383] width 75 height 24
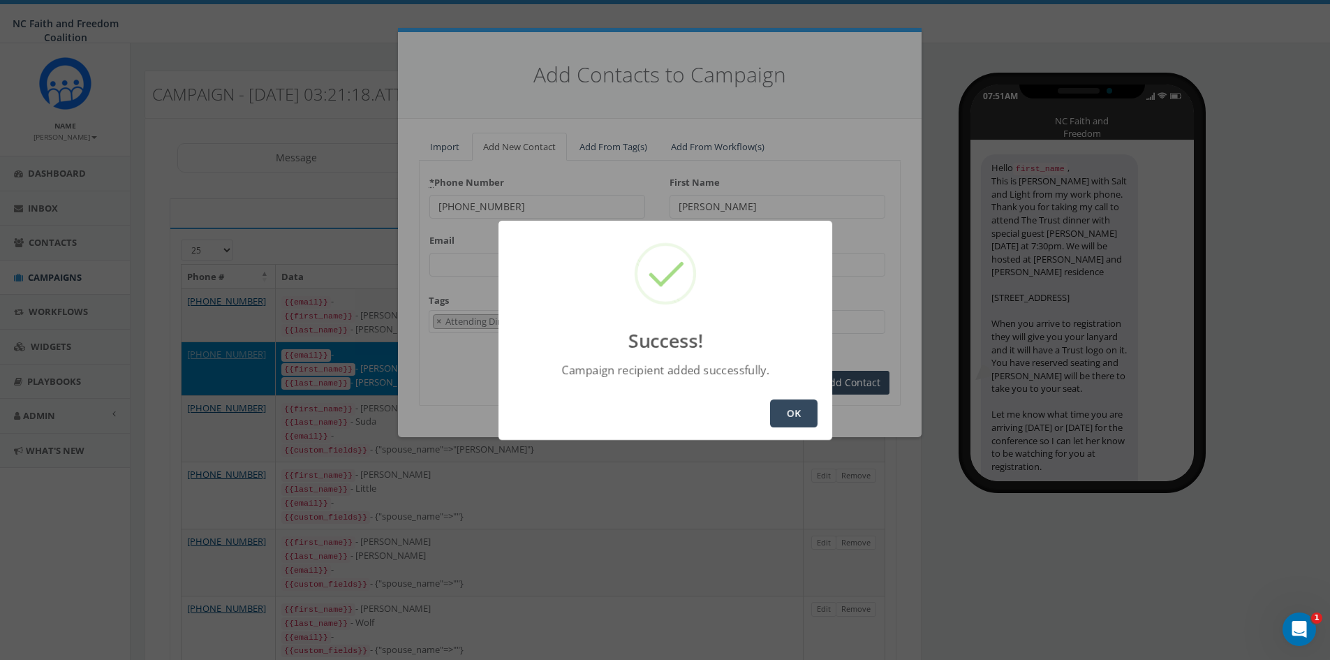
click at [797, 418] on button "OK" at bounding box center [793, 413] width 47 height 28
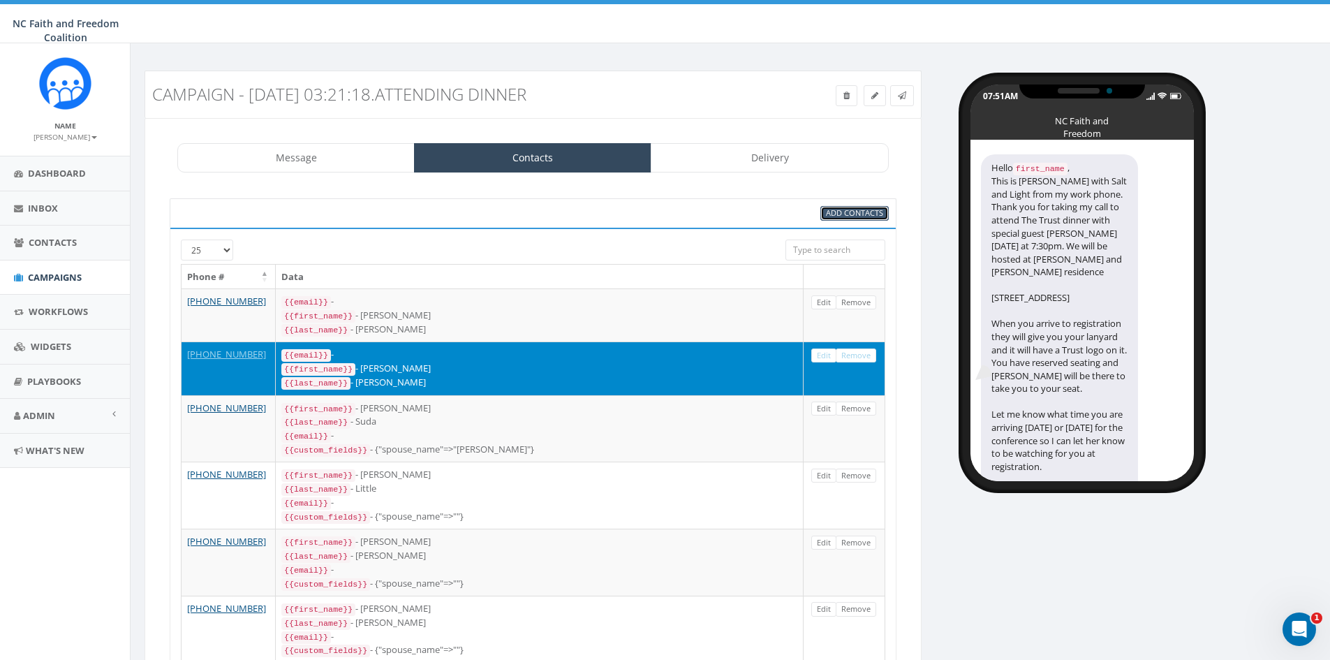
click at [838, 208] on span "Add Contacts" at bounding box center [854, 212] width 57 height 10
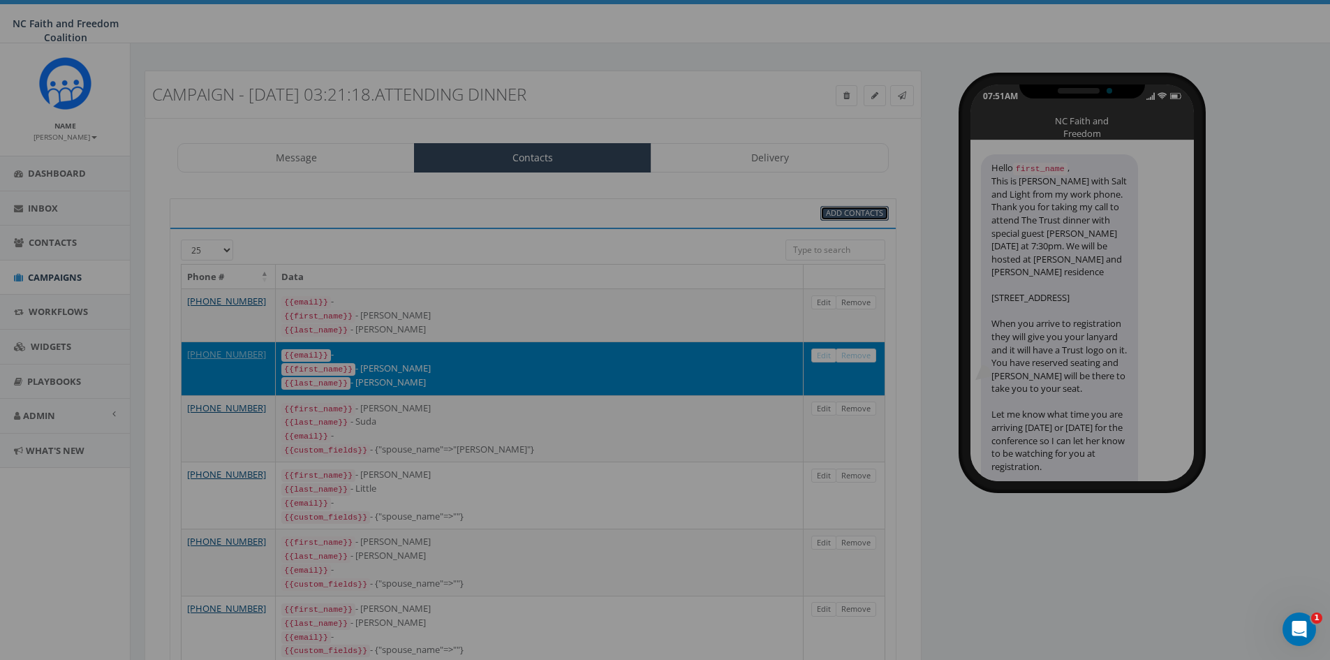
select select
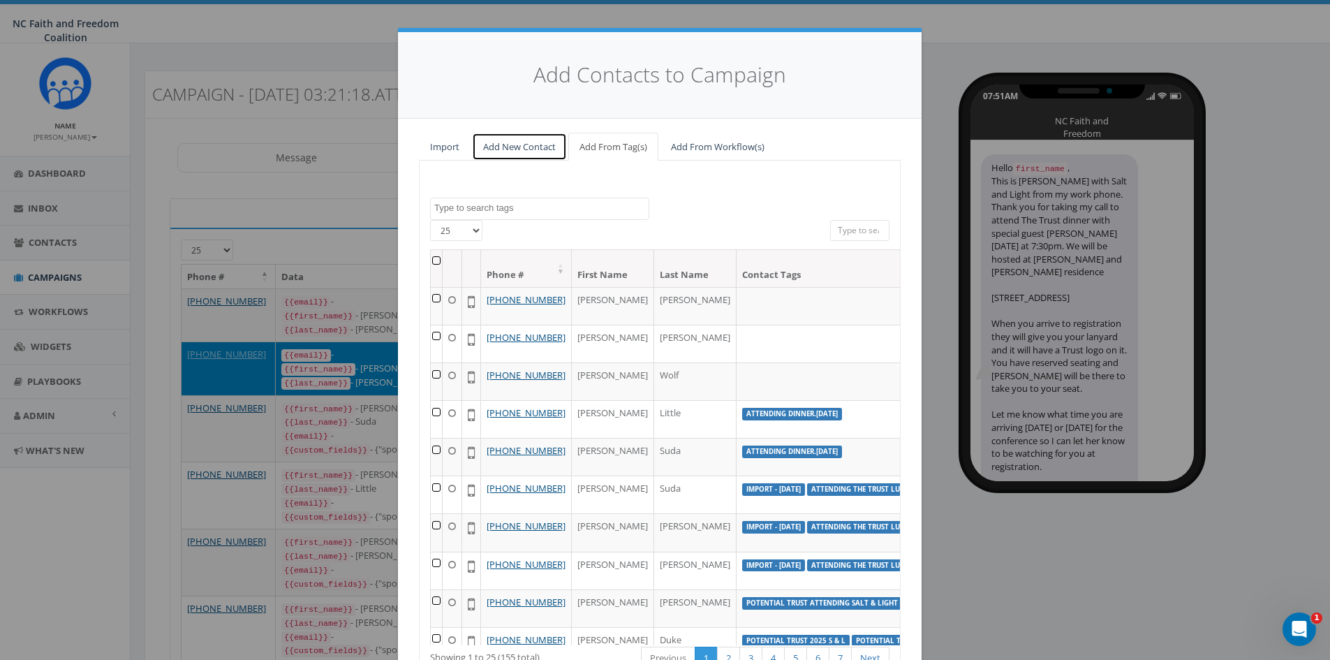
click at [512, 149] on link "Add New Contact" at bounding box center [519, 147] width 95 height 29
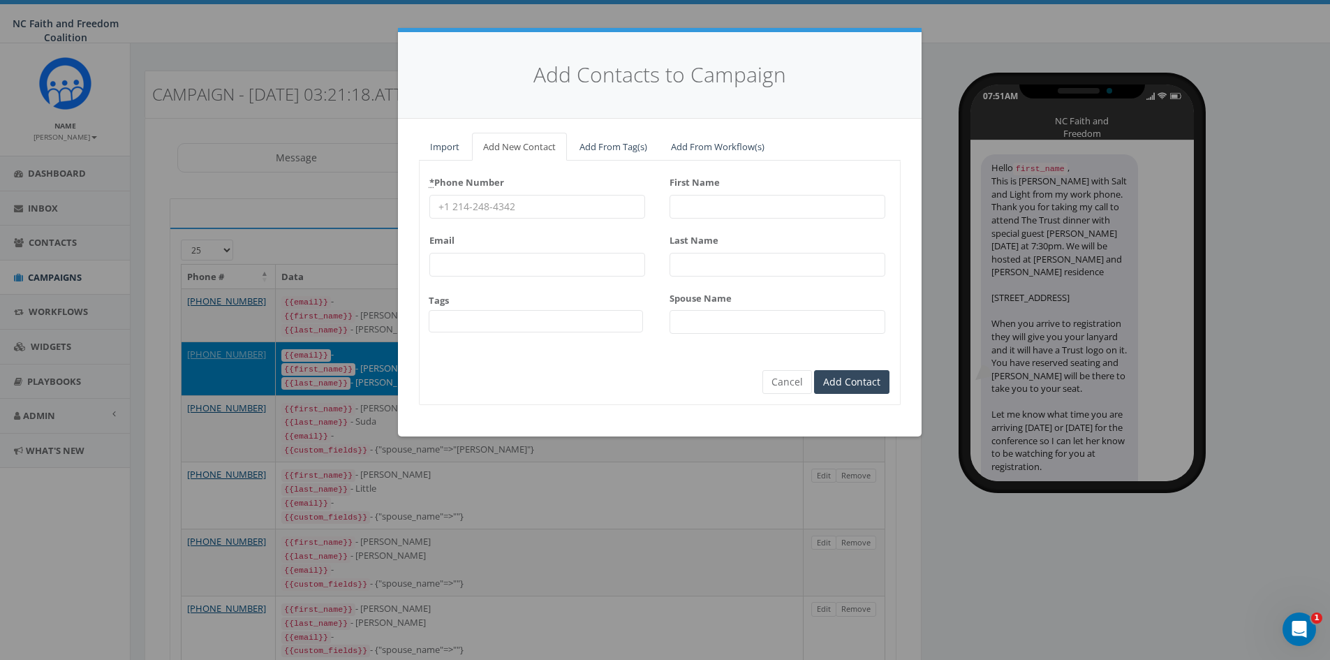
click at [463, 317] on span at bounding box center [536, 321] width 215 height 22
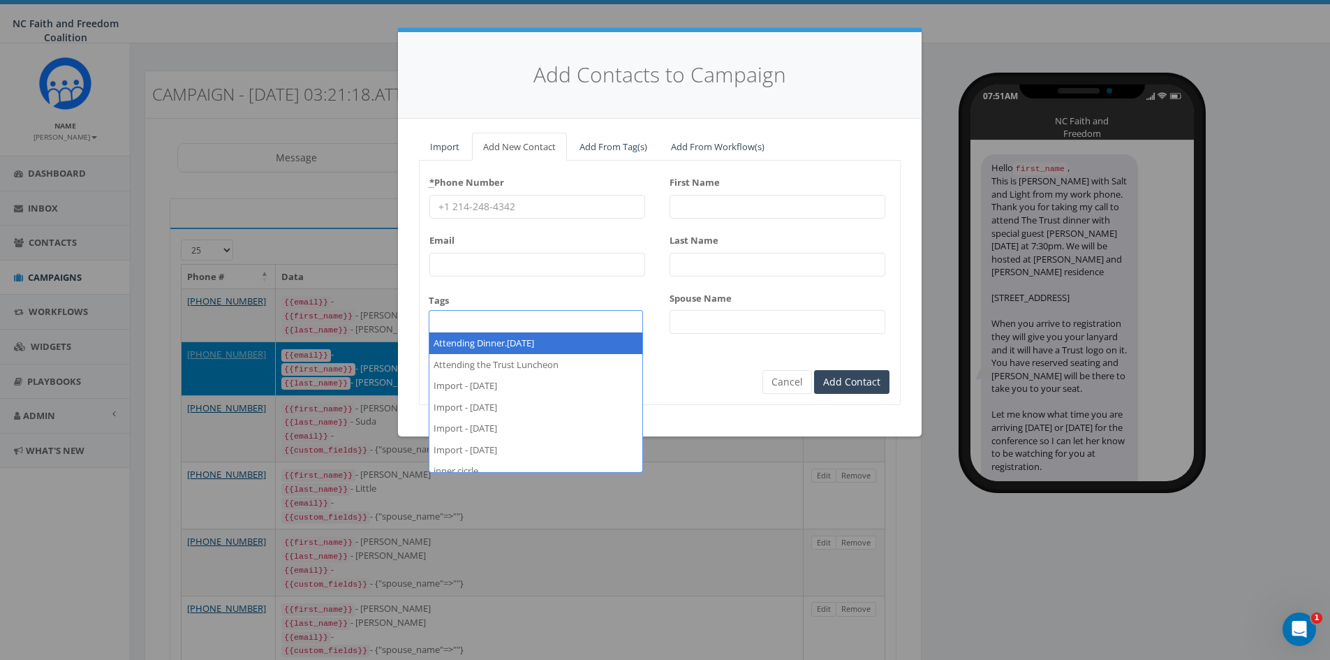
select select "Attending Dinner.[DATE]"
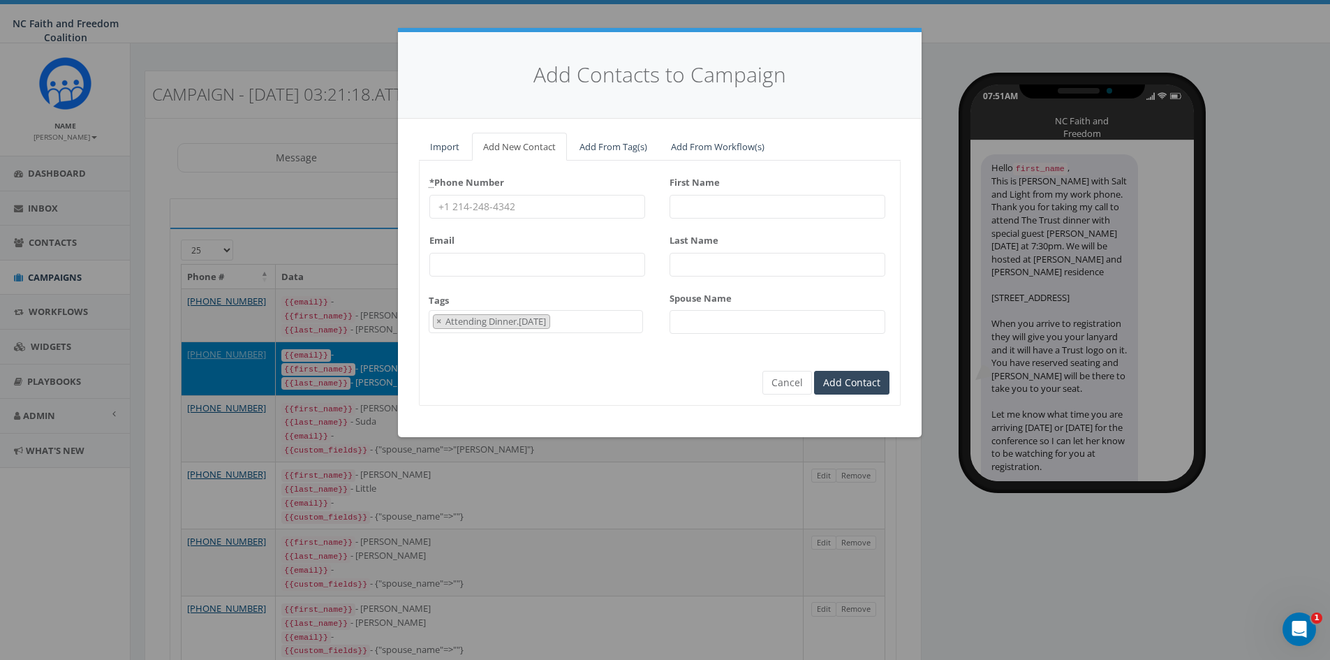
click at [485, 204] on input "* Phone Number" at bounding box center [537, 207] width 216 height 24
paste input "[PHONE_NUMBER]"
type input "[PHONE_NUMBER]"
click at [723, 205] on input "First Name" at bounding box center [778, 207] width 216 height 24
paste input "[PERSON_NAME]"
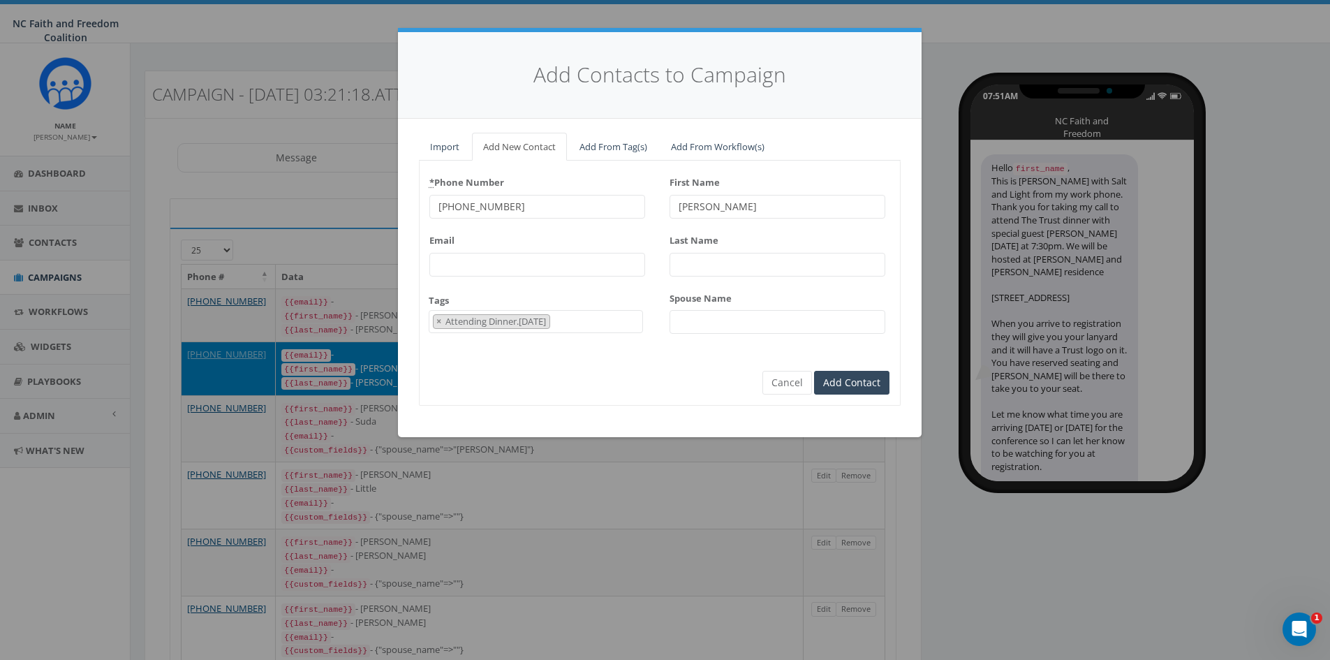
type input "[PERSON_NAME]"
click at [714, 261] on input "Last Name" at bounding box center [778, 265] width 216 height 24
paste input "[PERSON_NAME]"
type input "[PERSON_NAME]"
click at [841, 388] on input "Add Contact" at bounding box center [851, 383] width 75 height 24
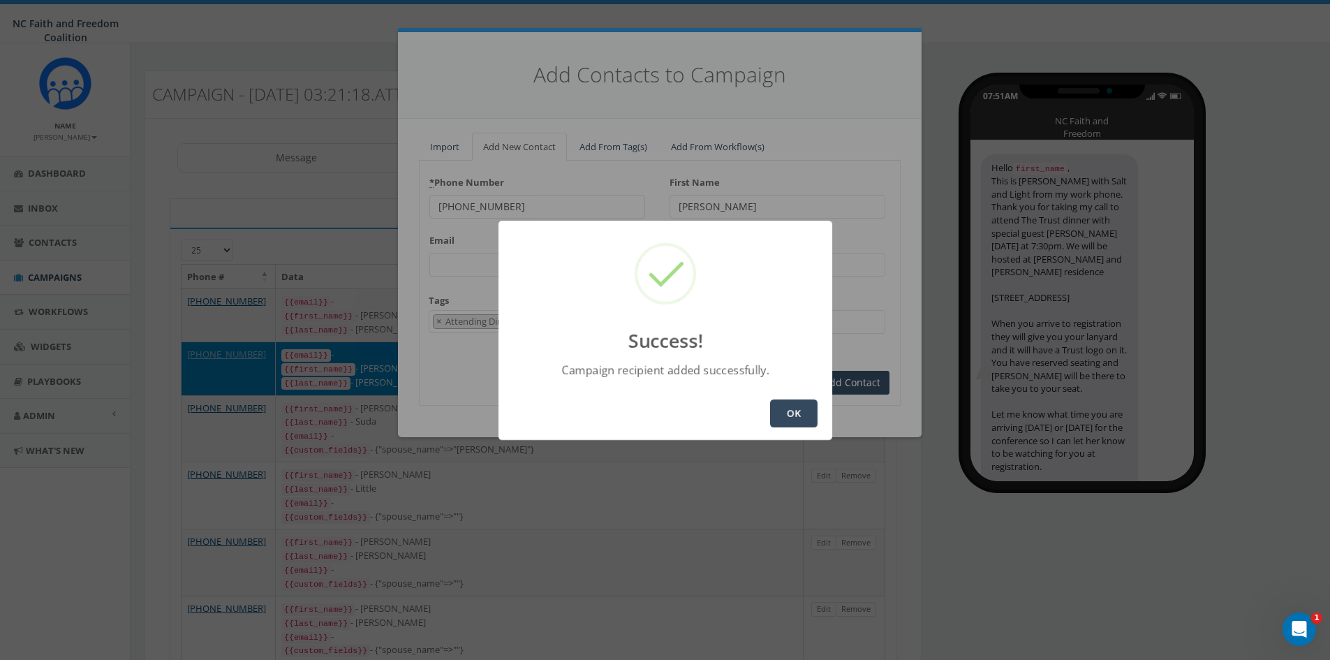
click at [781, 410] on button "OK" at bounding box center [793, 413] width 47 height 28
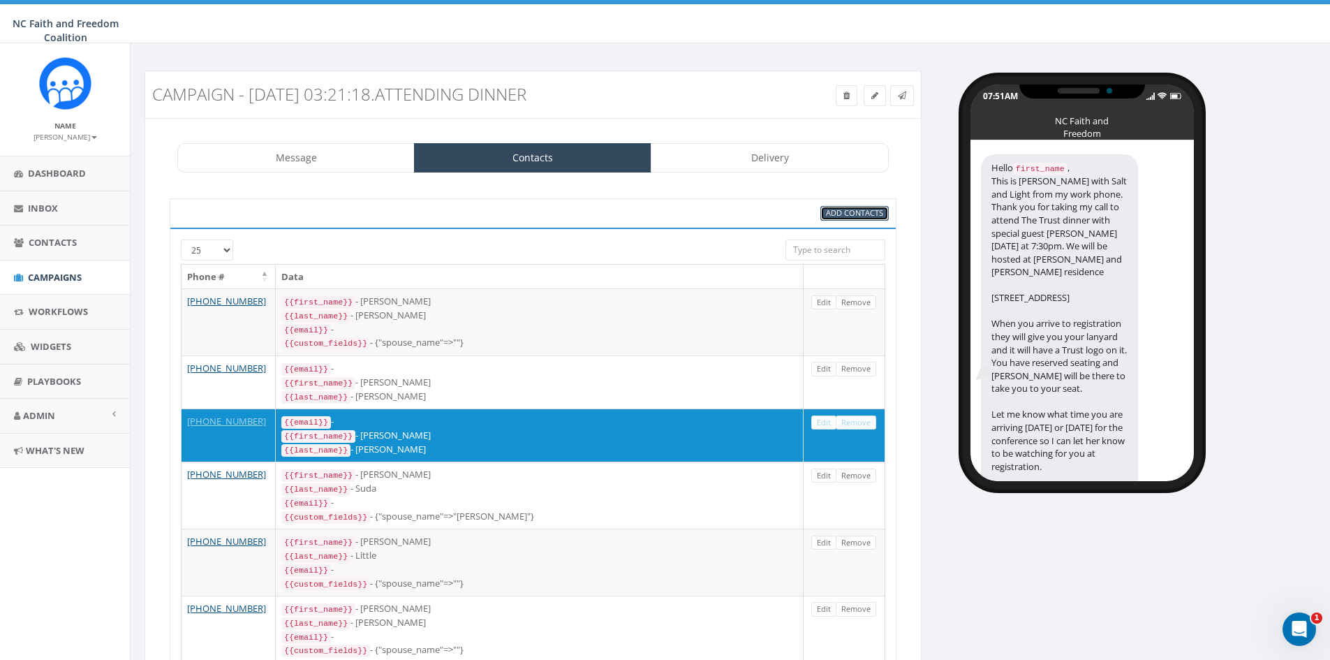
click at [841, 214] on span "Add Contacts" at bounding box center [854, 212] width 57 height 10
select select
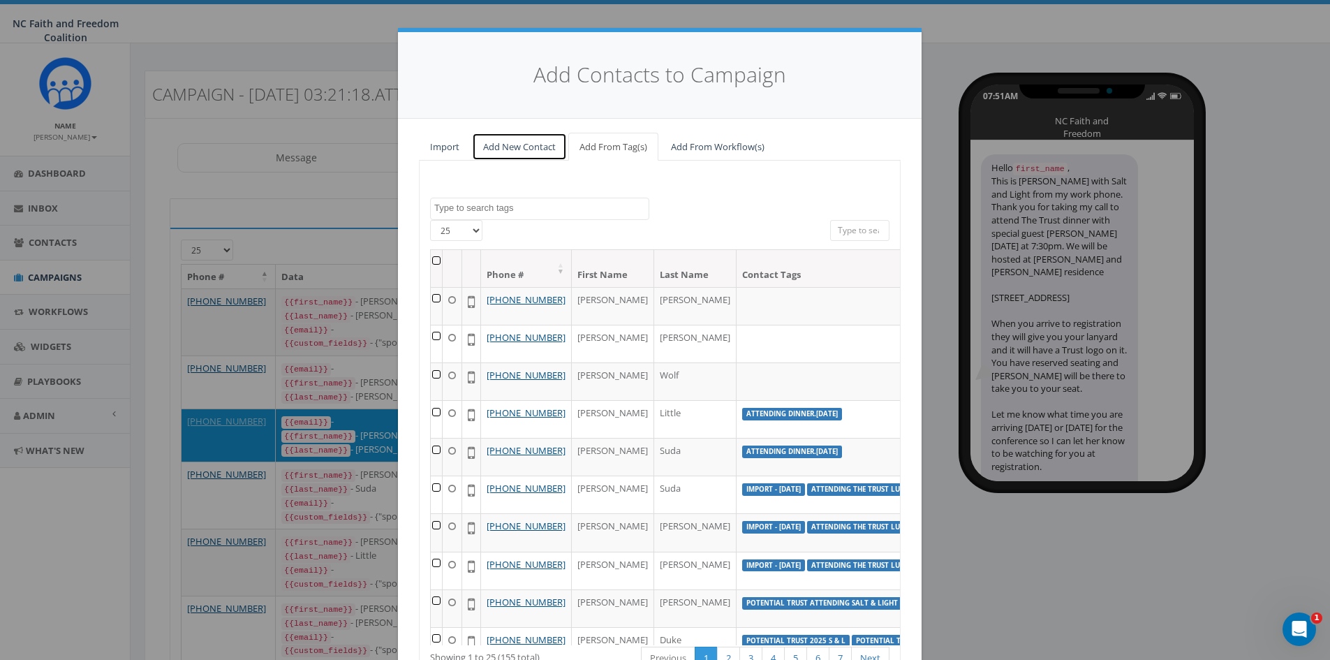
click at [516, 148] on link "Add New Contact" at bounding box center [519, 147] width 95 height 29
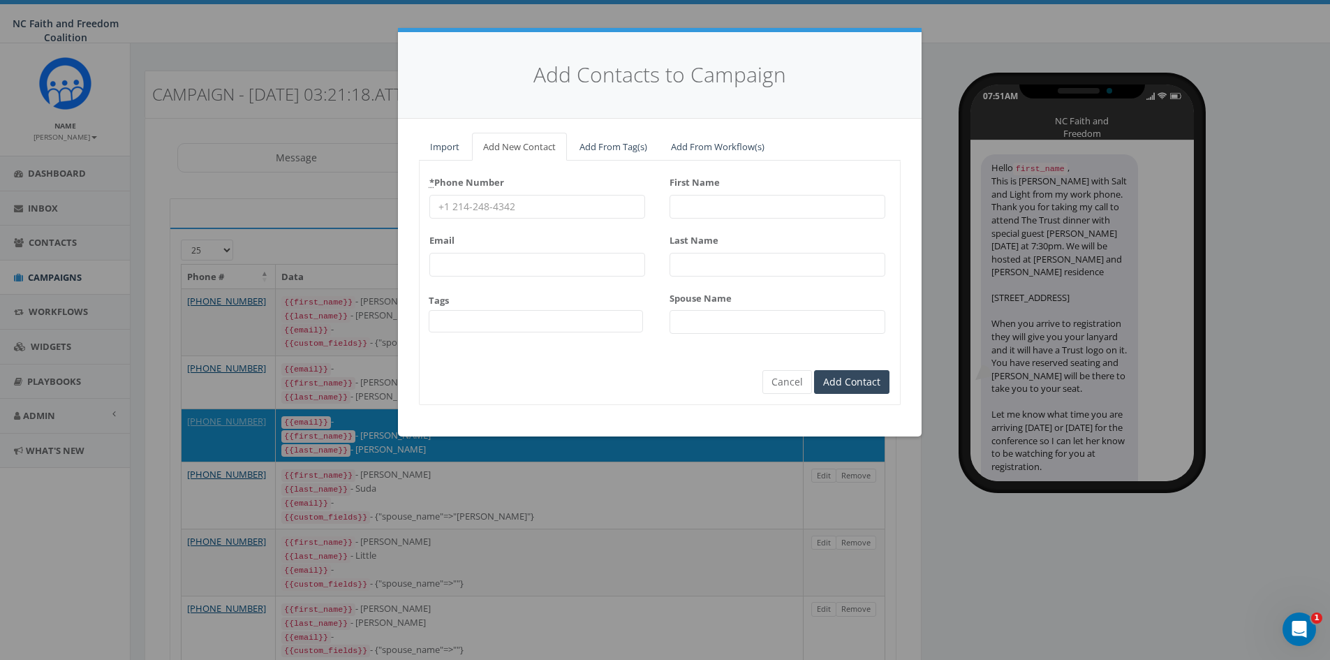
click at [502, 205] on input "* Phone Number" at bounding box center [537, 207] width 216 height 24
paste input "[PHONE_NUMBER]"
type input "[PHONE_NUMBER]"
click at [720, 198] on input "First Name" at bounding box center [778, 207] width 216 height 24
paste input "[PERSON_NAME]"
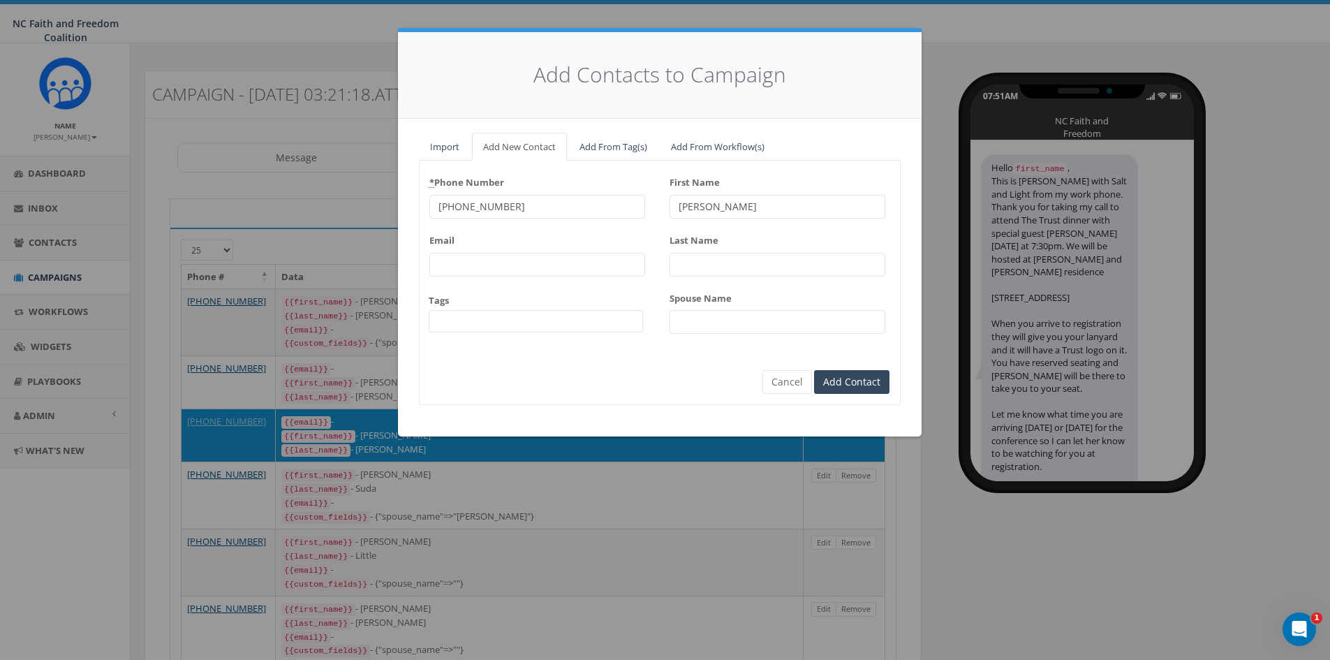
type input "[PERSON_NAME]"
click at [719, 258] on input "Last Name" at bounding box center [778, 265] width 216 height 24
paste input "[PERSON_NAME]"
type input "[PERSON_NAME]"
click at [572, 324] on span at bounding box center [536, 321] width 215 height 22
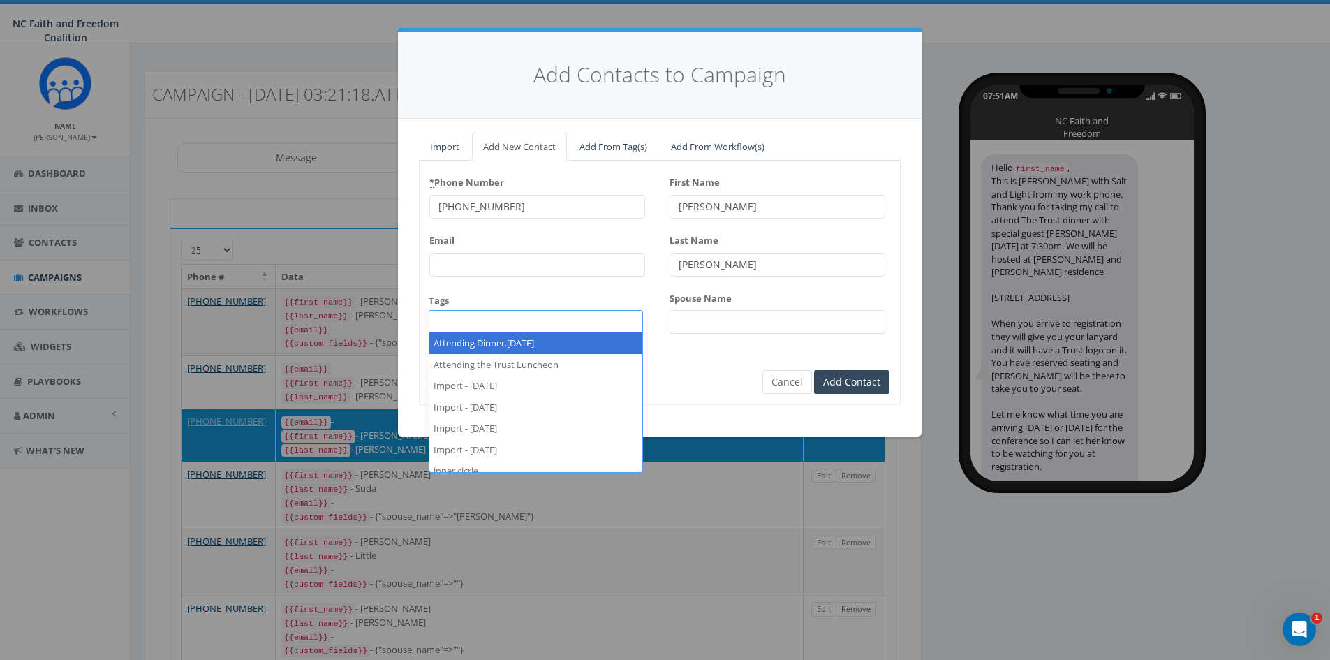
select select "Attending Dinner.[DATE]"
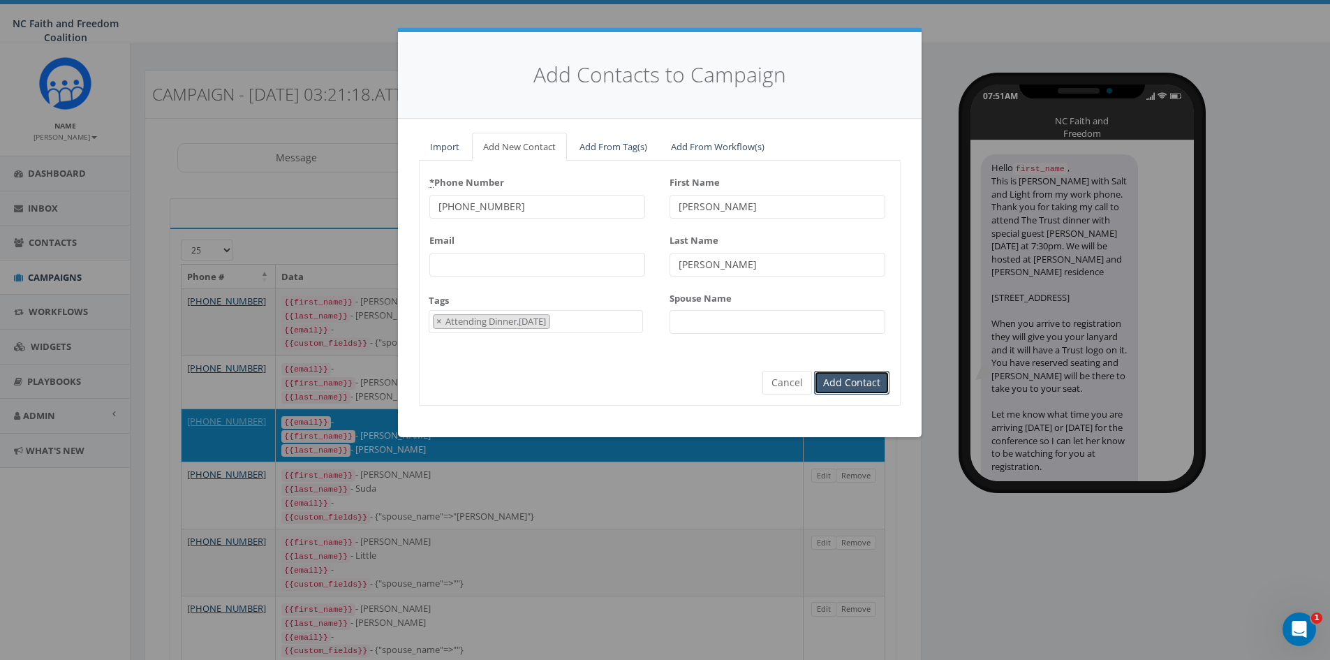
click at [850, 382] on input "Add Contact" at bounding box center [851, 383] width 75 height 24
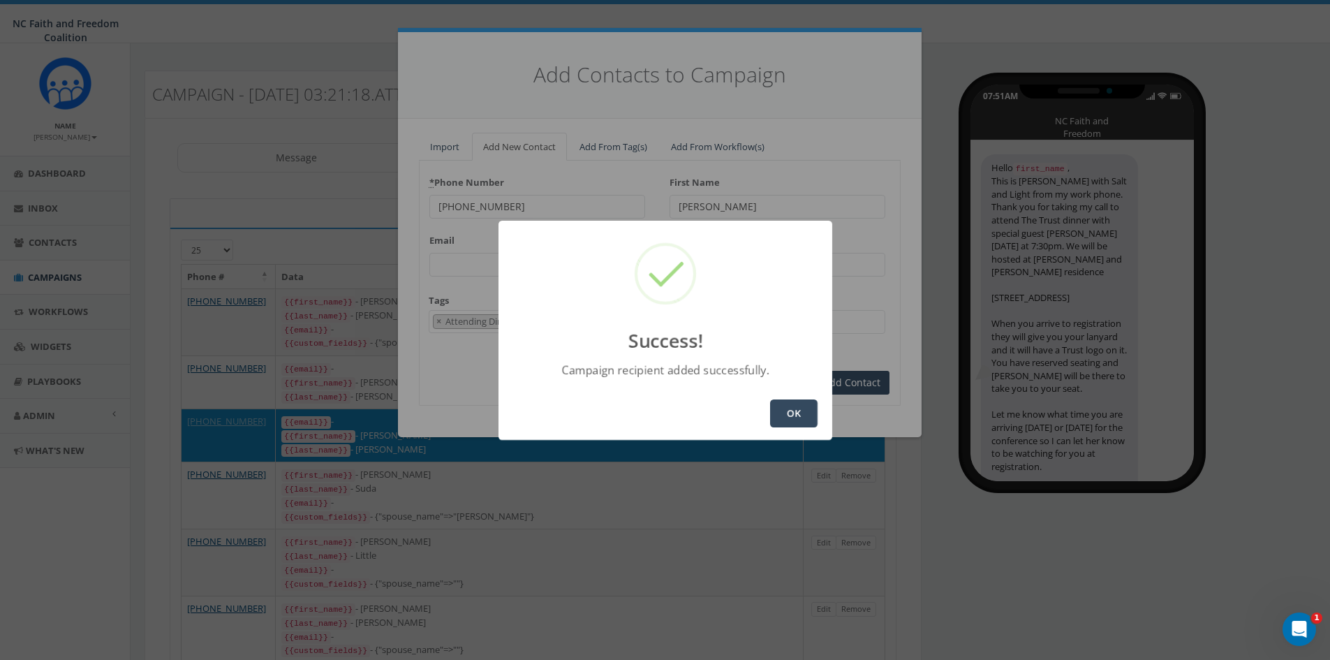
click at [793, 407] on button "OK" at bounding box center [793, 413] width 47 height 28
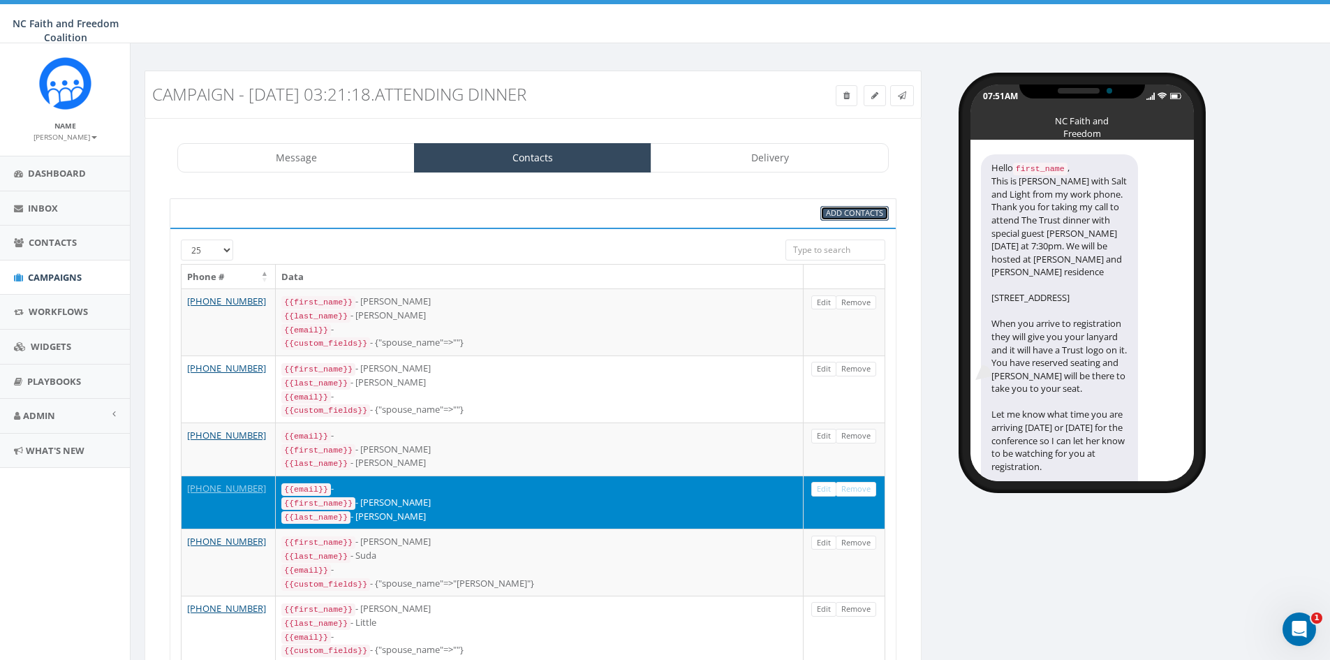
click at [845, 215] on span "Add Contacts" at bounding box center [854, 212] width 57 height 10
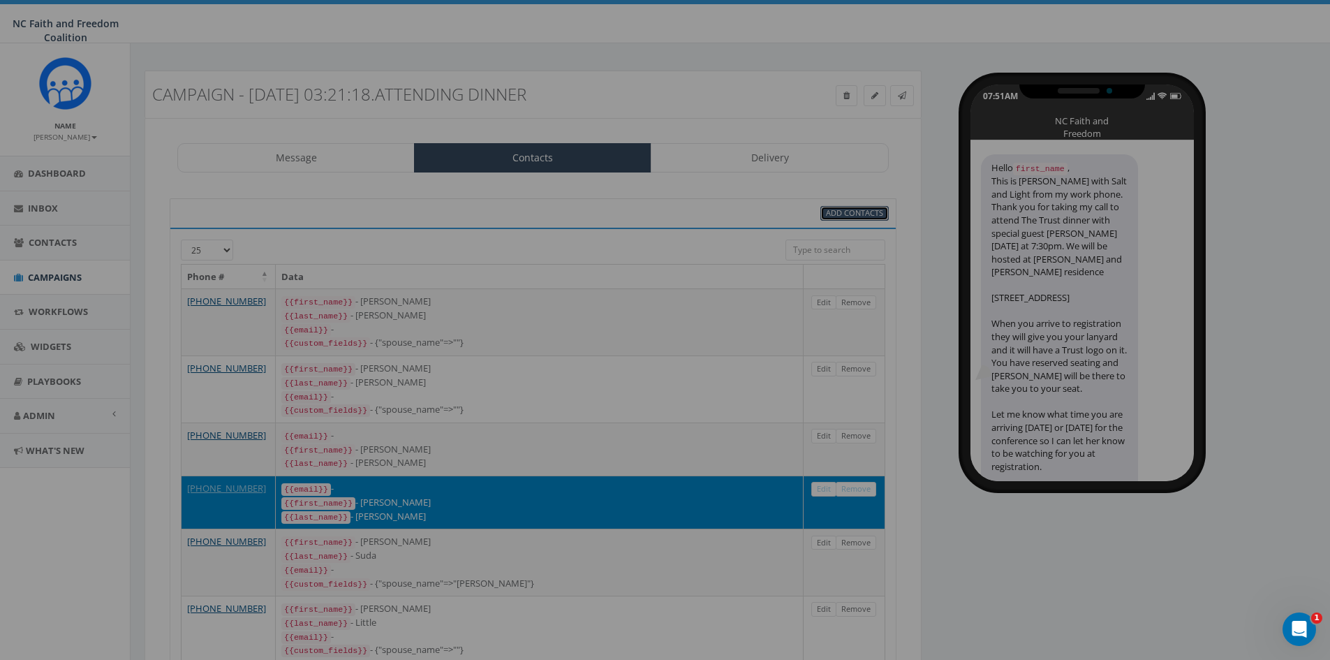
select select
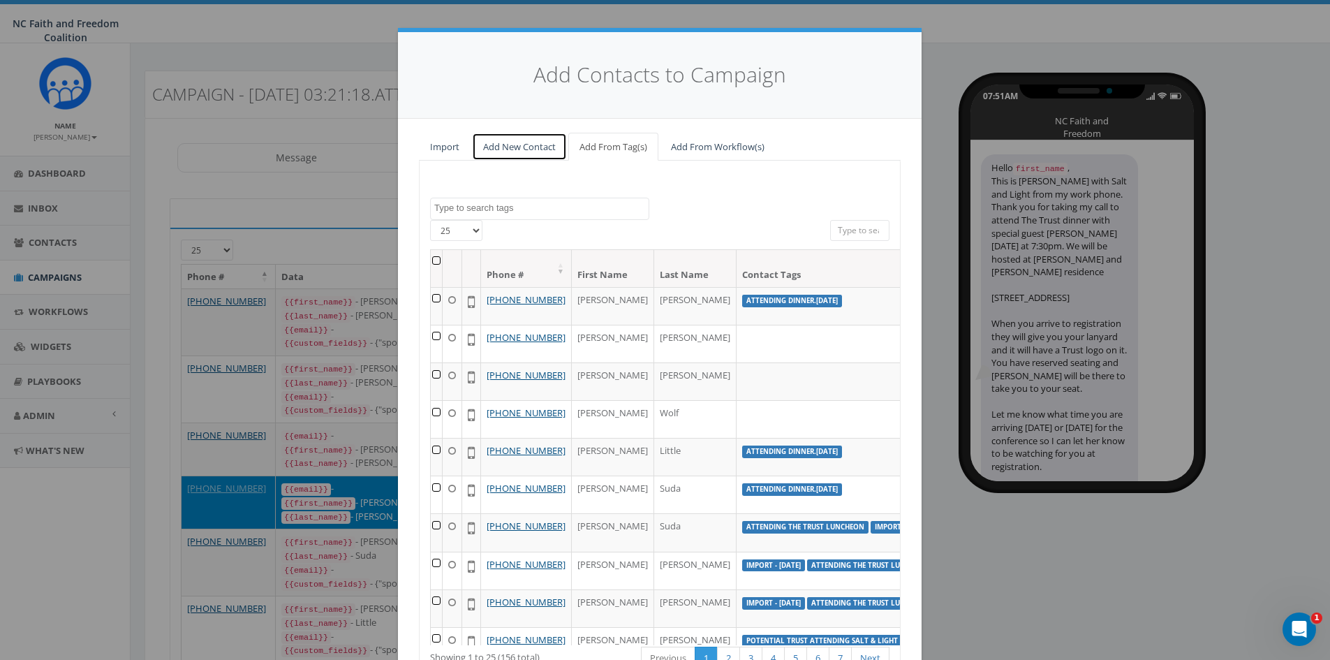
click at [521, 145] on link "Add New Contact" at bounding box center [519, 147] width 95 height 29
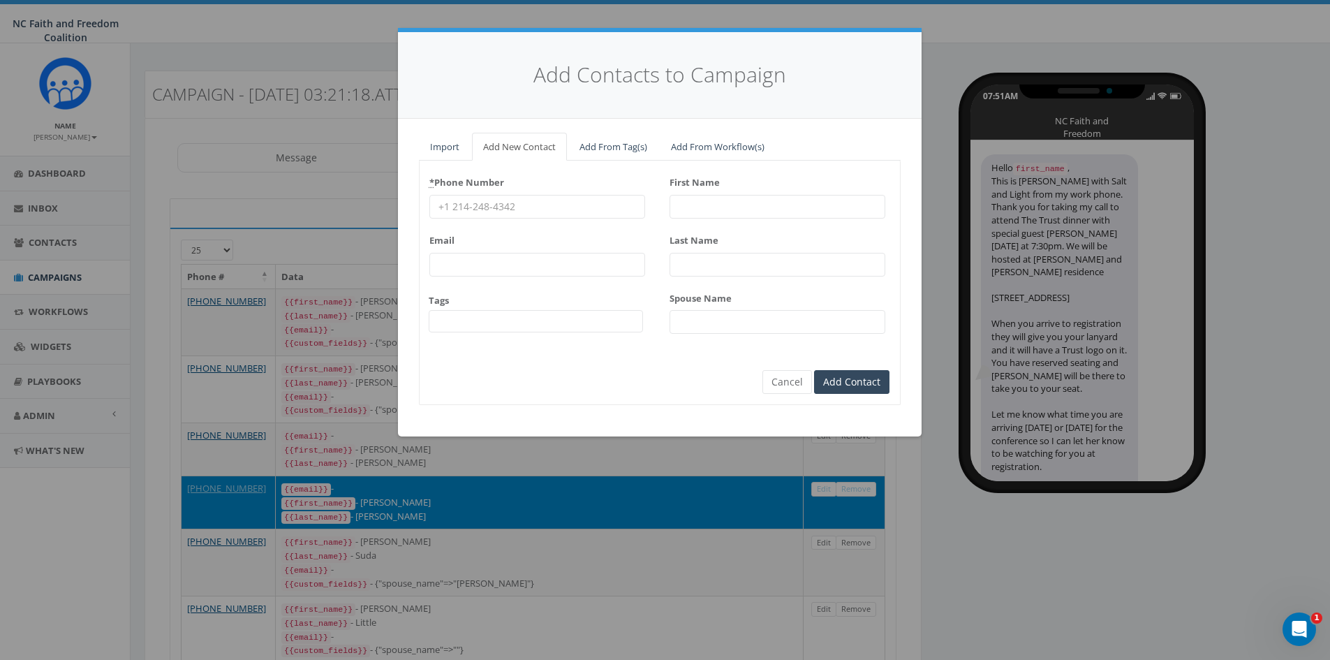
click at [540, 202] on input "* Phone Number" at bounding box center [537, 207] width 216 height 24
paste input "[PHONE_NUMBER]"
type input "[PHONE_NUMBER]"
click at [715, 208] on input "First Name" at bounding box center [778, 207] width 216 height 24
paste input "[PERSON_NAME]"
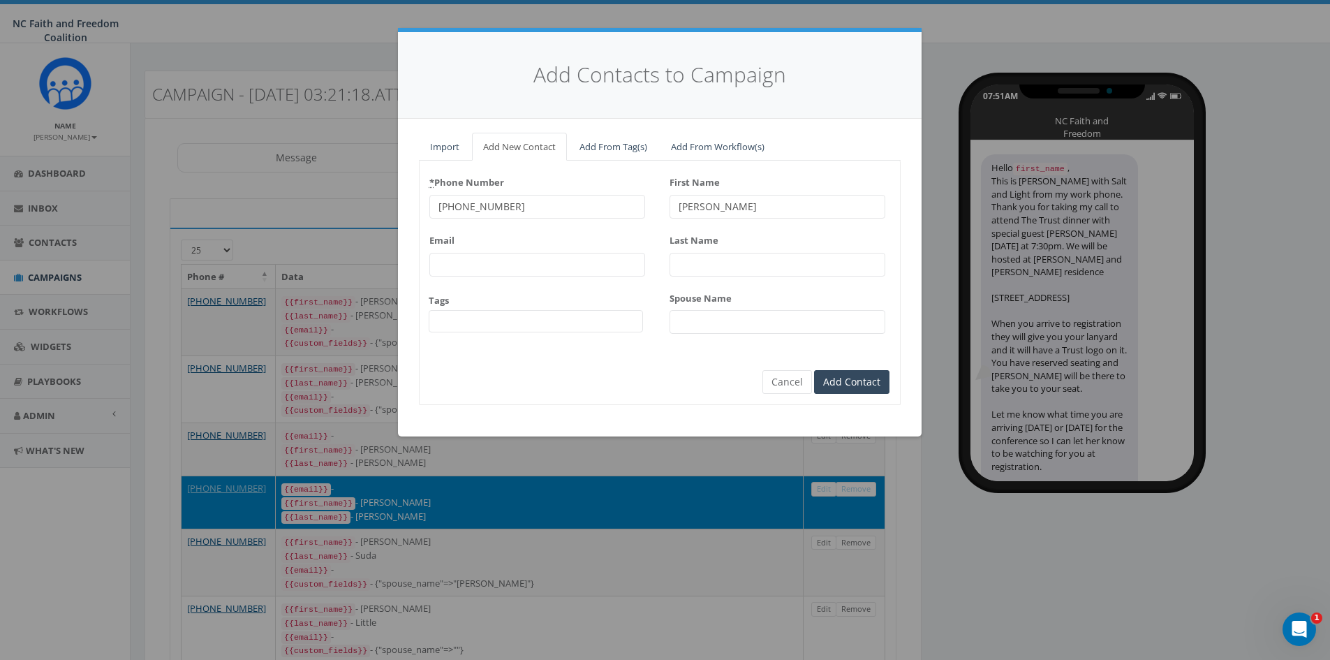
type input "[PERSON_NAME]"
click at [710, 265] on input "Last Name" at bounding box center [778, 265] width 216 height 24
paste input "Suda"
type input "Suda"
click at [575, 313] on span at bounding box center [536, 321] width 215 height 22
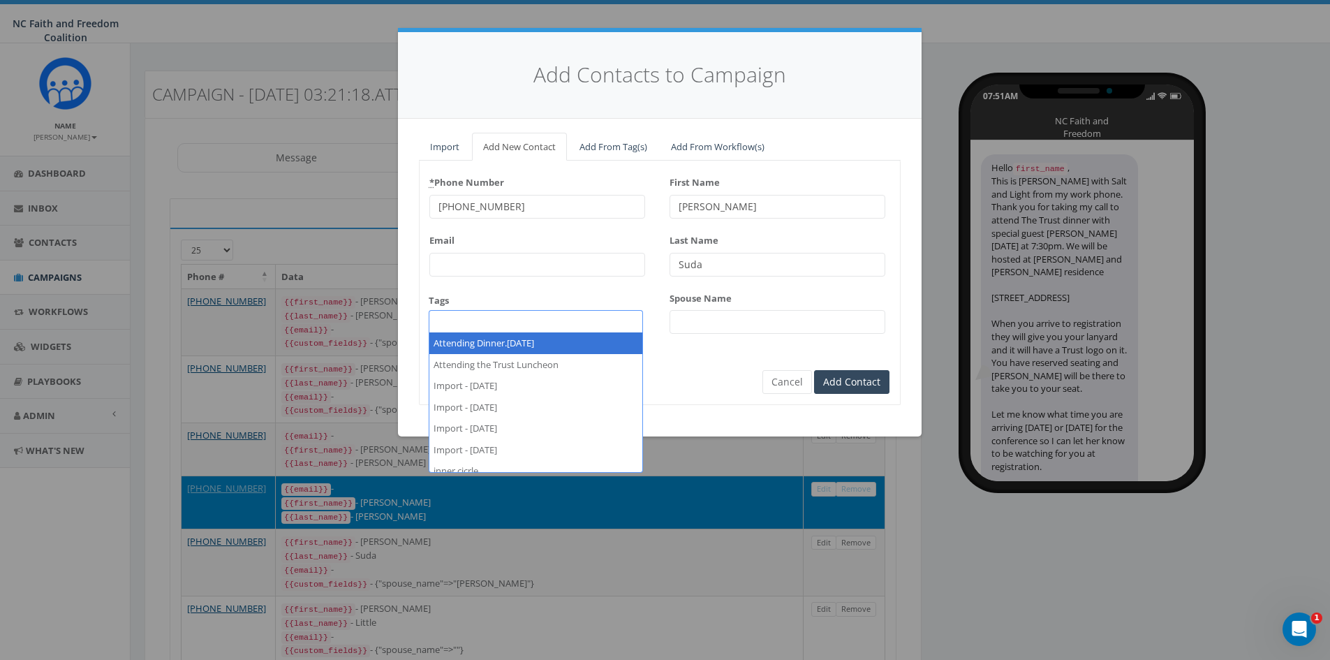
select select "Attending Dinner.[DATE]"
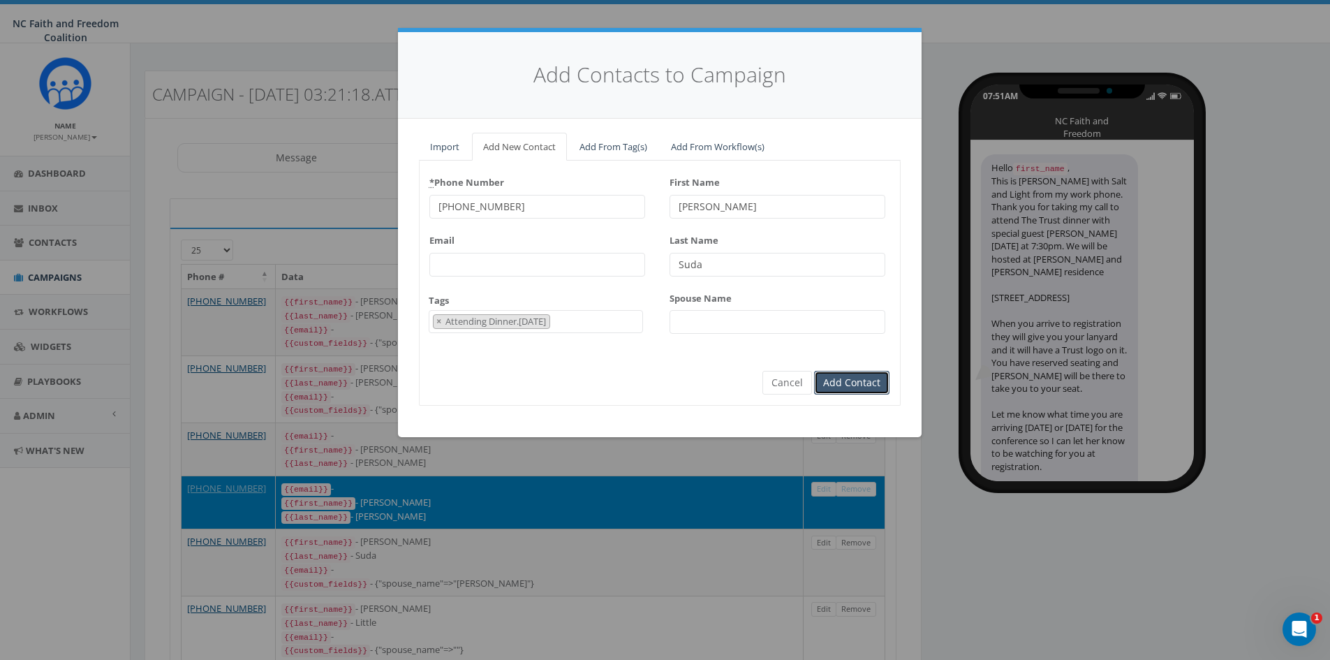
click at [855, 381] on input "Add Contact" at bounding box center [851, 383] width 75 height 24
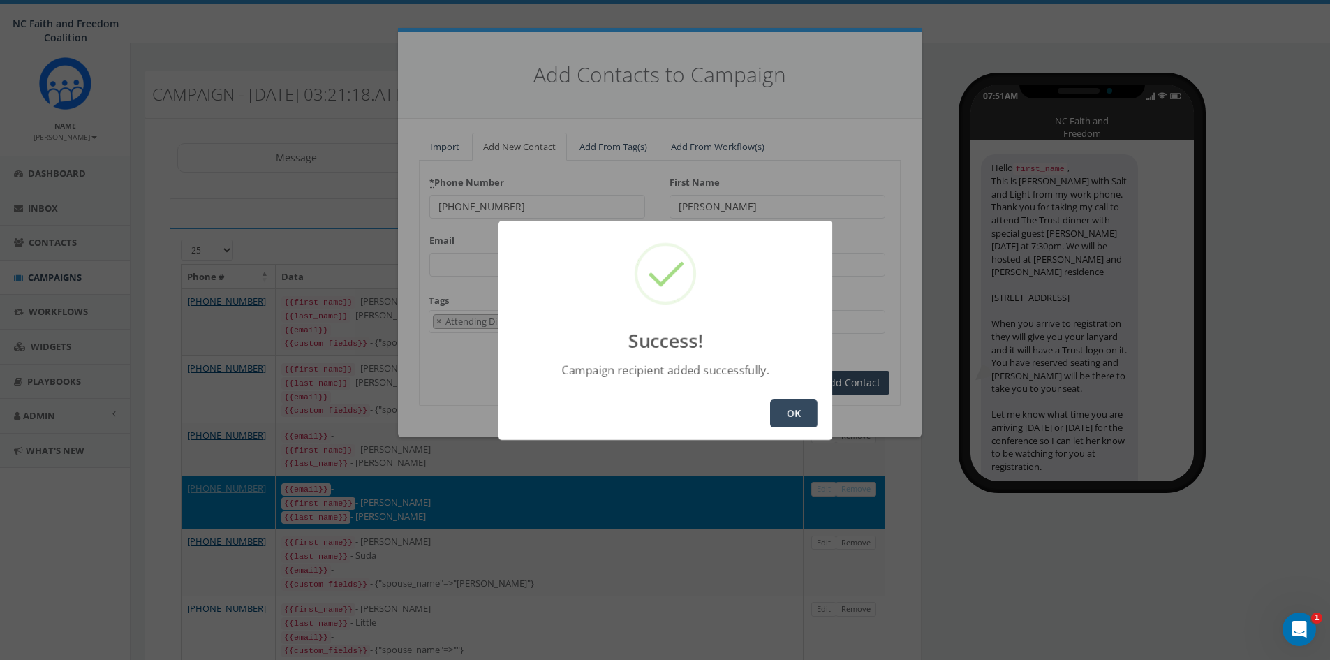
click at [797, 411] on button "OK" at bounding box center [793, 413] width 47 height 28
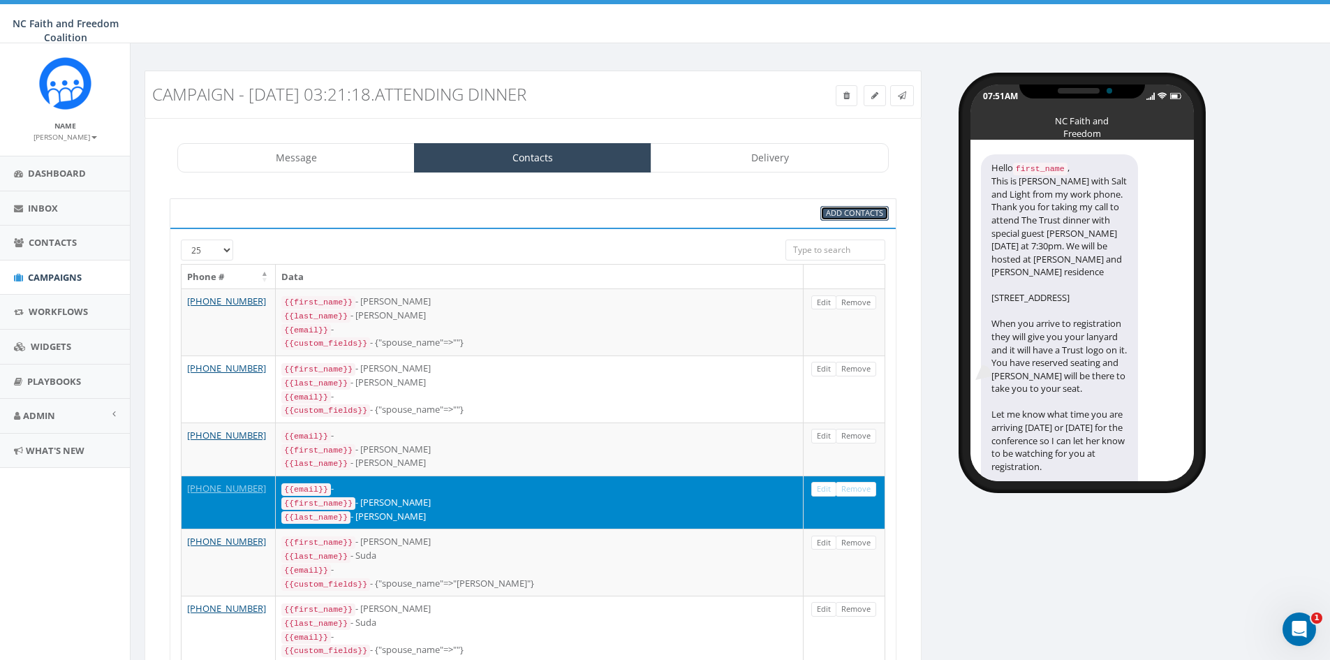
click at [845, 214] on span "Add Contacts" at bounding box center [854, 212] width 57 height 10
select select
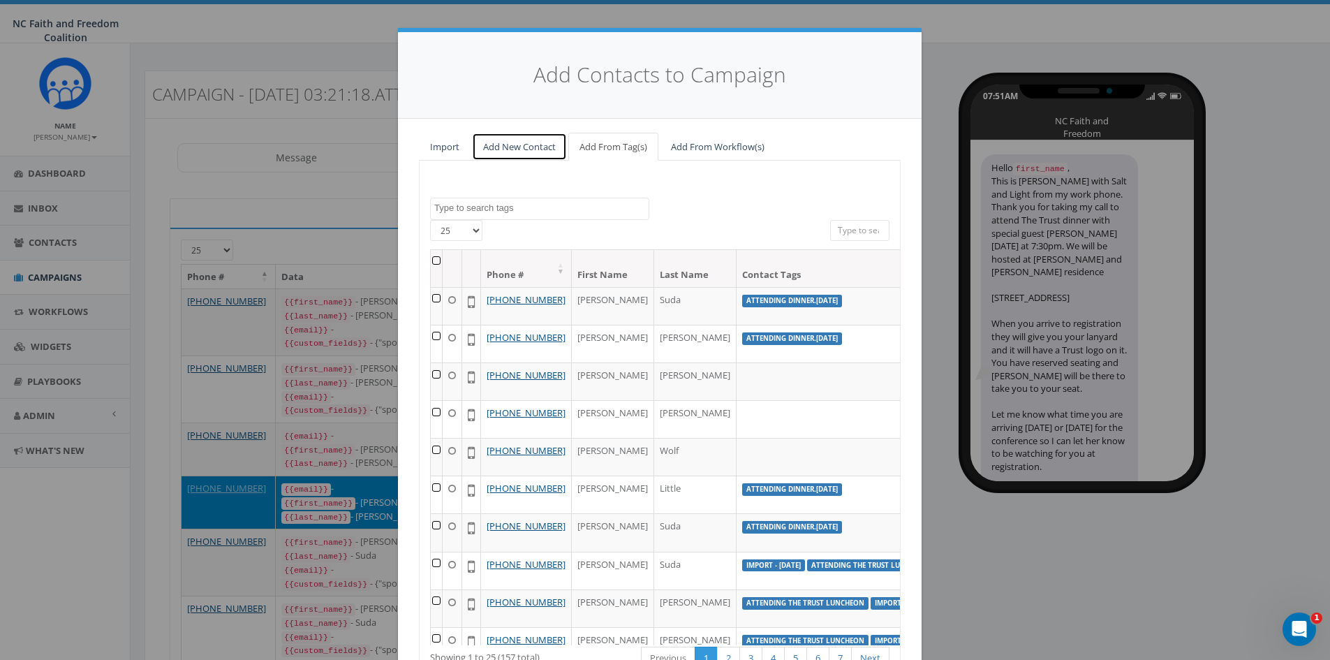
click at [496, 154] on link "Add New Contact" at bounding box center [519, 147] width 95 height 29
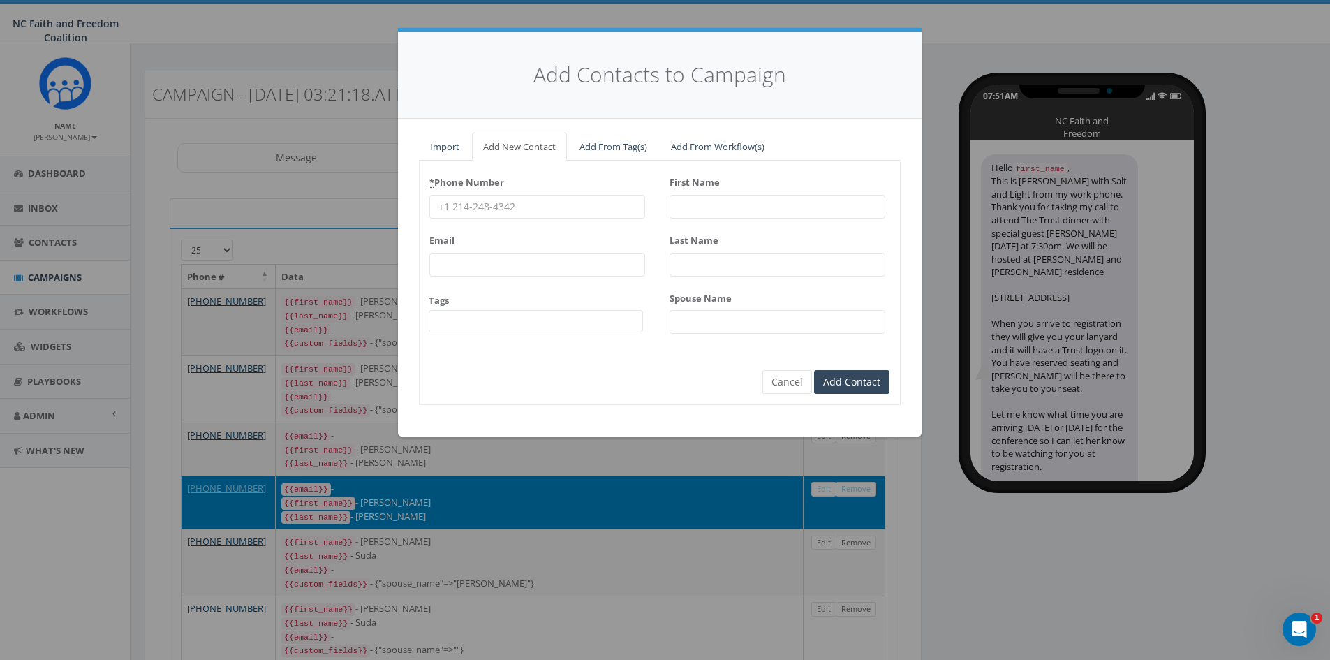
click at [476, 207] on input "* Phone Number" at bounding box center [537, 207] width 216 height 24
paste input "[PHONE_NUMBER]"
type input "[PHONE_NUMBER]"
click at [500, 316] on span at bounding box center [536, 321] width 215 height 22
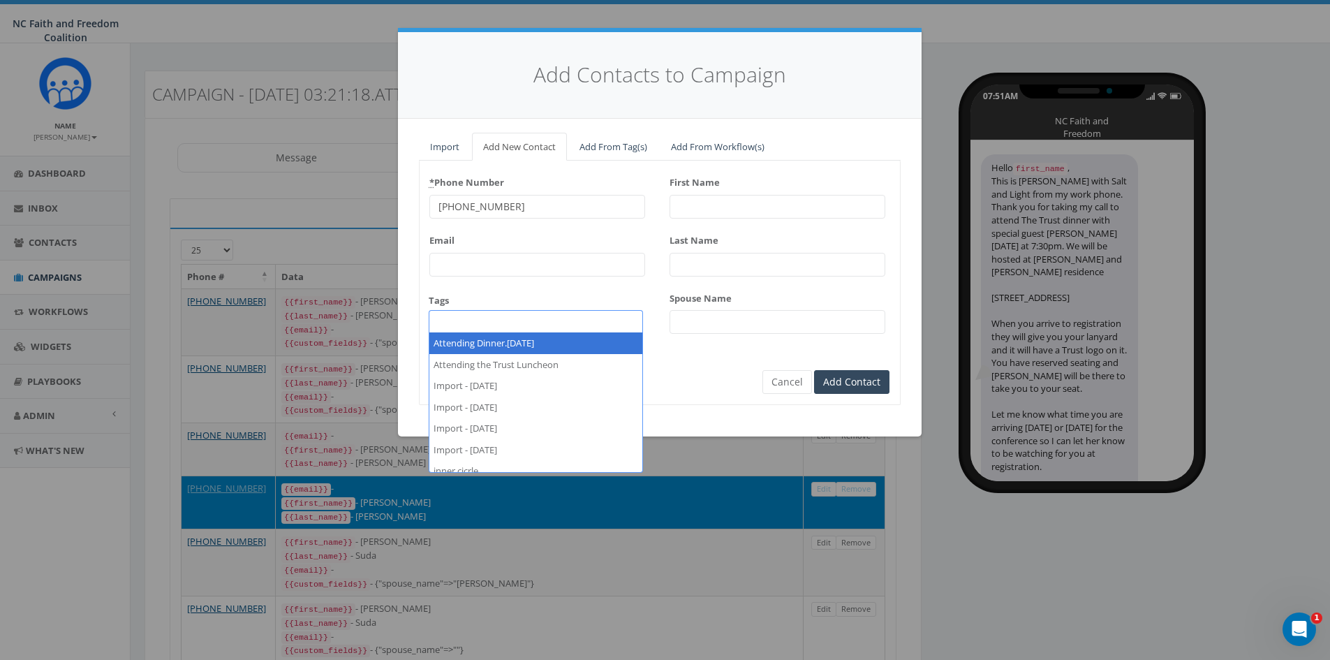
select select "Attending Dinner.[DATE]"
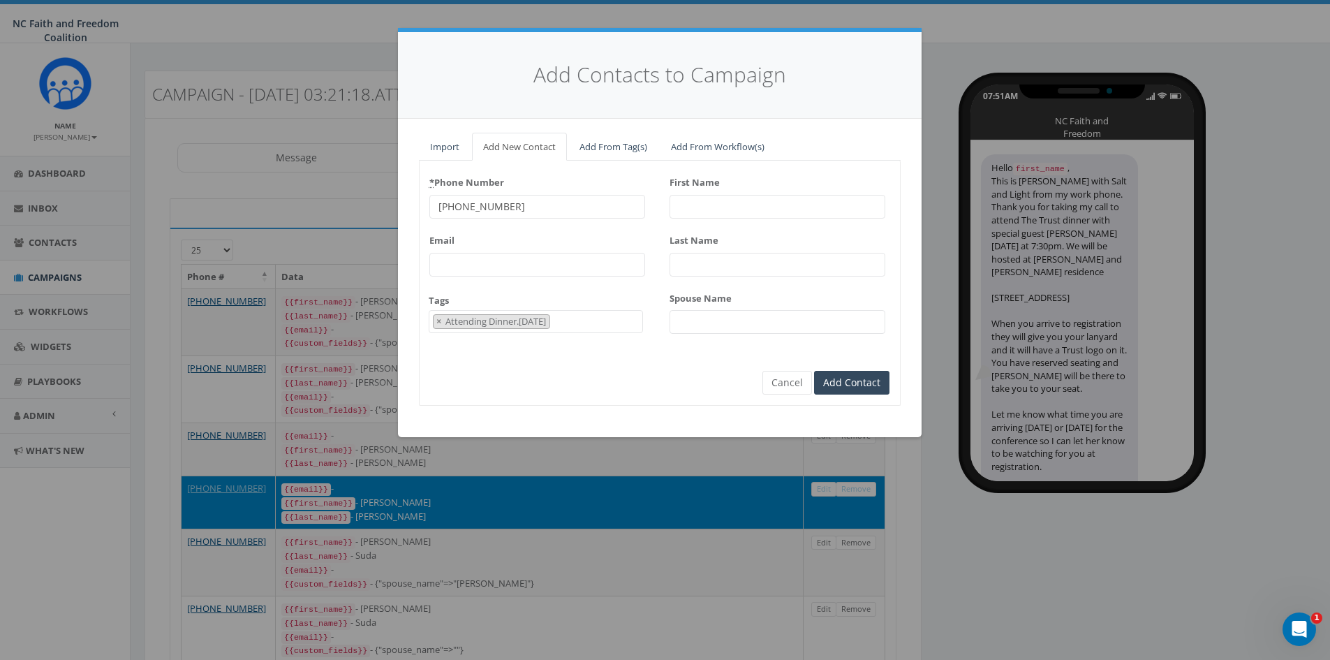
click at [711, 203] on input "First Name" at bounding box center [778, 207] width 216 height 24
paste input "[PERSON_NAME]"
type input "[PERSON_NAME]"
click at [695, 274] on input "Last Name" at bounding box center [778, 265] width 216 height 24
paste input "[PERSON_NAME]"
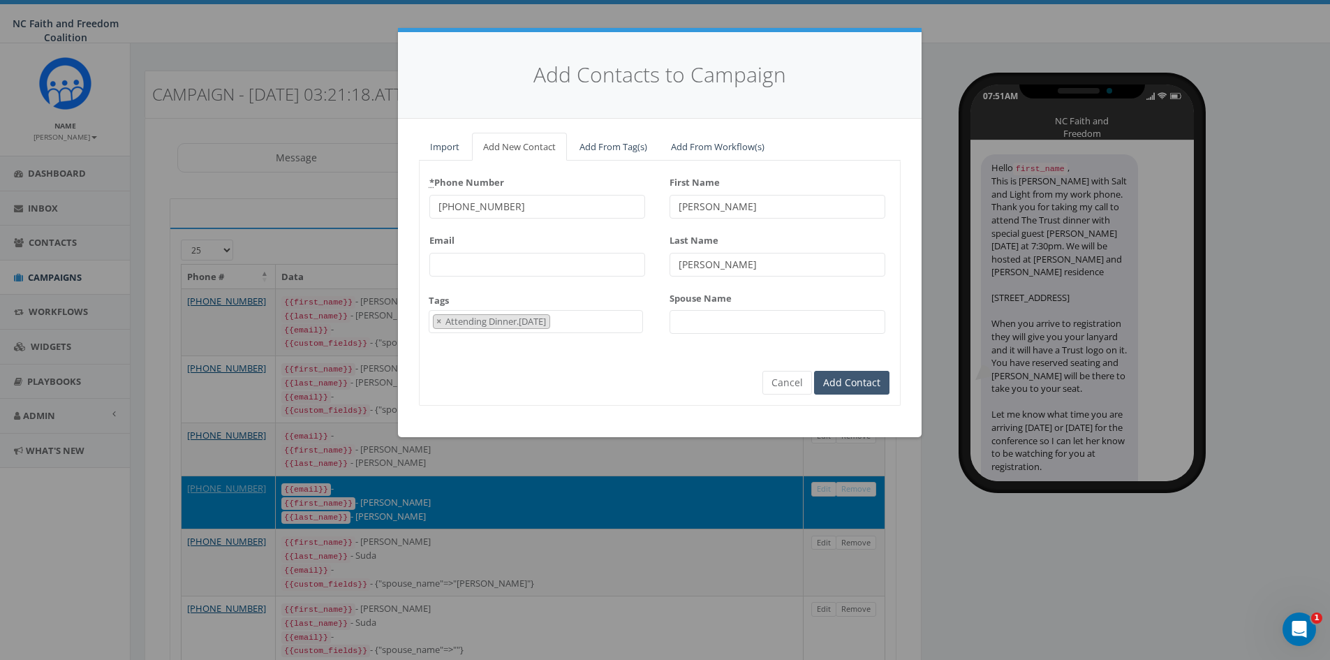
type input "[PERSON_NAME]"
click at [829, 387] on input "Add Contact" at bounding box center [851, 383] width 75 height 24
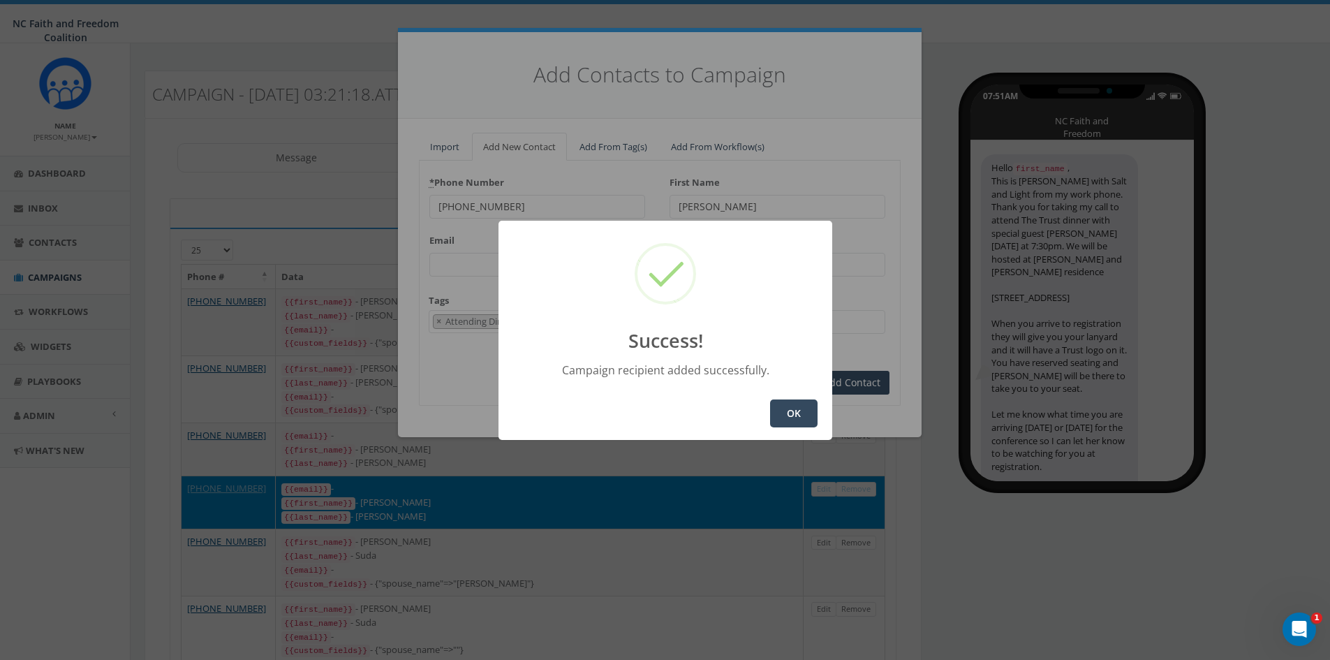
click at [795, 404] on button "OK" at bounding box center [793, 413] width 47 height 28
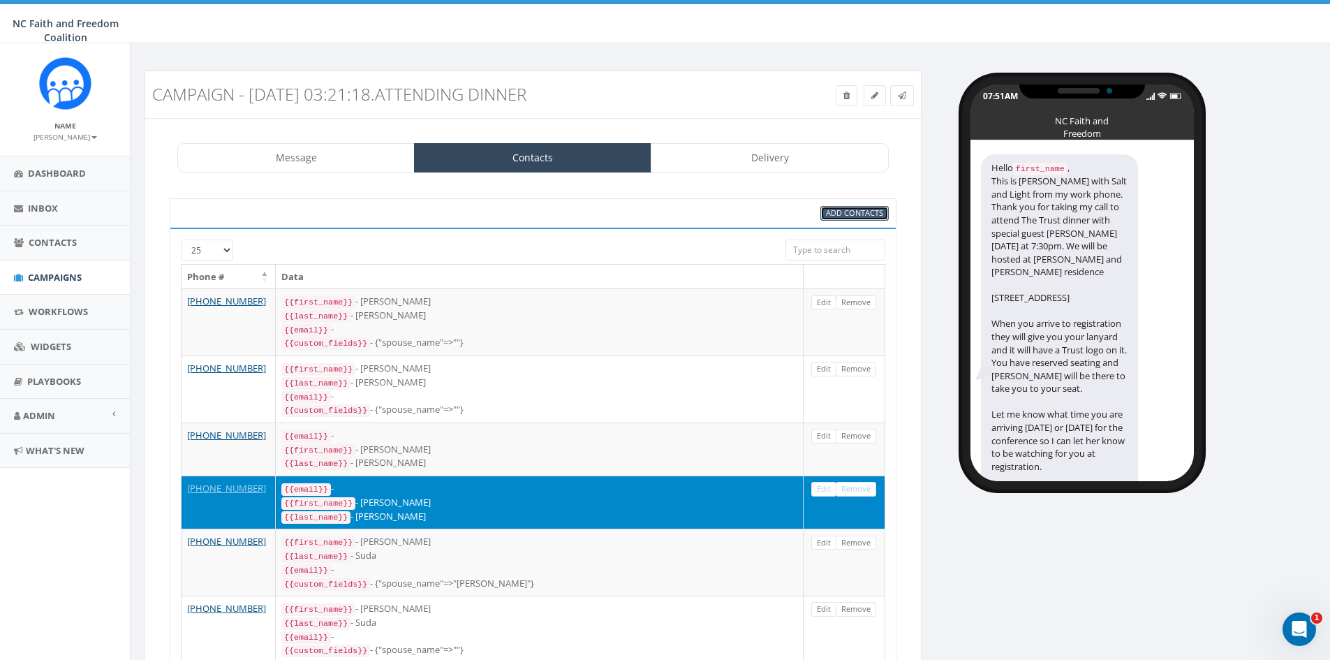
click at [836, 216] on span "Add Contacts" at bounding box center [854, 212] width 57 height 10
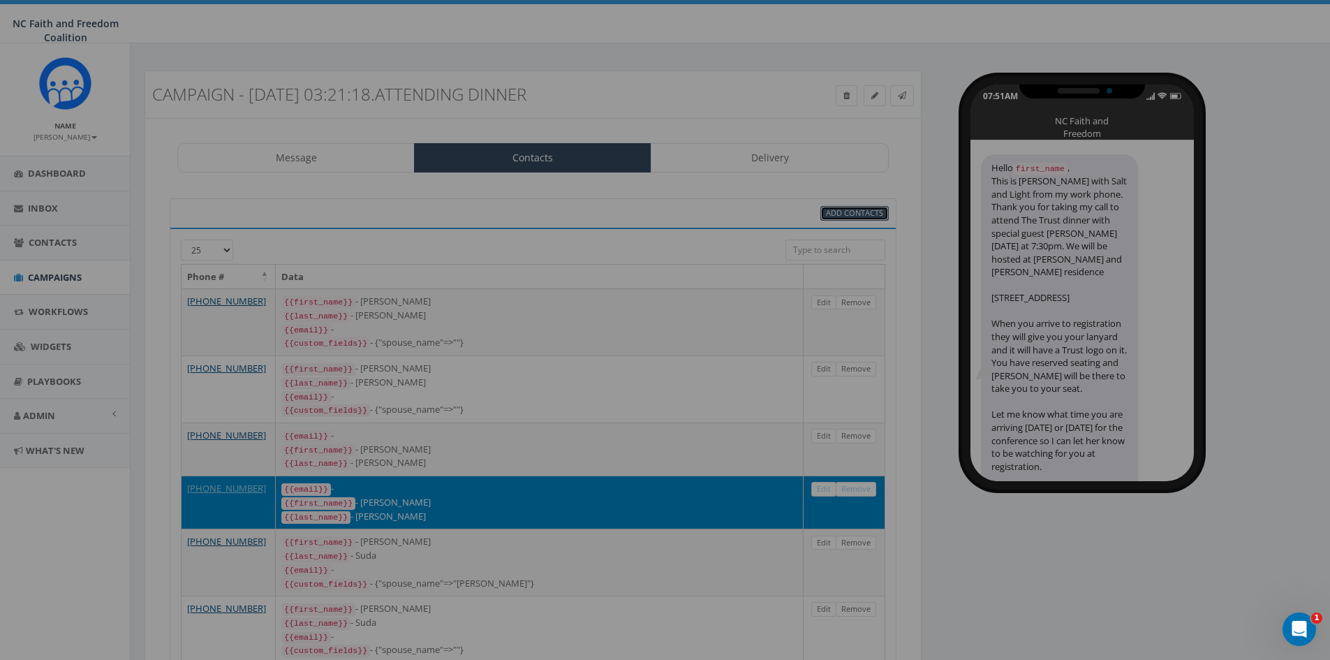
select select
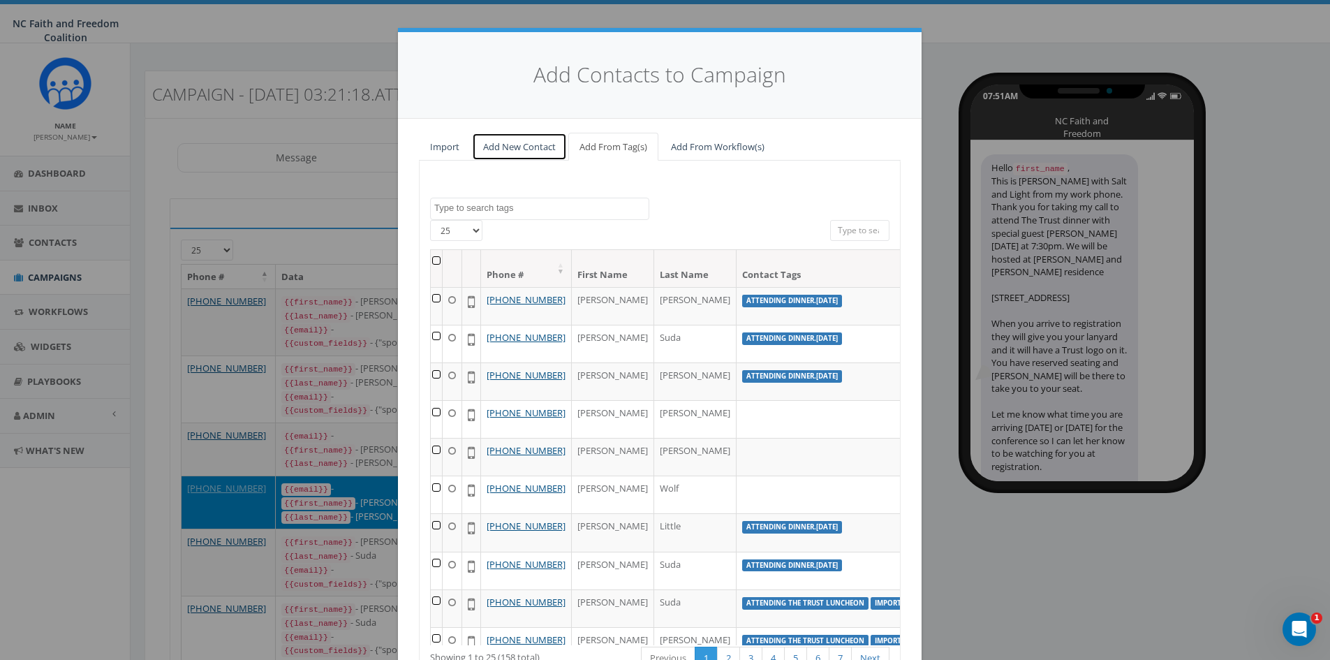
click at [492, 143] on link "Add New Contact" at bounding box center [519, 147] width 95 height 29
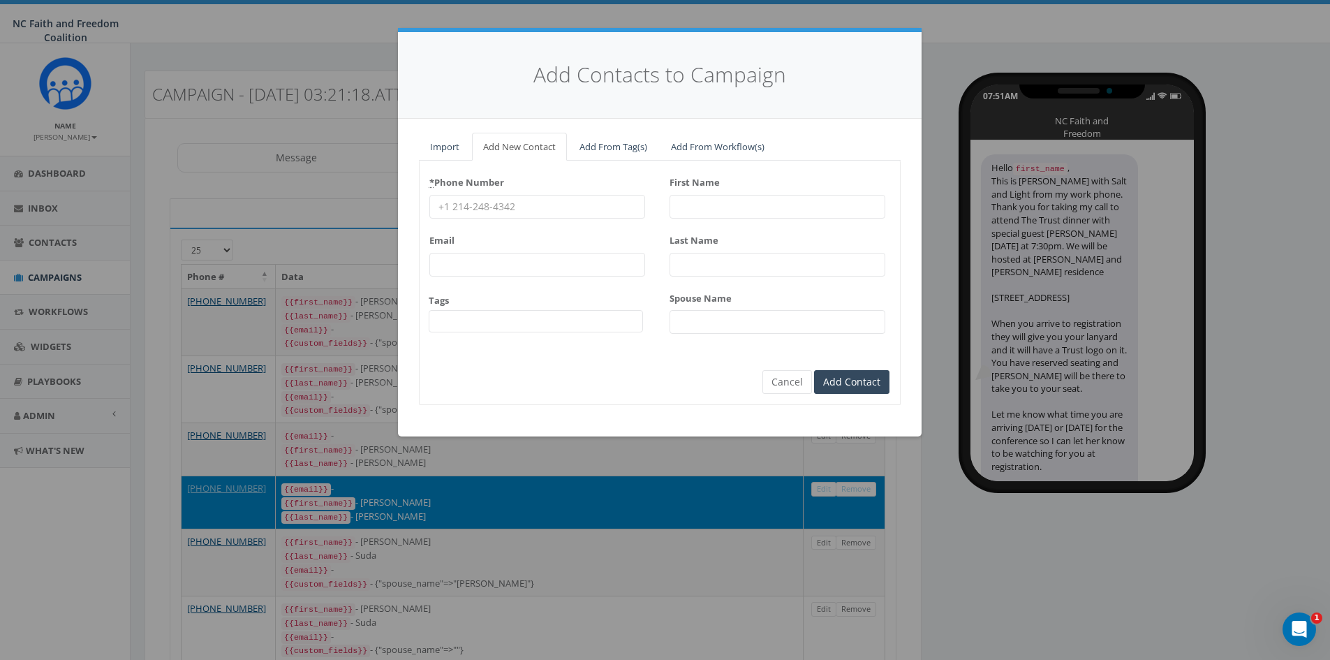
click at [508, 206] on input "* Phone Number" at bounding box center [537, 207] width 216 height 24
click at [455, 200] on input "* Phone Number" at bounding box center [537, 207] width 216 height 24
paste input "[PHONE_NUMBER]"
type input "[PHONE_NUMBER]"
click at [526, 323] on span at bounding box center [536, 321] width 215 height 22
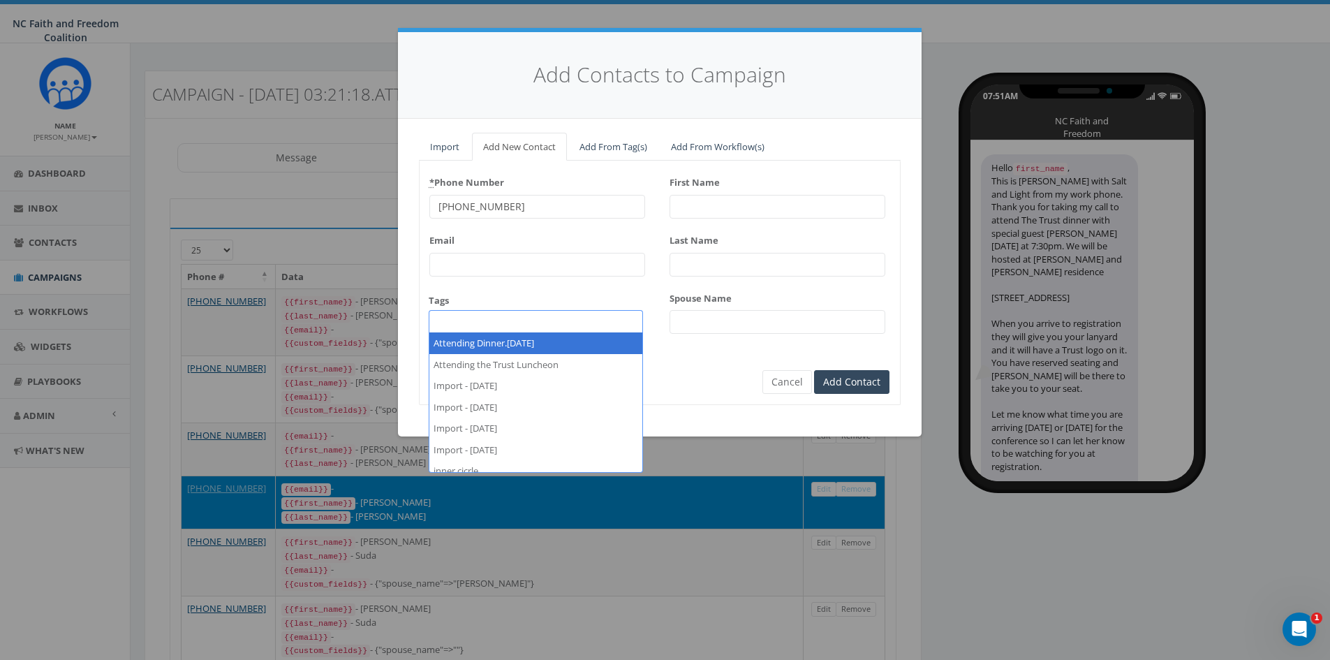
select select "Attending Dinner.[DATE]"
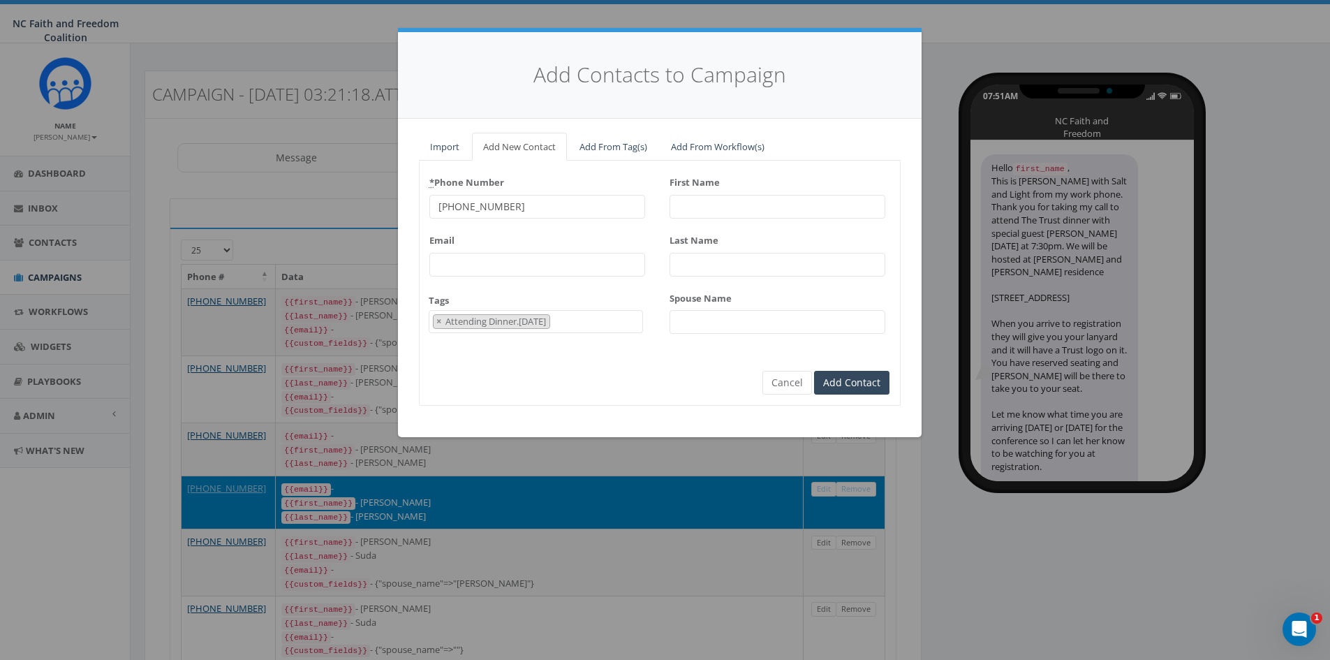
click at [707, 205] on input "First Name" at bounding box center [778, 207] width 216 height 24
paste input "[PERSON_NAME]"
type input "[PERSON_NAME]"
click at [723, 259] on input "Last Name" at bounding box center [778, 265] width 216 height 24
paste input "[PERSON_NAME]"
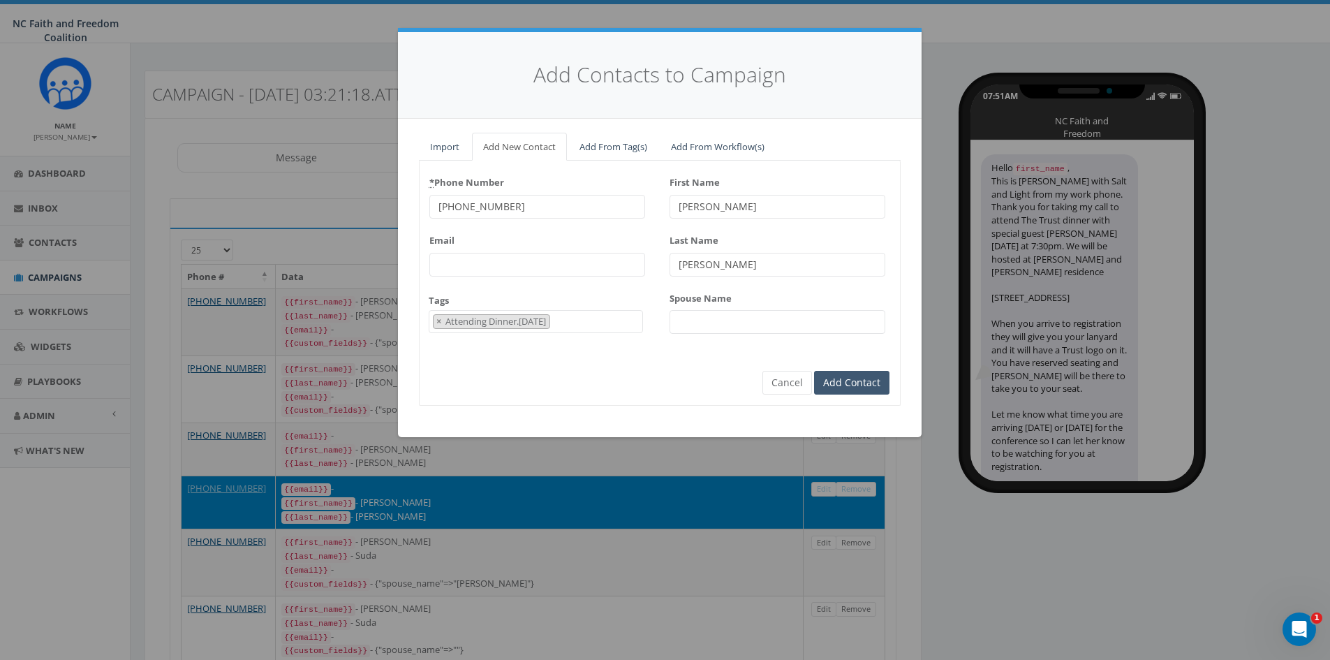
type input "[PERSON_NAME]"
click at [849, 388] on input "Add Contact" at bounding box center [851, 383] width 75 height 24
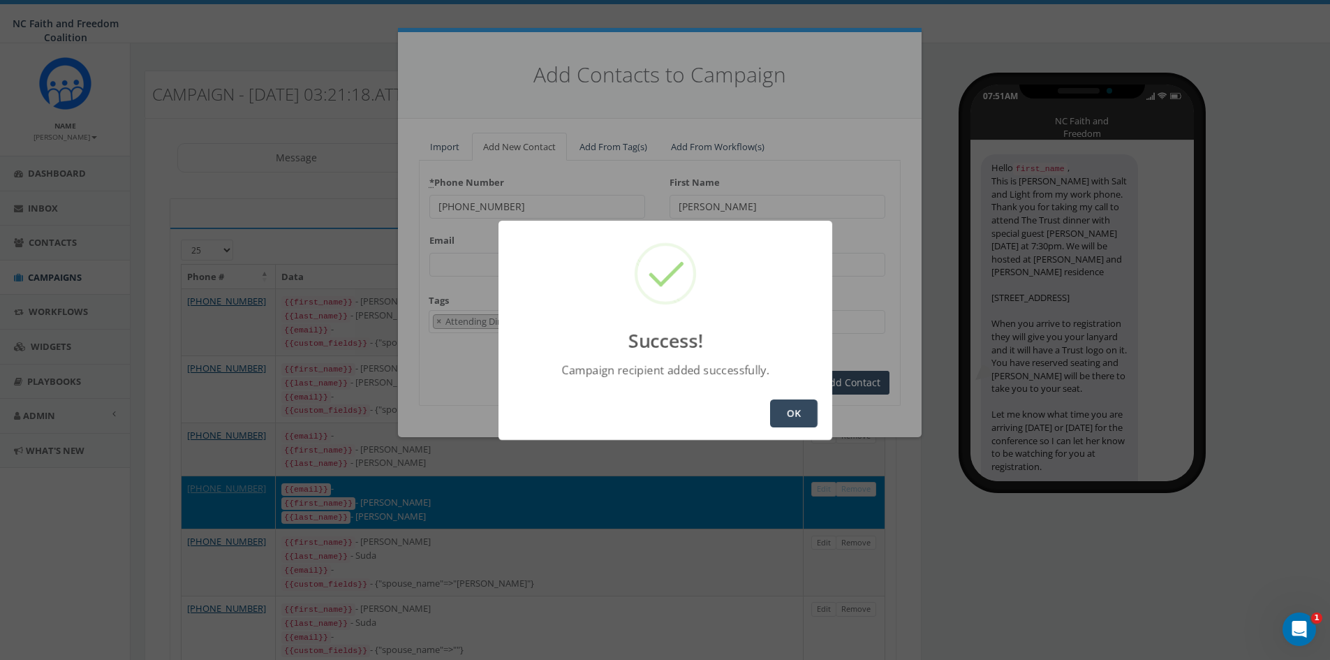
click at [794, 408] on button "OK" at bounding box center [793, 413] width 47 height 28
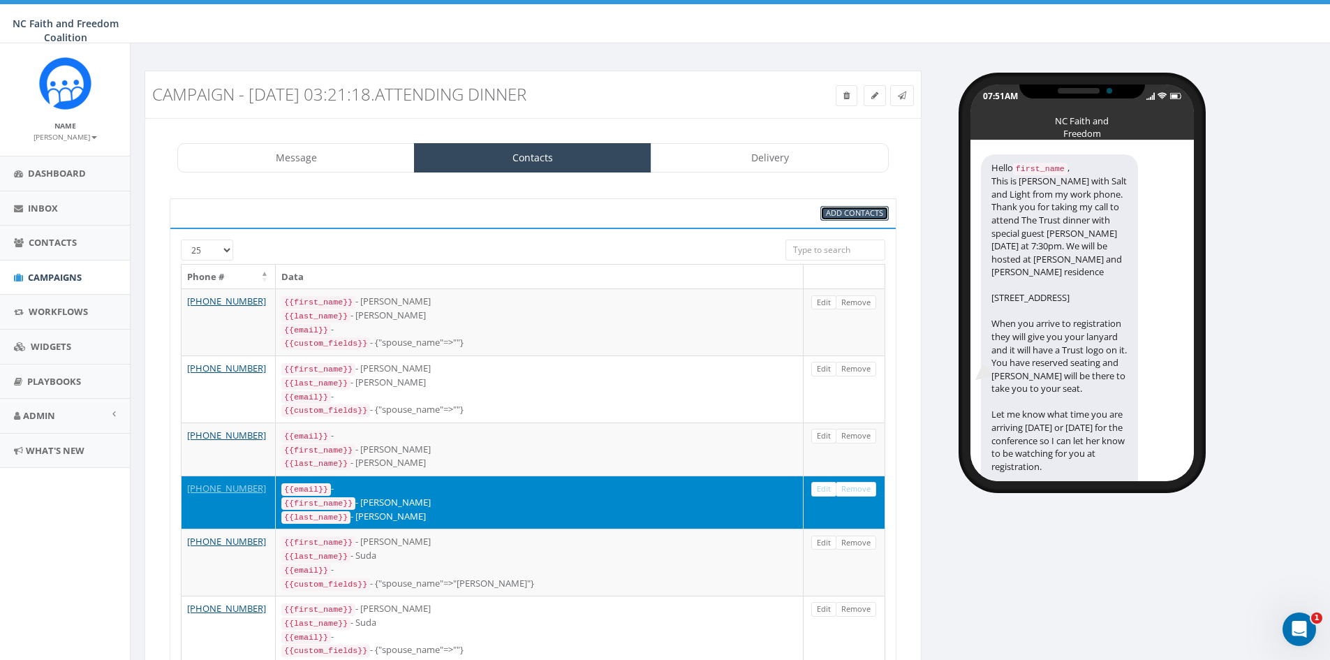
click at [840, 216] on span "Add Contacts" at bounding box center [854, 212] width 57 height 10
select select
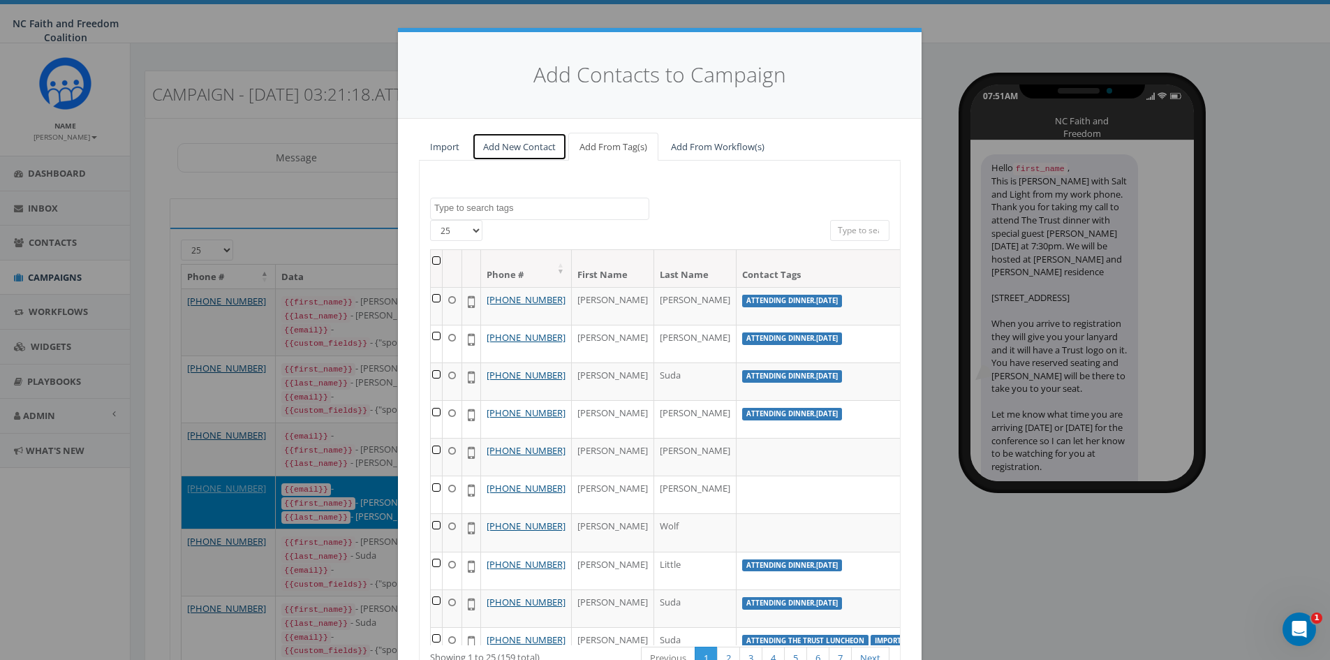
click at [515, 140] on link "Add New Contact" at bounding box center [519, 147] width 95 height 29
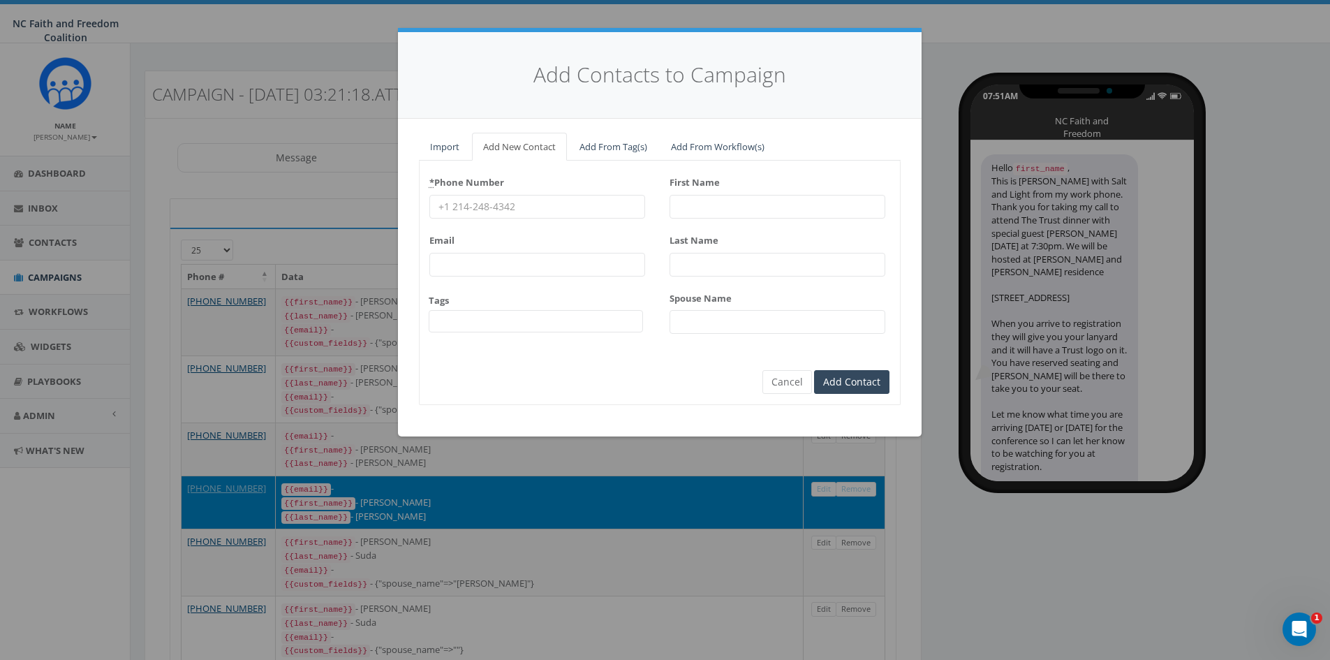
click at [496, 206] on input "* Phone Number" at bounding box center [537, 207] width 216 height 24
paste input "[PHONE_NUMBER]"
type input "[PHONE_NUMBER]"
click at [500, 324] on span at bounding box center [536, 321] width 215 height 22
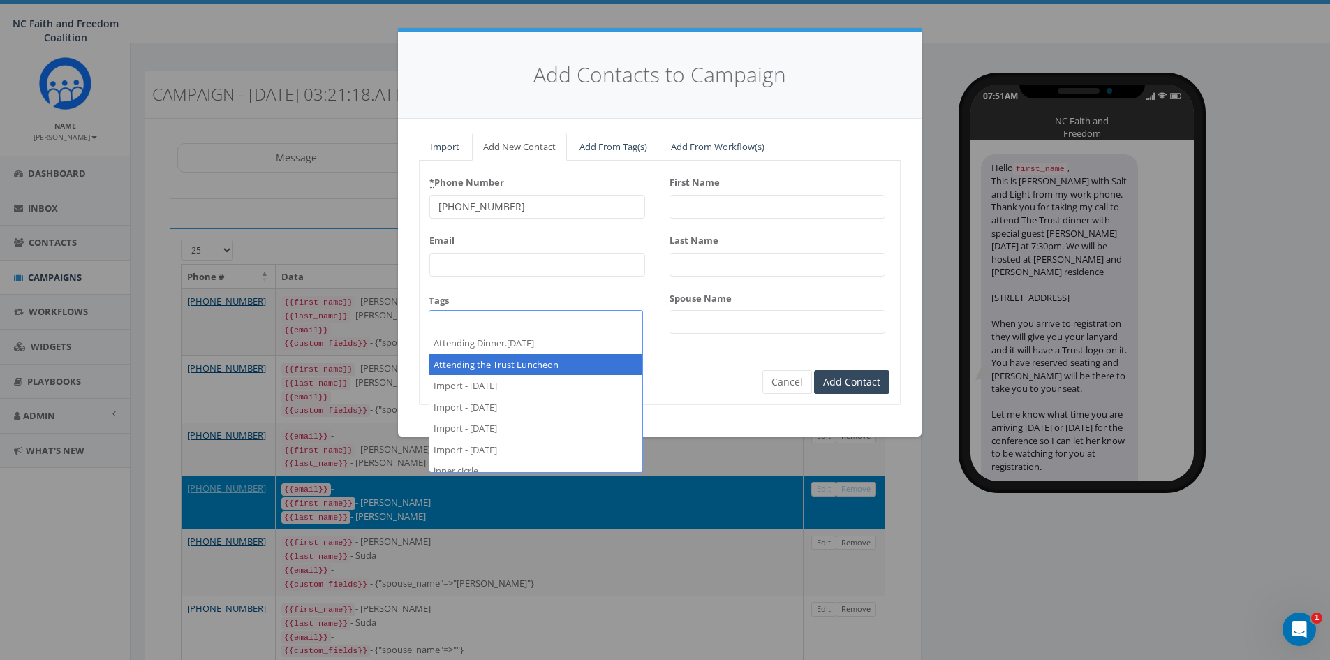
type input "[PERSON_NAME]"
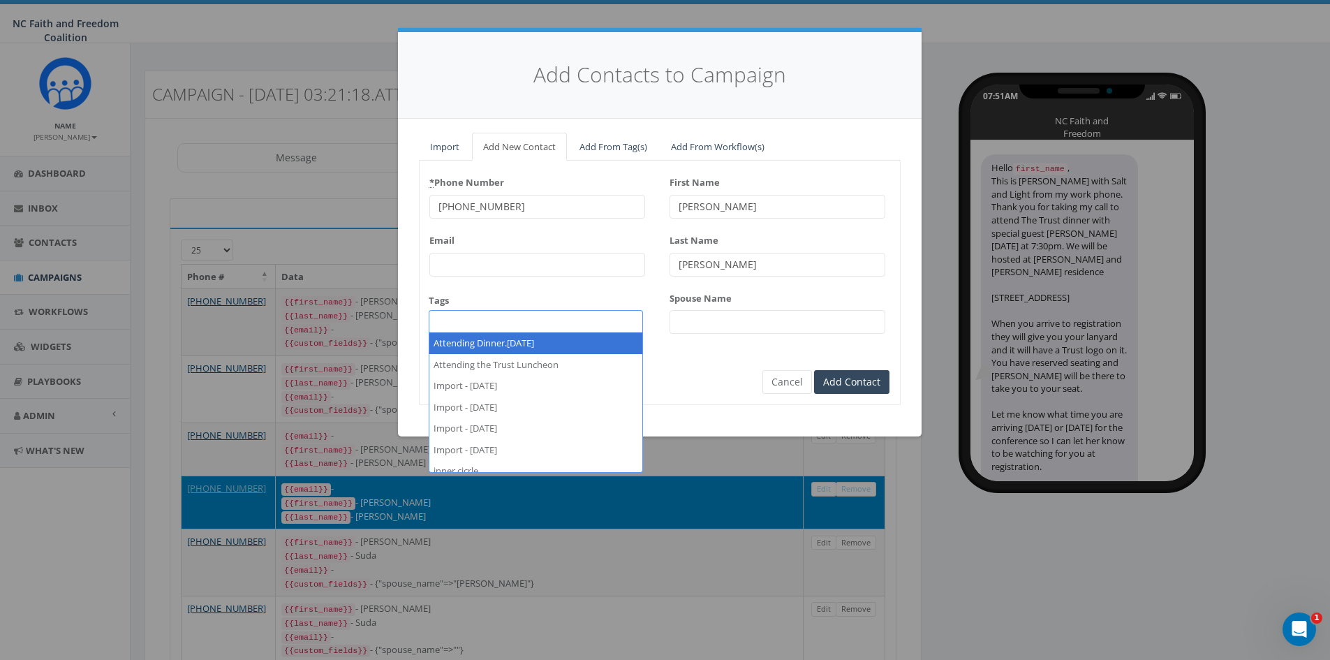
select select "Attending Dinner.[DATE]"
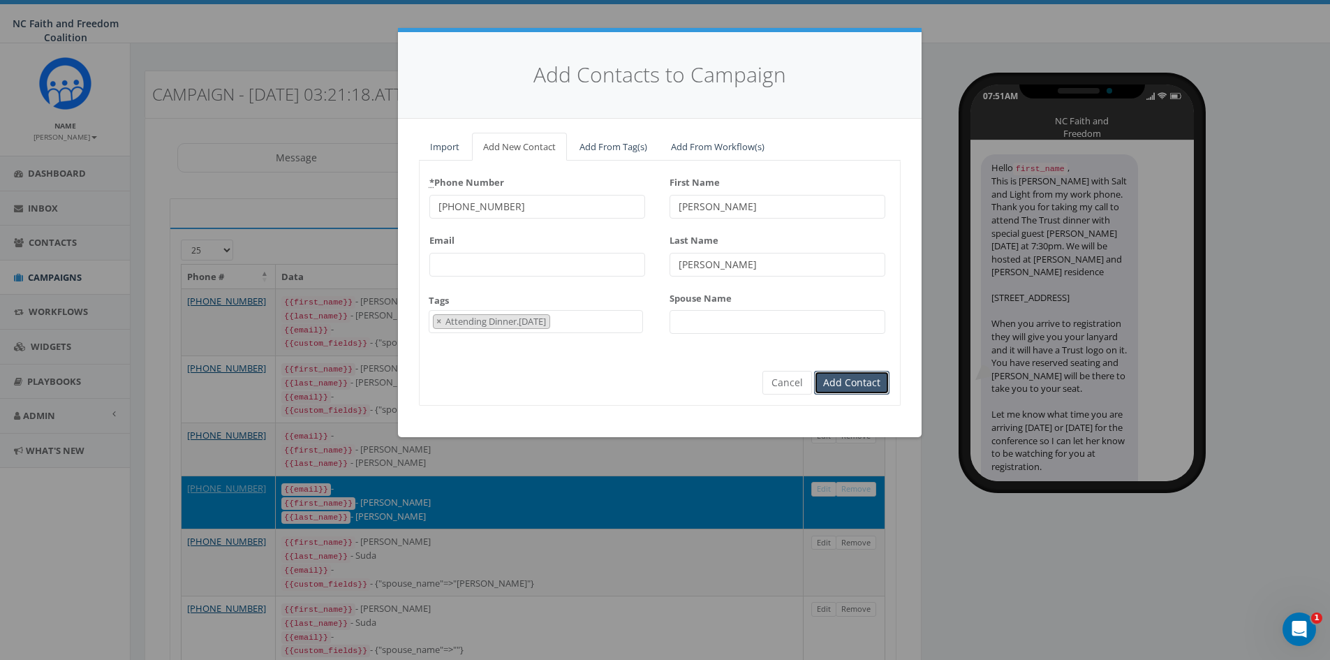
click at [830, 378] on input "Add Contact" at bounding box center [851, 383] width 75 height 24
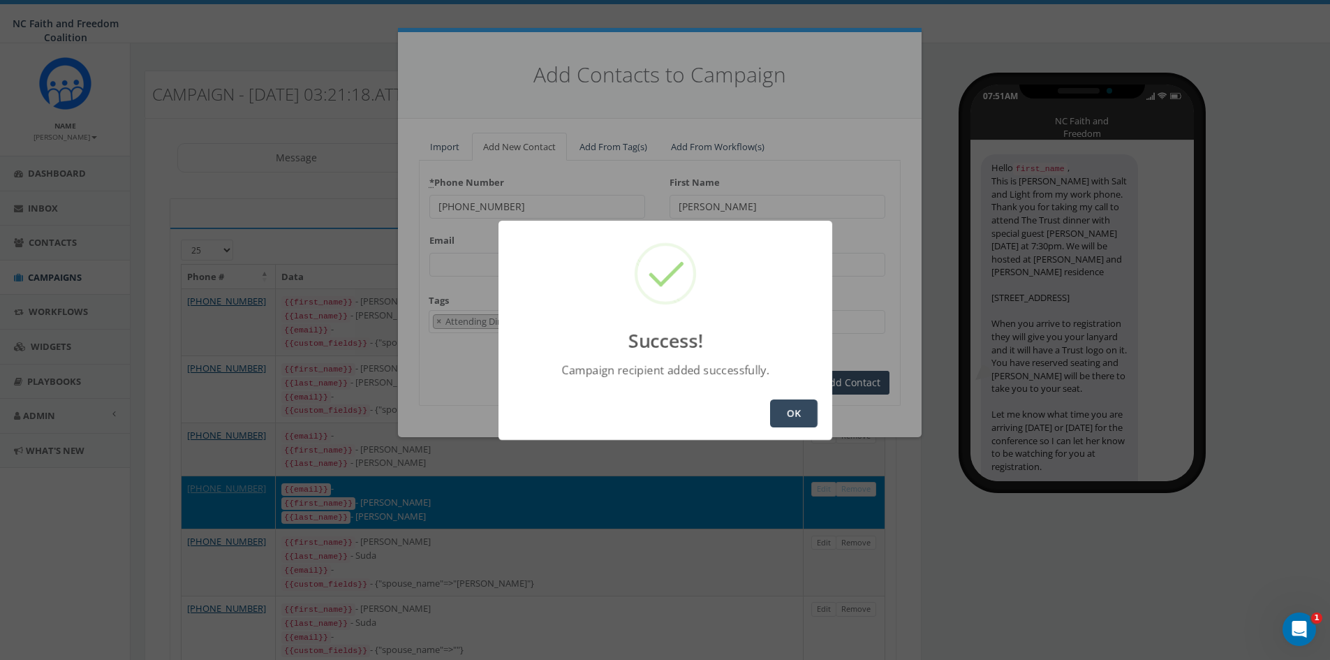
click at [794, 410] on button "OK" at bounding box center [793, 413] width 47 height 28
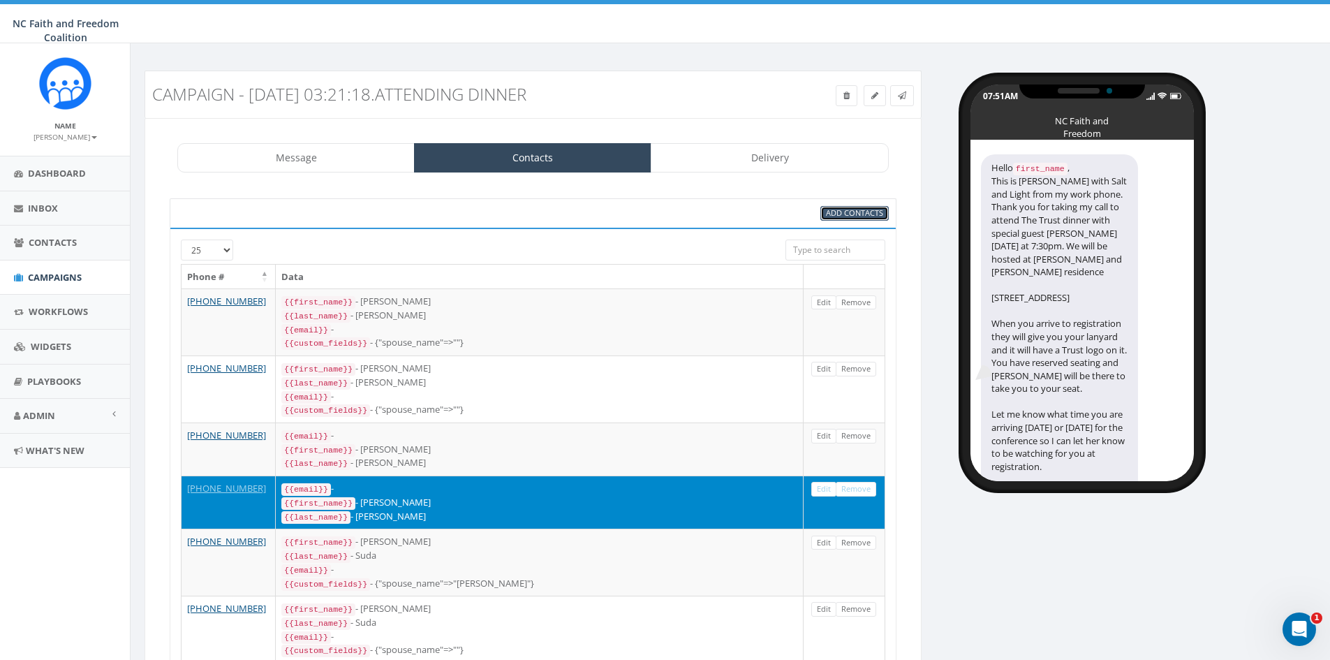
click at [834, 213] on span "Add Contacts" at bounding box center [854, 212] width 57 height 10
select select
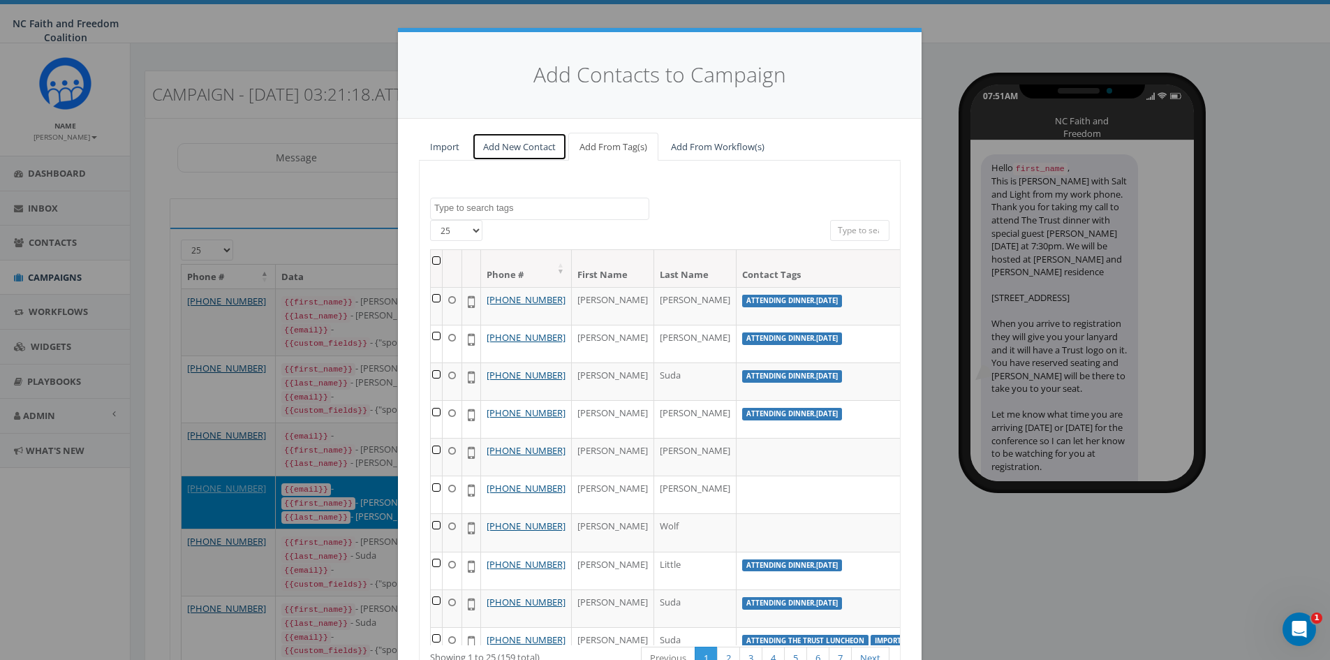
click at [507, 143] on link "Add New Contact" at bounding box center [519, 147] width 95 height 29
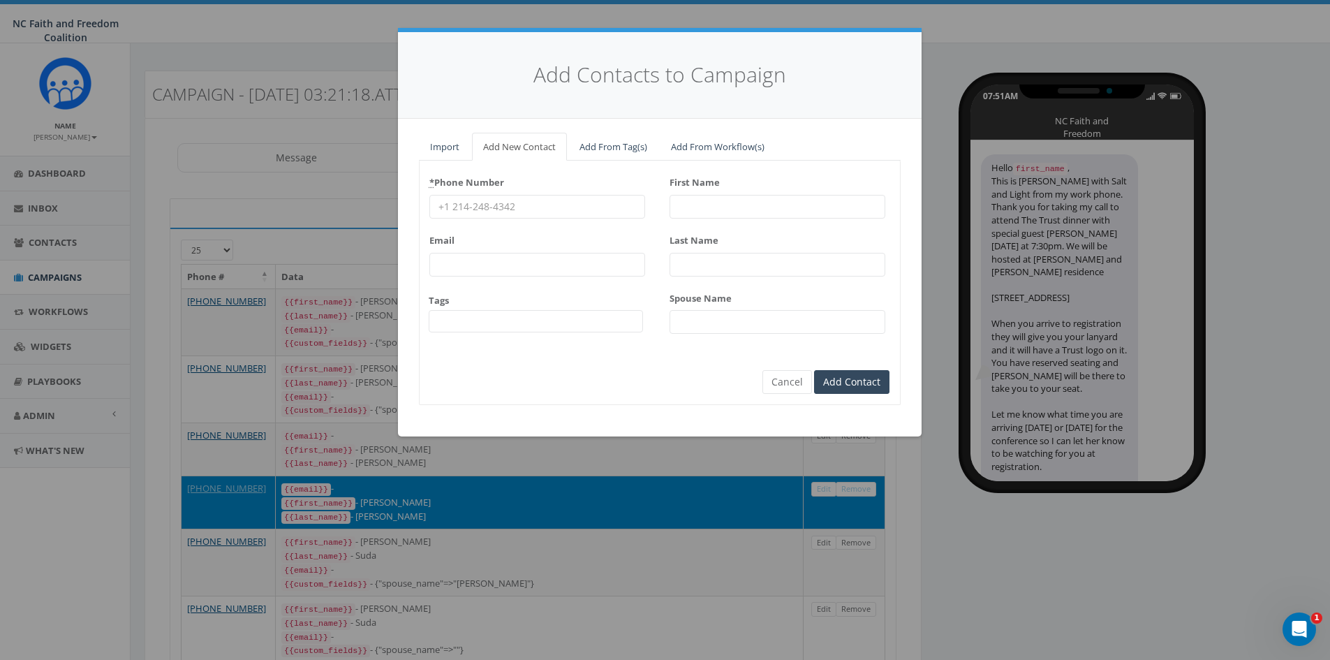
click at [482, 201] on input "* Phone Number" at bounding box center [537, 207] width 216 height 24
click at [466, 207] on input "* Phone Number" at bounding box center [537, 207] width 216 height 24
paste input "[PHONE_NUMBER]"
type input "[PHONE_NUMBER]"
click at [578, 324] on span at bounding box center [536, 321] width 215 height 22
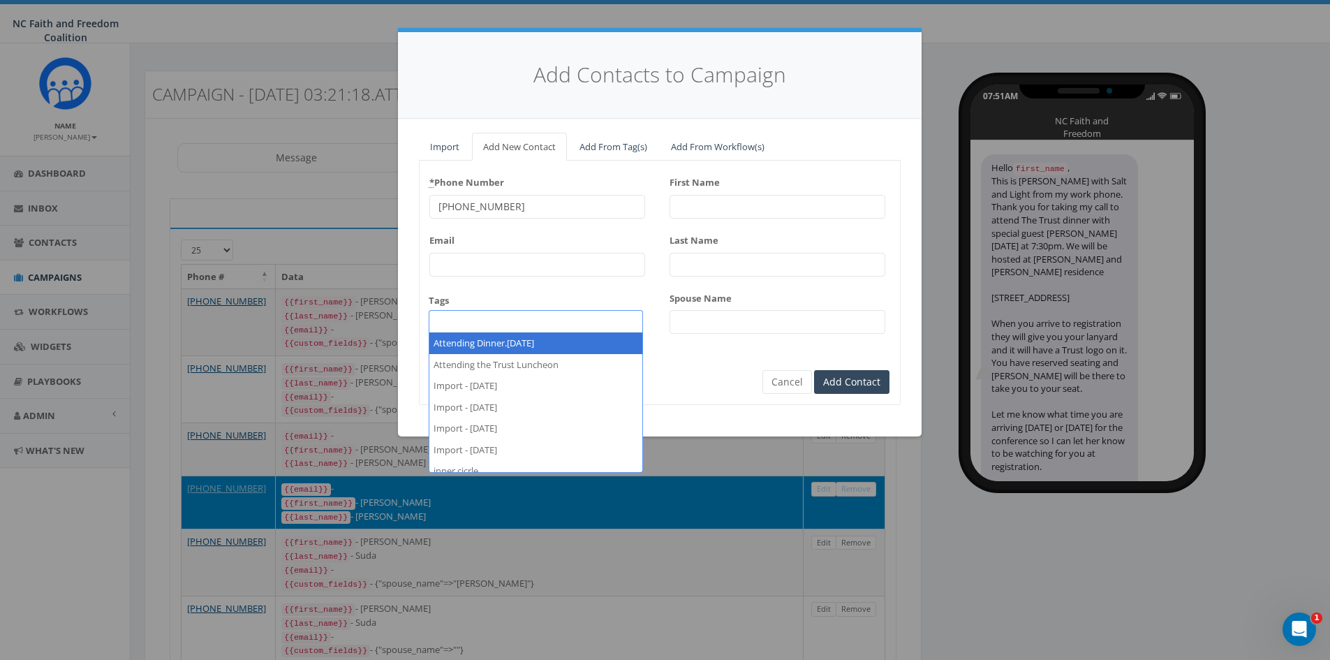
select select "Attending Dinner.[DATE]"
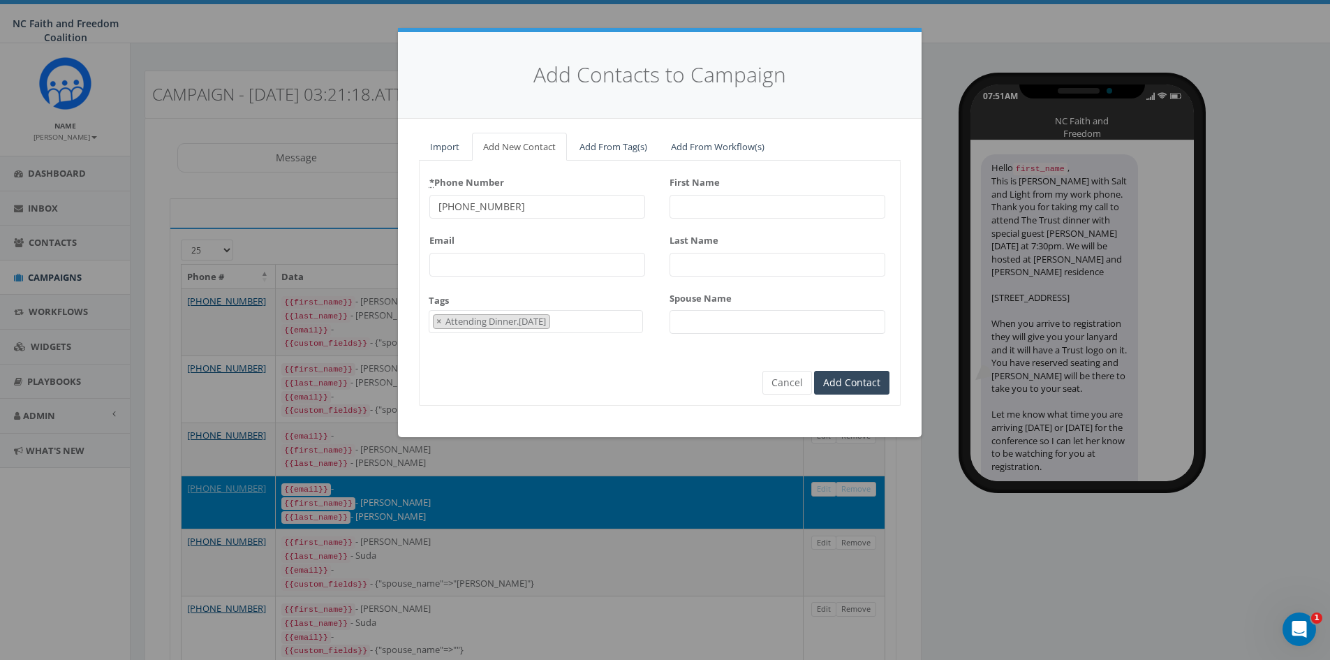
click at [691, 207] on input "First Name" at bounding box center [778, 207] width 216 height 24
click at [758, 206] on input "First Name" at bounding box center [778, 207] width 216 height 24
paste input "[PERSON_NAME]"
type input "[PERSON_NAME]"
click at [725, 267] on input "Last Name" at bounding box center [778, 265] width 216 height 24
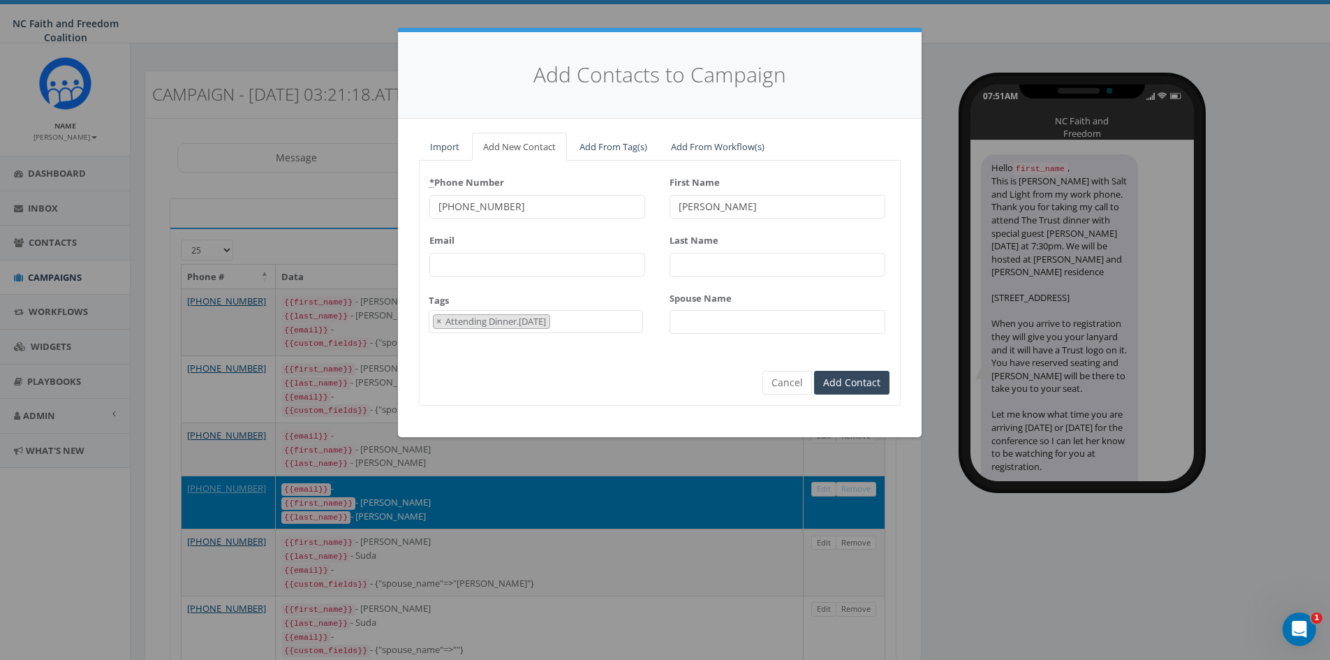
click at [712, 265] on input "Last Name" at bounding box center [778, 265] width 216 height 24
paste input "[PERSON_NAME]"
type input "[PERSON_NAME]"
click at [852, 379] on input "Add Contact" at bounding box center [851, 383] width 75 height 24
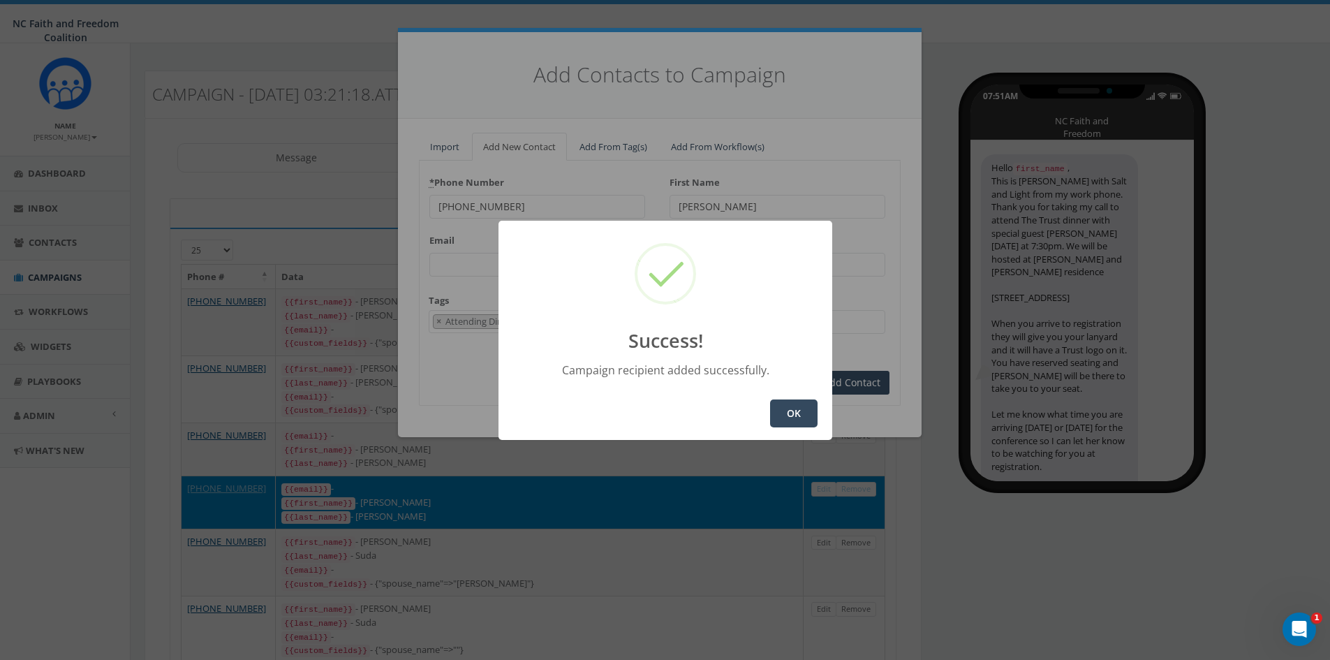
click at [802, 415] on button "OK" at bounding box center [793, 413] width 47 height 28
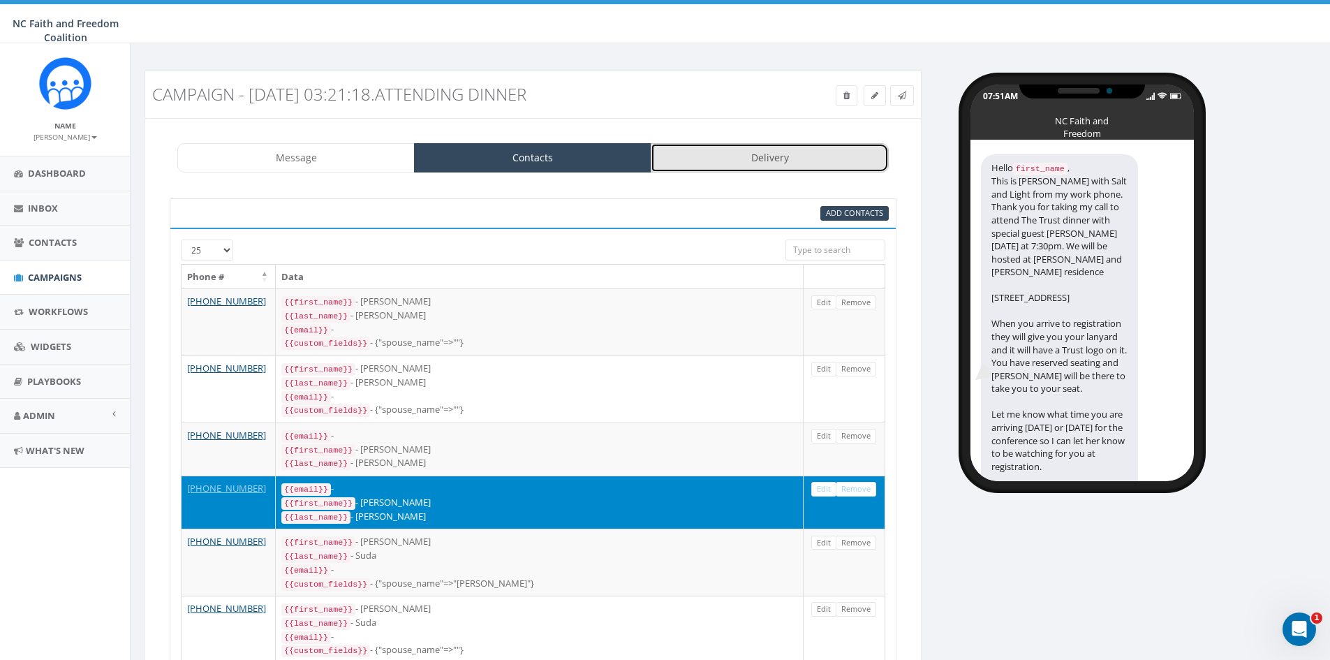
click at [736, 167] on link "Delivery" at bounding box center [769, 157] width 237 height 29
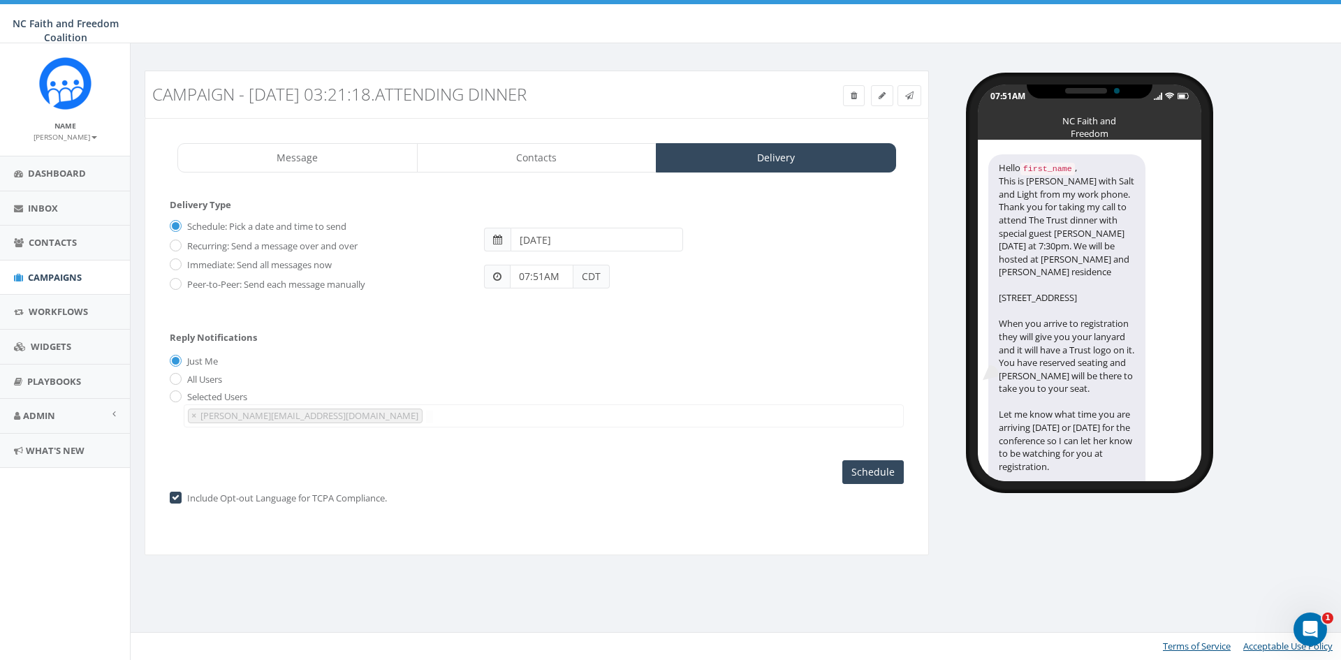
click at [184, 264] on label "Immediate: Send all messages now" at bounding box center [258, 265] width 148 height 14
click at [179, 264] on input "Immediate: Send all messages now" at bounding box center [174, 265] width 9 height 9
radio input "true"
click at [887, 469] on input "Send Now" at bounding box center [871, 472] width 66 height 24
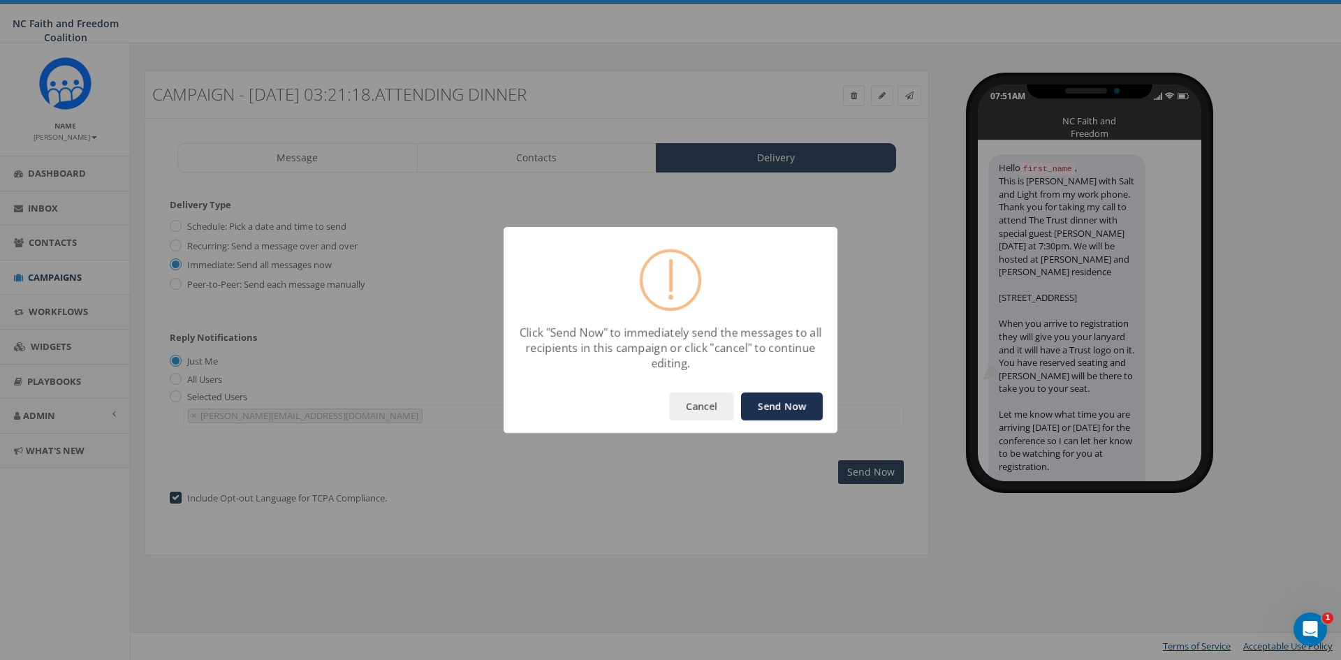
click at [774, 398] on button "Send Now" at bounding box center [782, 406] width 82 height 28
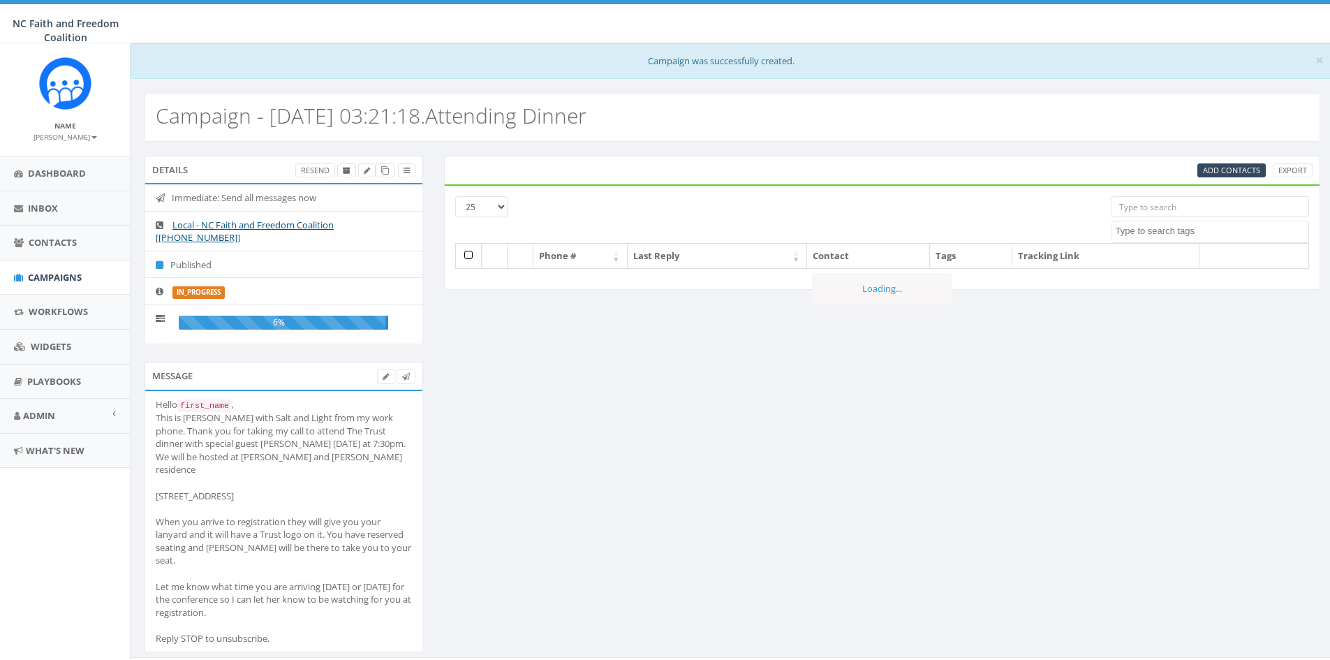
select select
